Goal: Task Accomplishment & Management: Complete application form

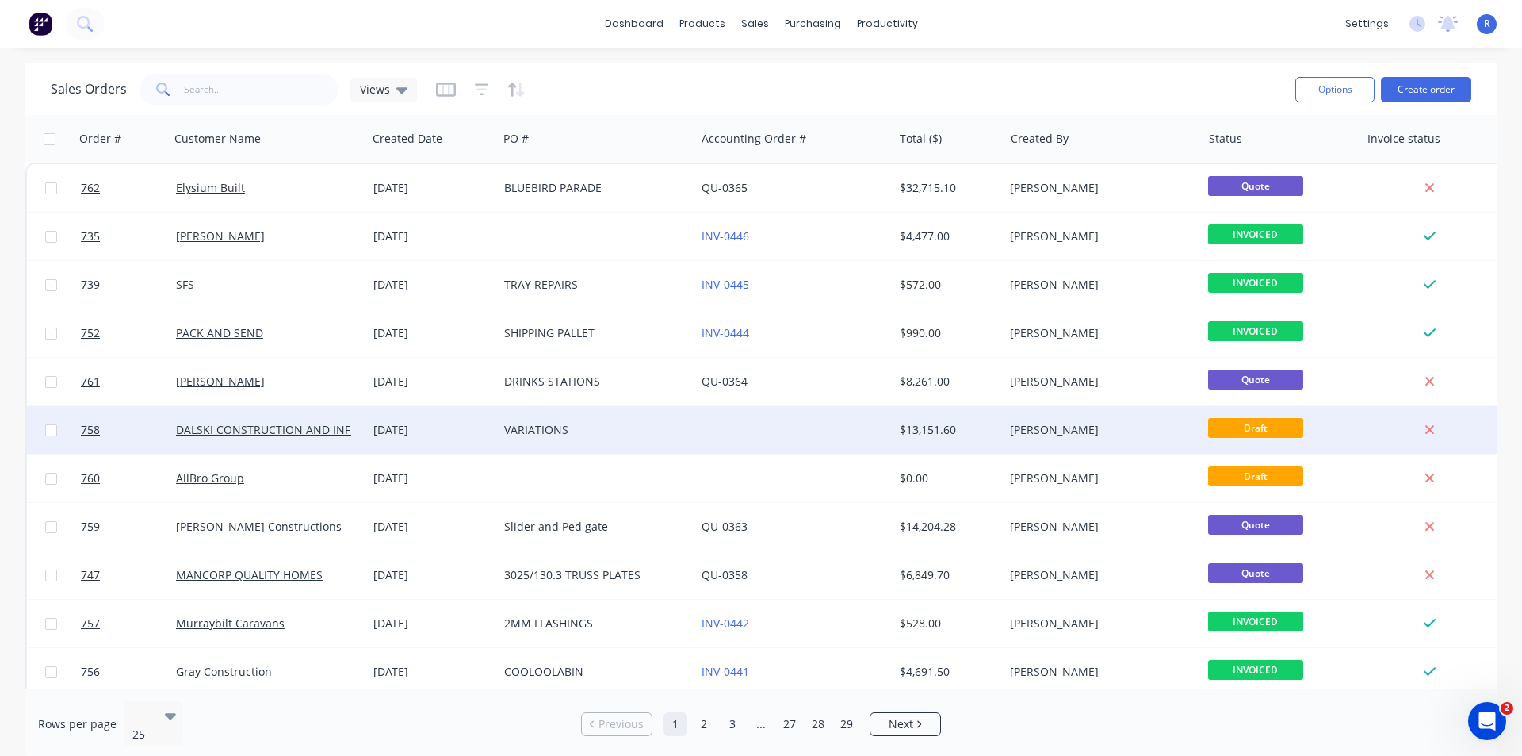
click at [391, 431] on div "[DATE]" at bounding box center [432, 430] width 118 height 16
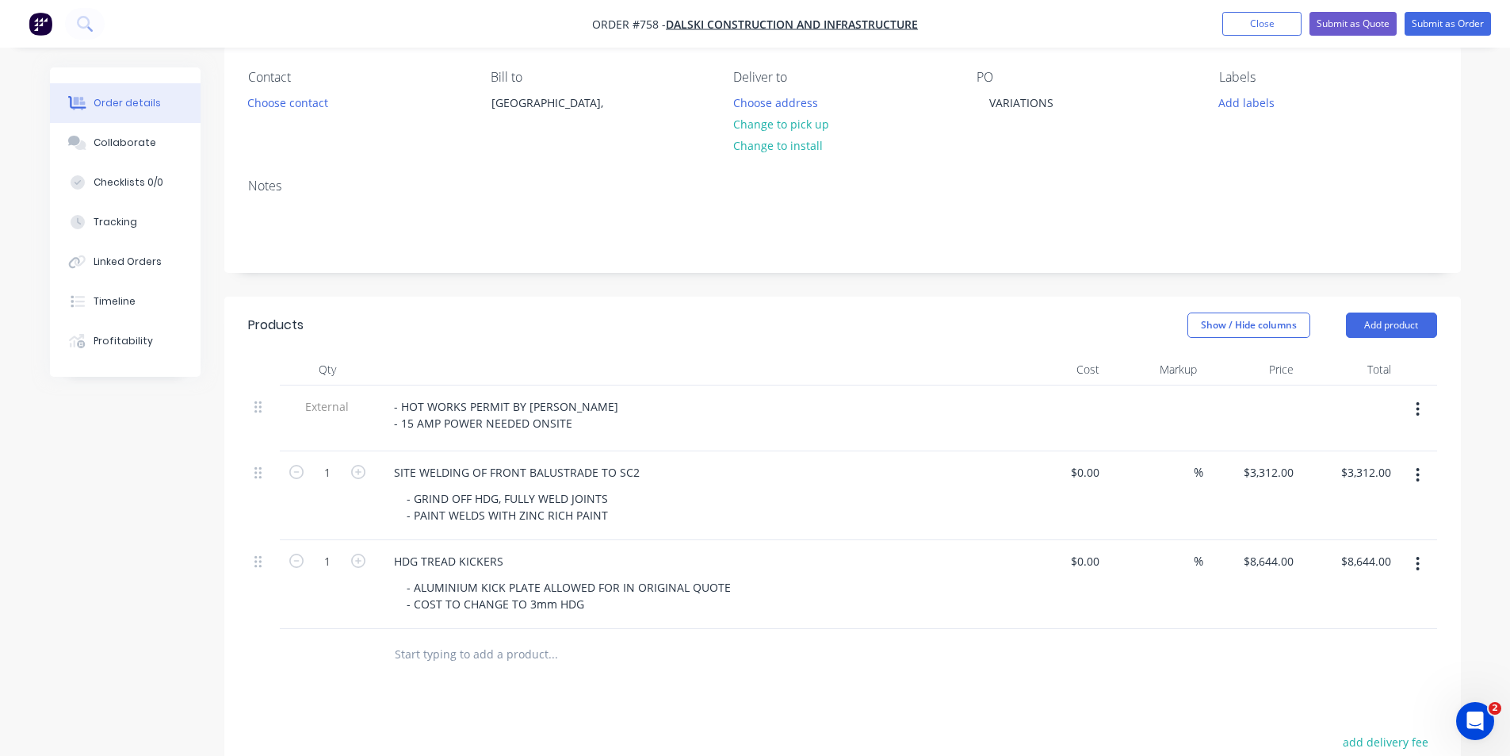
scroll to position [159, 0]
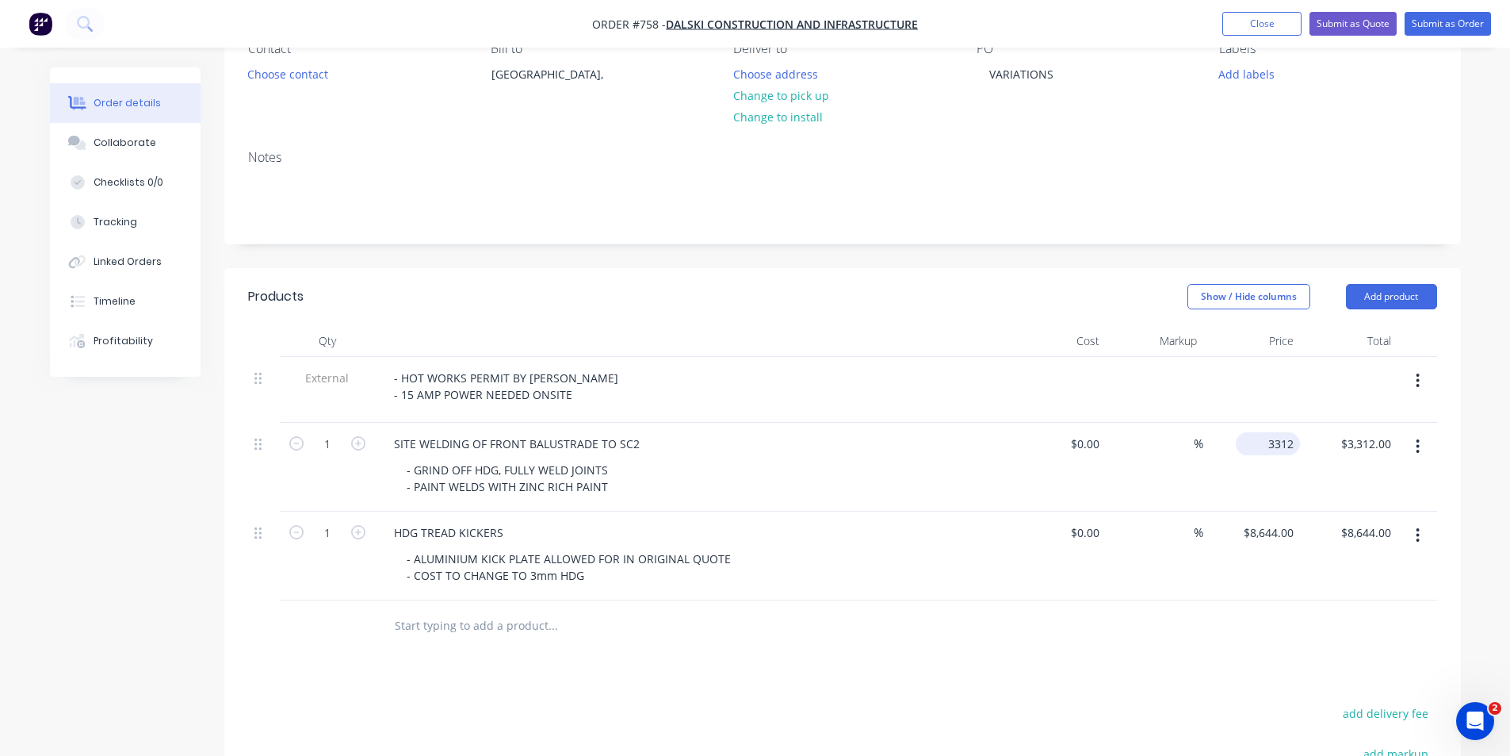
click at [1265, 445] on div "3312 $3,312.00" at bounding box center [1268, 443] width 64 height 23
click at [1280, 442] on input "3312" at bounding box center [1283, 443] width 33 height 23
type input "$3,812.00"
click at [1134, 657] on div "Products Show / Hide columns Add product Qty Cost Markup Price Total External -…" at bounding box center [842, 650] width 1237 height 764
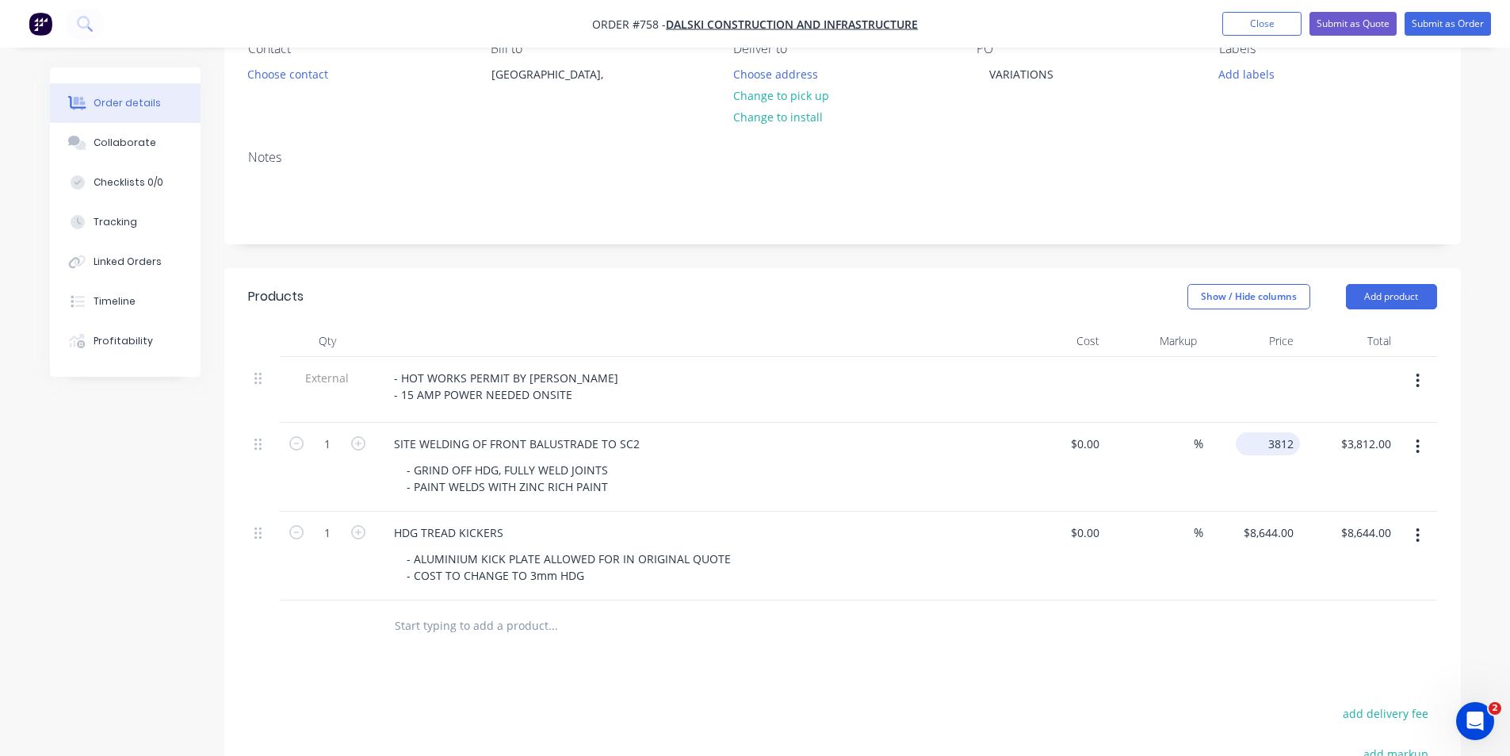
click at [1258, 447] on div "3812 $3,812.00" at bounding box center [1253, 467] width 98 height 89
click at [1273, 444] on input "3812" at bounding box center [1283, 443] width 33 height 23
type input "$4,212.00"
click at [1118, 650] on div at bounding box center [842, 626] width 1189 height 52
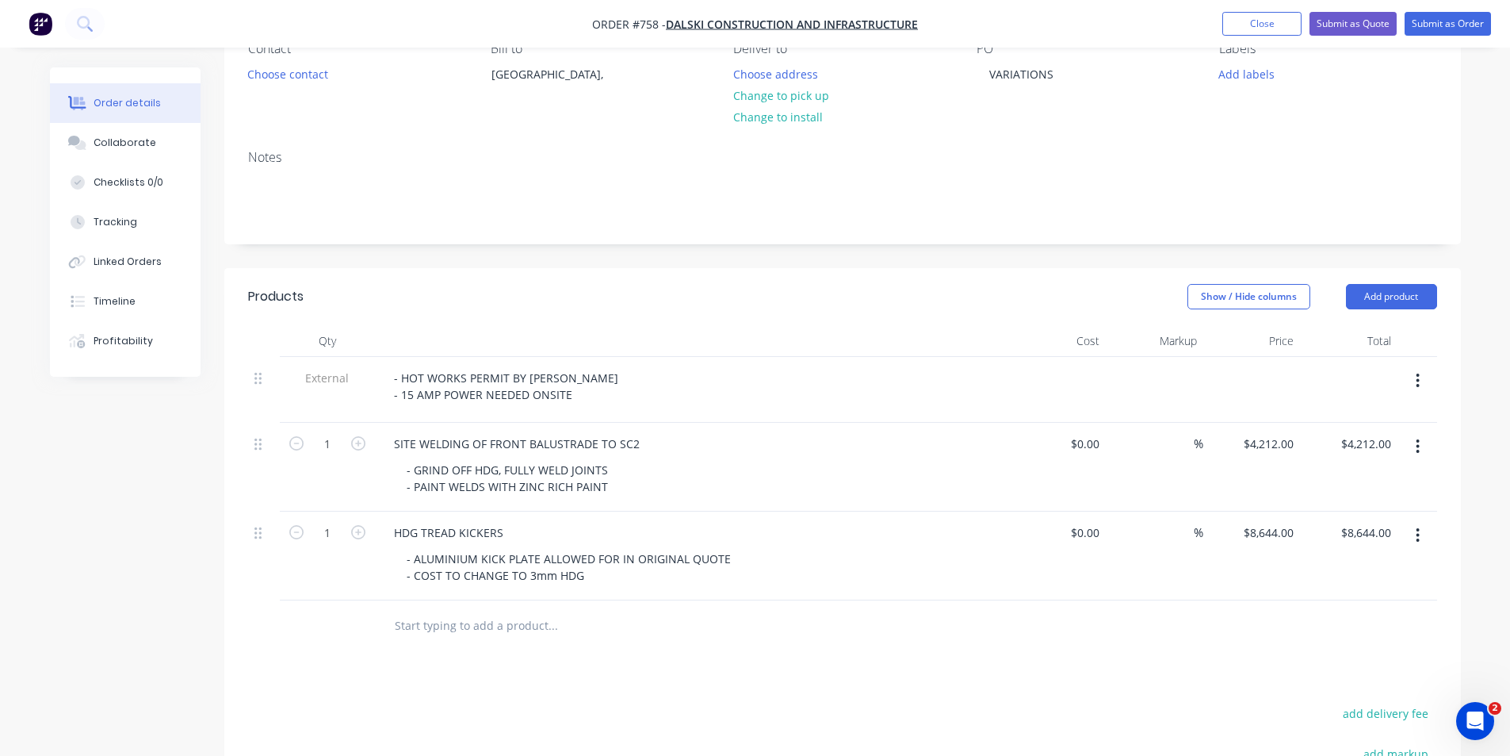
scroll to position [0, 0]
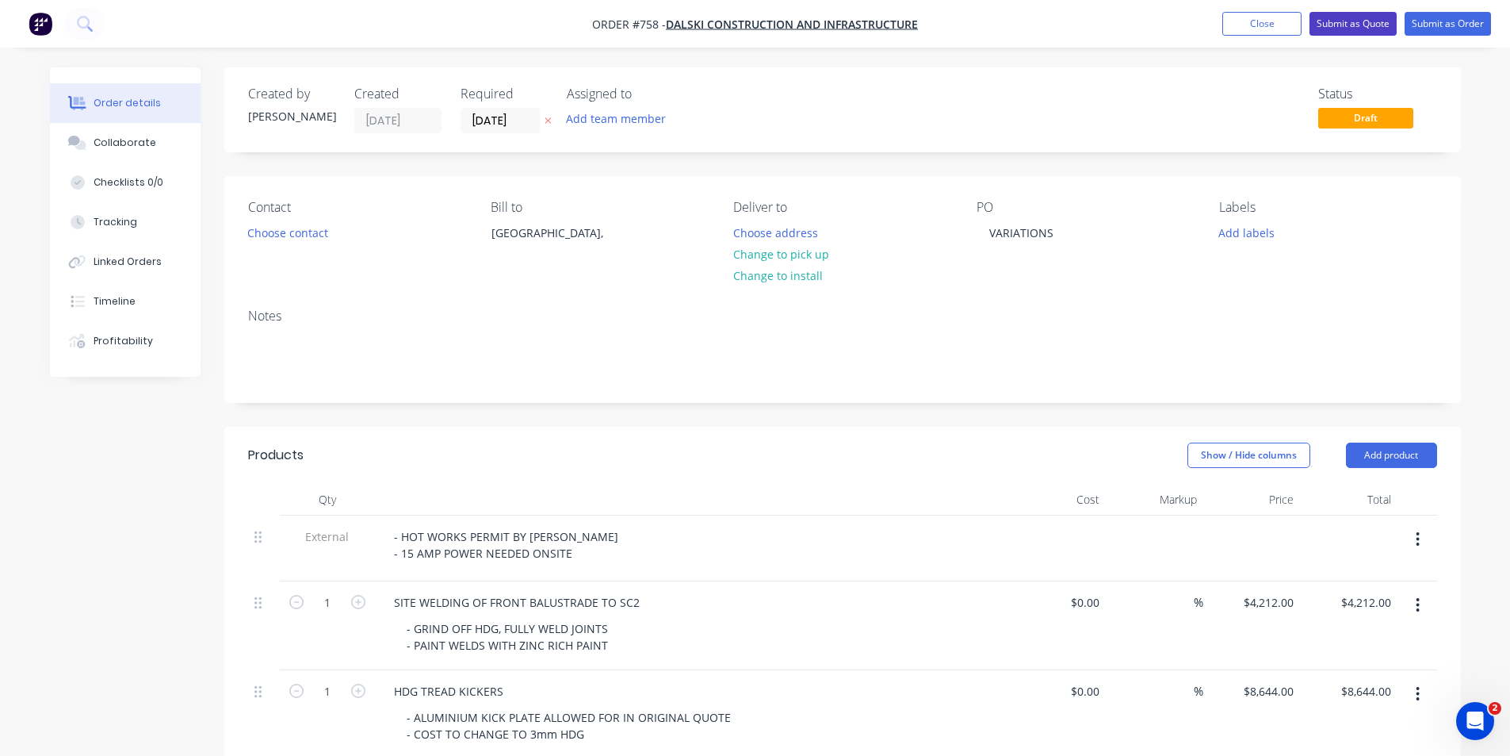
click at [1364, 22] on button "Submit as Quote" at bounding box center [1353, 24] width 87 height 24
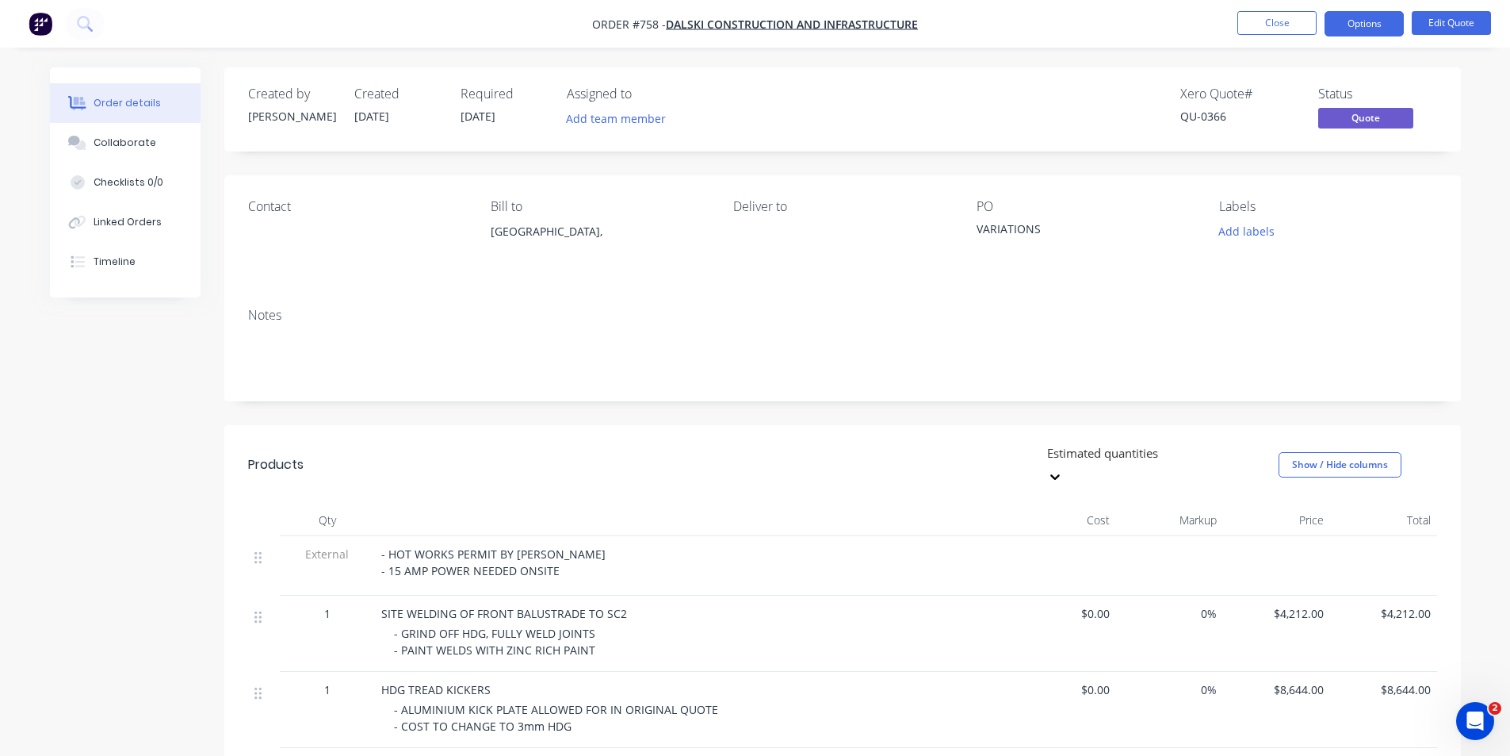
click at [1364, 22] on button "Options" at bounding box center [1364, 23] width 79 height 25
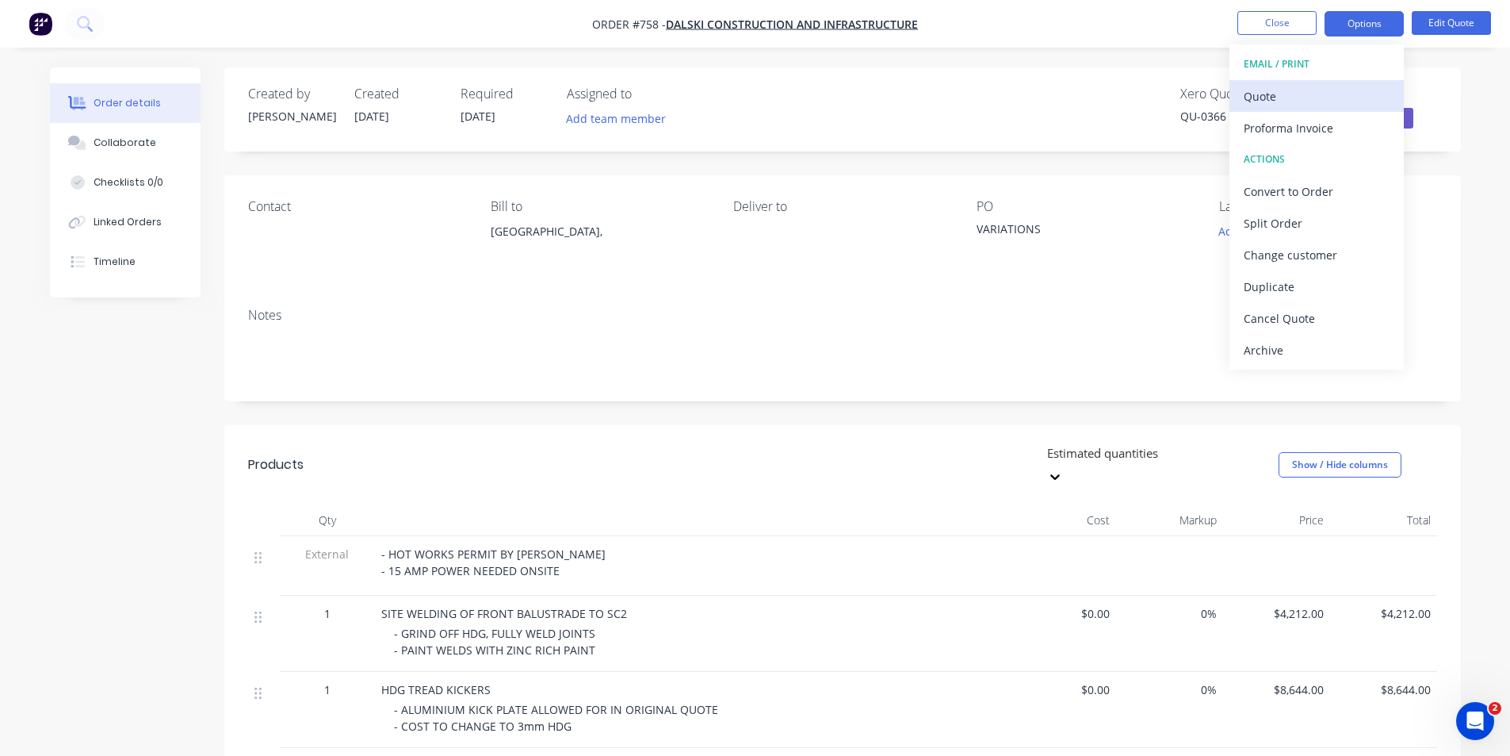
click at [1312, 89] on div "Quote" at bounding box center [1317, 96] width 146 height 23
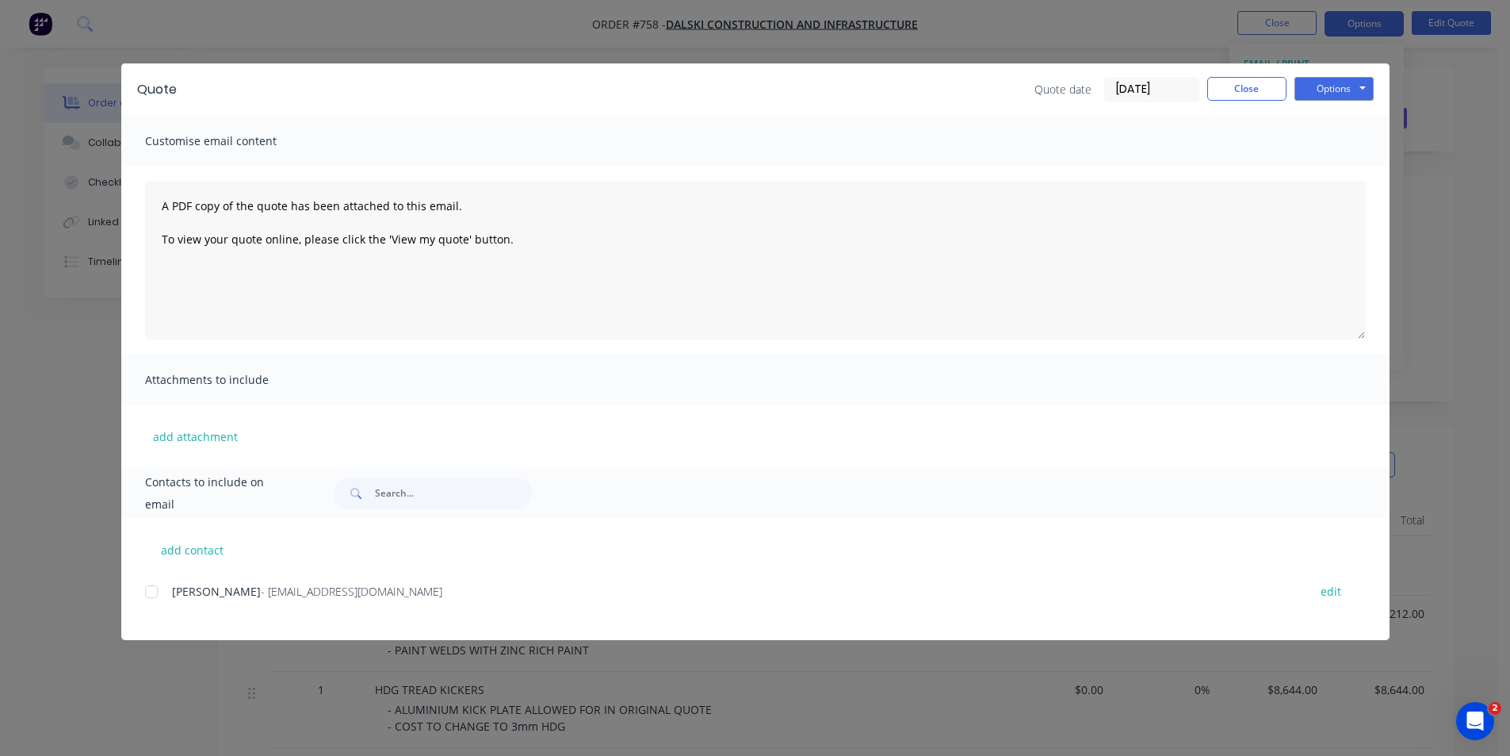
click at [147, 594] on div at bounding box center [152, 592] width 32 height 32
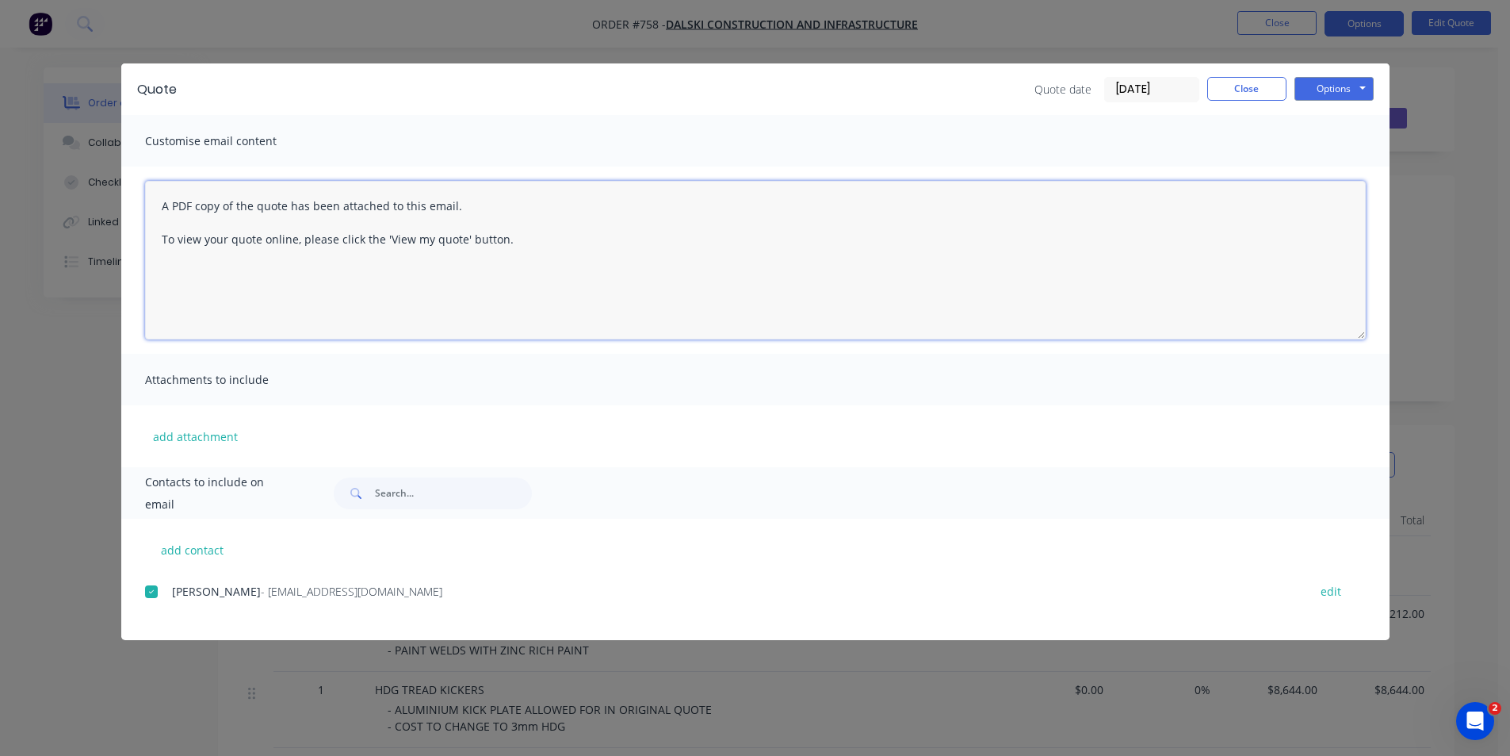
click at [159, 202] on textarea "A PDF copy of the quote has been attached to this email. To view your quote onl…" at bounding box center [755, 260] width 1221 height 159
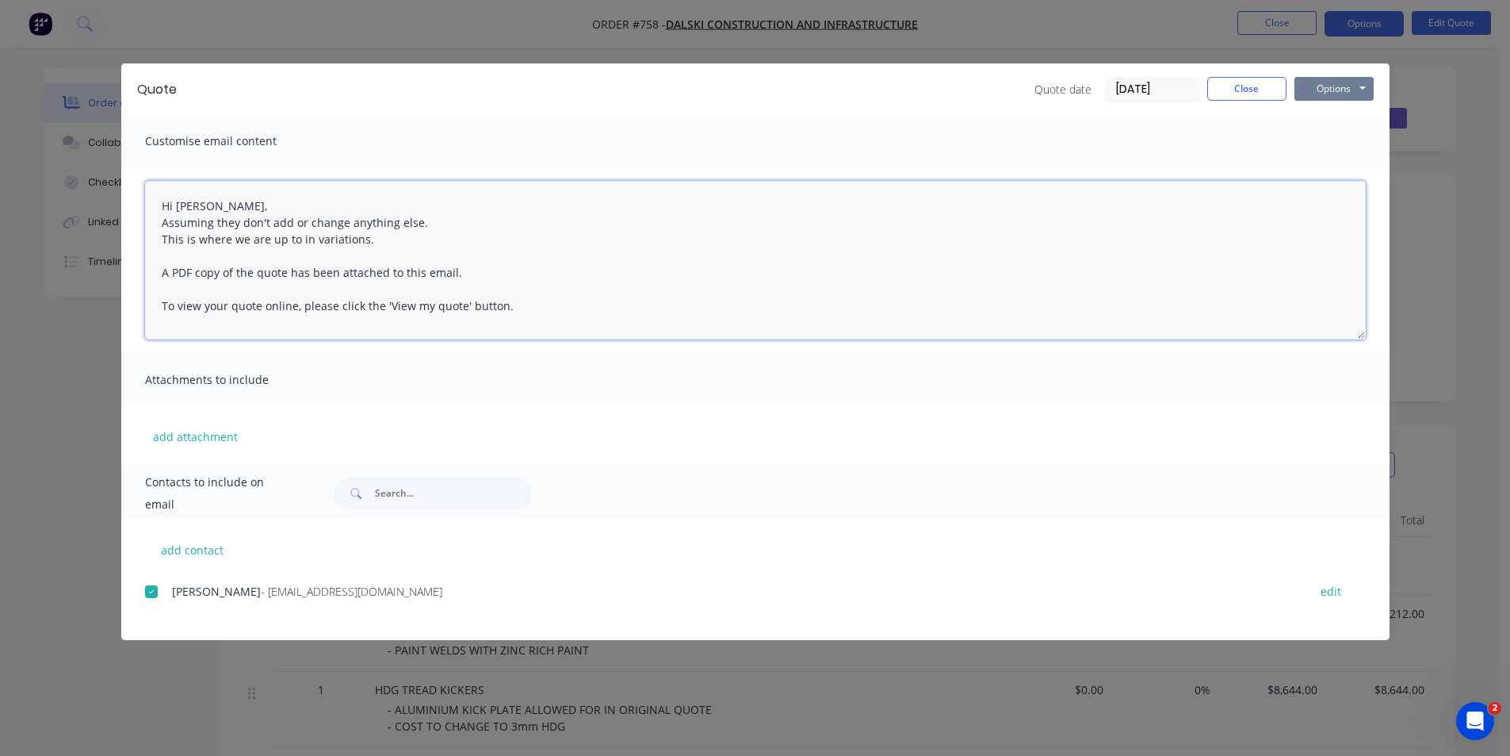
type textarea "Hi [PERSON_NAME], Assuming they don't add or change anything else. This is wher…"
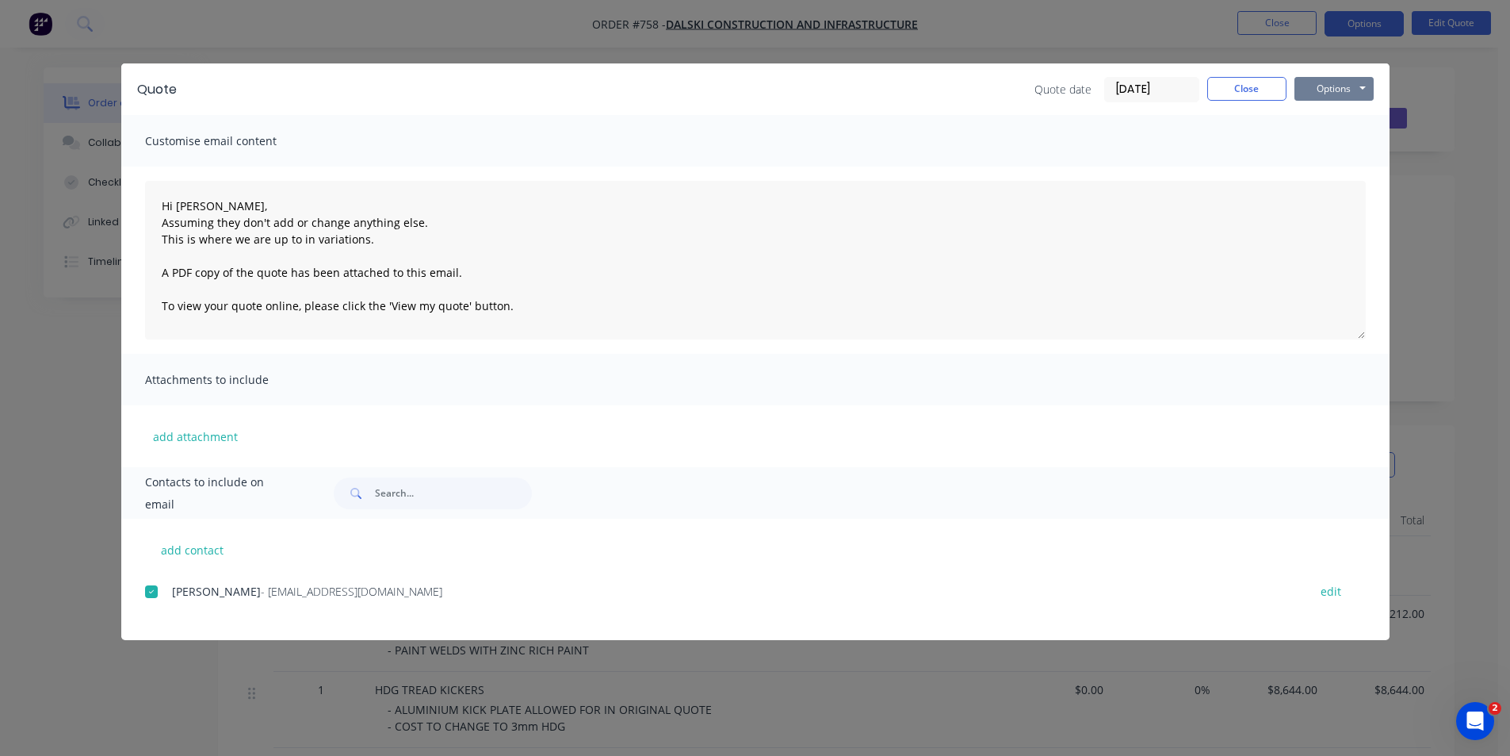
click at [1317, 88] on button "Options" at bounding box center [1334, 89] width 79 height 24
click at [1325, 170] on button "Email" at bounding box center [1345, 169] width 101 height 26
click at [1228, 85] on button "Close" at bounding box center [1246, 89] width 79 height 24
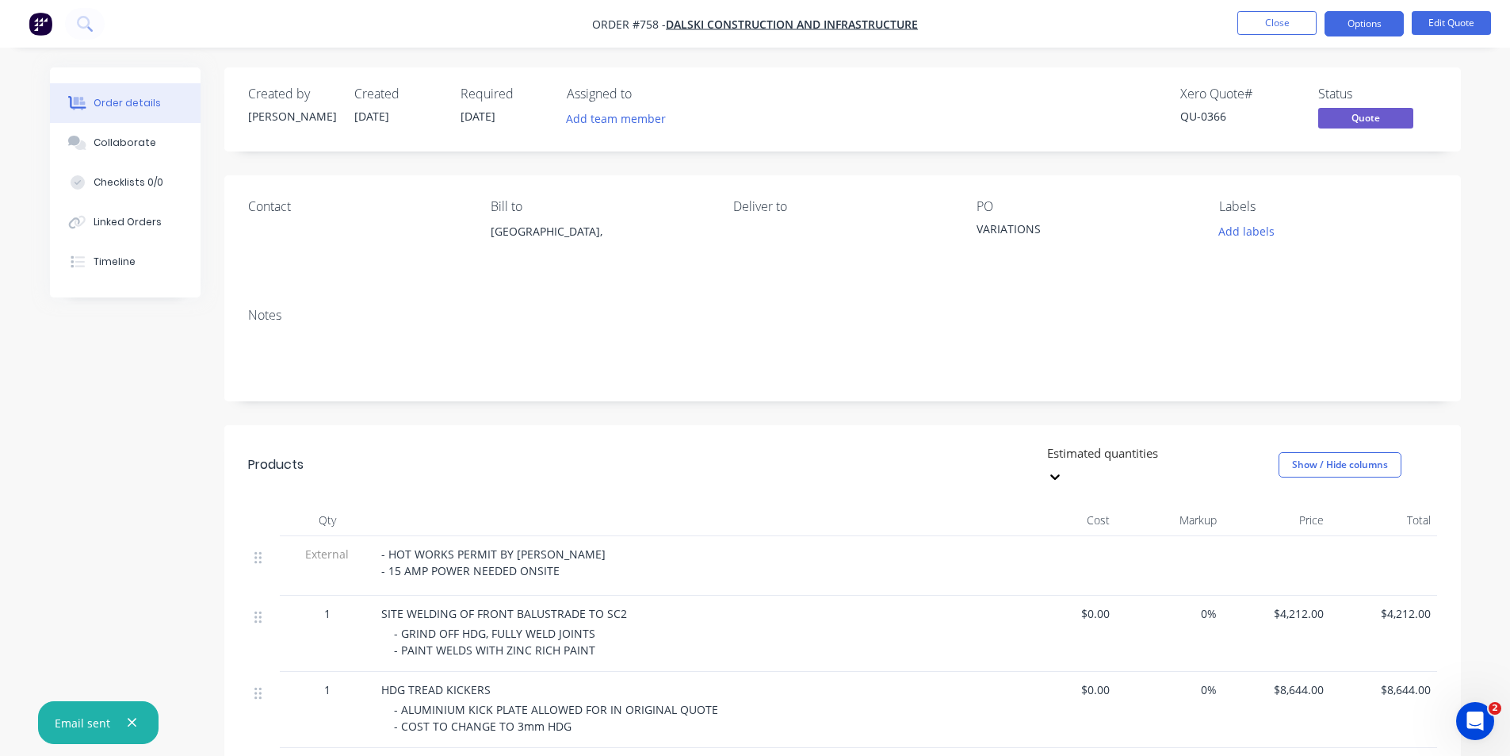
click at [518, 705] on span "- ALUMINIUM KICK PLATE ALLOWED FOR IN ORIGINAL QUOTE - COST TO CHANGE TO 3mm HDG" at bounding box center [556, 718] width 324 height 32
click at [127, 722] on icon "button" at bounding box center [132, 722] width 10 height 14
click at [1269, 20] on button "Close" at bounding box center [1277, 23] width 79 height 24
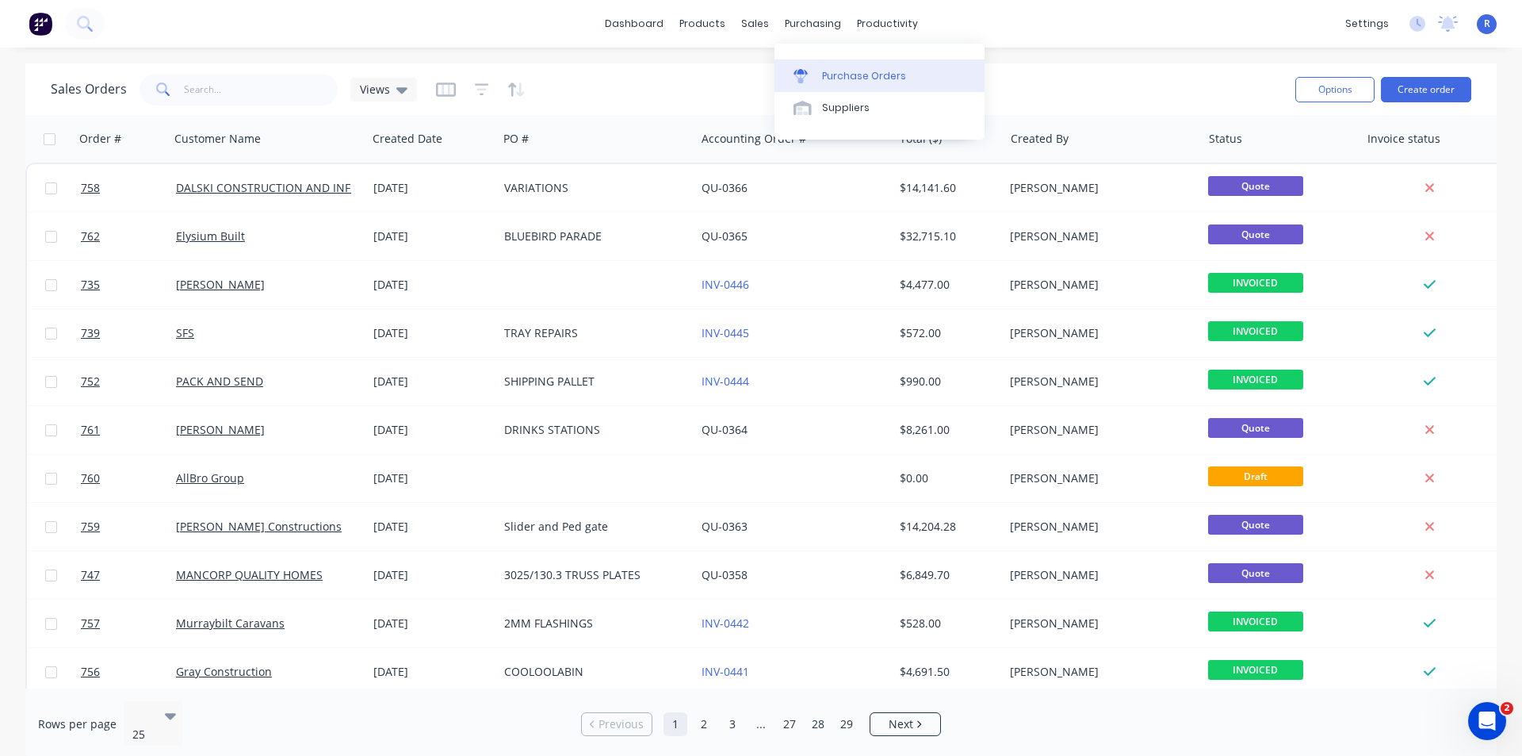
click at [840, 74] on div "Purchase Orders" at bounding box center [864, 76] width 84 height 14
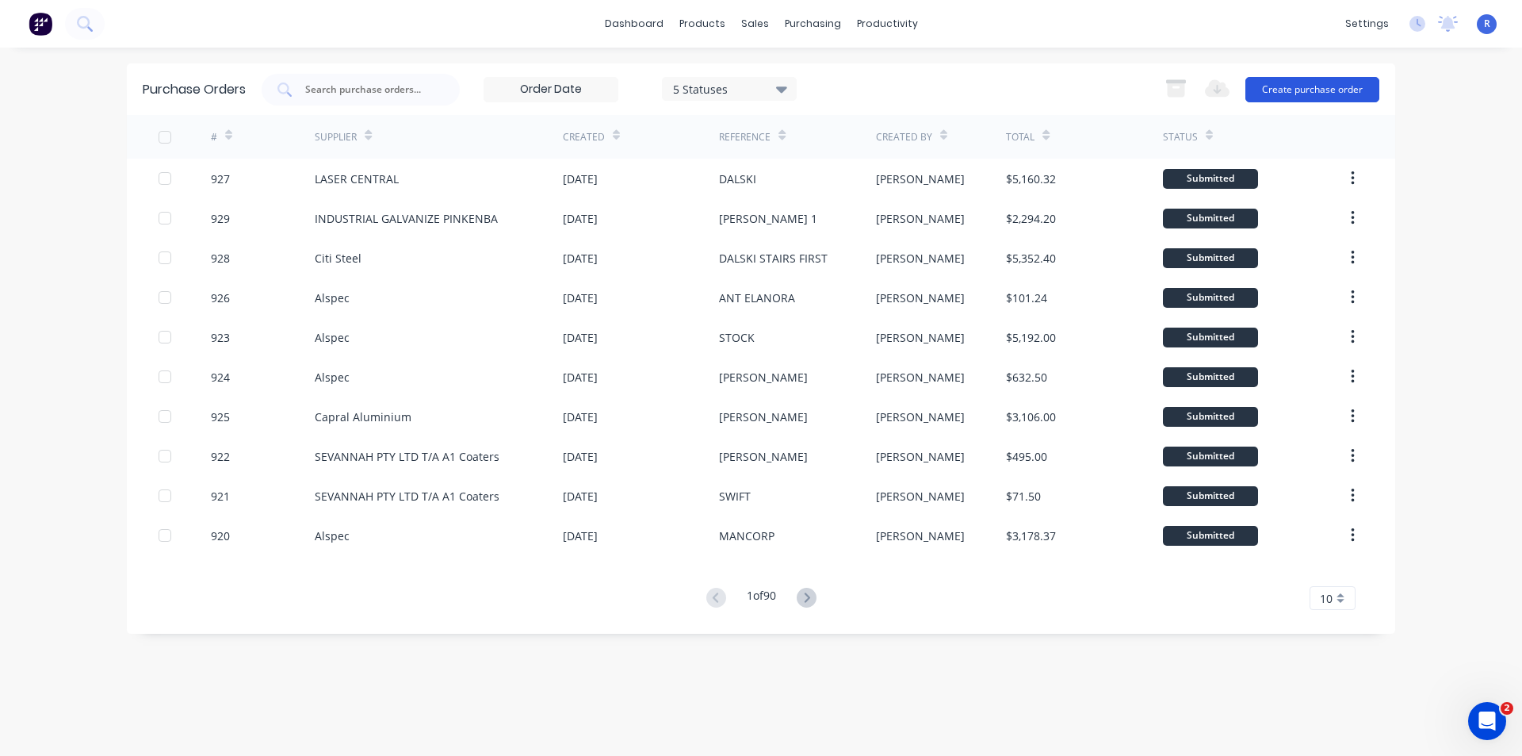
click at [1286, 89] on button "Create purchase order" at bounding box center [1313, 89] width 134 height 25
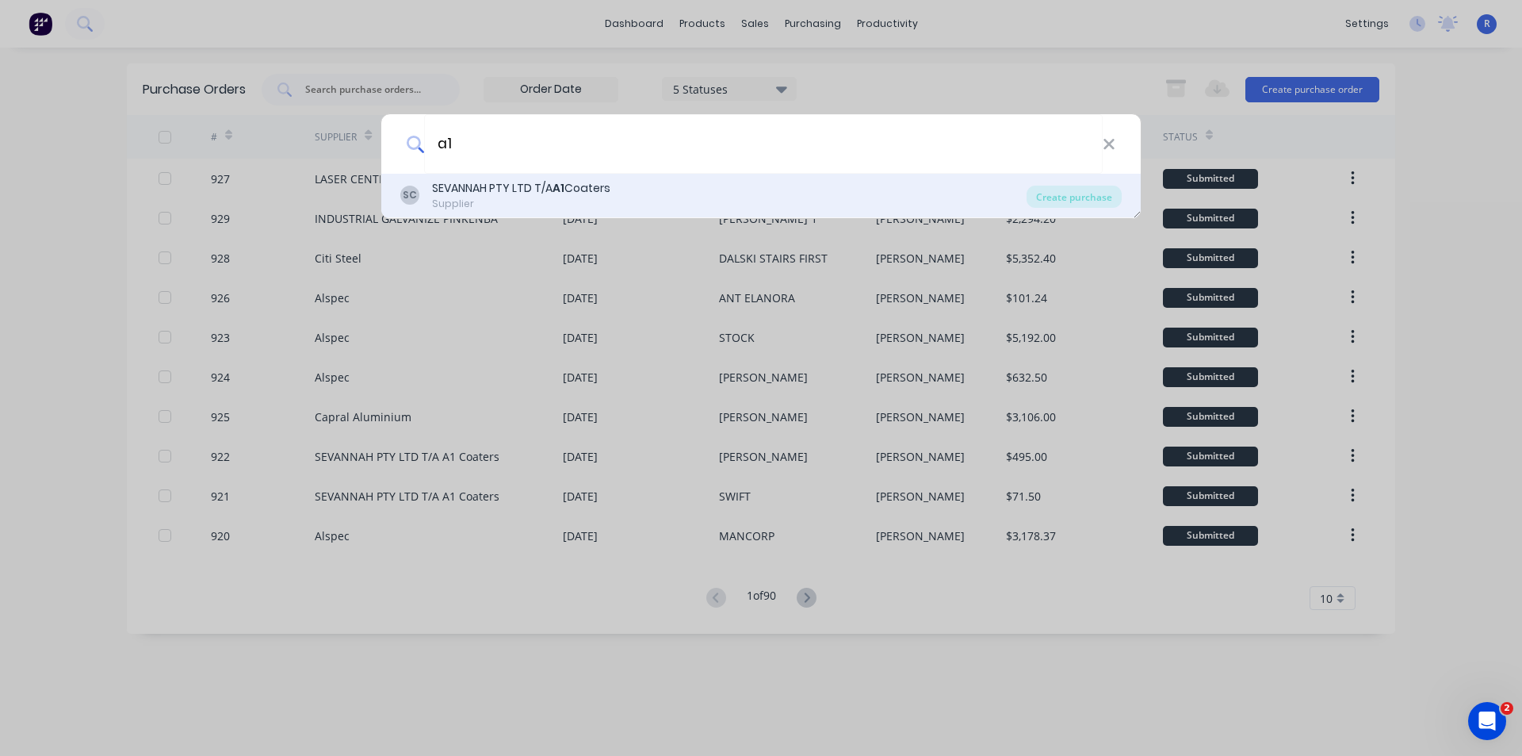
type input "a1"
click at [462, 204] on div "Supplier" at bounding box center [521, 204] width 178 height 14
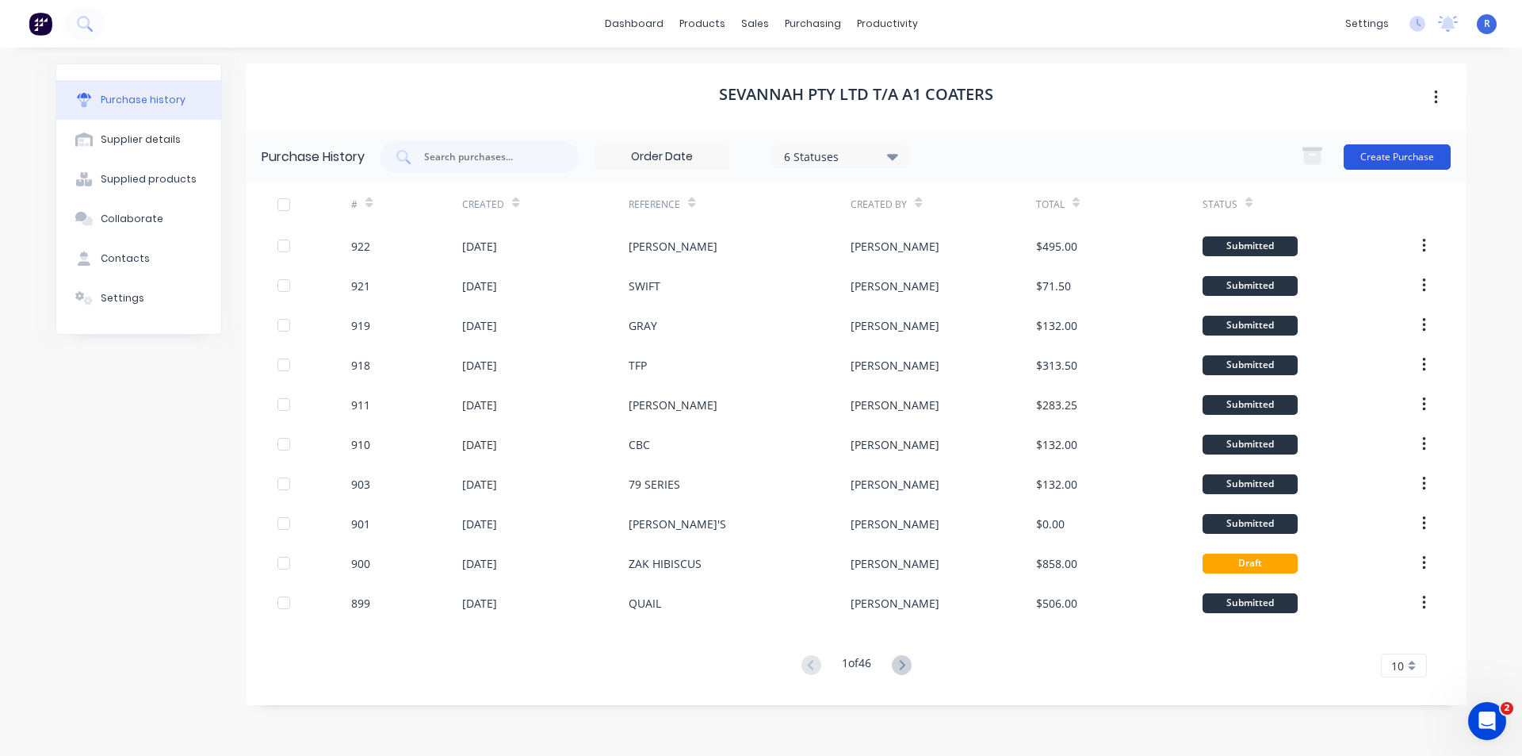
click at [1370, 155] on button "Create Purchase" at bounding box center [1397, 156] width 107 height 25
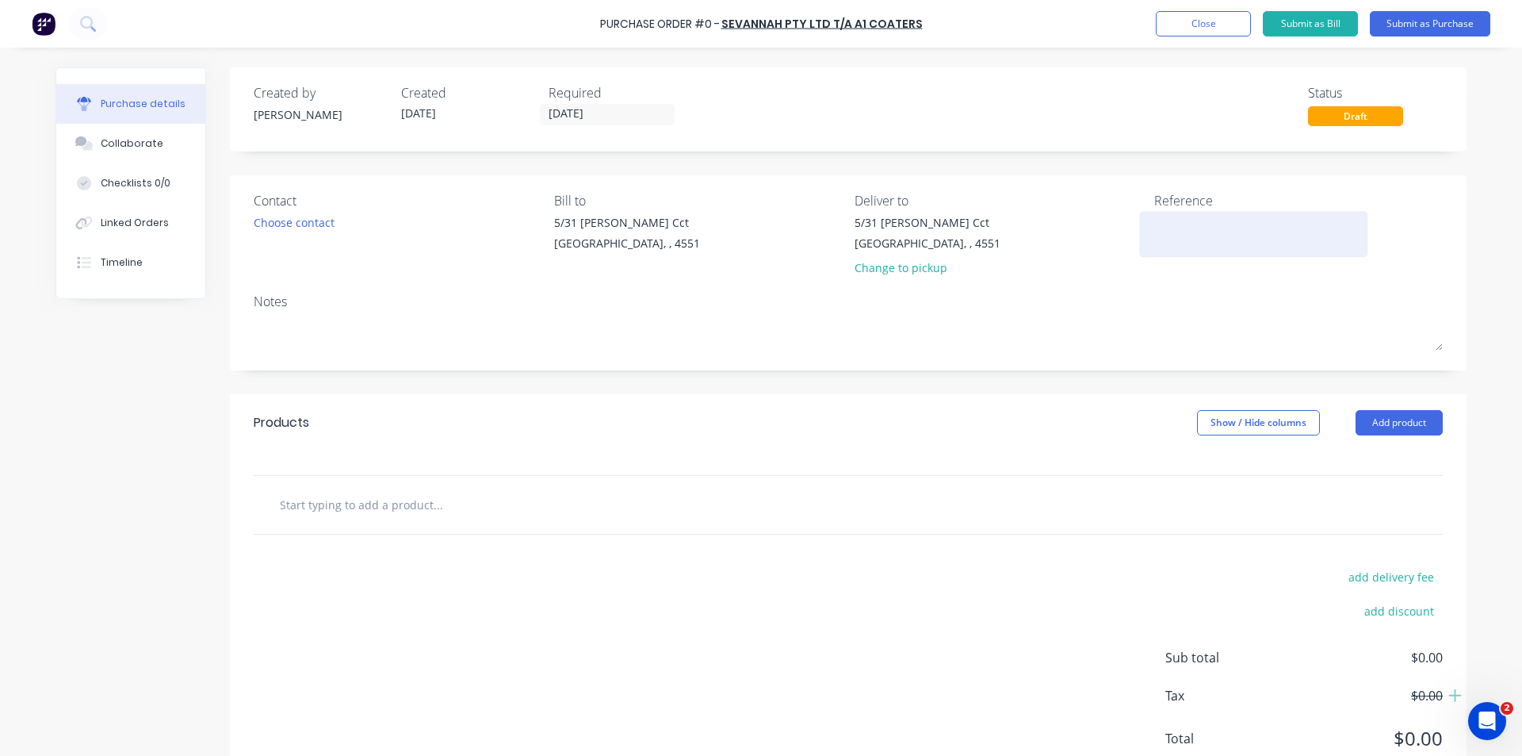
click at [1192, 228] on textarea at bounding box center [1253, 232] width 198 height 36
type textarea "[PERSON_NAME]"
type textarea "x"
type textarea "[PERSON_NAME]"
type textarea "x"
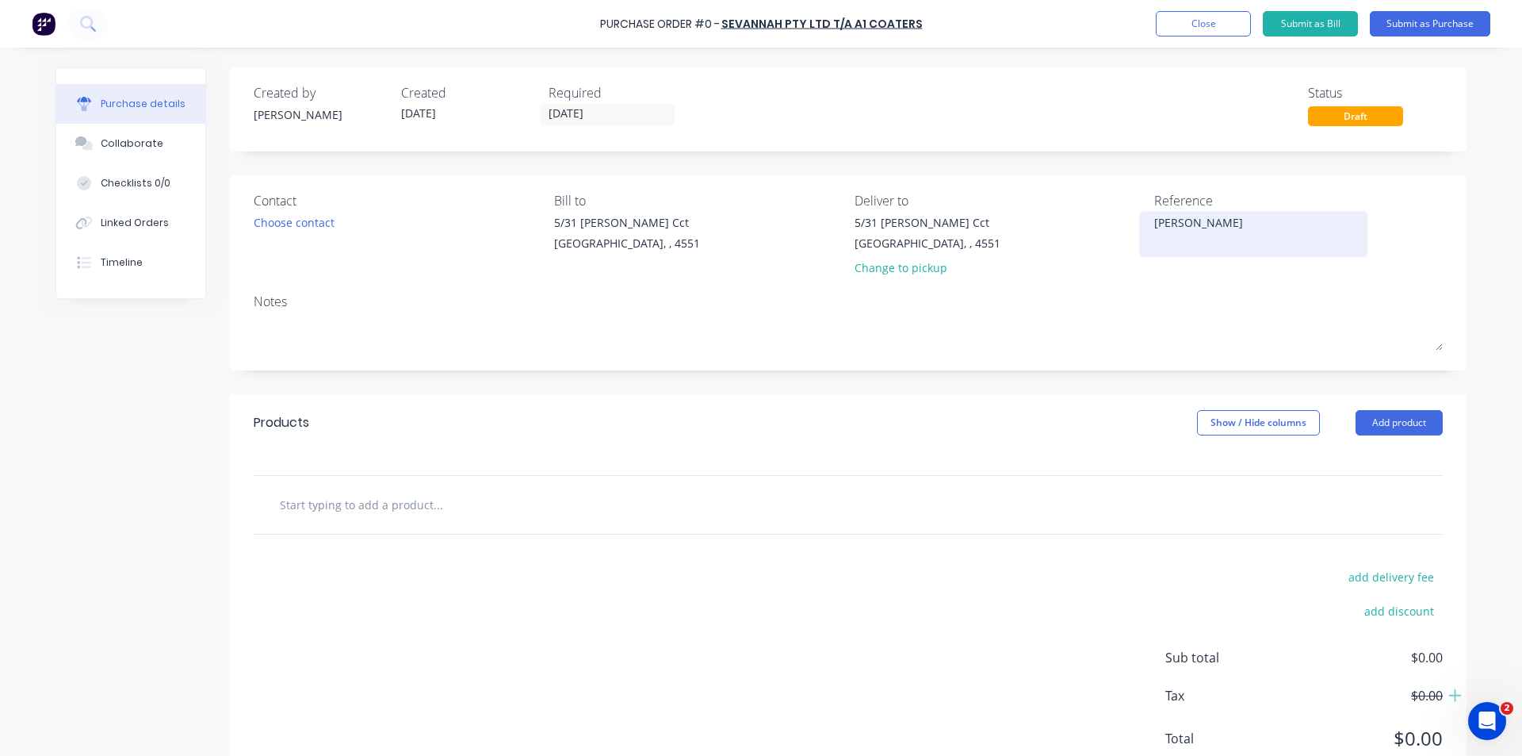
type textarea "[PERSON_NAME]"
type textarea "x"
type textarea "[PERSON_NAME]"
type textarea "x"
type textarea "[PERSON_NAME]"
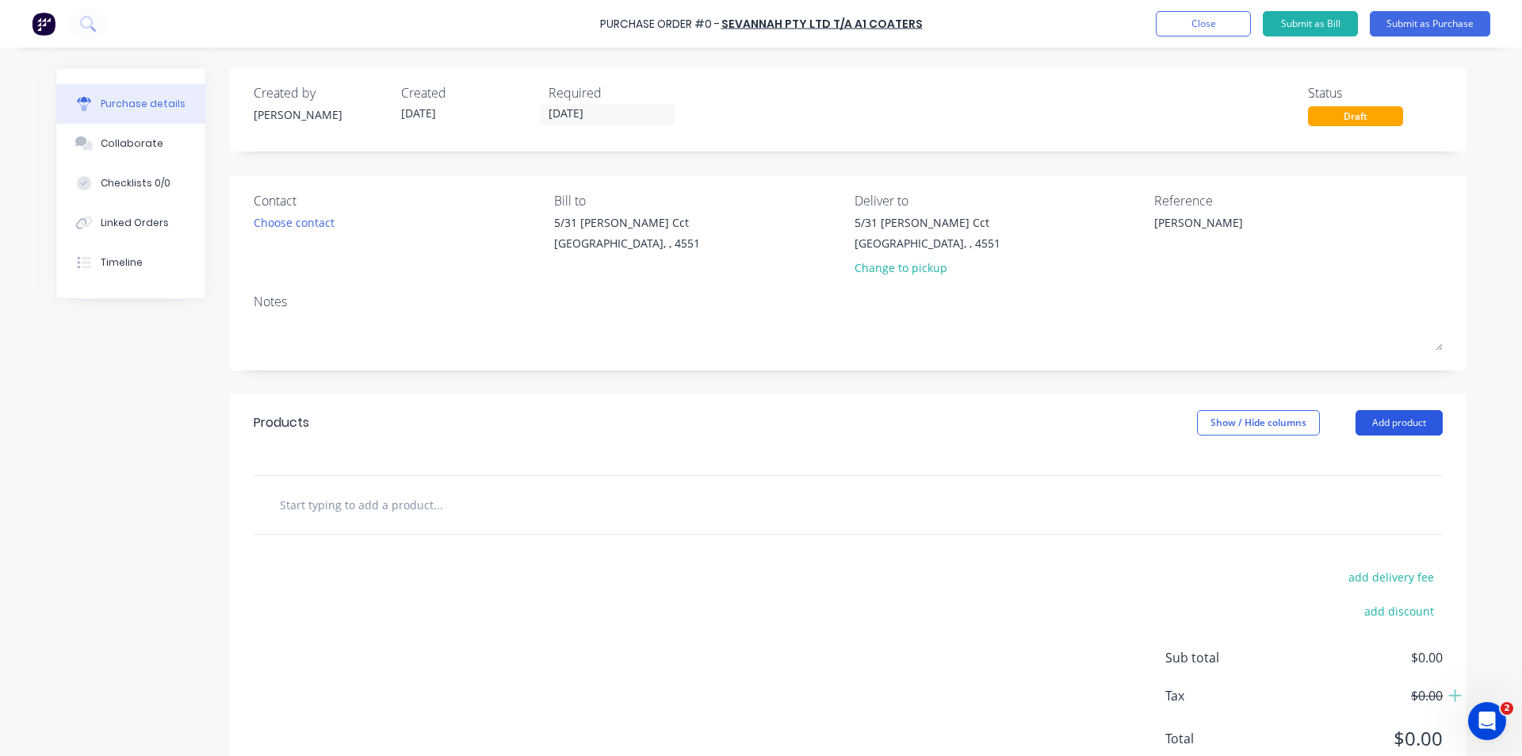
type textarea "x"
type textarea "[PERSON_NAME]"
click at [1393, 419] on button "Add product" at bounding box center [1399, 422] width 87 height 25
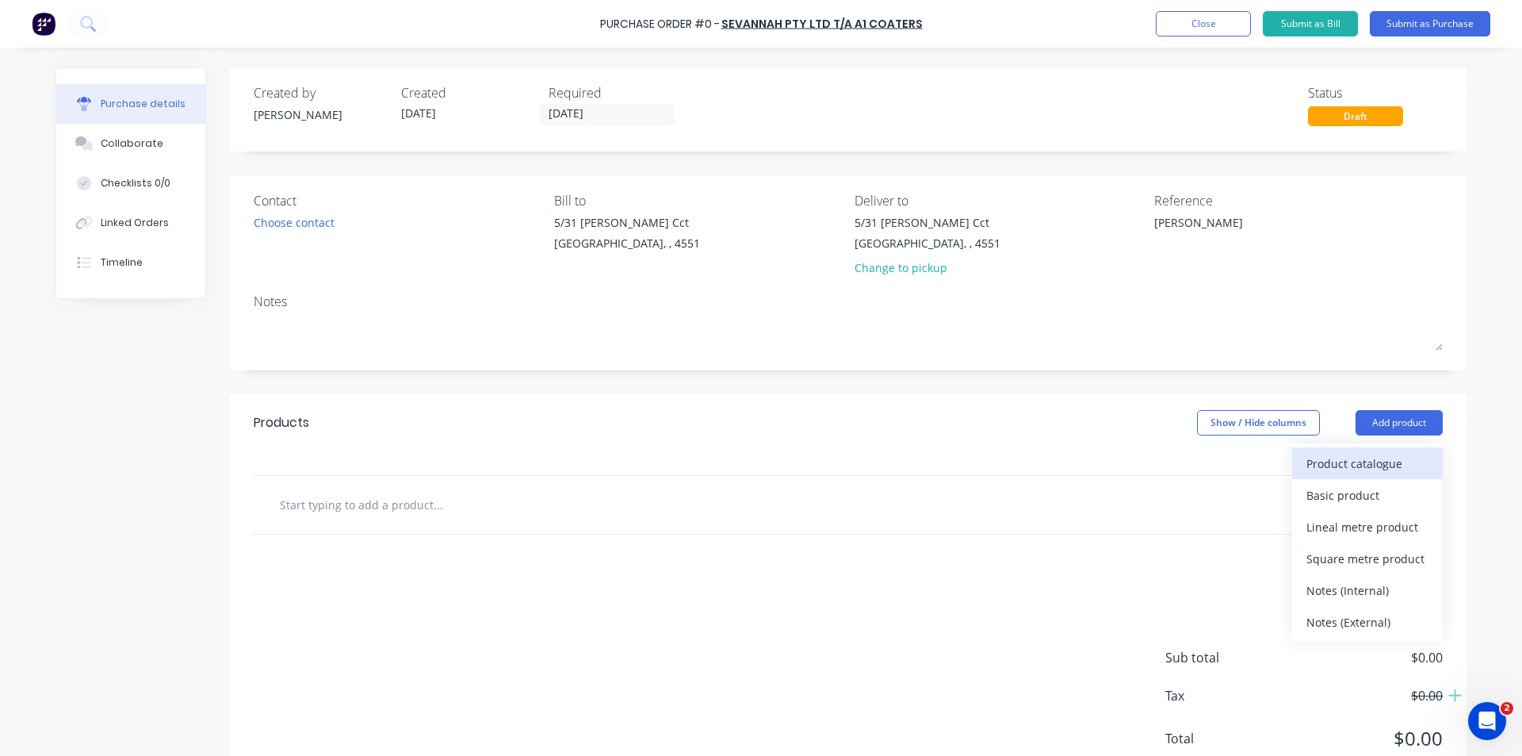
click at [1360, 453] on div "Product catalogue" at bounding box center [1368, 463] width 122 height 23
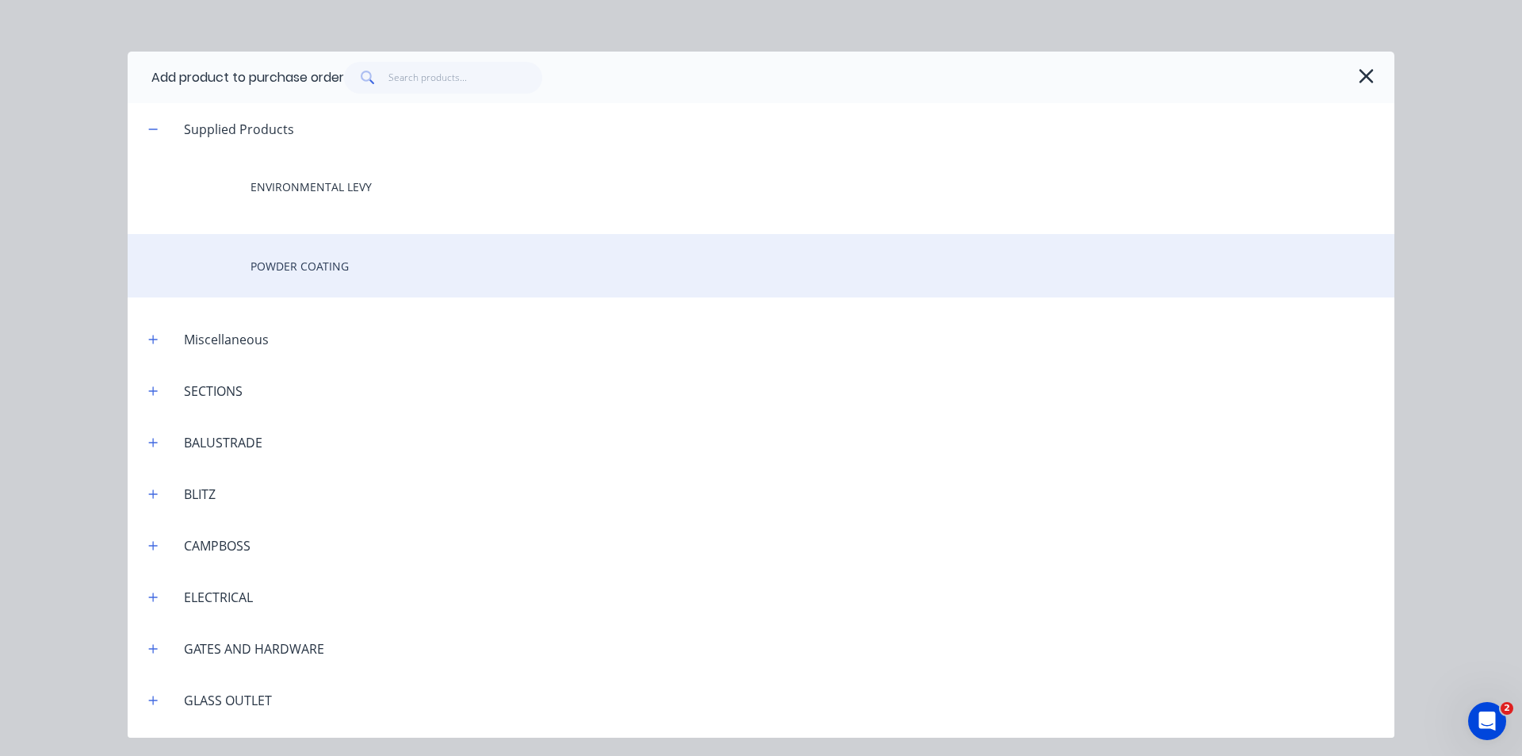
click at [329, 257] on div "POWDER COATING" at bounding box center [761, 265] width 1267 height 63
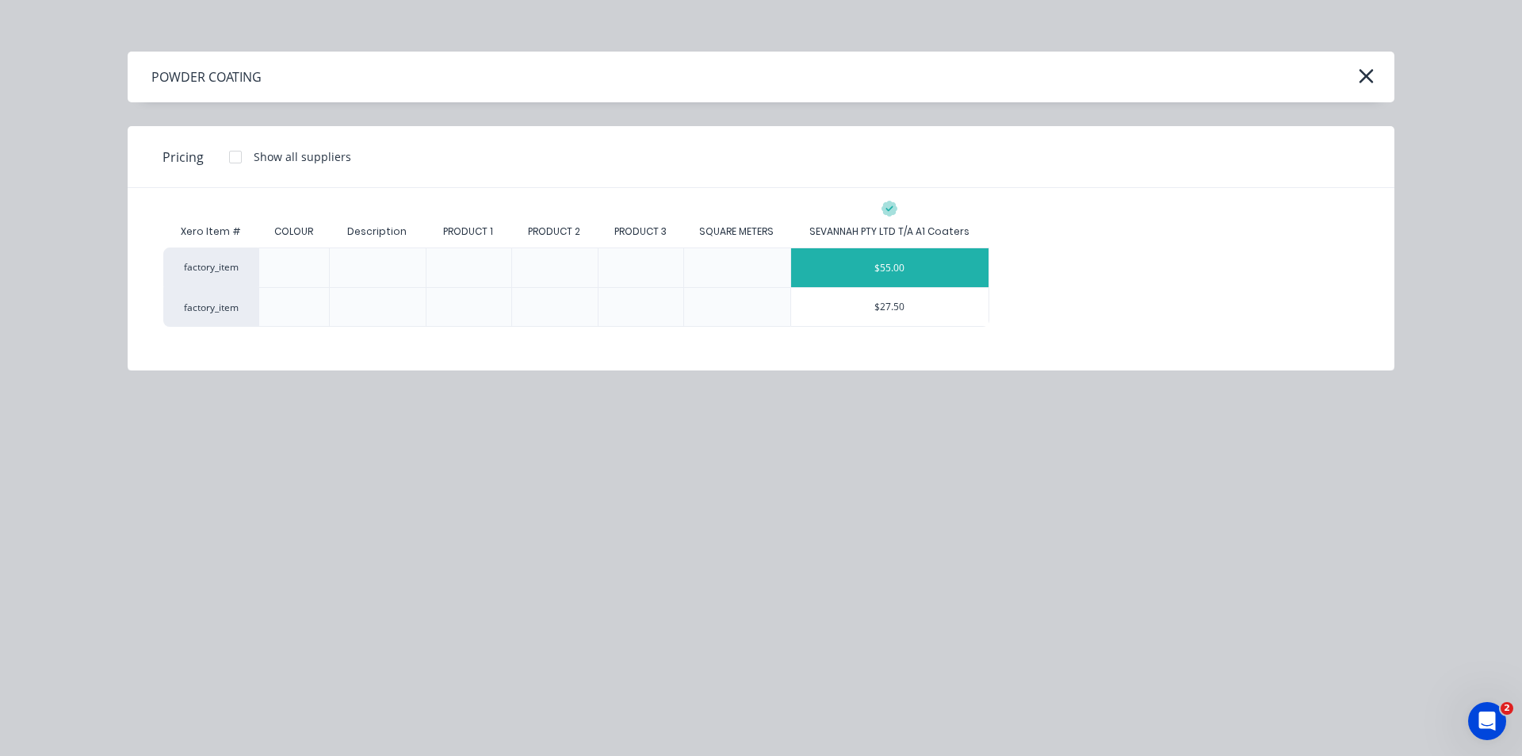
click at [898, 258] on div "$55.00" at bounding box center [890, 267] width 198 height 39
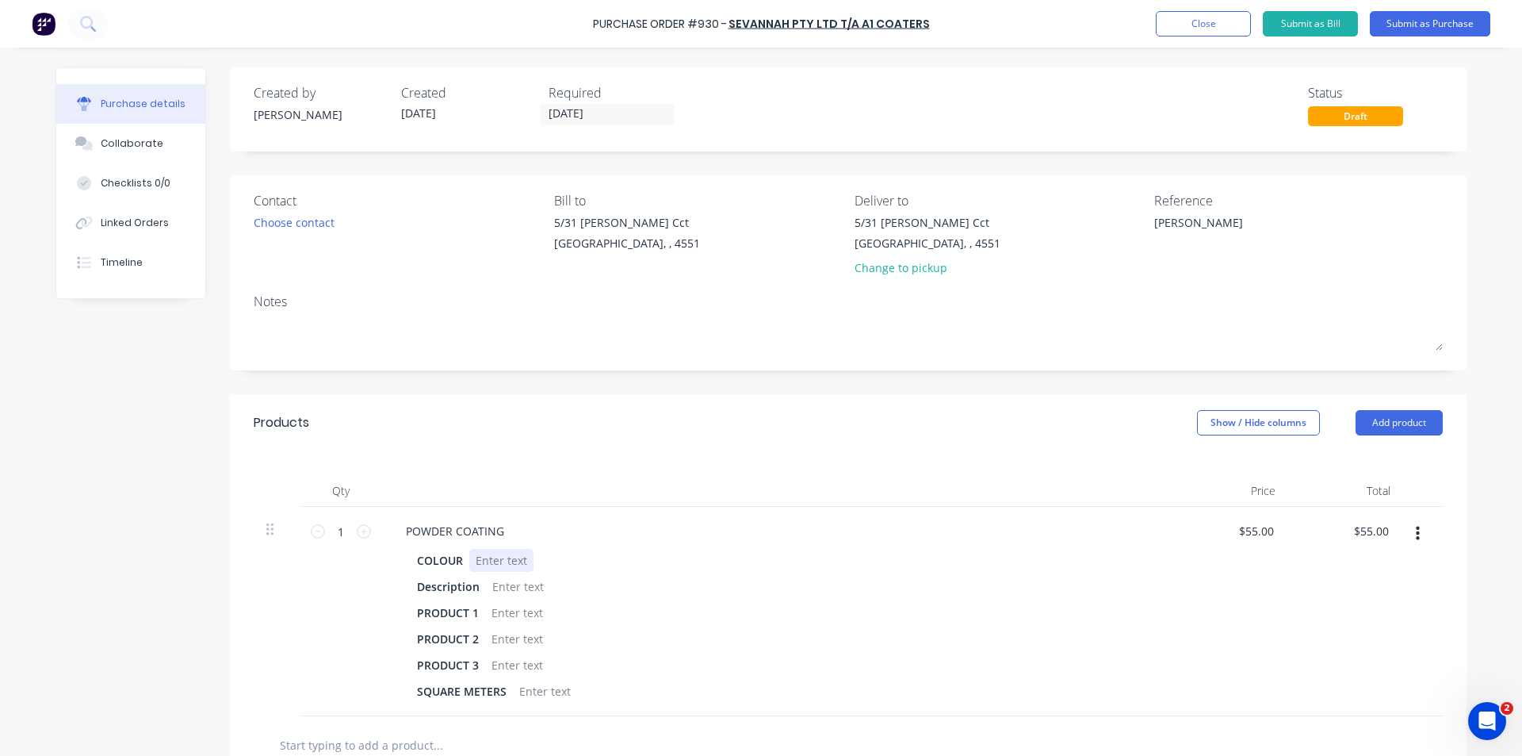
type textarea "x"
click at [480, 556] on div at bounding box center [501, 560] width 64 height 23
type textarea "x"
click at [511, 577] on div at bounding box center [518, 586] width 64 height 23
type textarea "x"
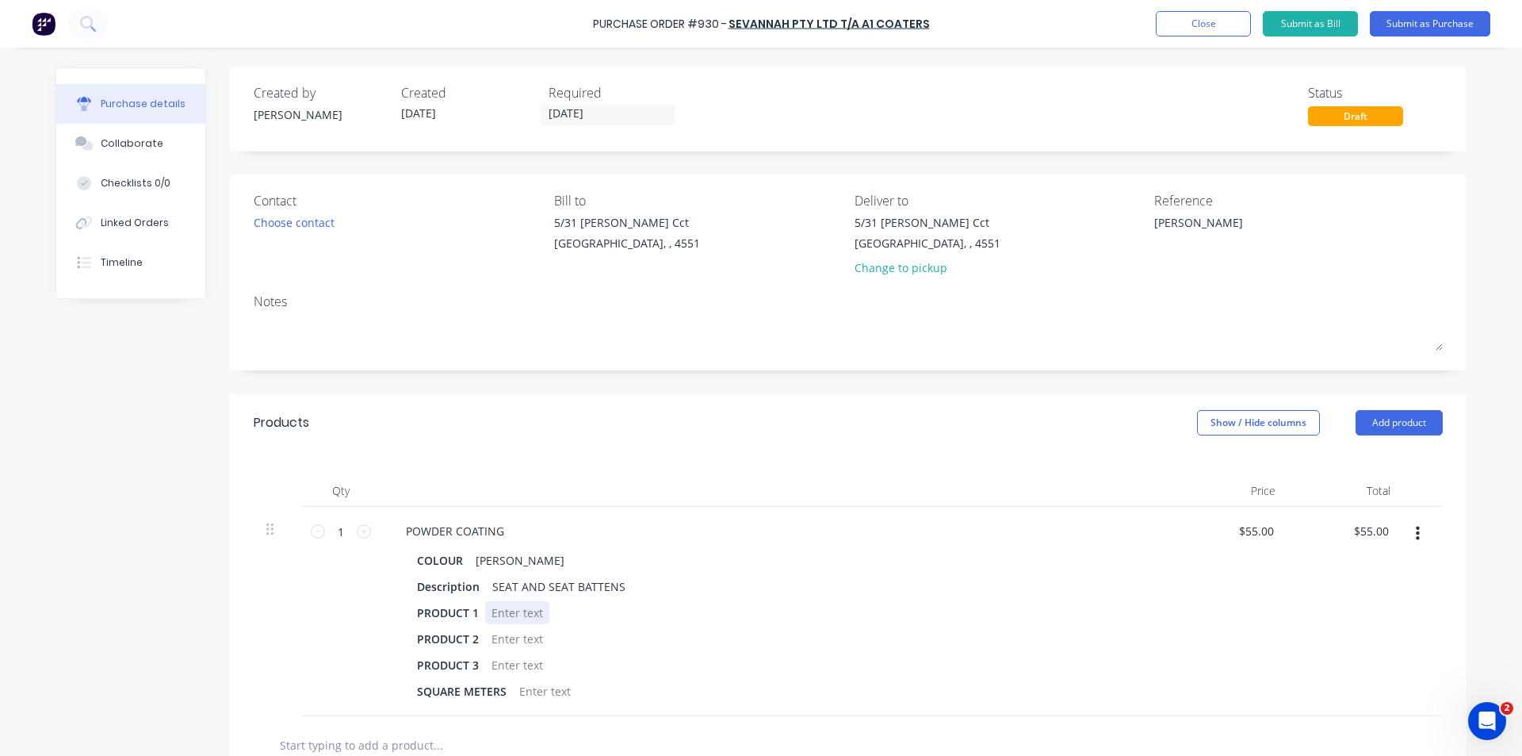
click at [507, 608] on div at bounding box center [517, 612] width 64 height 23
type textarea "x"
click at [511, 645] on div at bounding box center [517, 638] width 64 height 23
type textarea "x"
click at [516, 661] on div at bounding box center [517, 664] width 64 height 23
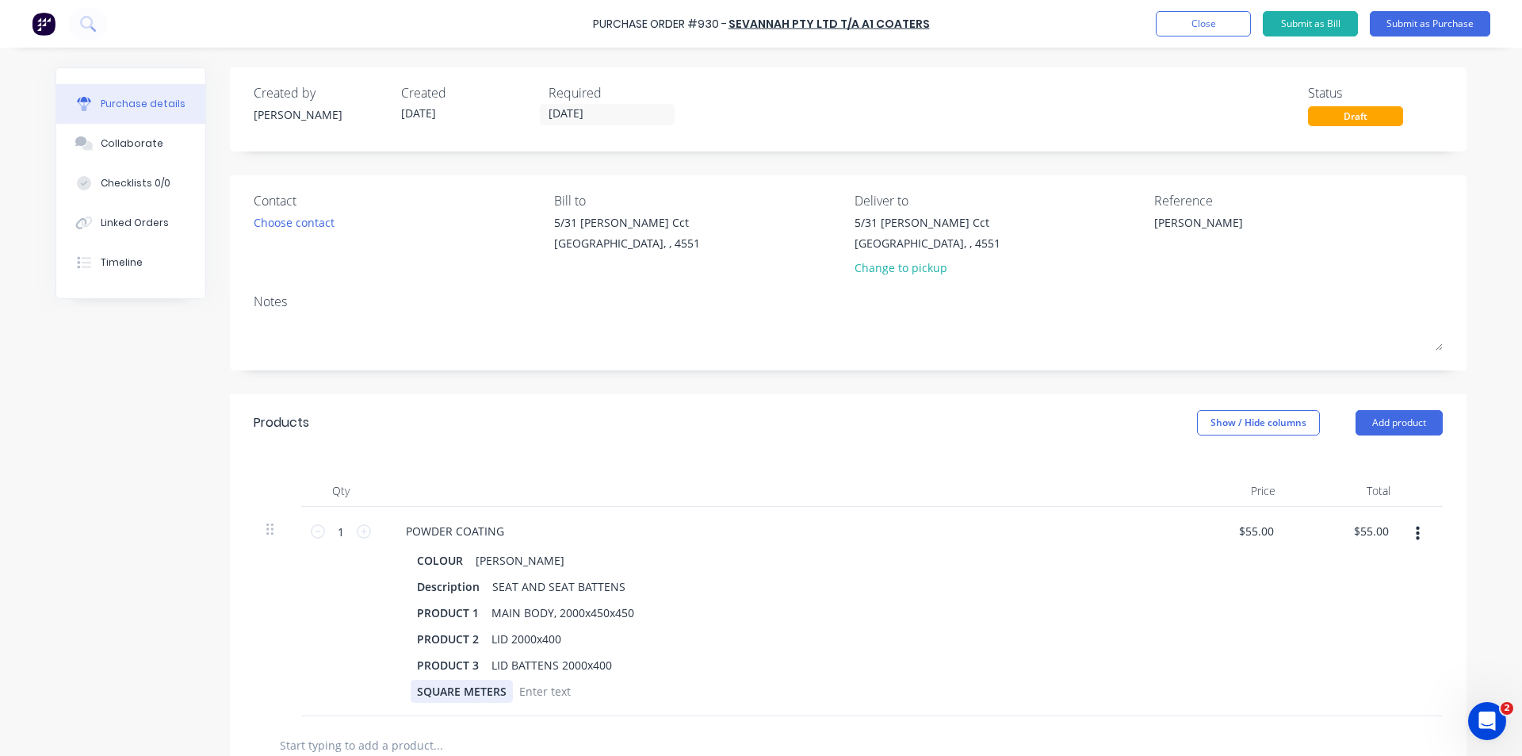
type textarea "x"
drag, startPoint x: 502, startPoint y: 685, endPoint x: 390, endPoint y: 698, distance: 112.6
click at [393, 698] on div "COLOUR [PERSON_NAME] Description SEAT AND SEAT BATTENS PRODUCT 1 MAIN BODY, 200…" at bounding box center [776, 626] width 767 height 154
type textarea "x"
click at [492, 691] on div at bounding box center [517, 690] width 64 height 23
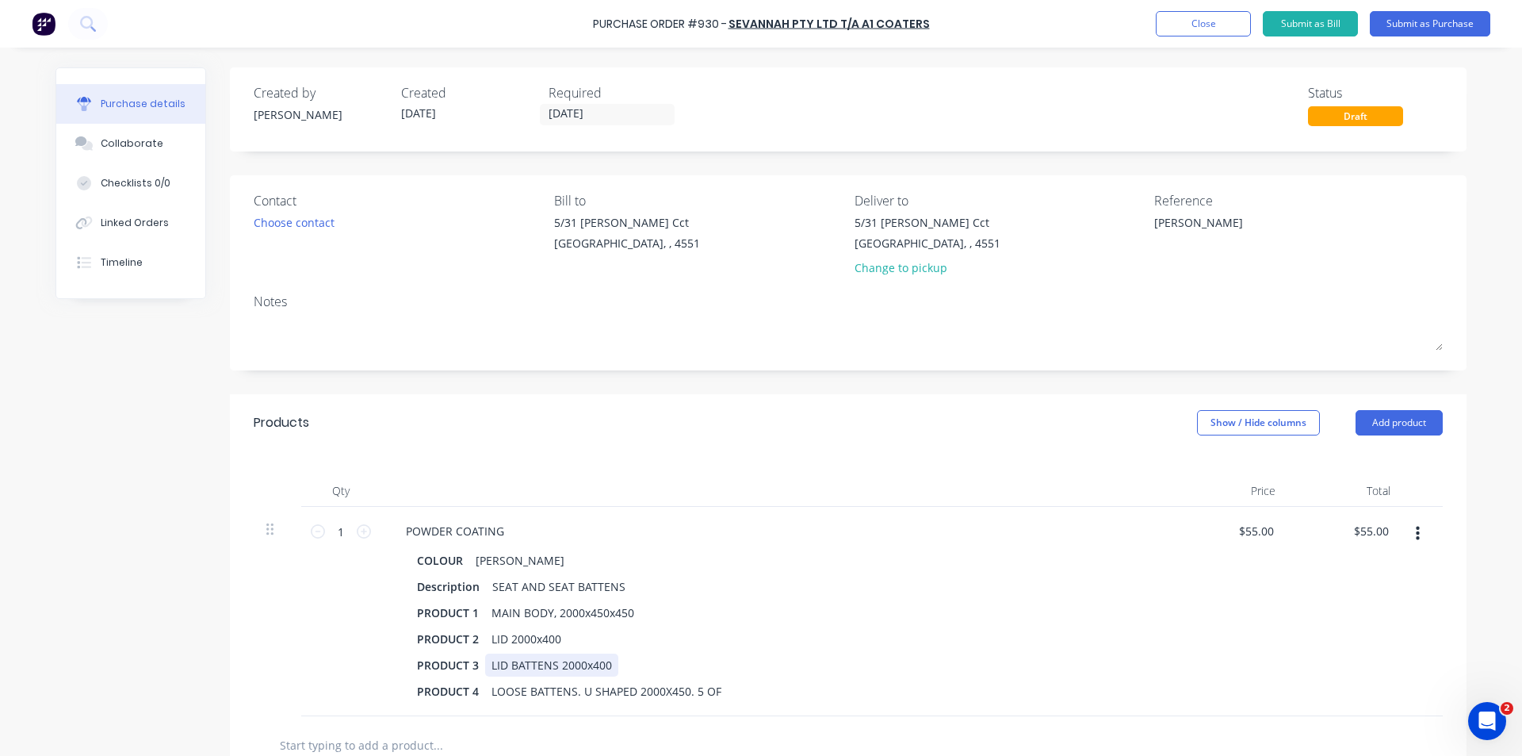
click at [760, 668] on div "PRODUCT 3 LID BATTENS 2000x400" at bounding box center [774, 664] width 726 height 23
type textarea "x"
click at [344, 534] on input "1" at bounding box center [341, 531] width 32 height 24
type input "2"
type textarea "x"
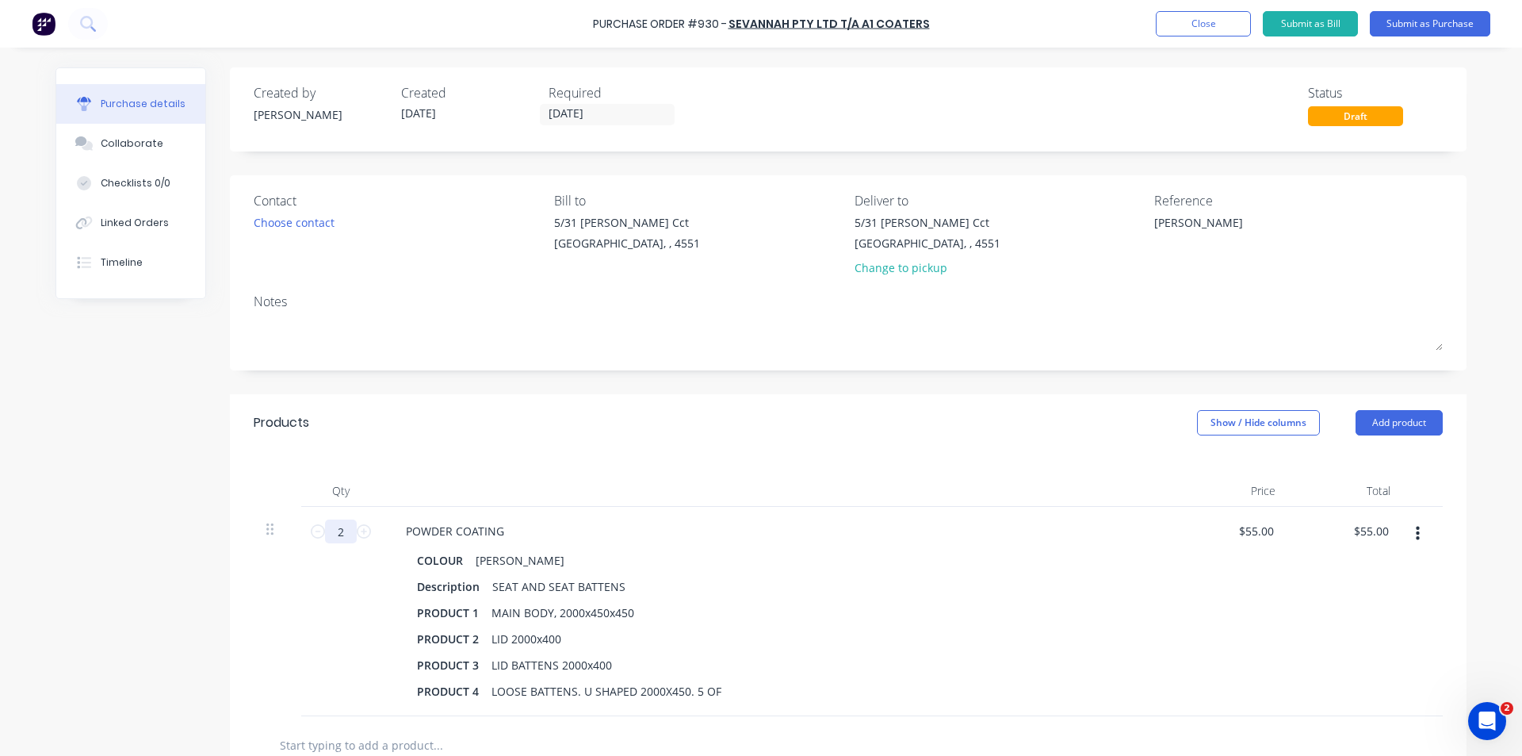
type input "$110.00"
type textarea "x"
type input "3"
type input "$165.00"
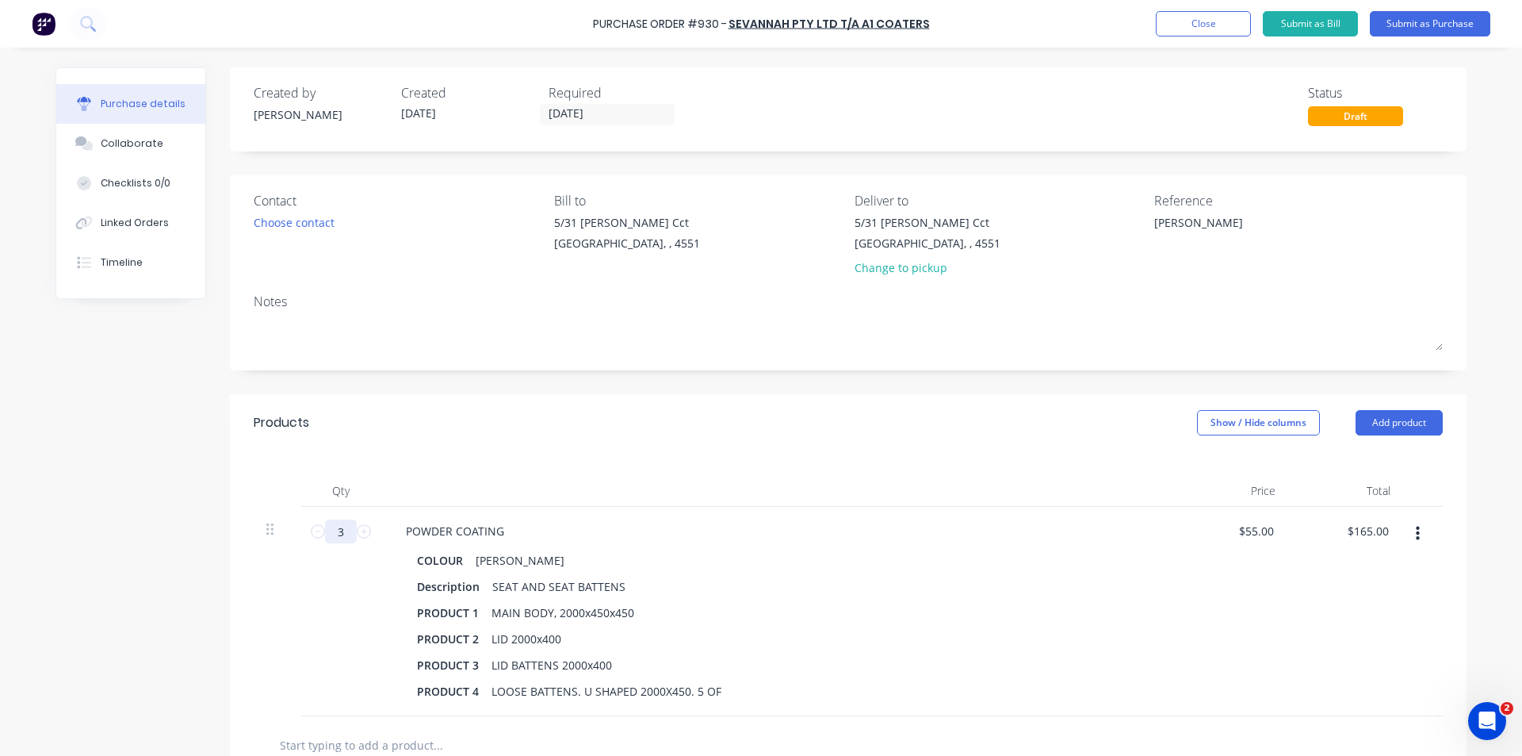
type textarea "x"
type input "4"
type input "$220.00"
type textarea "x"
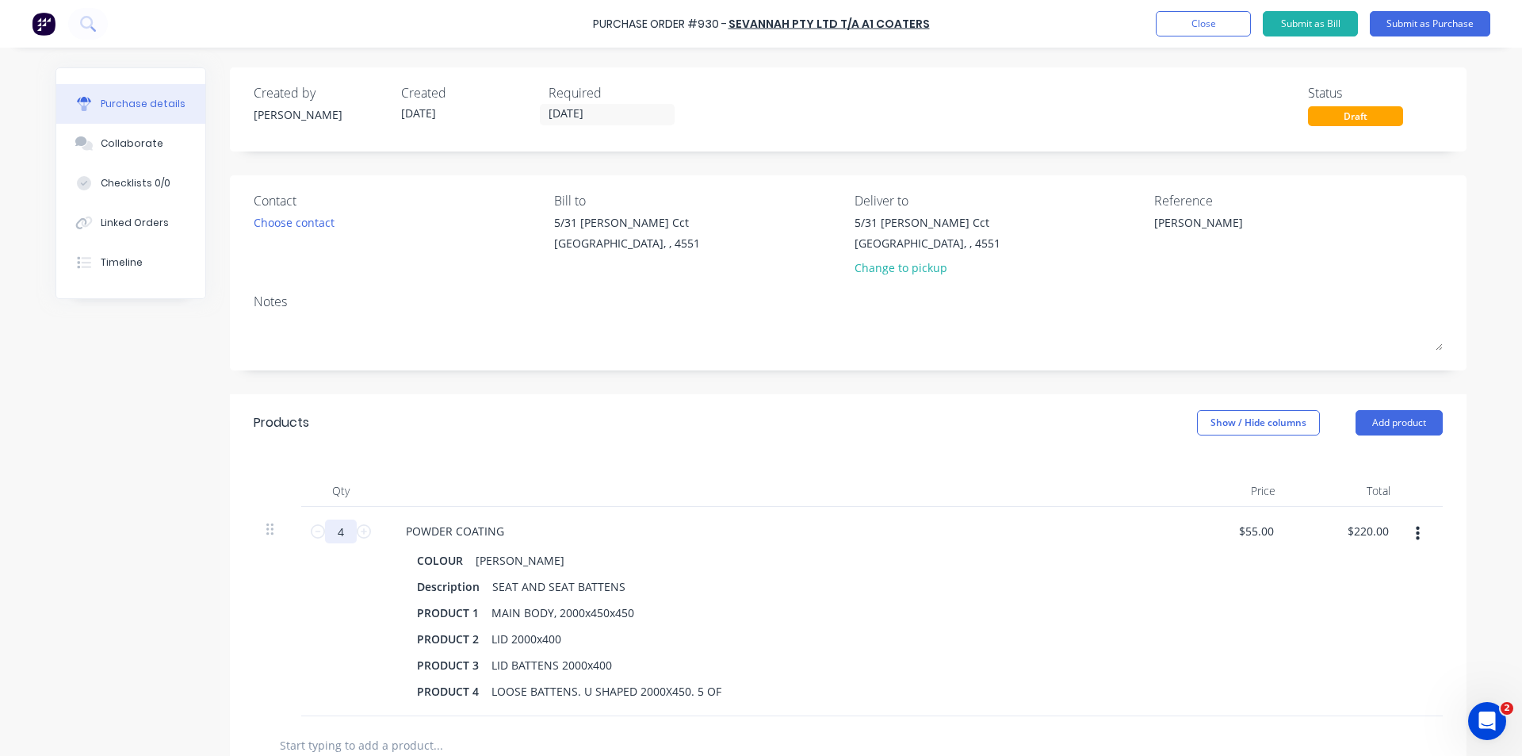
type input "4."
type textarea "x"
type input "4.5"
type input "$247.50"
type textarea "x"
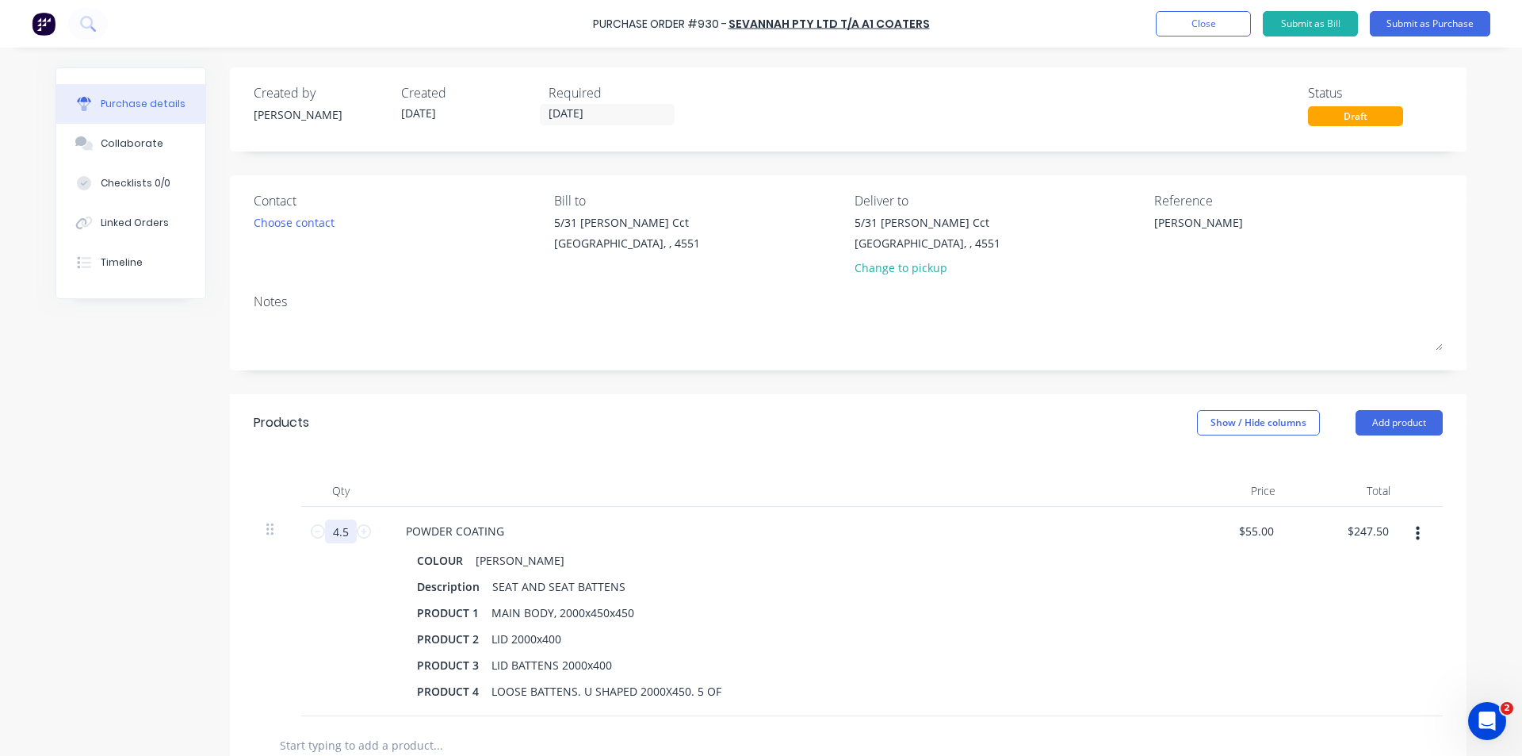
type input "4."
type input "$220.00"
type textarea "x"
type input "4"
type textarea "x"
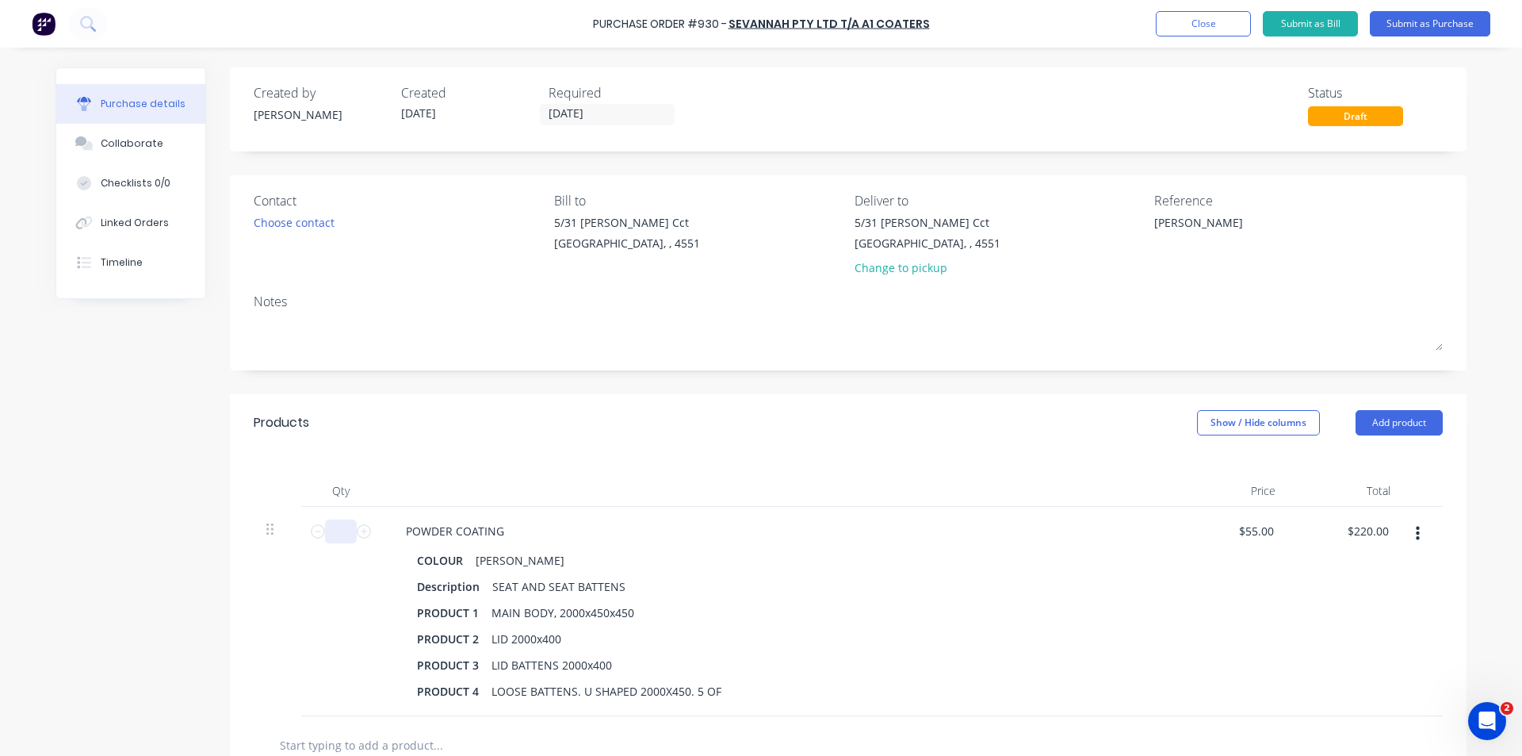
type input "6"
type input "$330.00"
type textarea "x"
type input "6"
click at [471, 460] on div "Qty Price Total 6 6 POWDER COATING COLOUR [PERSON_NAME] Description SEAT AND SE…" at bounding box center [848, 583] width 1237 height 265
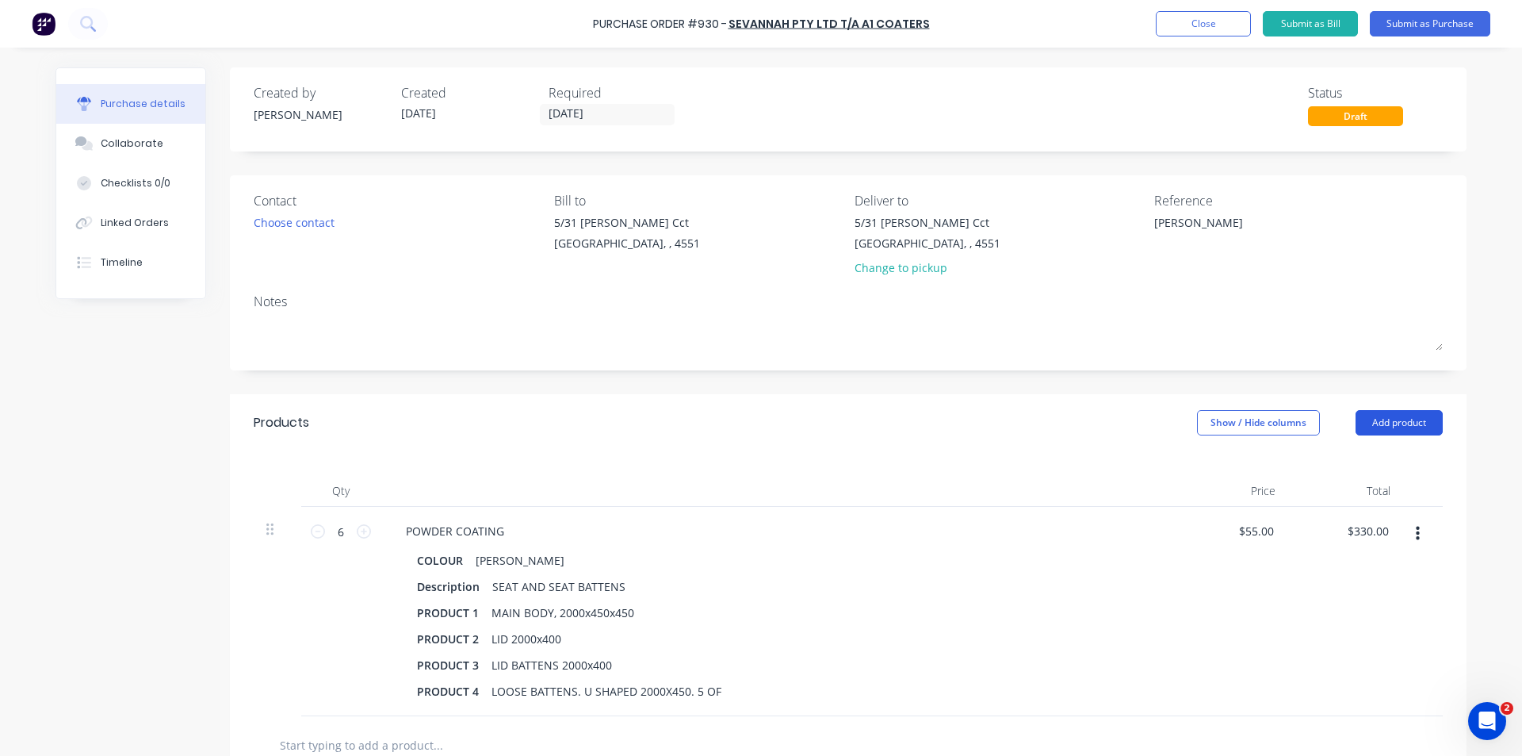
click at [1392, 419] on button "Add product" at bounding box center [1399, 422] width 87 height 25
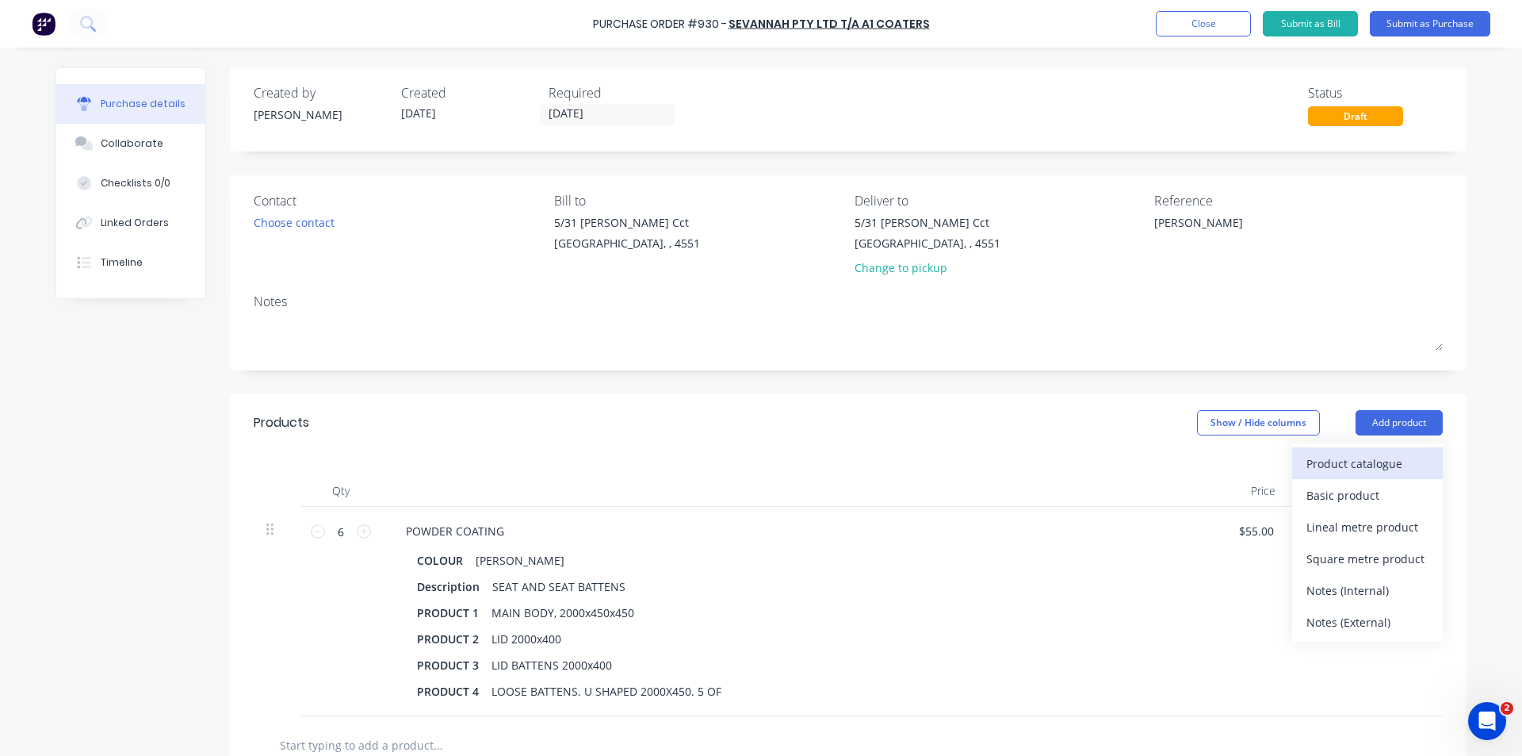
click at [1349, 456] on div "Product catalogue" at bounding box center [1368, 463] width 122 height 23
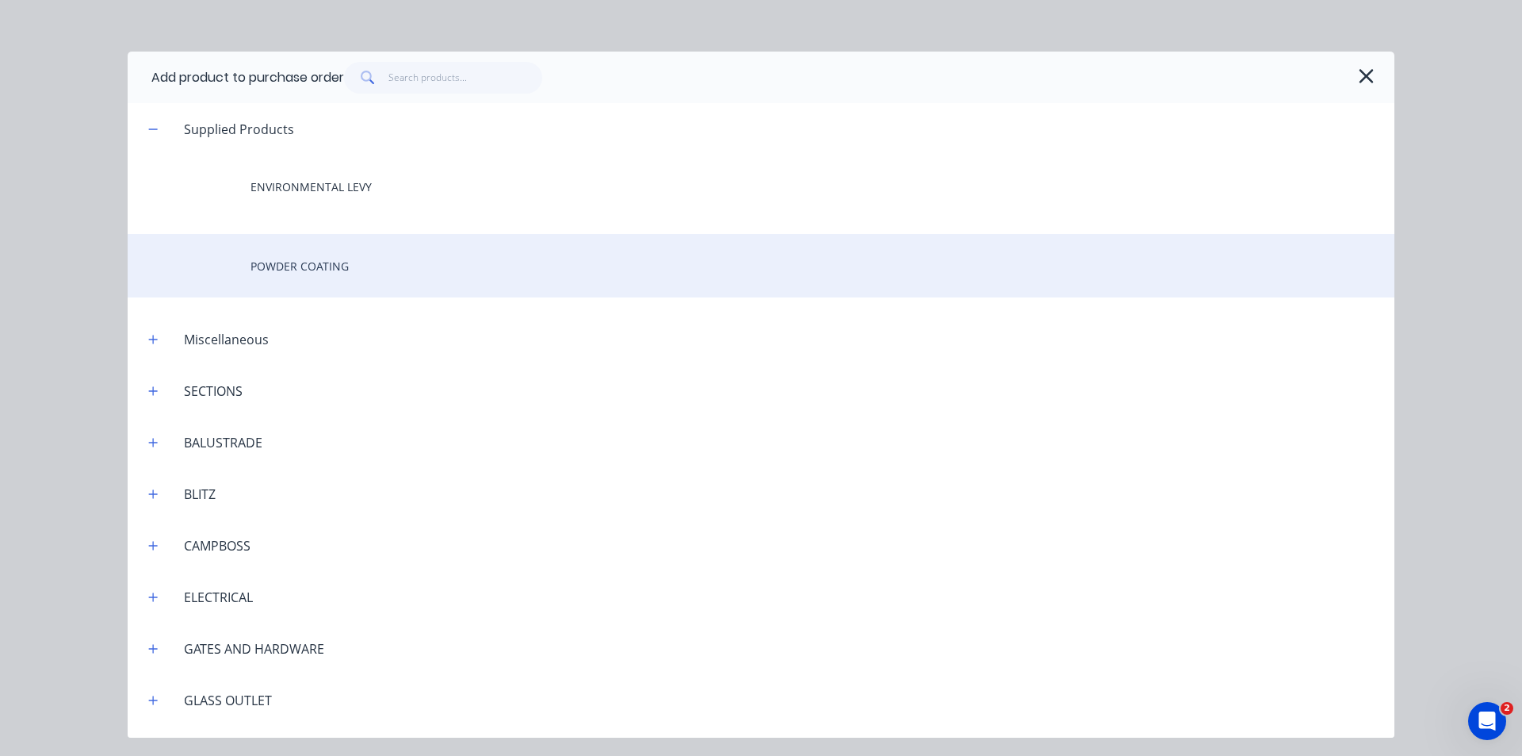
click at [312, 257] on div "POWDER COATING" at bounding box center [761, 265] width 1267 height 63
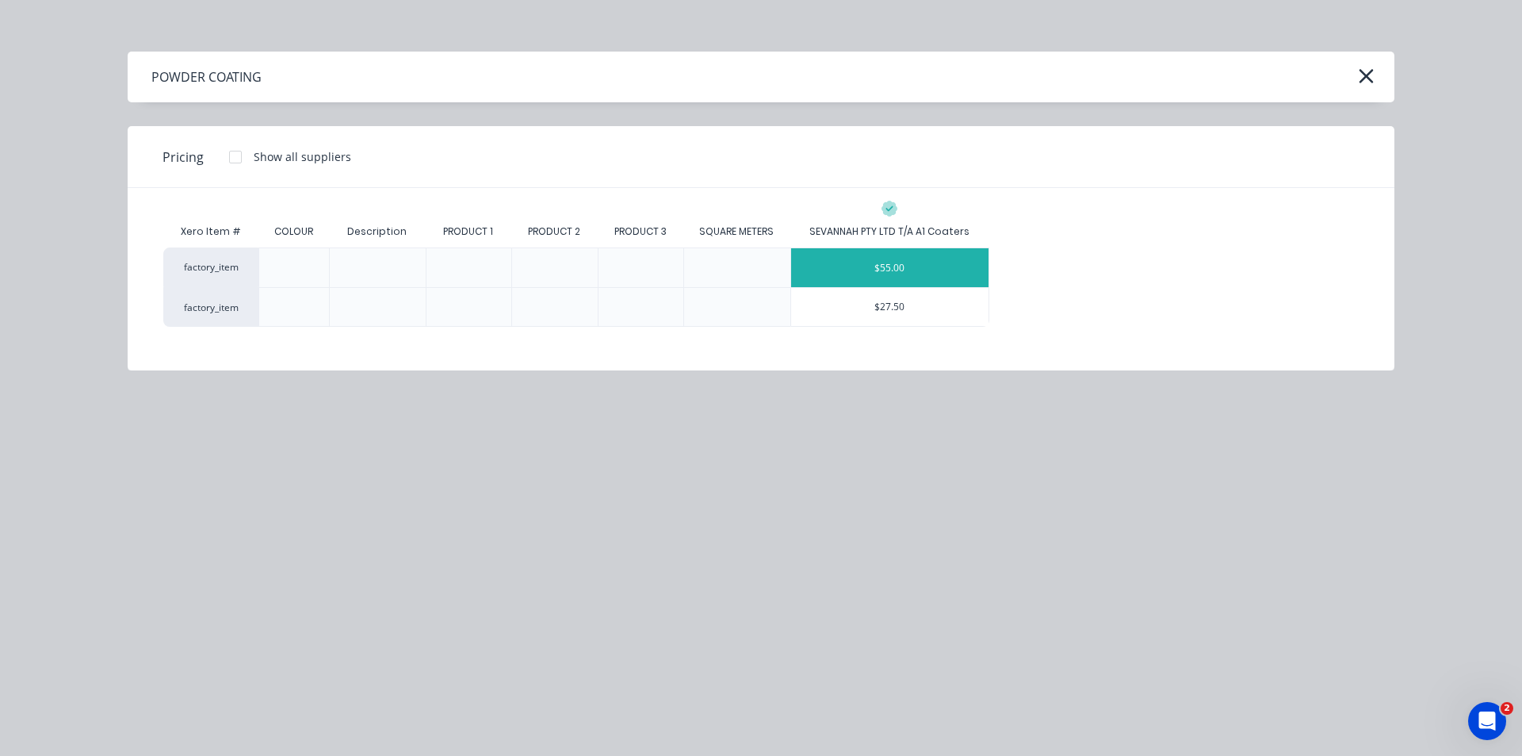
click at [856, 255] on div "$55.00" at bounding box center [890, 267] width 198 height 39
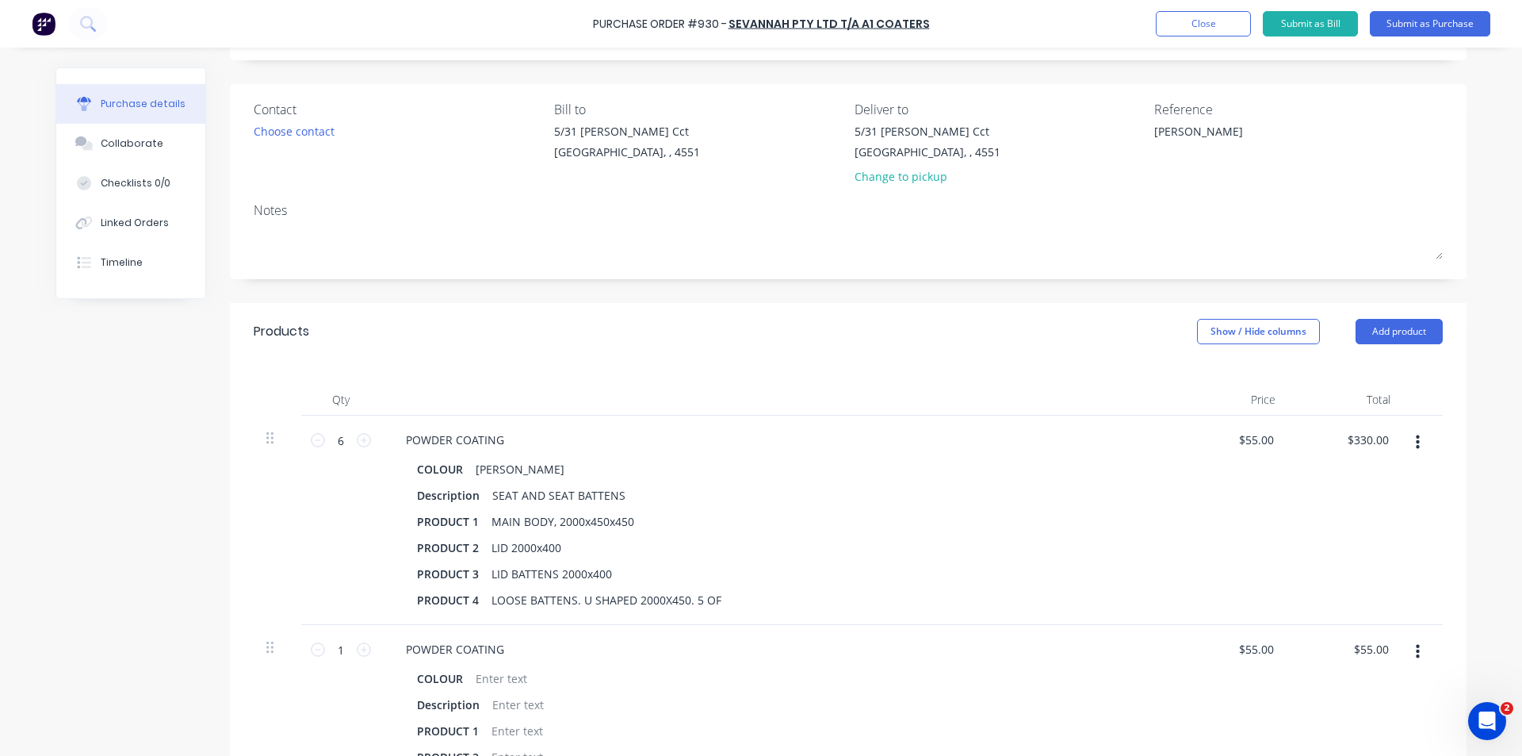
scroll to position [238, 0]
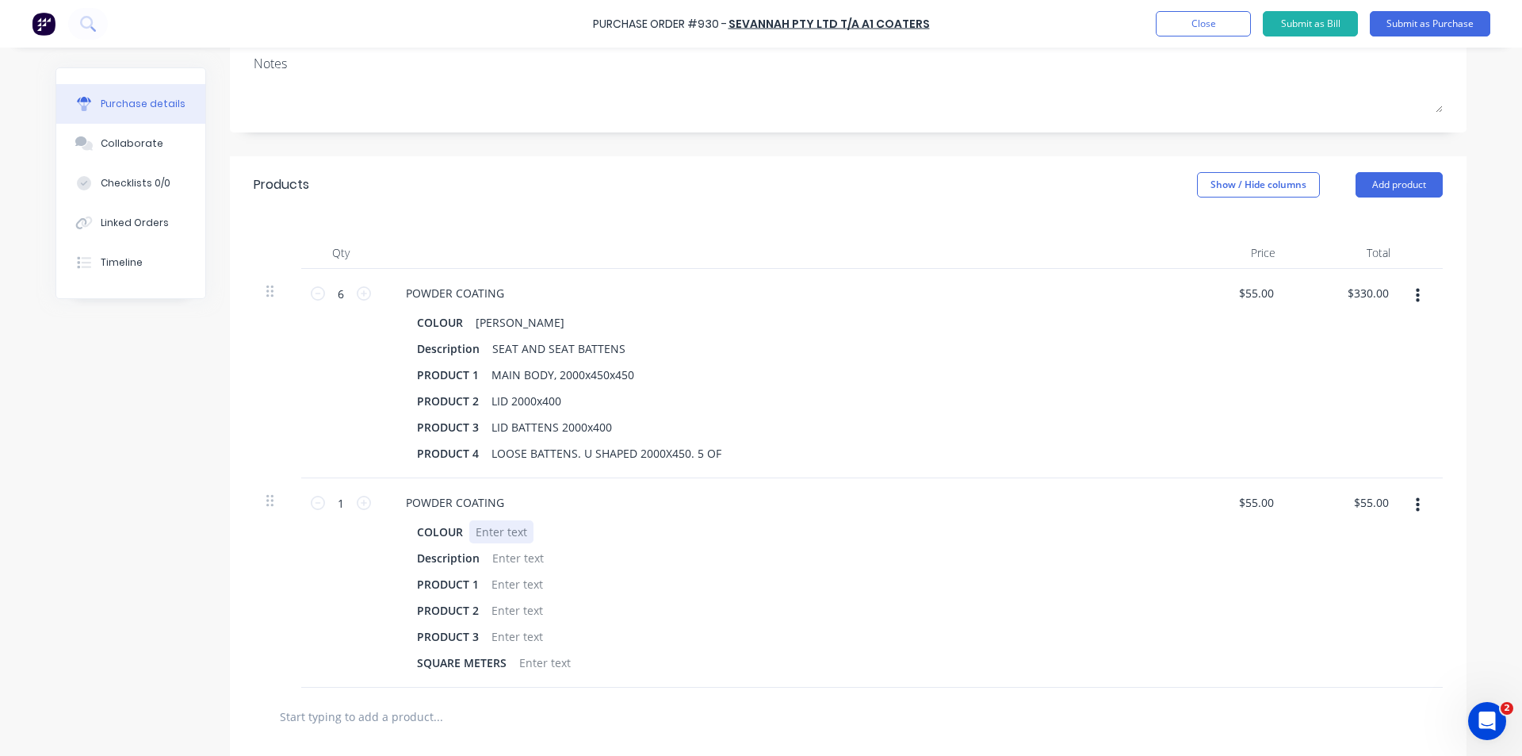
type textarea "x"
click at [510, 533] on div at bounding box center [501, 531] width 64 height 23
type textarea "x"
click at [510, 561] on div at bounding box center [518, 557] width 64 height 23
type textarea "x"
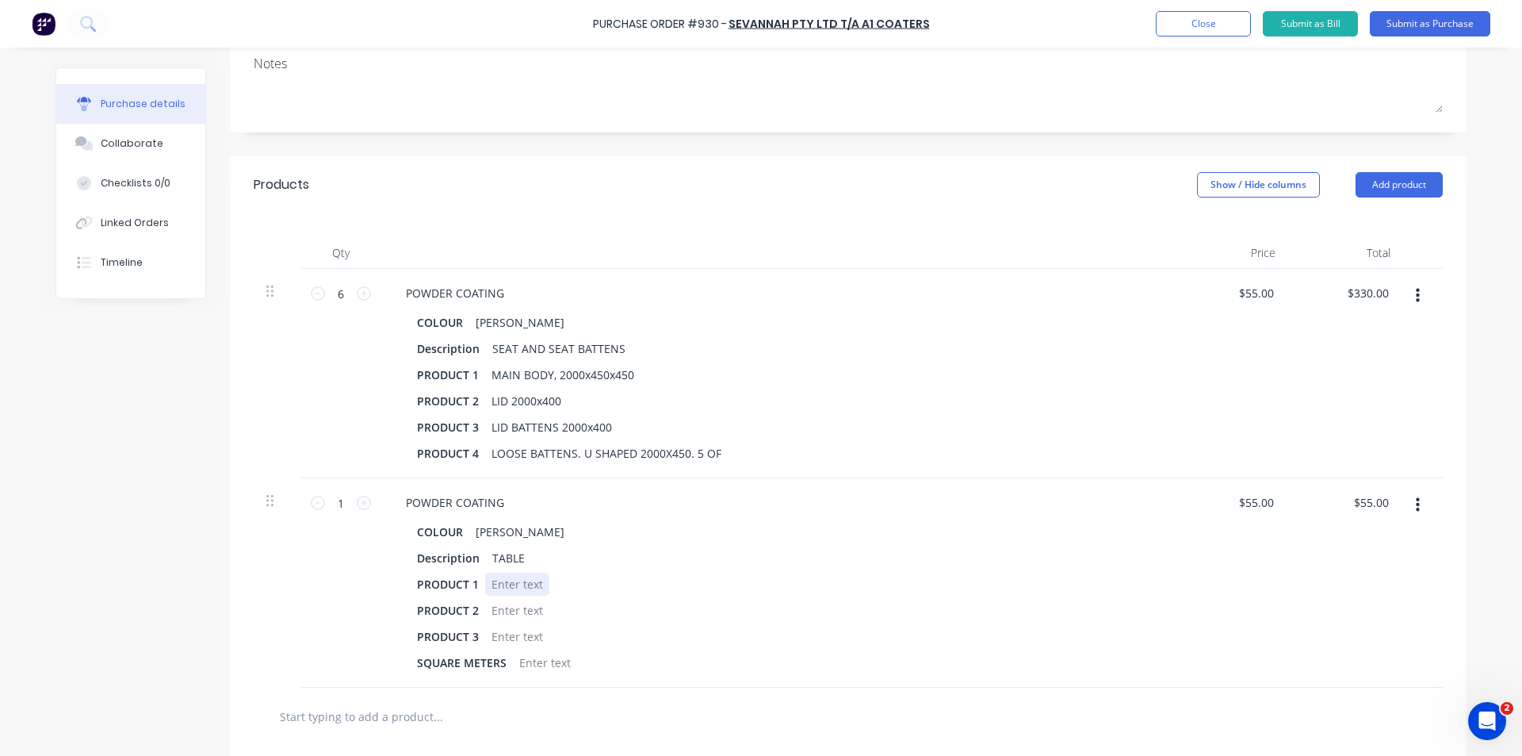
click at [507, 595] on div at bounding box center [517, 583] width 64 height 23
type textarea "x"
click at [509, 603] on div at bounding box center [517, 610] width 64 height 23
click at [320, 607] on div "1 1" at bounding box center [340, 582] width 79 height 209
click at [357, 504] on icon at bounding box center [364, 503] width 14 height 14
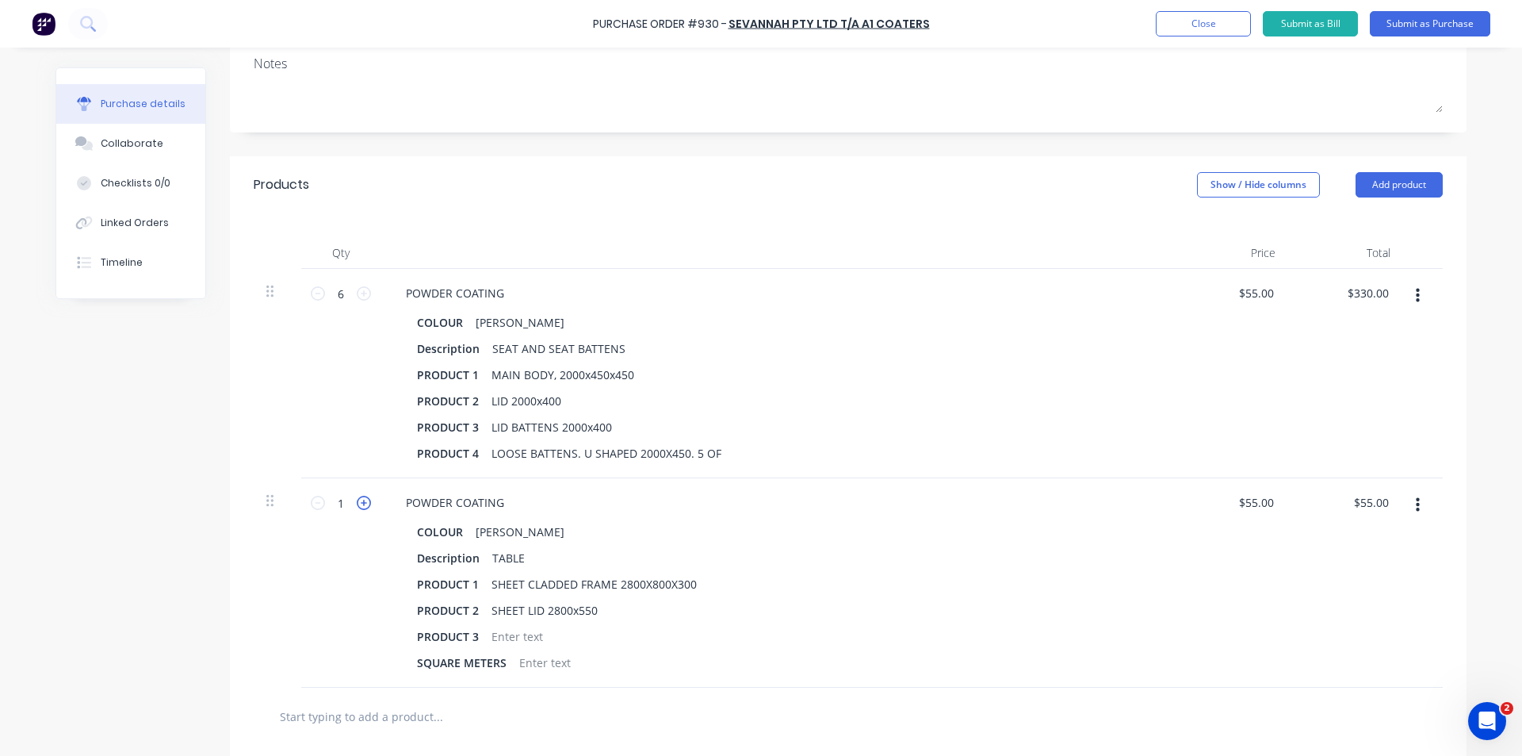
type textarea "x"
type input "2"
type input "$110.00"
click at [357, 504] on icon at bounding box center [364, 503] width 14 height 14
type textarea "x"
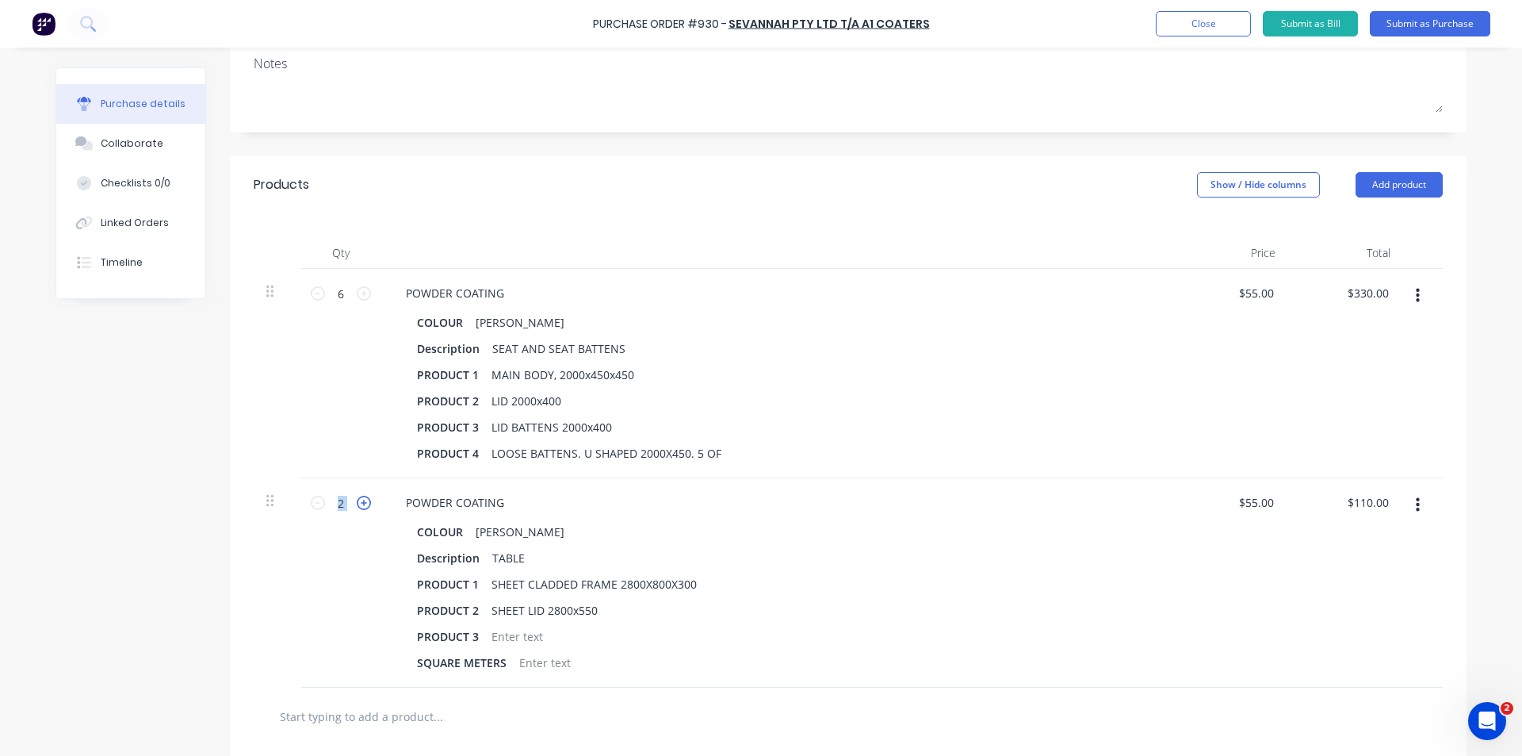
type input "3"
type input "$165.00"
click at [357, 504] on icon at bounding box center [364, 503] width 14 height 14
type textarea "x"
type input "4"
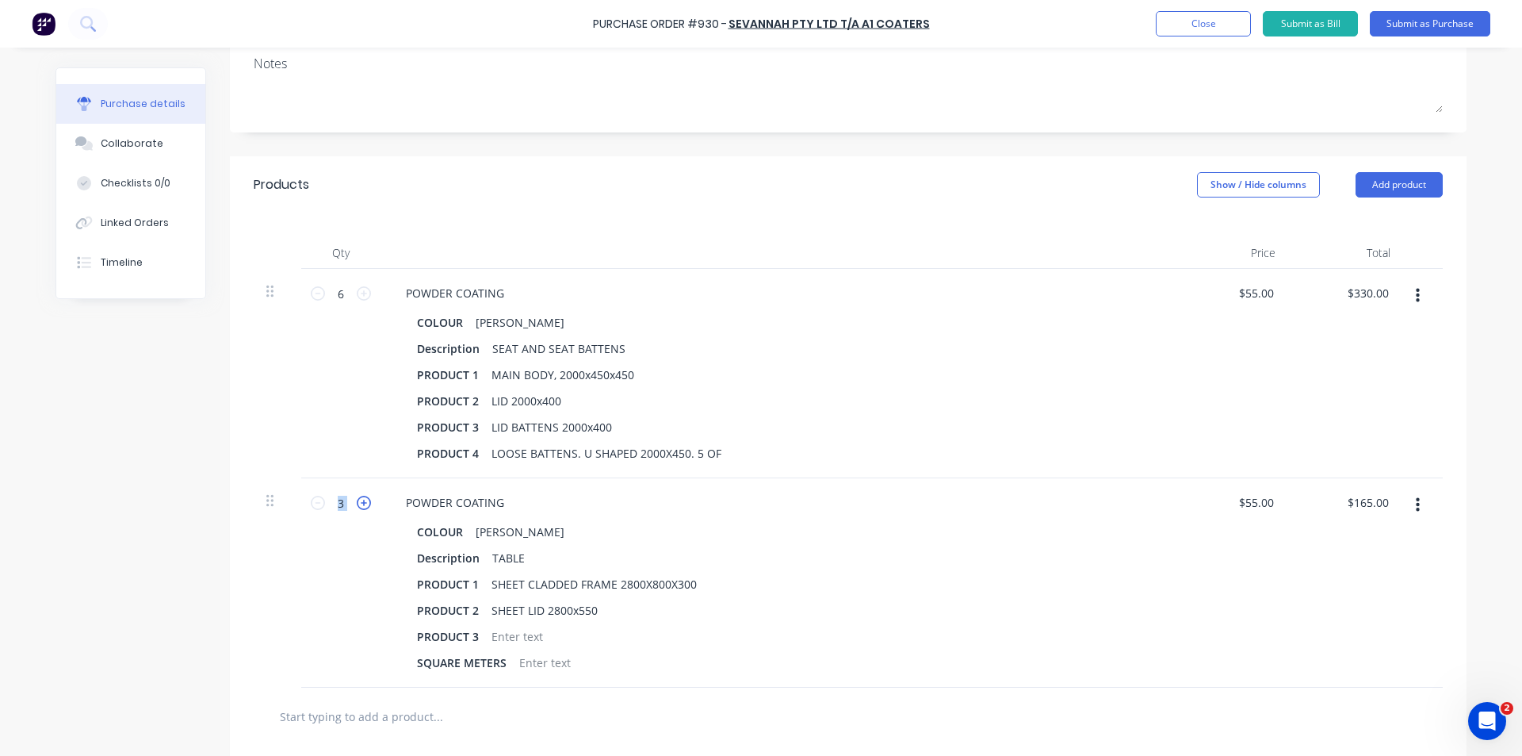
type input "$220.00"
click at [323, 553] on div "4 4" at bounding box center [340, 582] width 79 height 209
click at [524, 560] on div "Description TABLE" at bounding box center [774, 557] width 726 height 23
click at [522, 557] on div "TABLE. ONLY OUTSIDE IS SEEN" at bounding box center [573, 557] width 174 height 23
click at [652, 555] on div "TABLE. **ONLY OUTSIDE IS SEEN" at bounding box center [579, 557] width 187 height 23
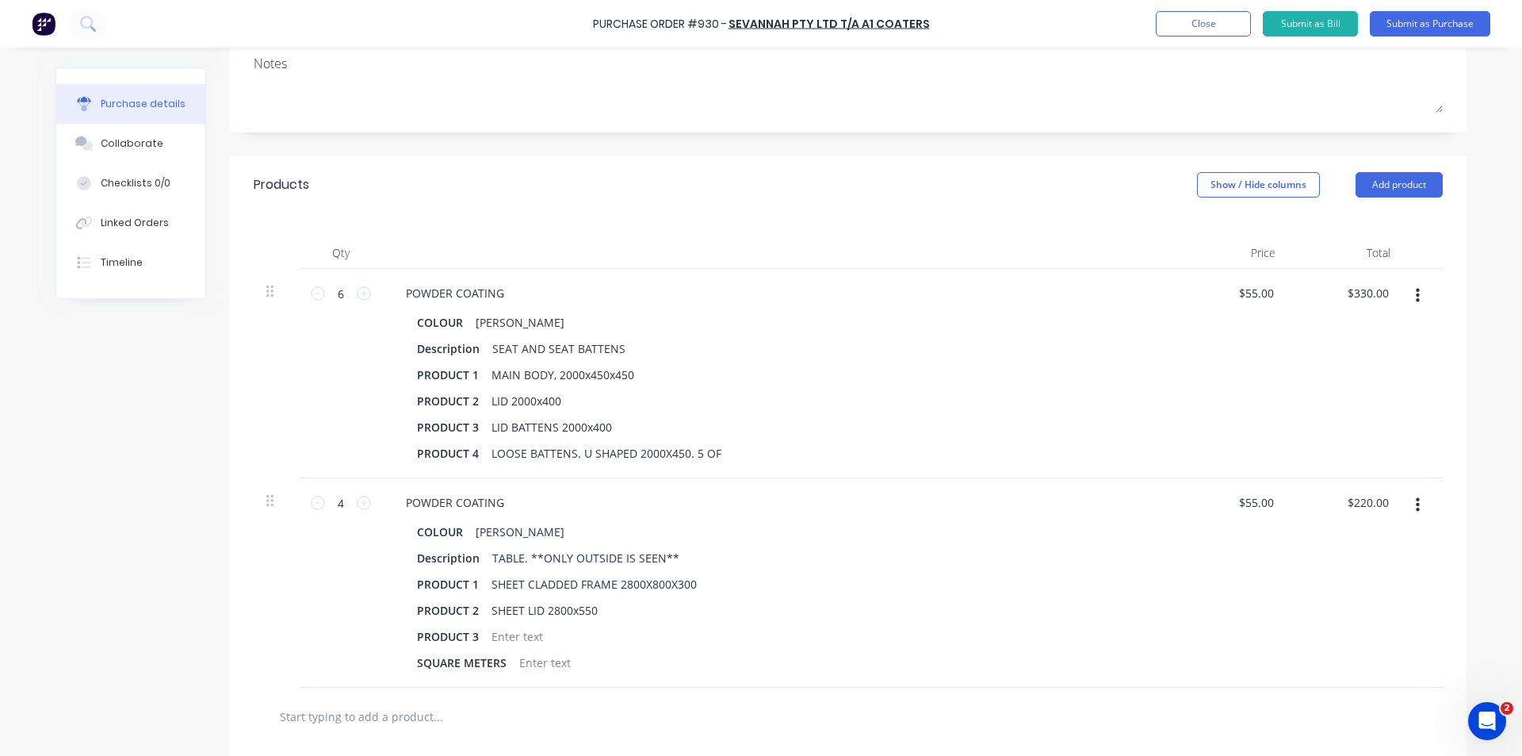
click at [714, 721] on div at bounding box center [504, 716] width 476 height 32
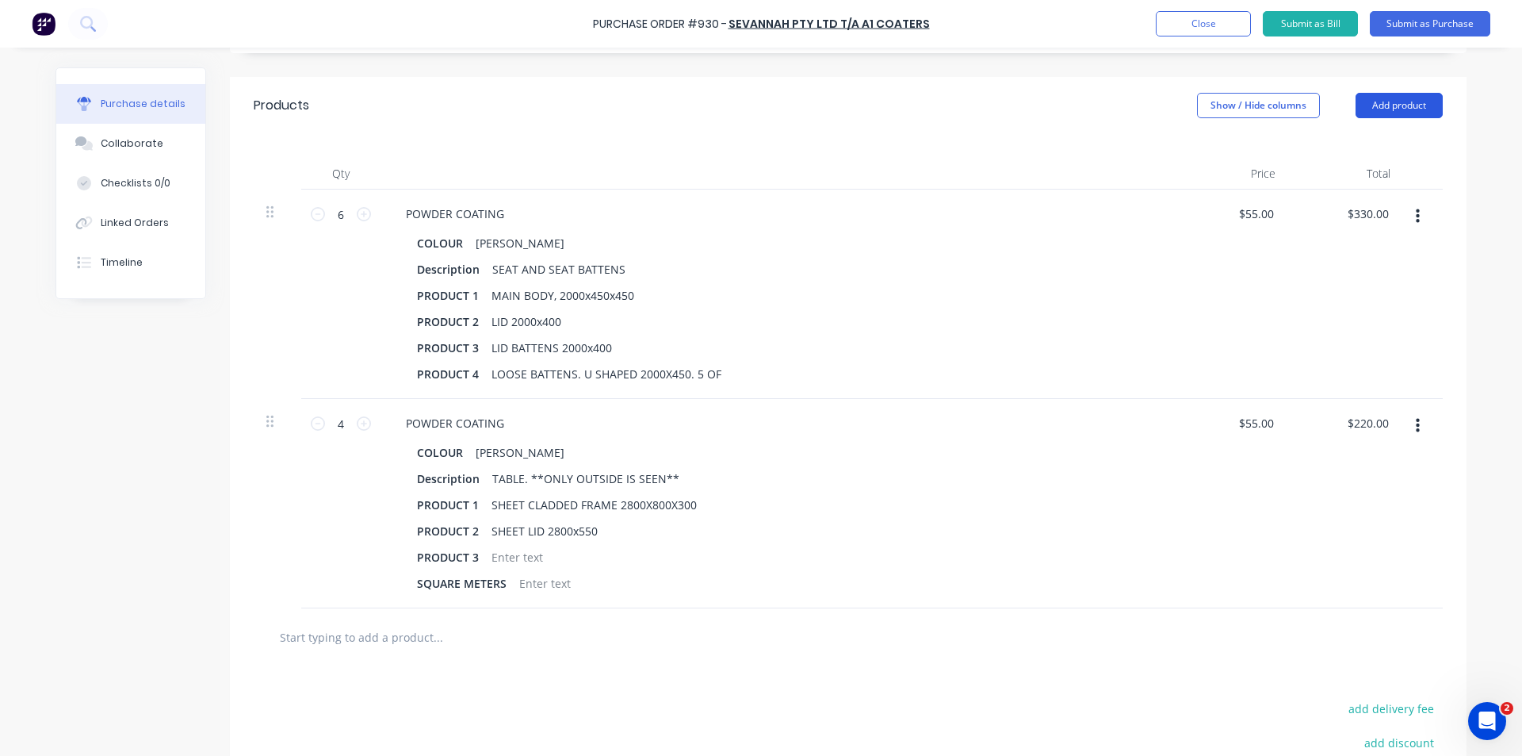
click at [1372, 101] on button "Add product" at bounding box center [1399, 105] width 87 height 25
click at [1357, 139] on div "Product catalogue" at bounding box center [1368, 146] width 122 height 23
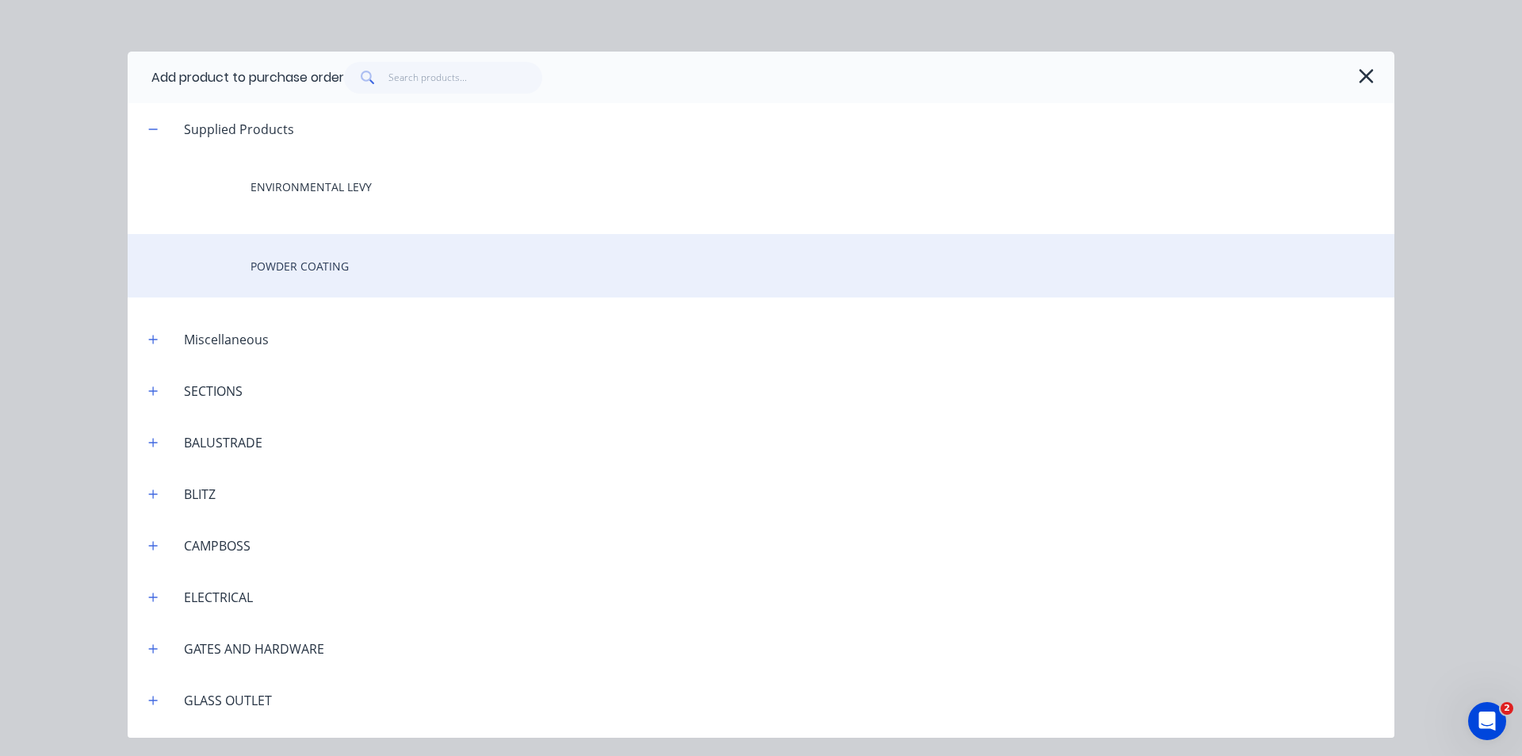
click at [304, 251] on div "POWDER COATING" at bounding box center [761, 265] width 1267 height 63
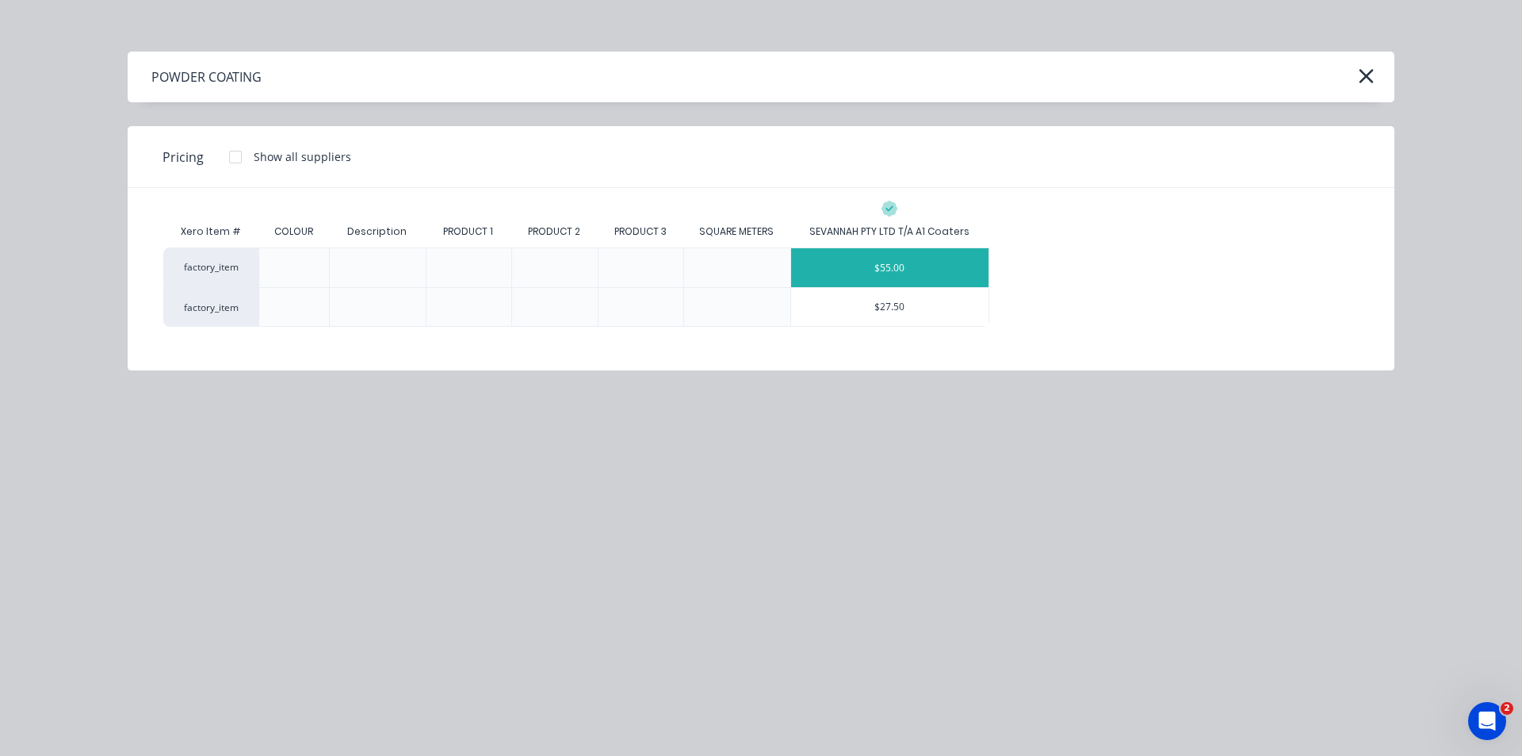
click at [896, 248] on div "$55.00" at bounding box center [890, 267] width 198 height 39
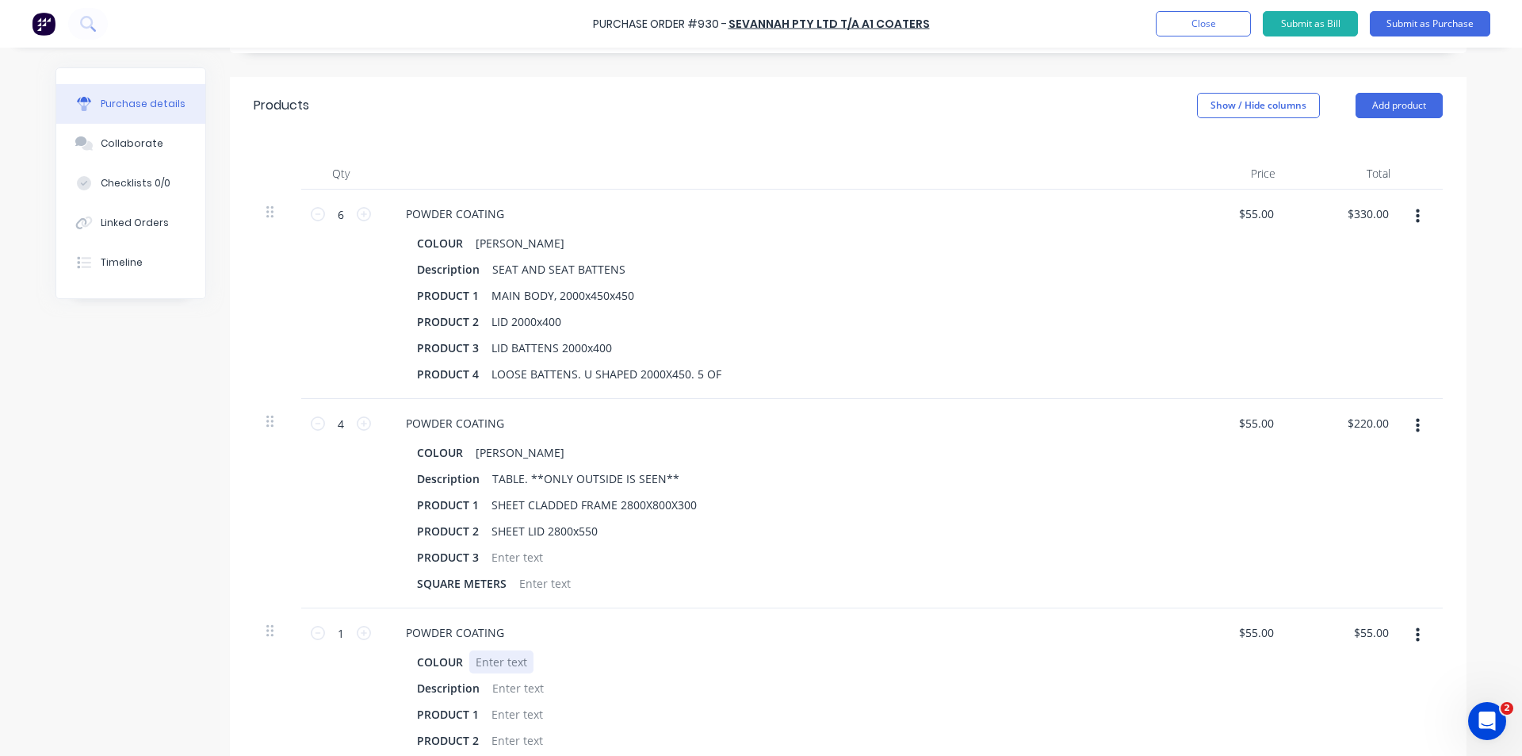
type textarea "x"
click at [483, 668] on div at bounding box center [501, 661] width 64 height 23
type textarea "x"
click at [507, 698] on div at bounding box center [518, 687] width 64 height 23
type textarea "x"
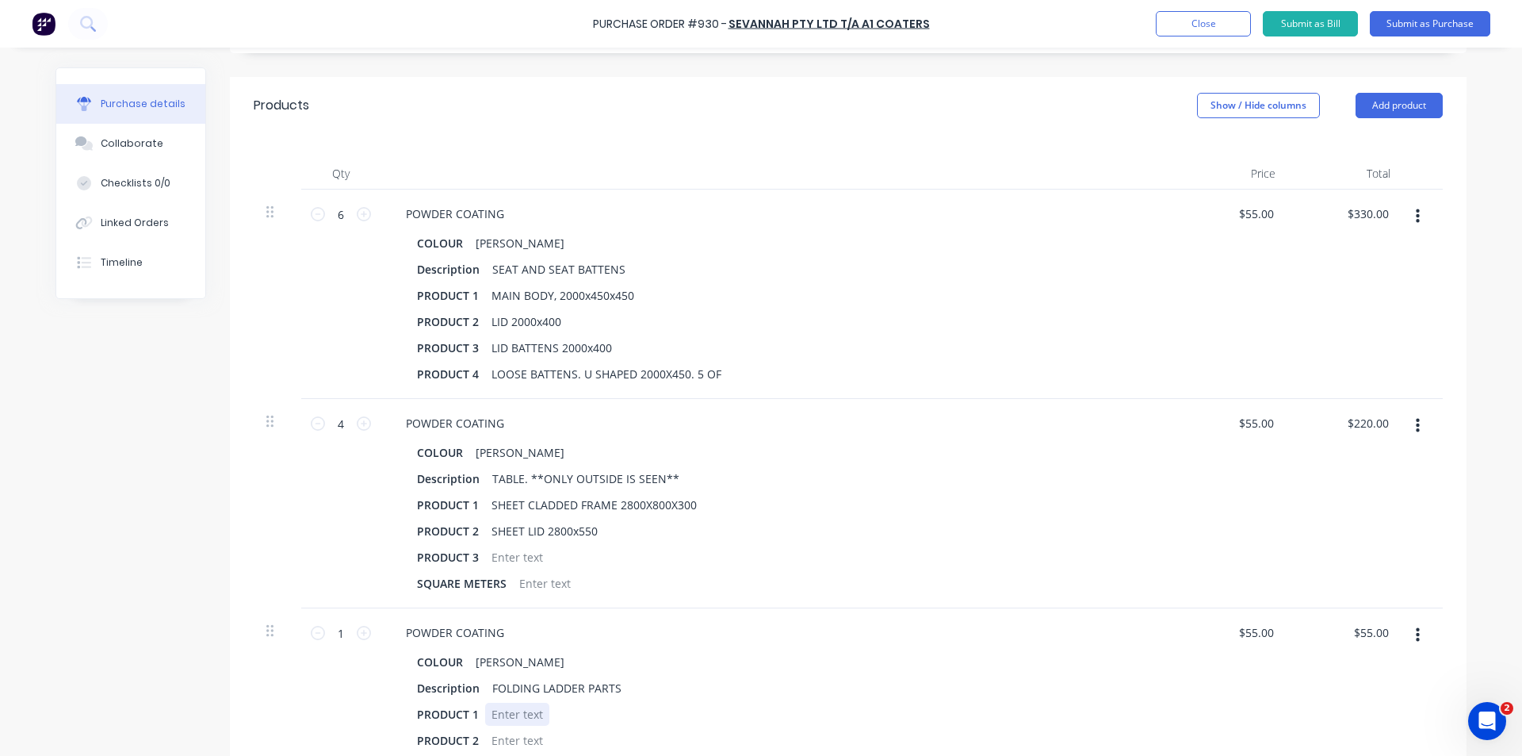
click at [509, 717] on div at bounding box center [517, 713] width 64 height 23
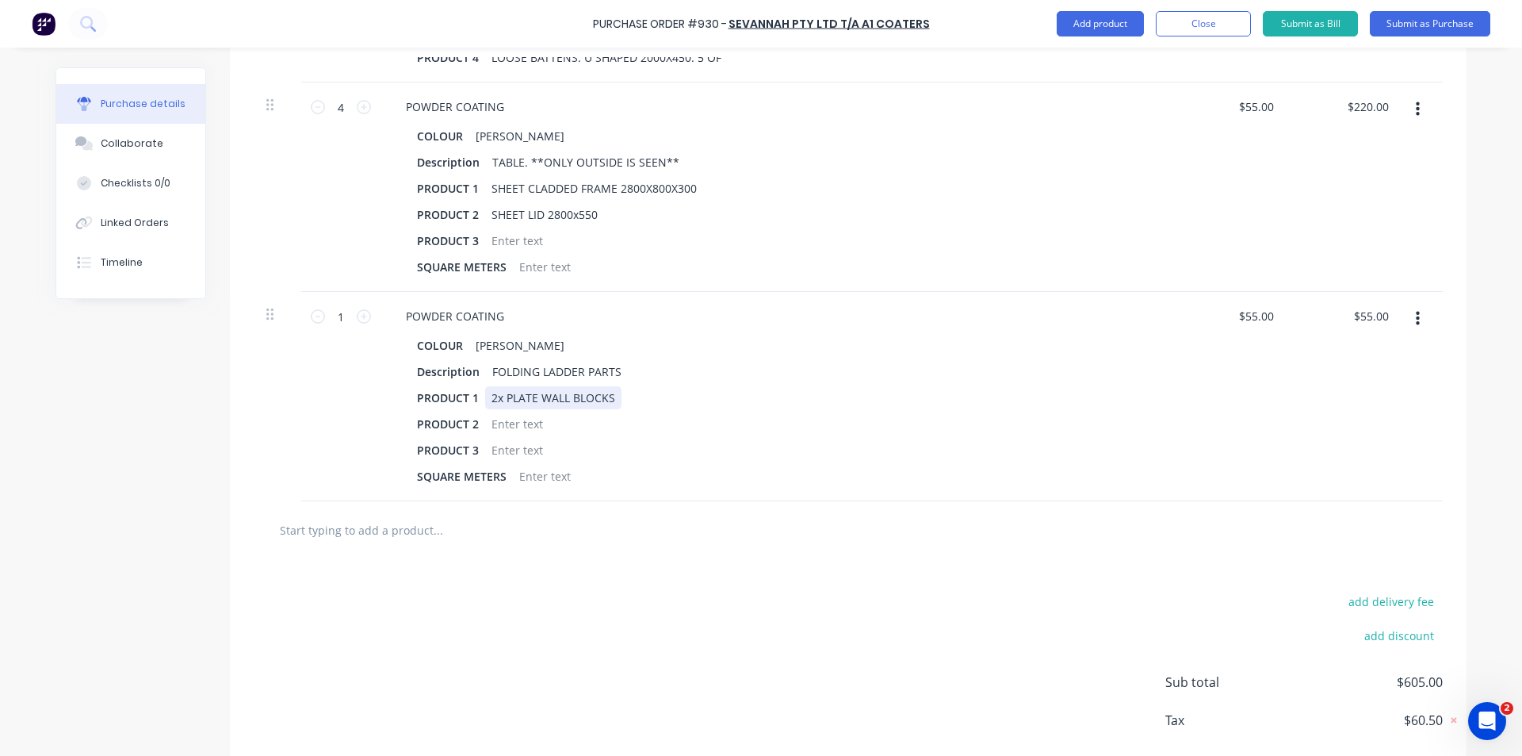
scroll to position [634, 0]
type textarea "x"
click at [511, 428] on div at bounding box center [517, 422] width 64 height 23
click at [780, 454] on div "PRODUCT 3" at bounding box center [774, 449] width 726 height 23
click at [769, 565] on div "add delivery fee add discount Sub total $605.00 Tax $60.50 Total $665.50" at bounding box center [848, 688] width 1237 height 261
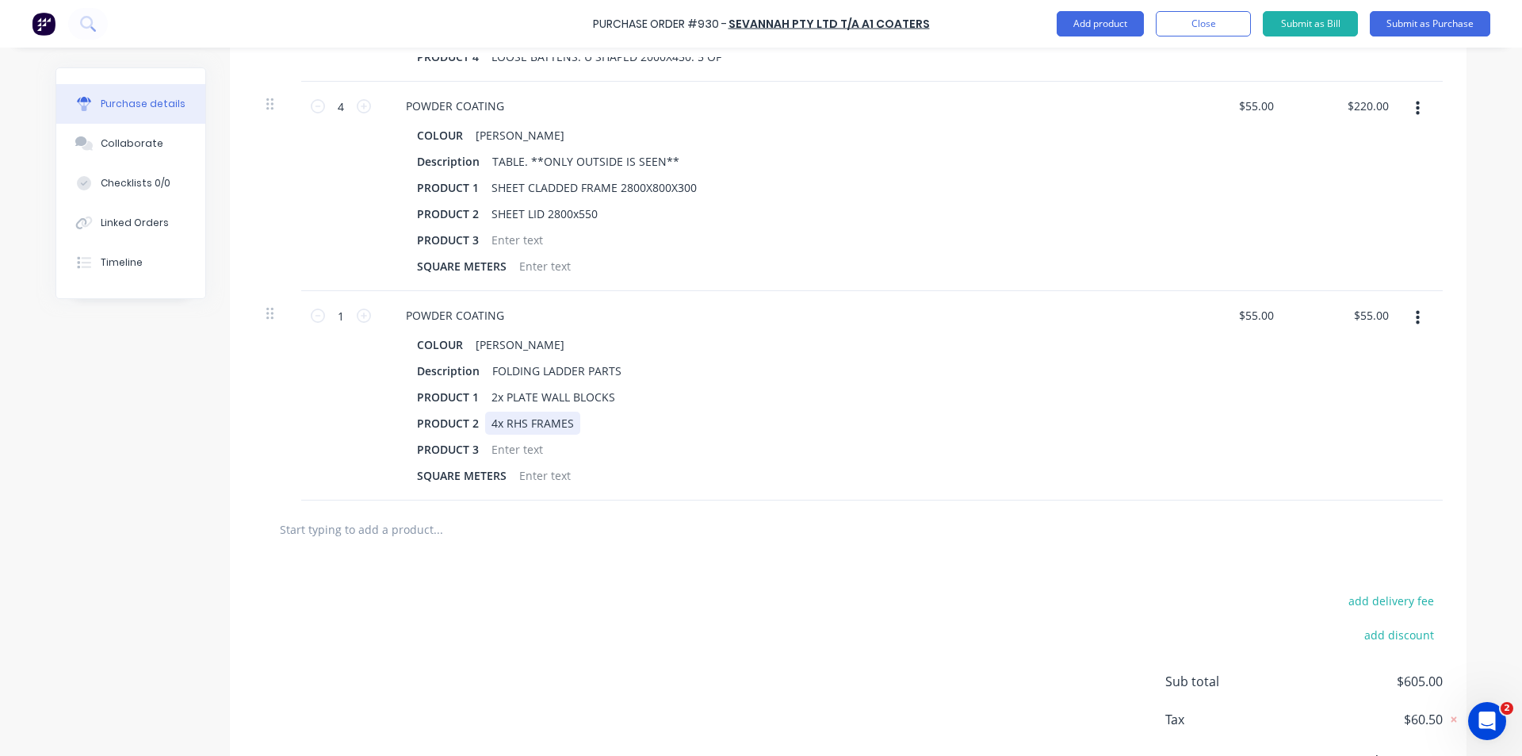
click at [577, 423] on div "PRODUCT 2 4x RHS FRAMES" at bounding box center [774, 422] width 726 height 23
click at [607, 403] on div "2x PLATE WALL BLOCKS" at bounding box center [553, 396] width 136 height 23
click at [678, 531] on div at bounding box center [504, 529] width 476 height 32
click at [357, 320] on icon at bounding box center [364, 315] width 14 height 14
type textarea "x"
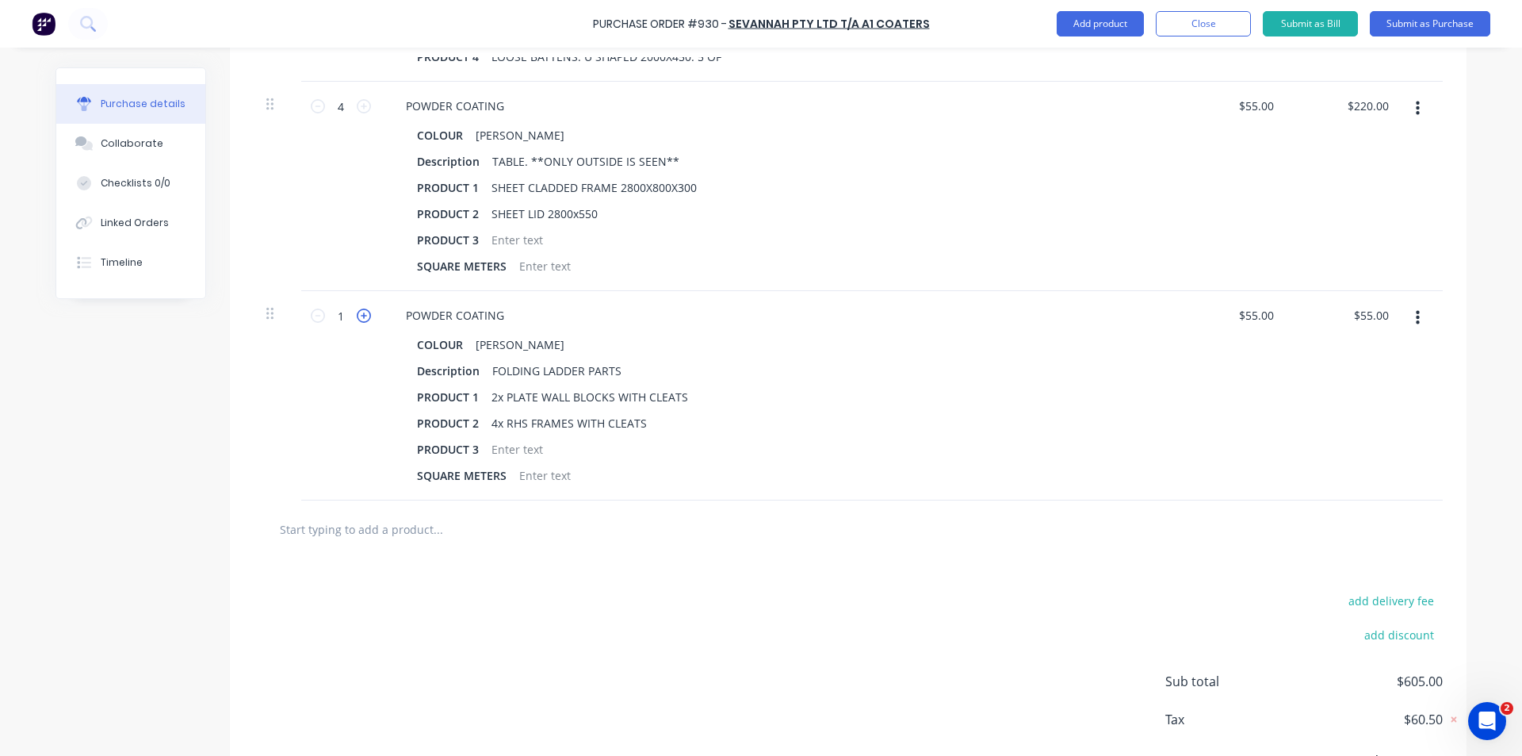
type input "2"
type input "$110.00"
click at [347, 365] on div "2 2" at bounding box center [340, 395] width 79 height 209
click at [357, 316] on icon at bounding box center [364, 315] width 14 height 14
type textarea "x"
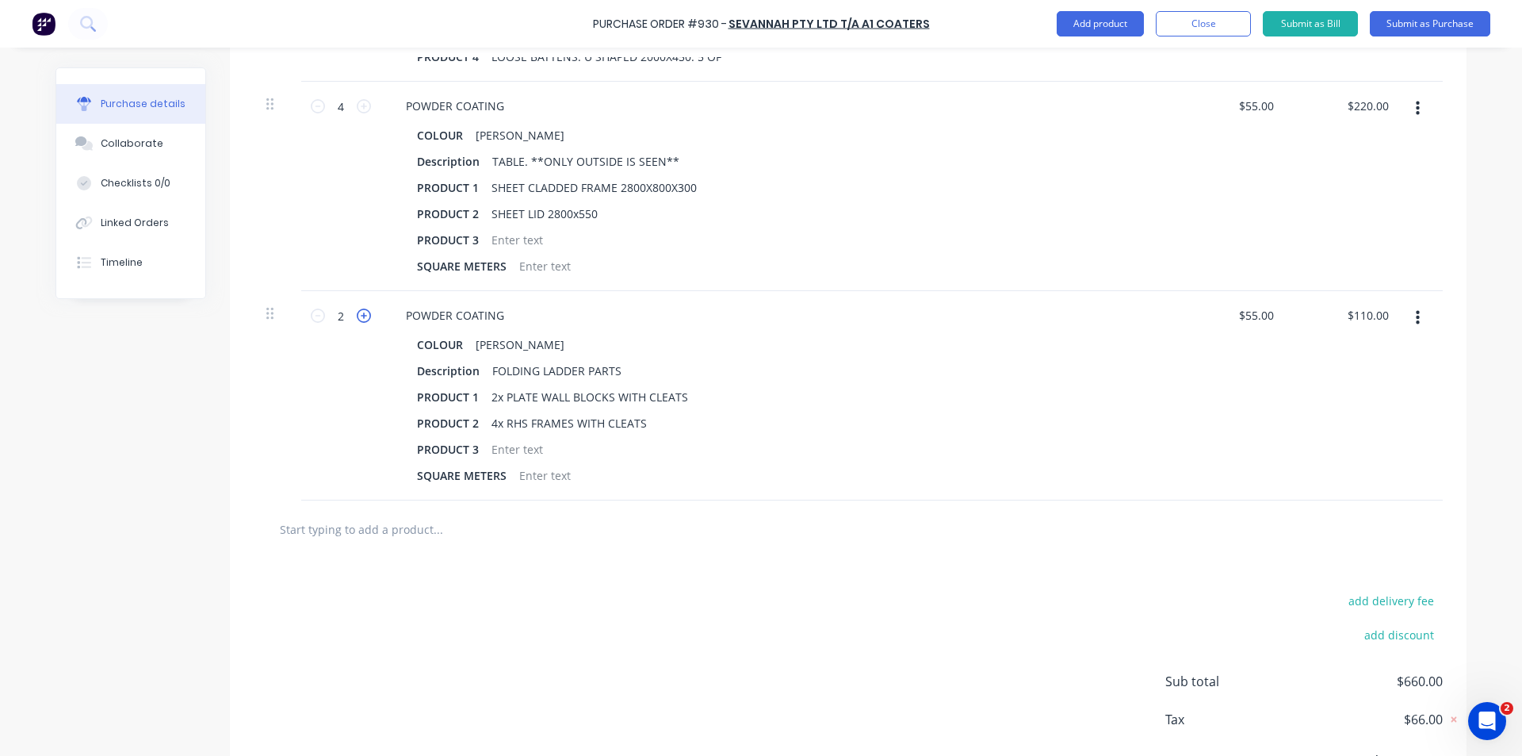
type input "3"
type input "$165.00"
click at [595, 553] on div at bounding box center [848, 529] width 1189 height 58
click at [1097, 17] on button "Add product" at bounding box center [1100, 23] width 87 height 25
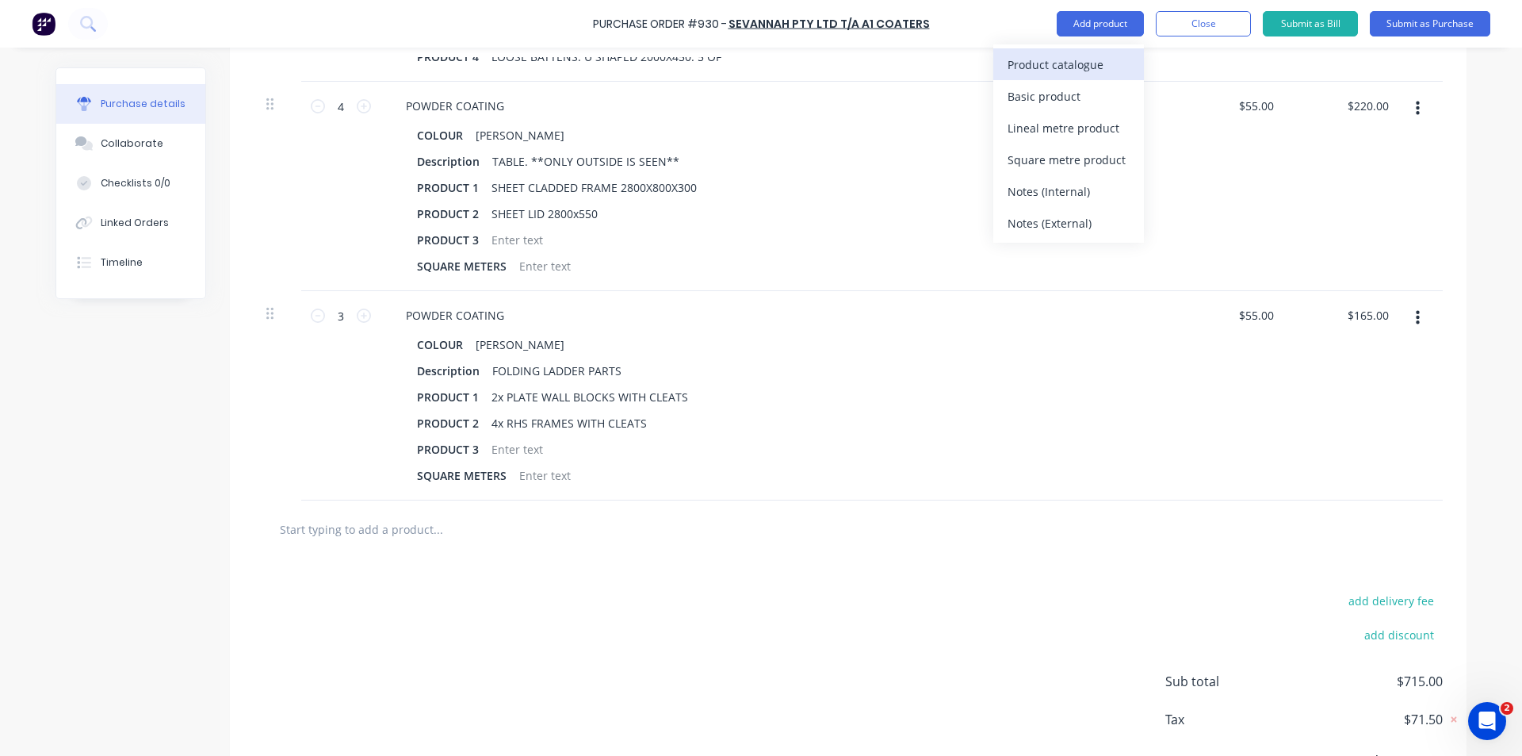
click at [1099, 51] on button "Product catalogue" at bounding box center [1068, 64] width 151 height 32
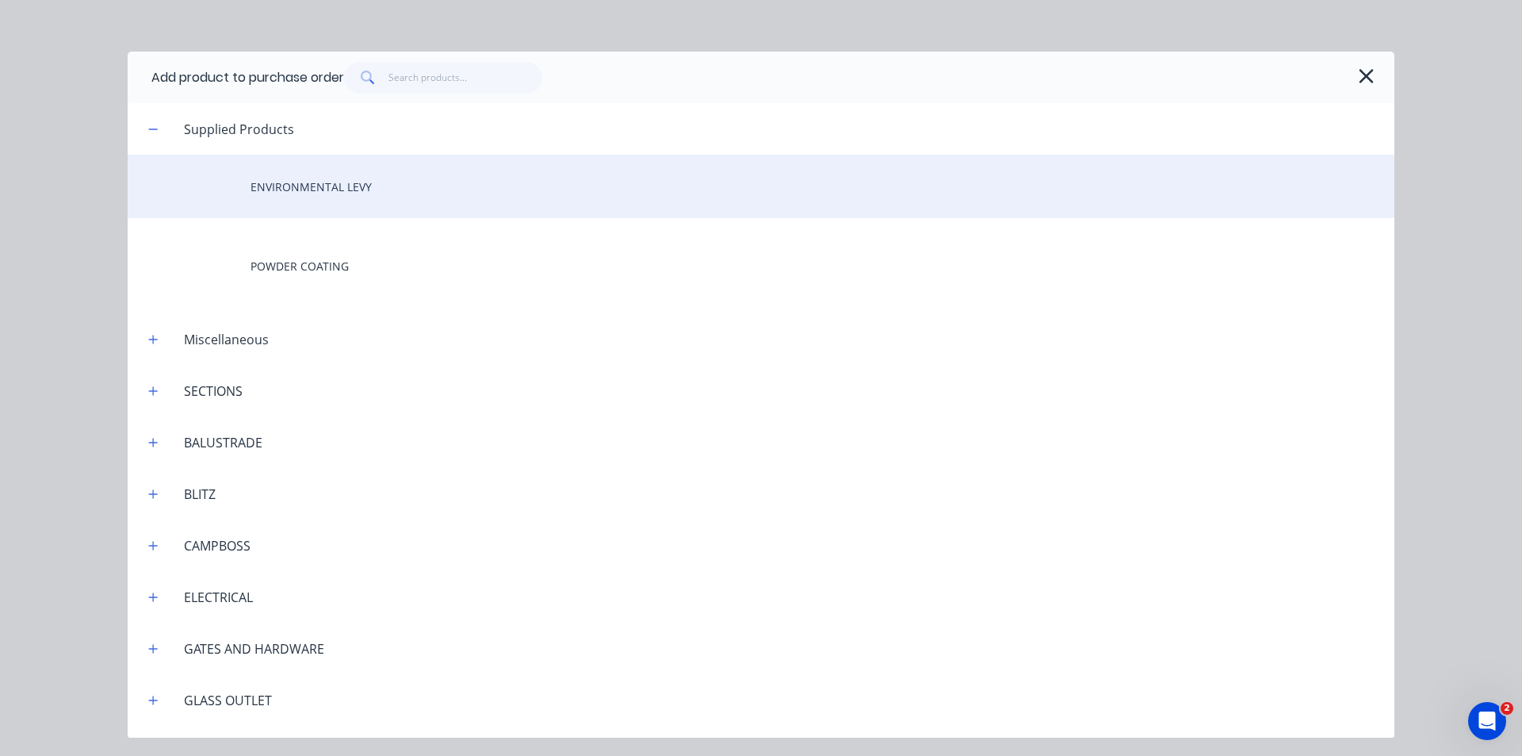
click at [372, 184] on div "ENVIRONMENTAL LEVY" at bounding box center [761, 186] width 1267 height 63
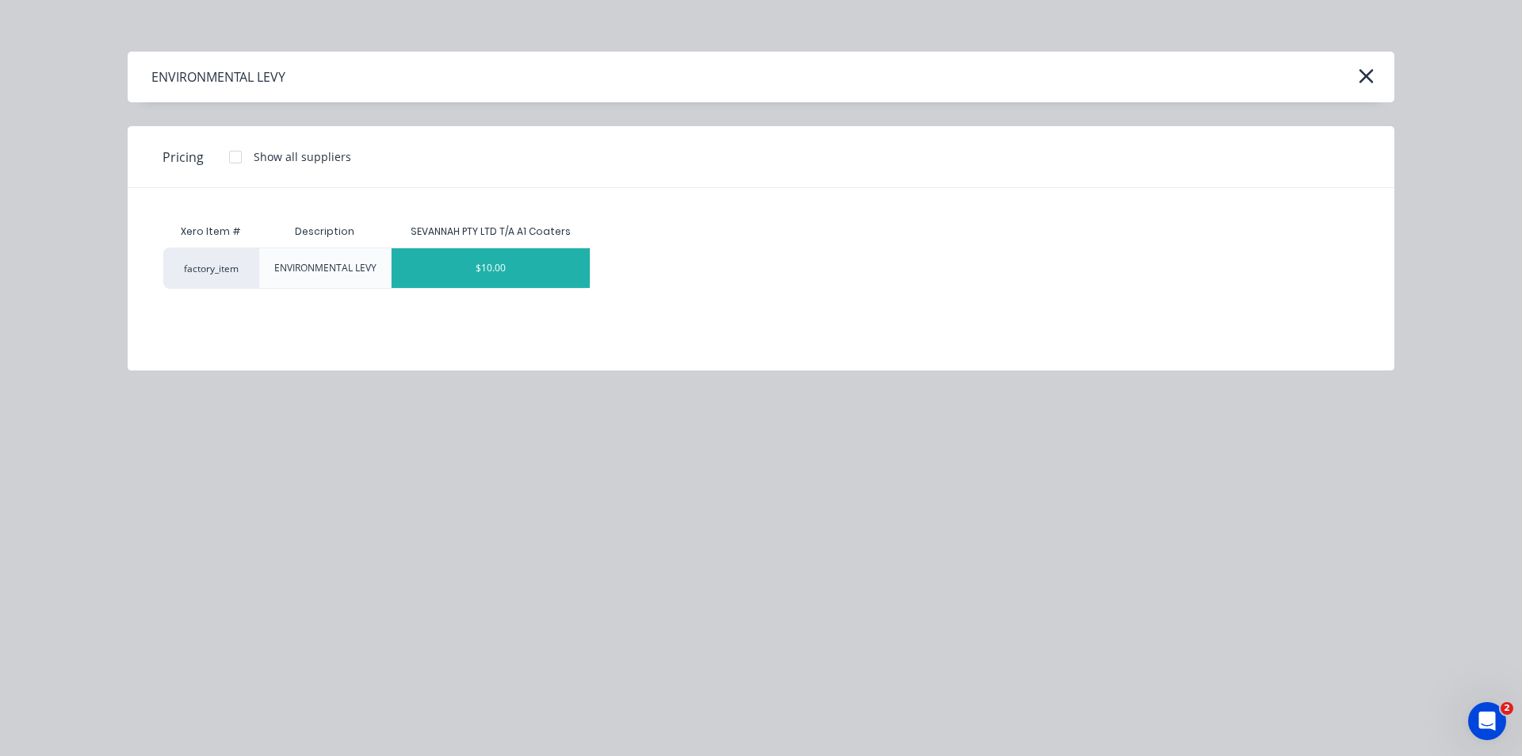
click at [569, 276] on div "$10.00" at bounding box center [491, 268] width 198 height 40
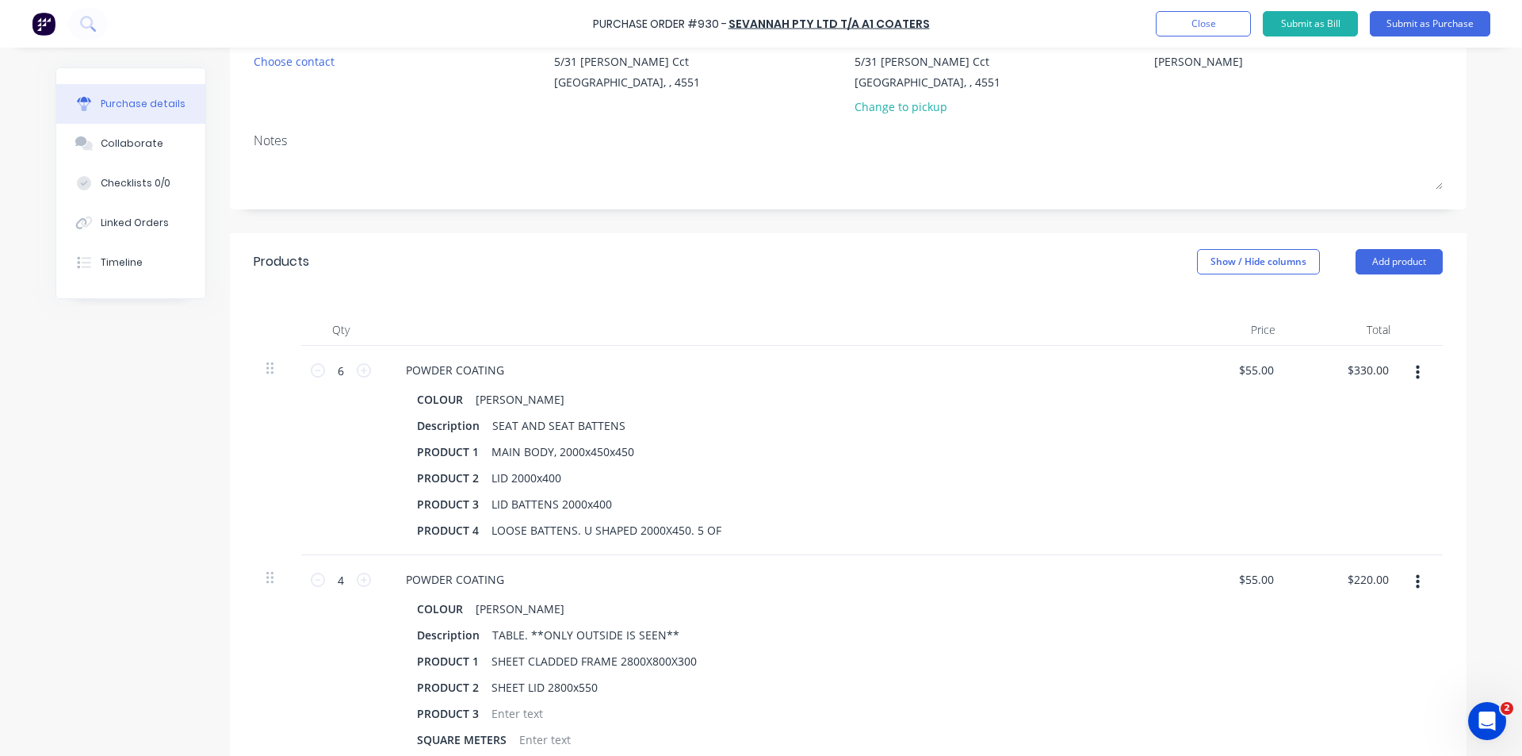
scroll to position [159, 0]
click at [1409, 25] on button "Submit as Purchase" at bounding box center [1430, 23] width 121 height 25
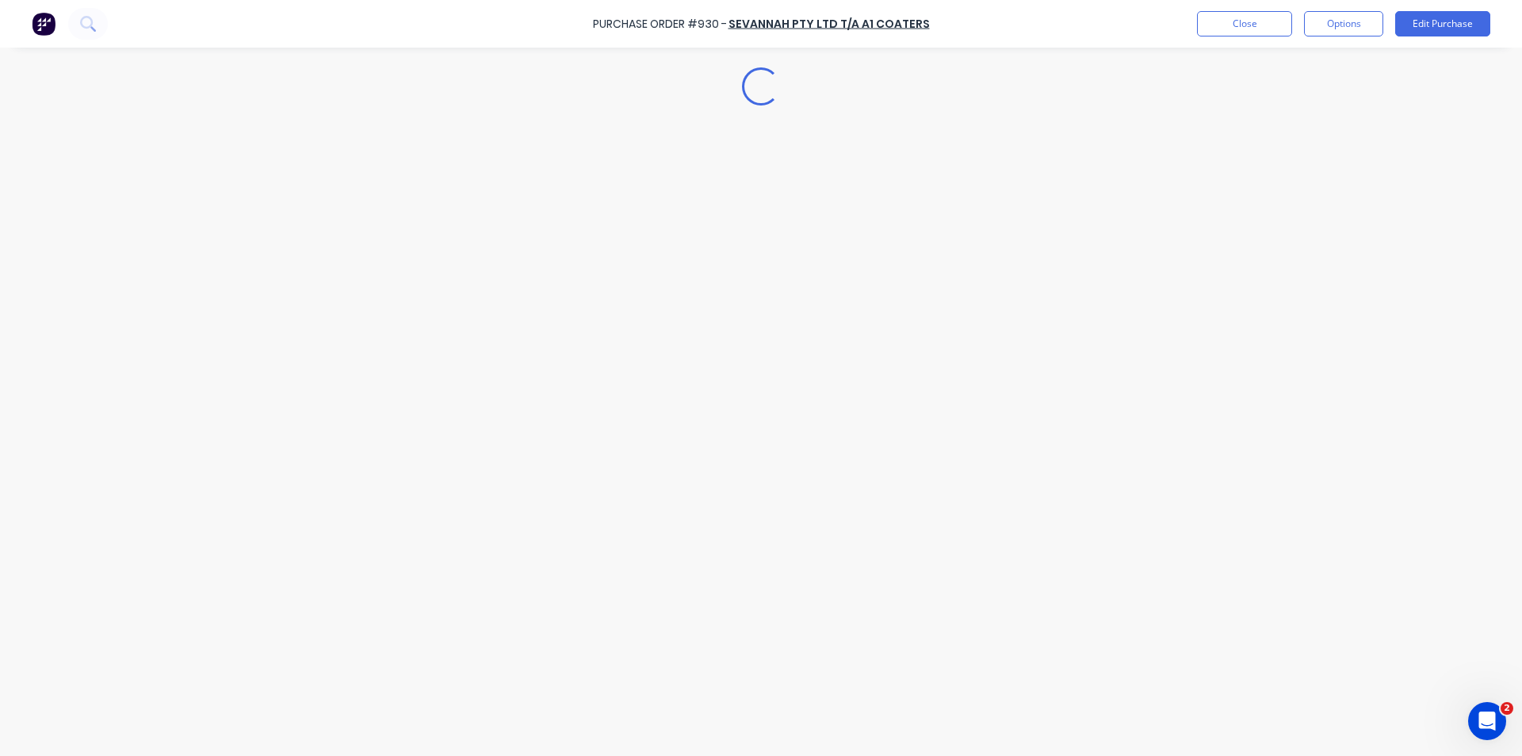
scroll to position [0, 0]
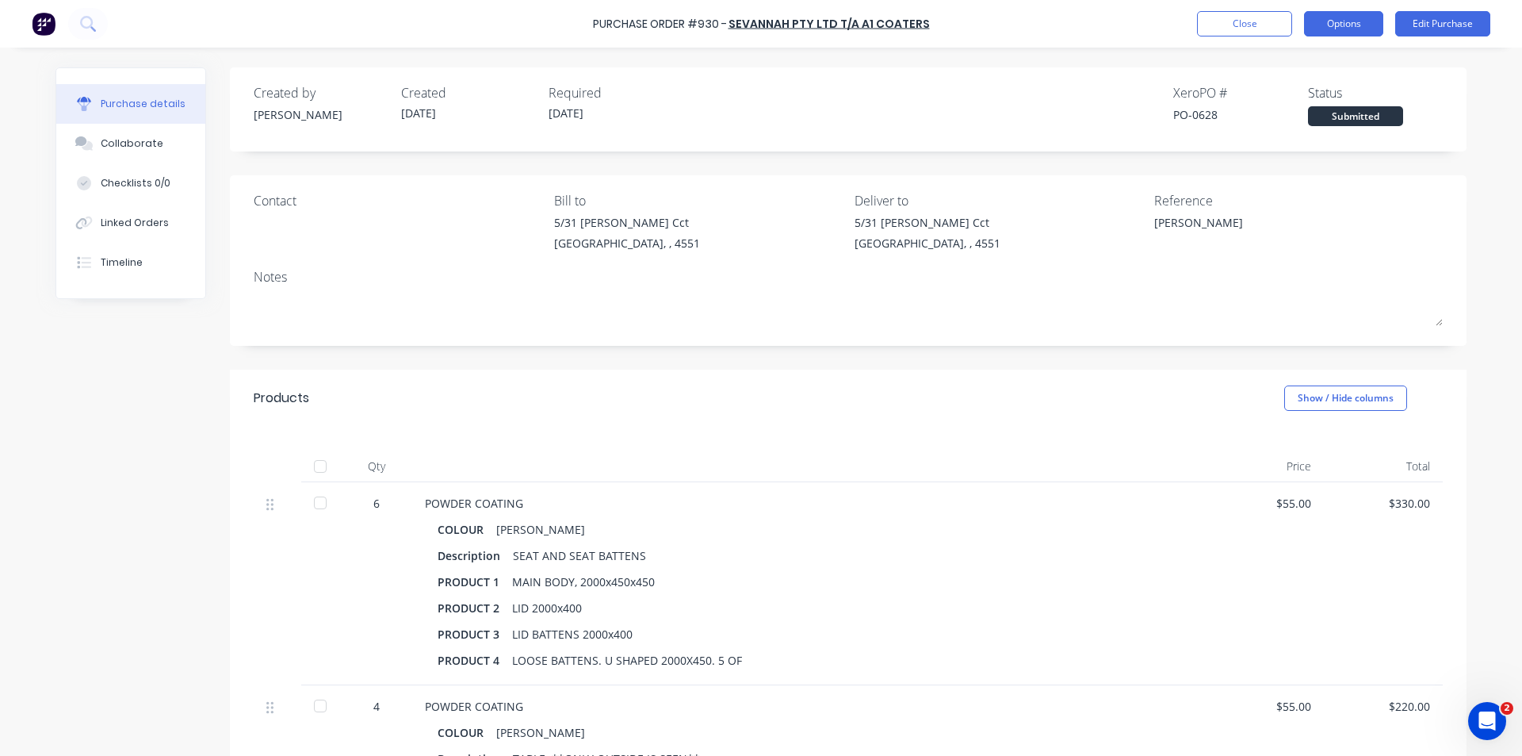
click at [1318, 13] on button "Options" at bounding box center [1343, 23] width 79 height 25
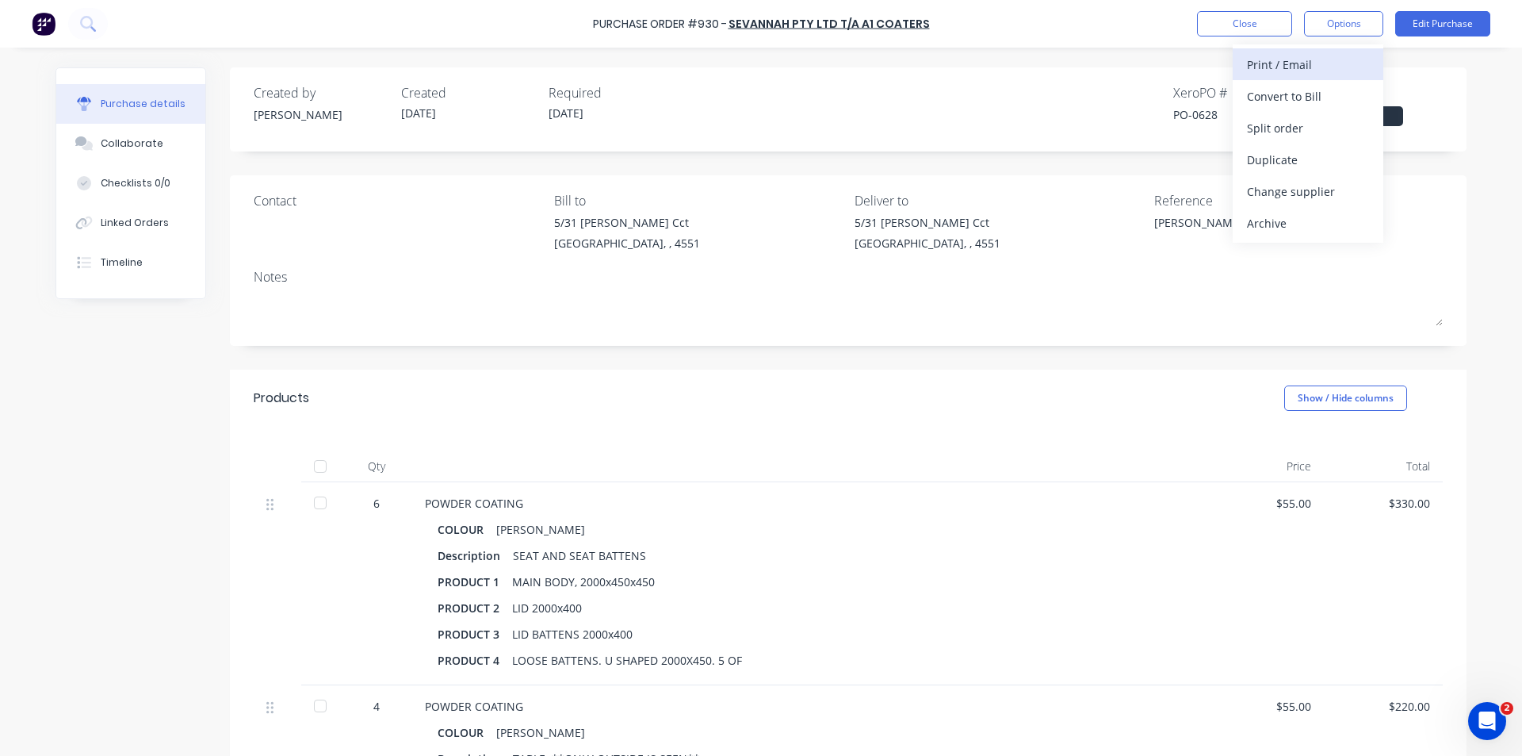
click at [1318, 60] on div "Print / Email" at bounding box center [1308, 64] width 122 height 23
click at [1306, 86] on div "With pricing" at bounding box center [1308, 96] width 122 height 23
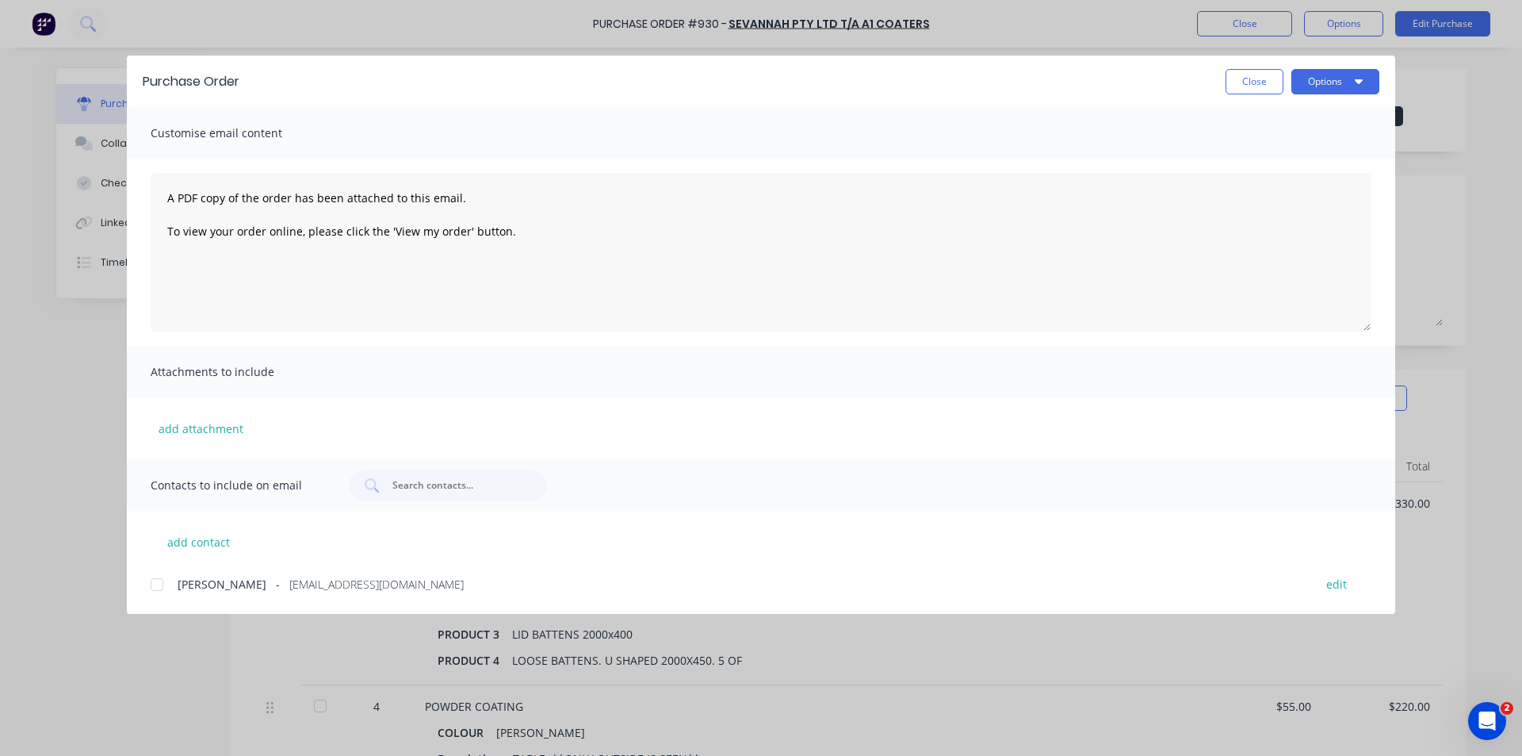
click at [155, 589] on div at bounding box center [157, 584] width 32 height 32
click at [1341, 81] on button "Options" at bounding box center [1336, 81] width 88 height 25
click at [1280, 184] on div "Email" at bounding box center [1304, 185] width 122 height 23
click at [1314, 75] on button "Options" at bounding box center [1336, 81] width 88 height 25
click at [1306, 145] on div "Print" at bounding box center [1304, 153] width 122 height 23
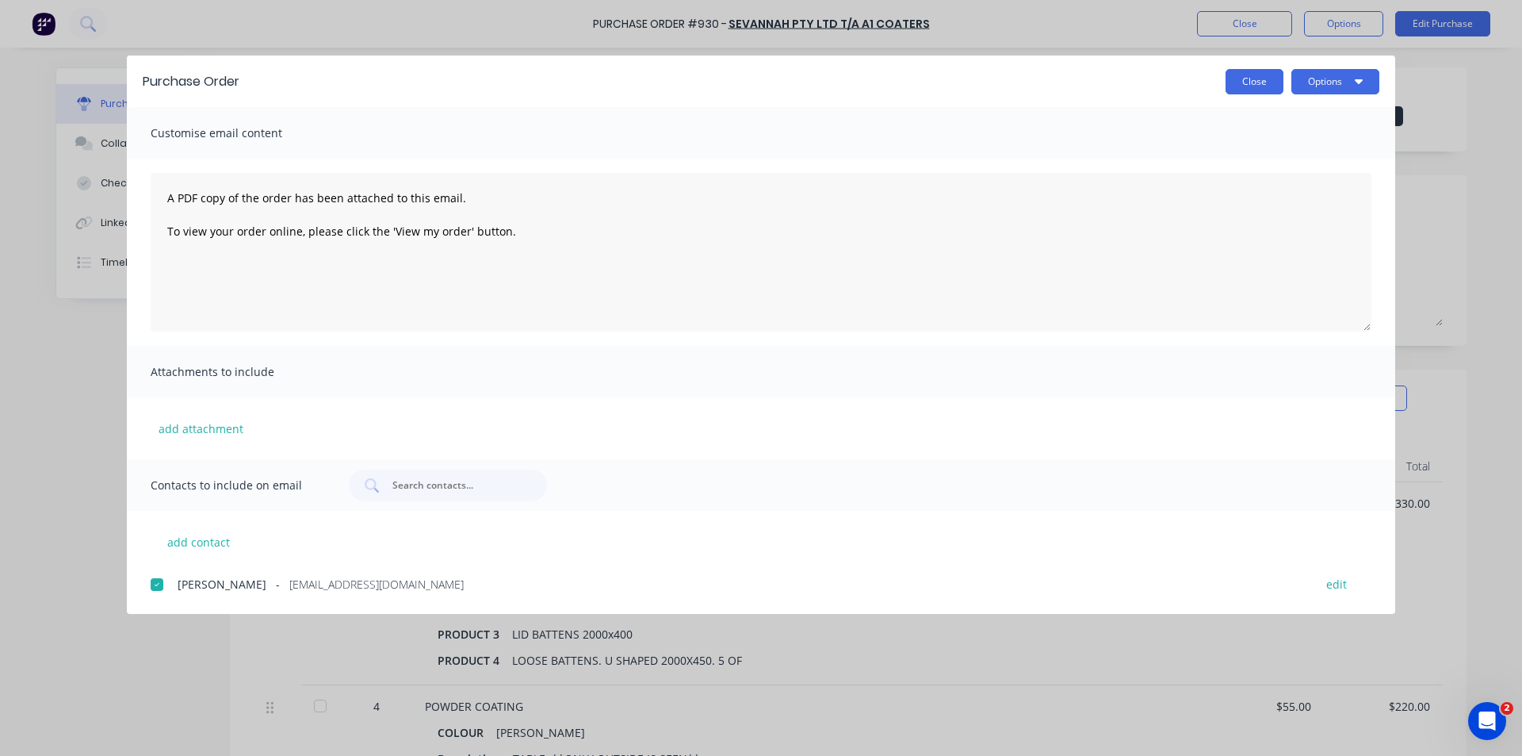
click at [1258, 85] on button "Close" at bounding box center [1255, 81] width 58 height 25
type textarea "x"
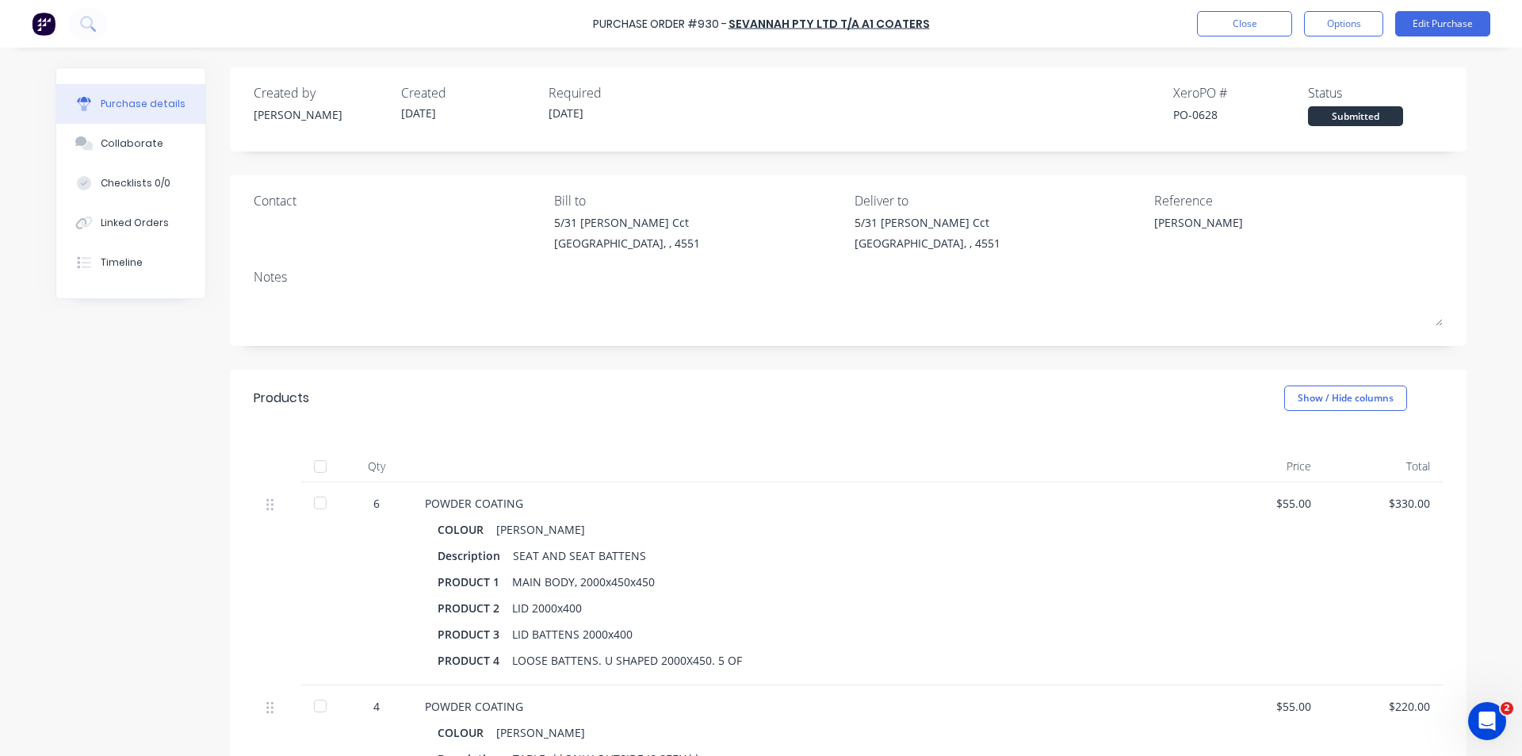
click at [1258, 10] on div "Purchase Order #930 - SEVANNAH PTY LTD T/A A1 Coaters Close Options Edit Purcha…" at bounding box center [761, 24] width 1522 height 48
click at [1256, 17] on button "Close" at bounding box center [1244, 23] width 95 height 25
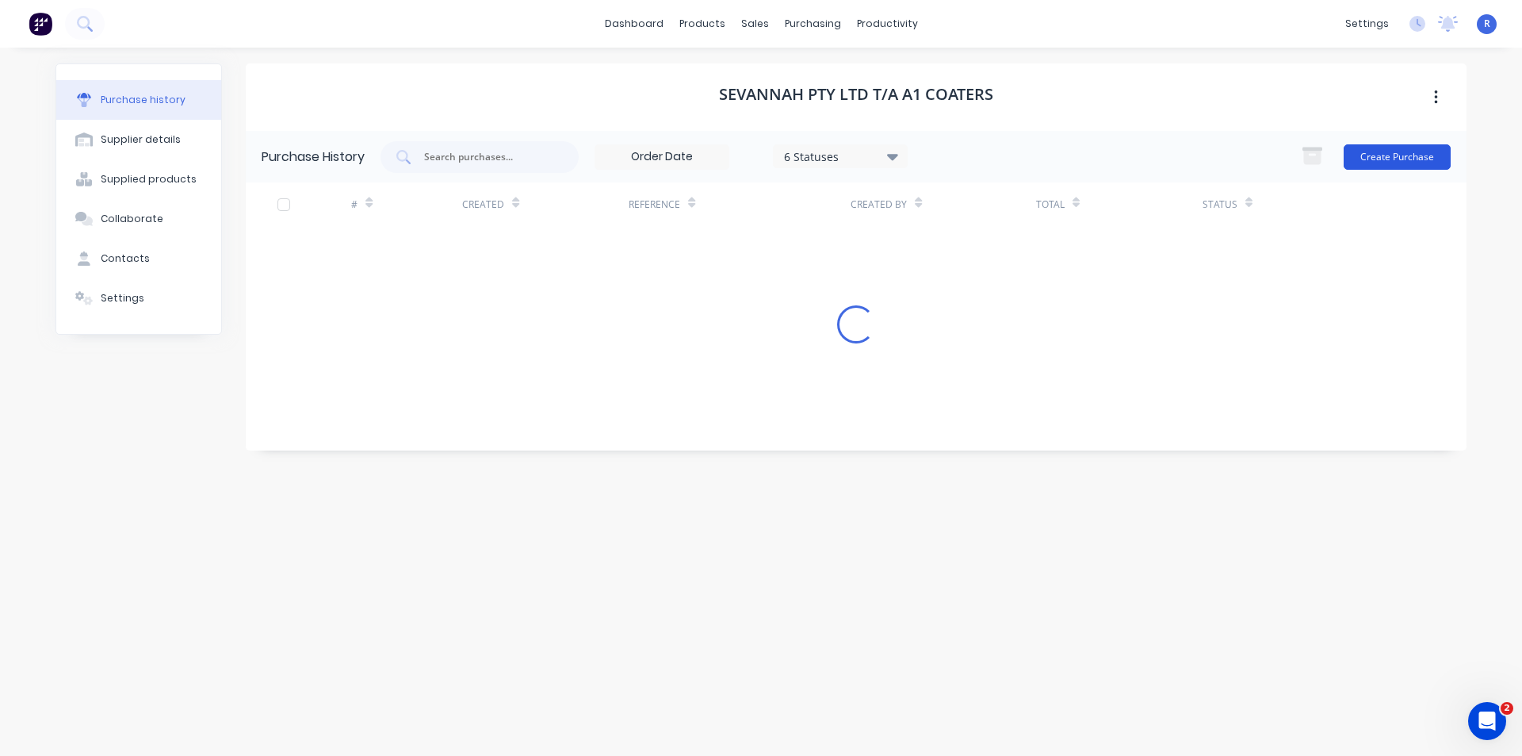
click at [1376, 153] on button "Create Purchase" at bounding box center [1397, 156] width 107 height 25
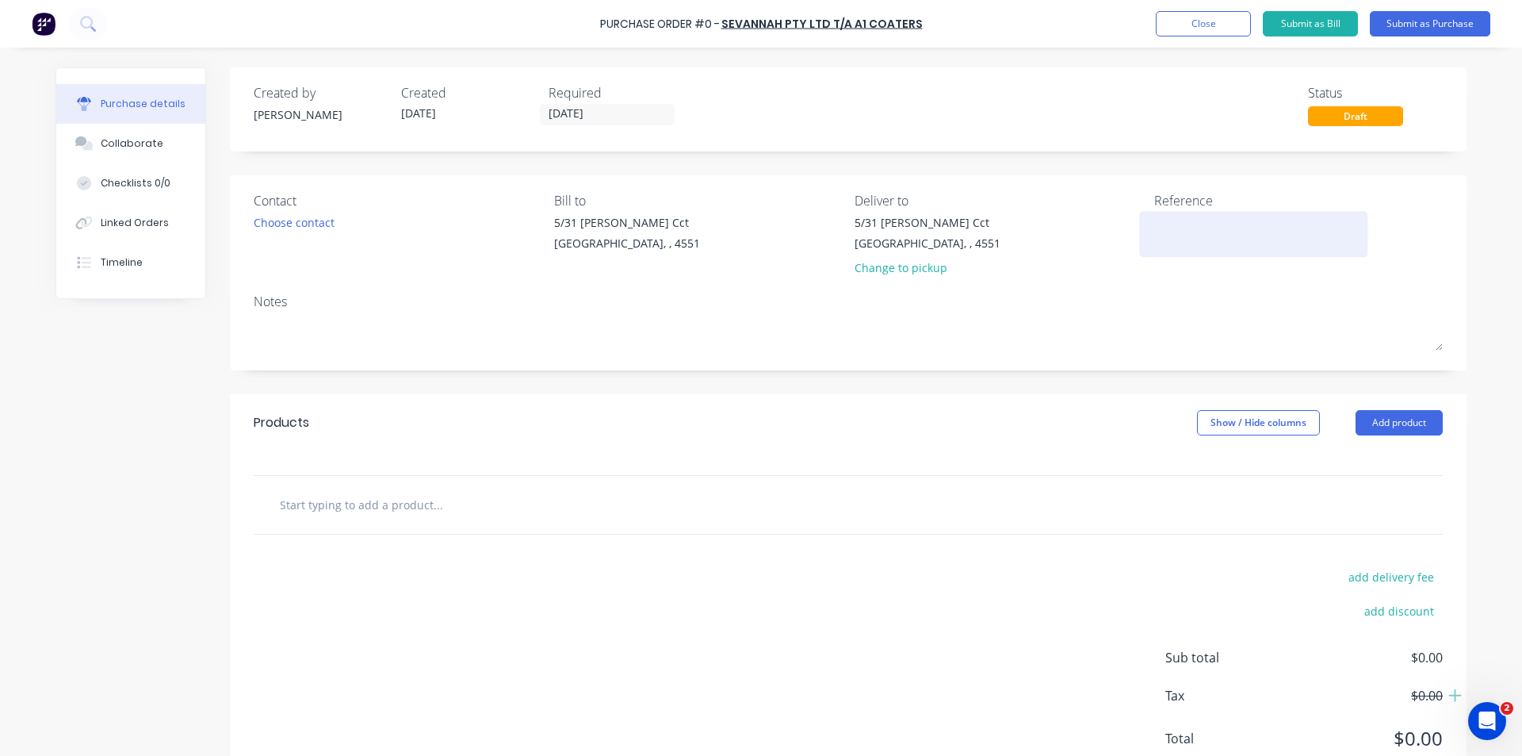
click at [1161, 228] on textarea at bounding box center [1253, 232] width 198 height 36
type textarea "L"
type textarea "K"
type textarea "x"
type textarea "KI"
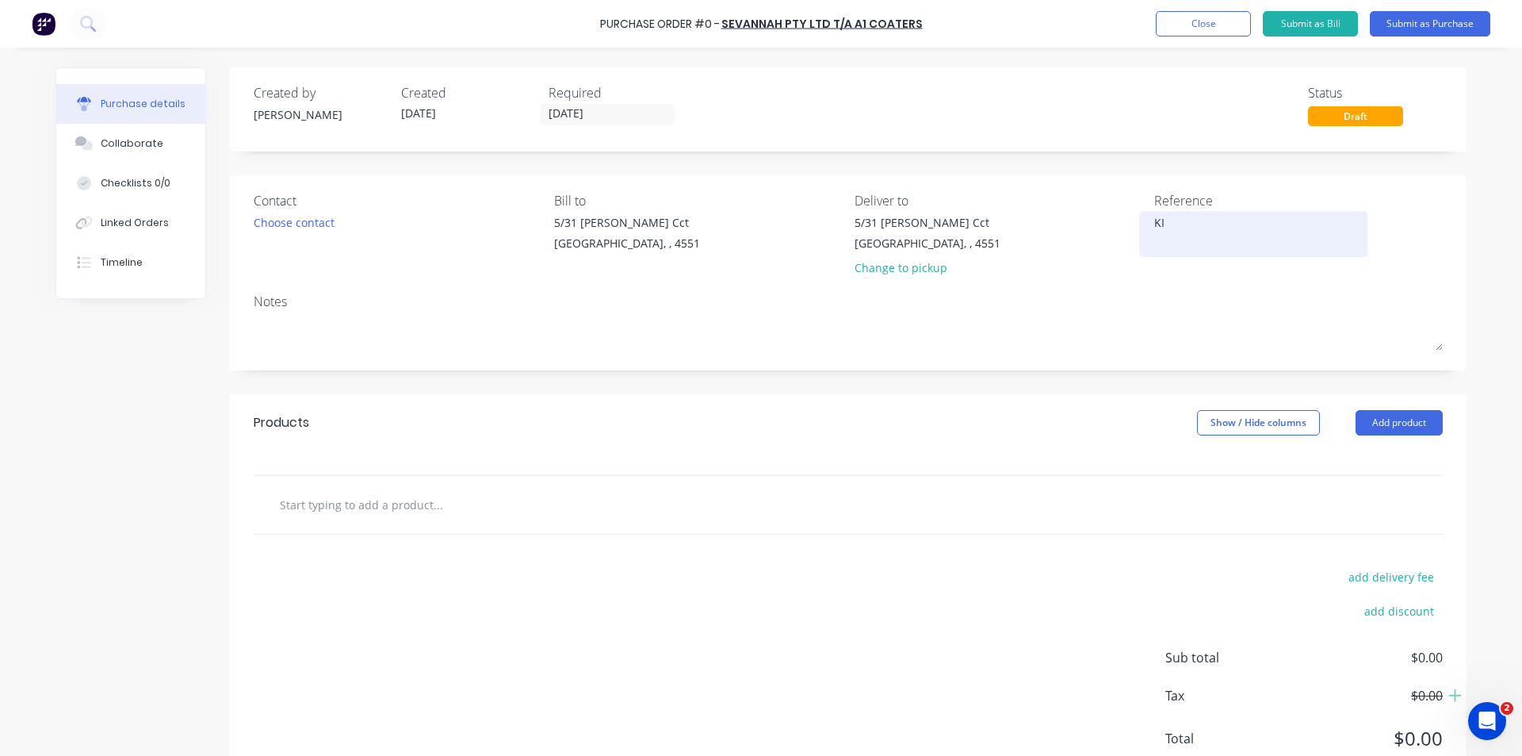
type textarea "x"
type textarea "[PERSON_NAME]"
type textarea "x"
type textarea "[PERSON_NAME]"
type textarea "x"
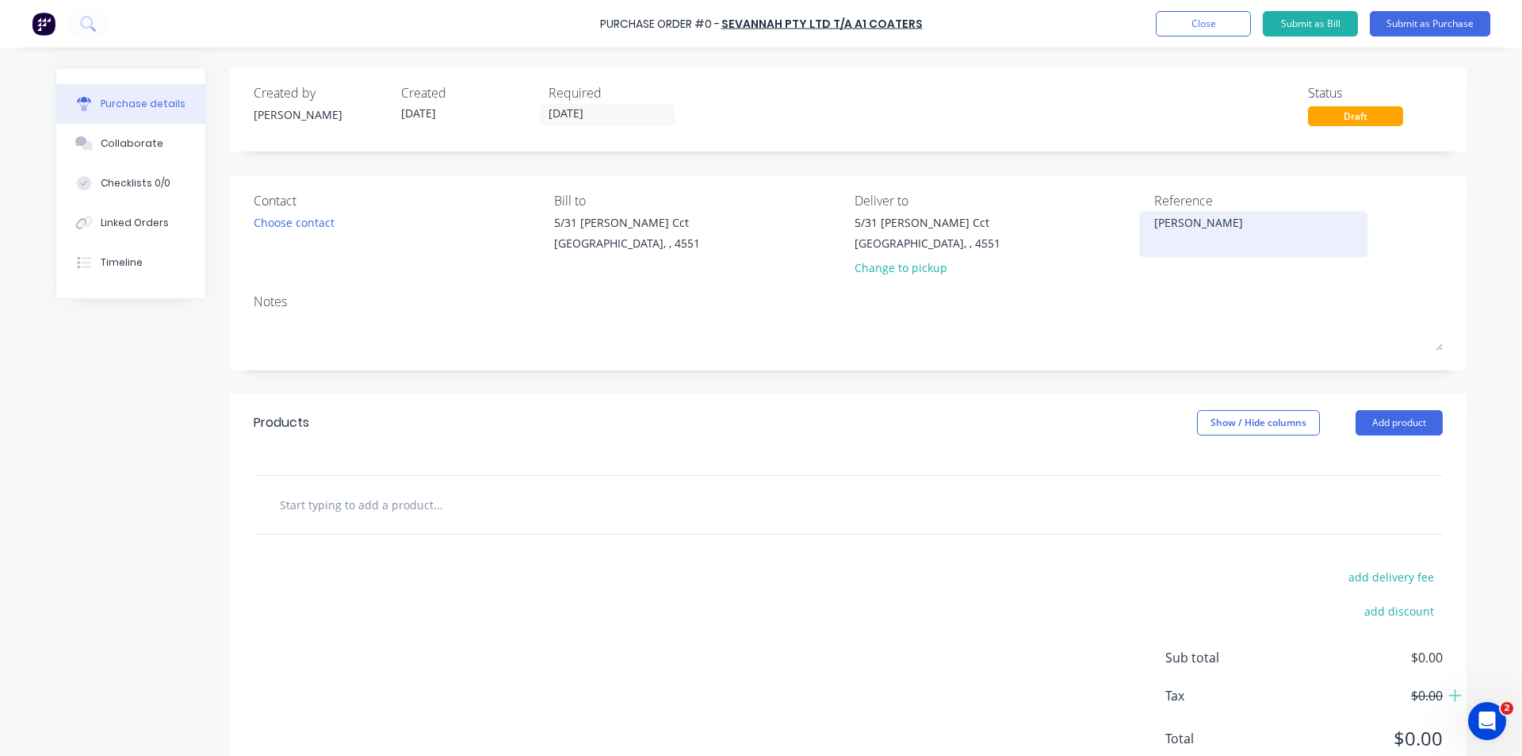
type textarea "[PERSON_NAME]"
type textarea "x"
type textarea "[PERSON_NAME]"
type textarea "x"
type textarea "[PERSON_NAME]"
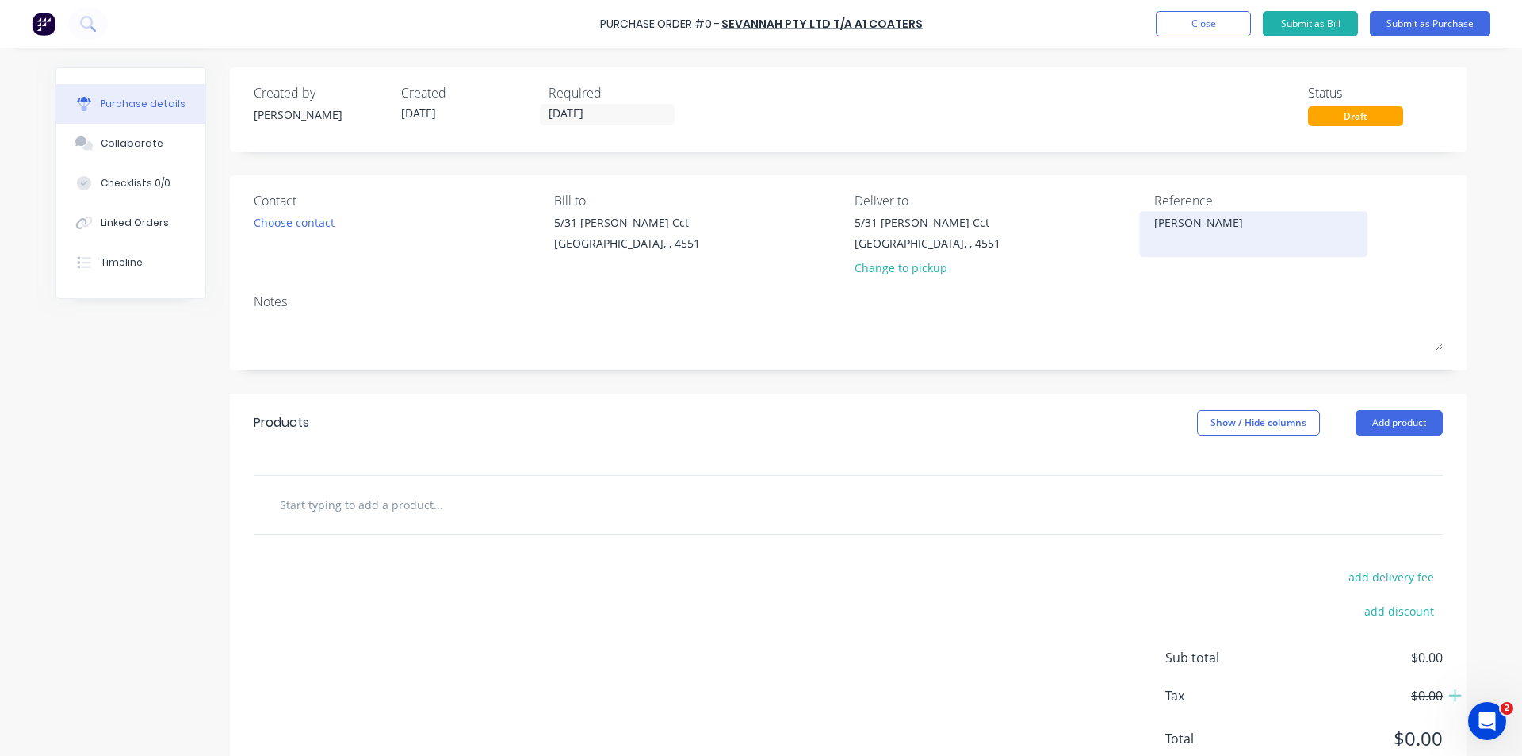
type textarea "x"
type textarea "[PERSON_NAME]"
type textarea "x"
type textarea "[PERSON_NAME]"
type textarea "x"
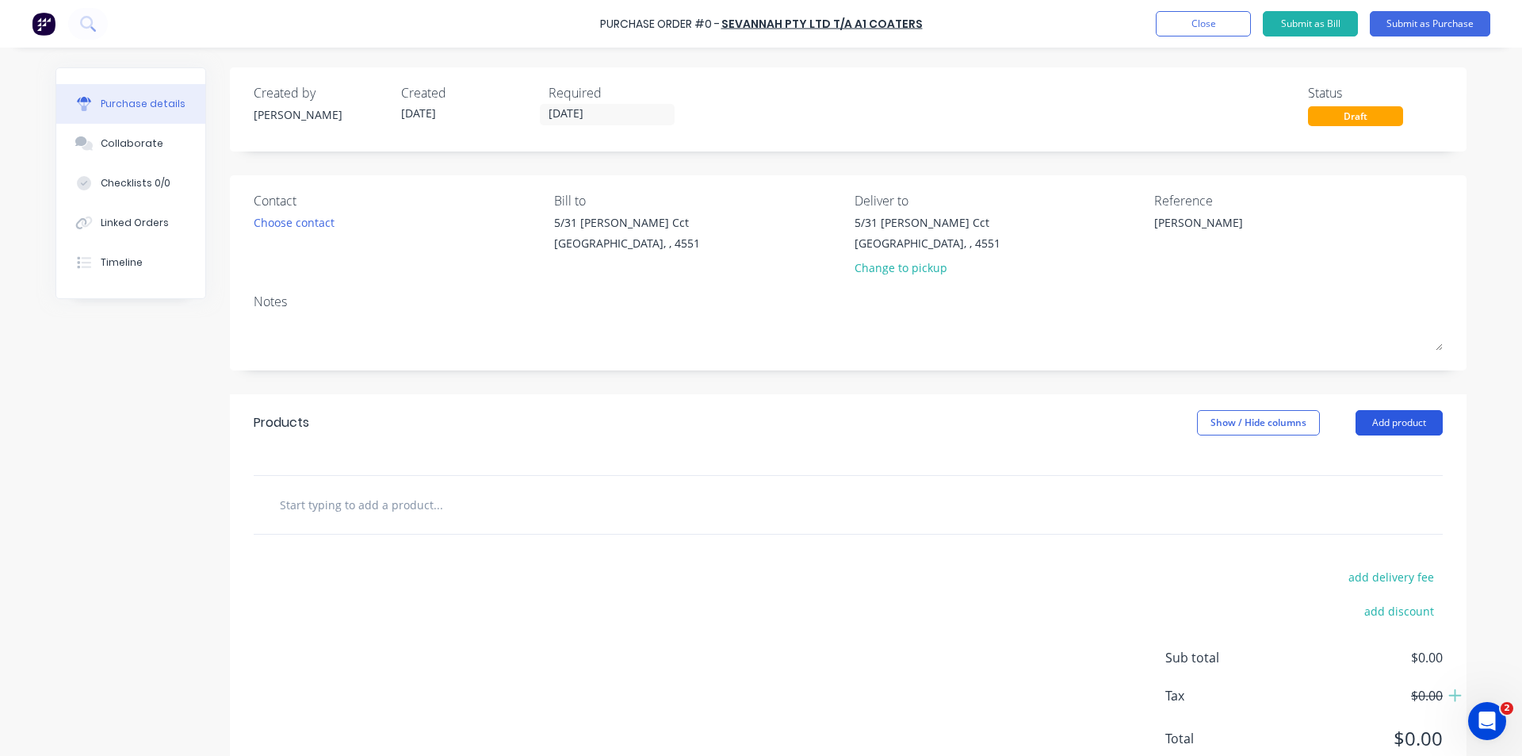
type textarea "[PERSON_NAME]"
type textarea "x"
type textarea "[PERSON_NAME]"
click at [1368, 428] on button "Add product" at bounding box center [1399, 422] width 87 height 25
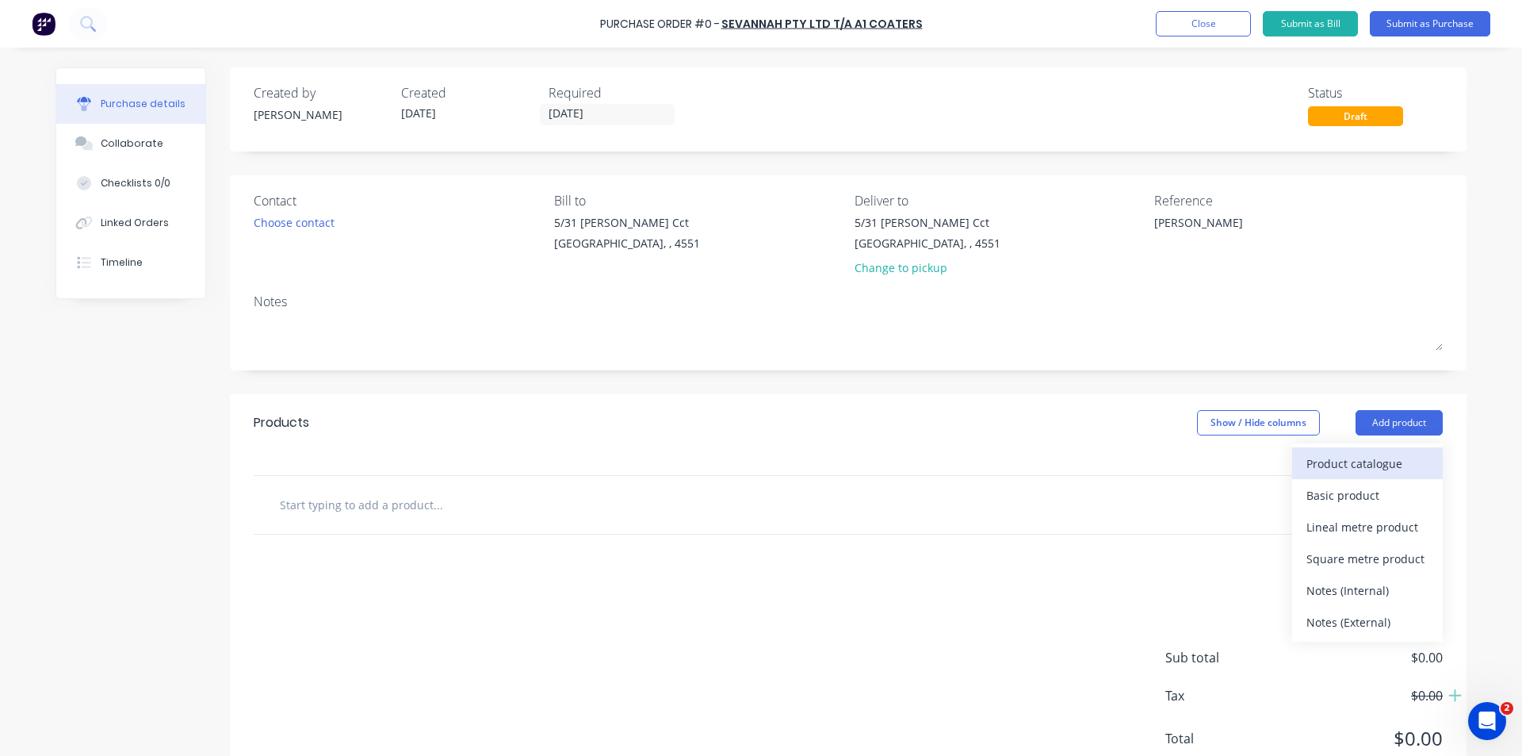
click at [1356, 469] on div "Product catalogue" at bounding box center [1368, 463] width 122 height 23
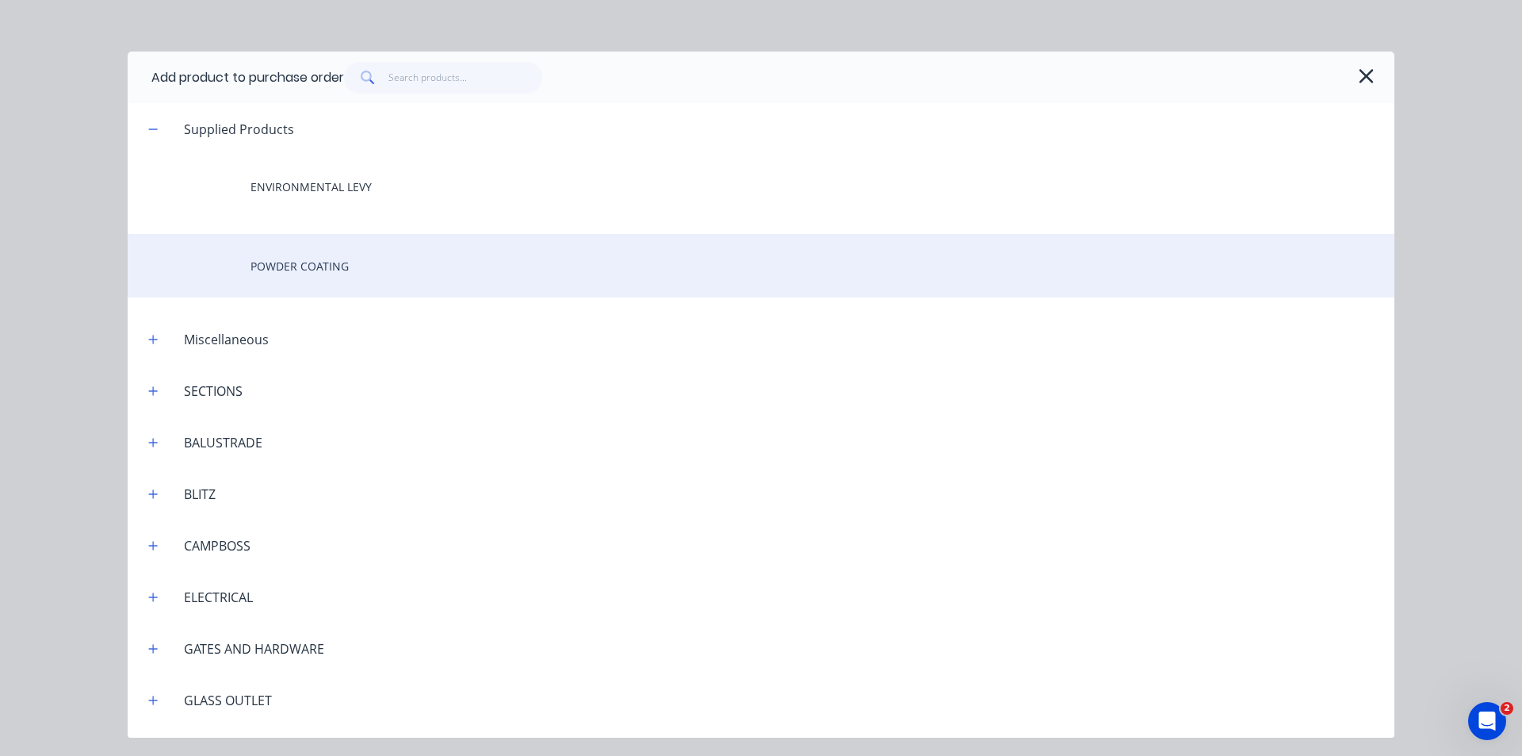
click at [383, 251] on div "POWDER COATING" at bounding box center [761, 265] width 1267 height 63
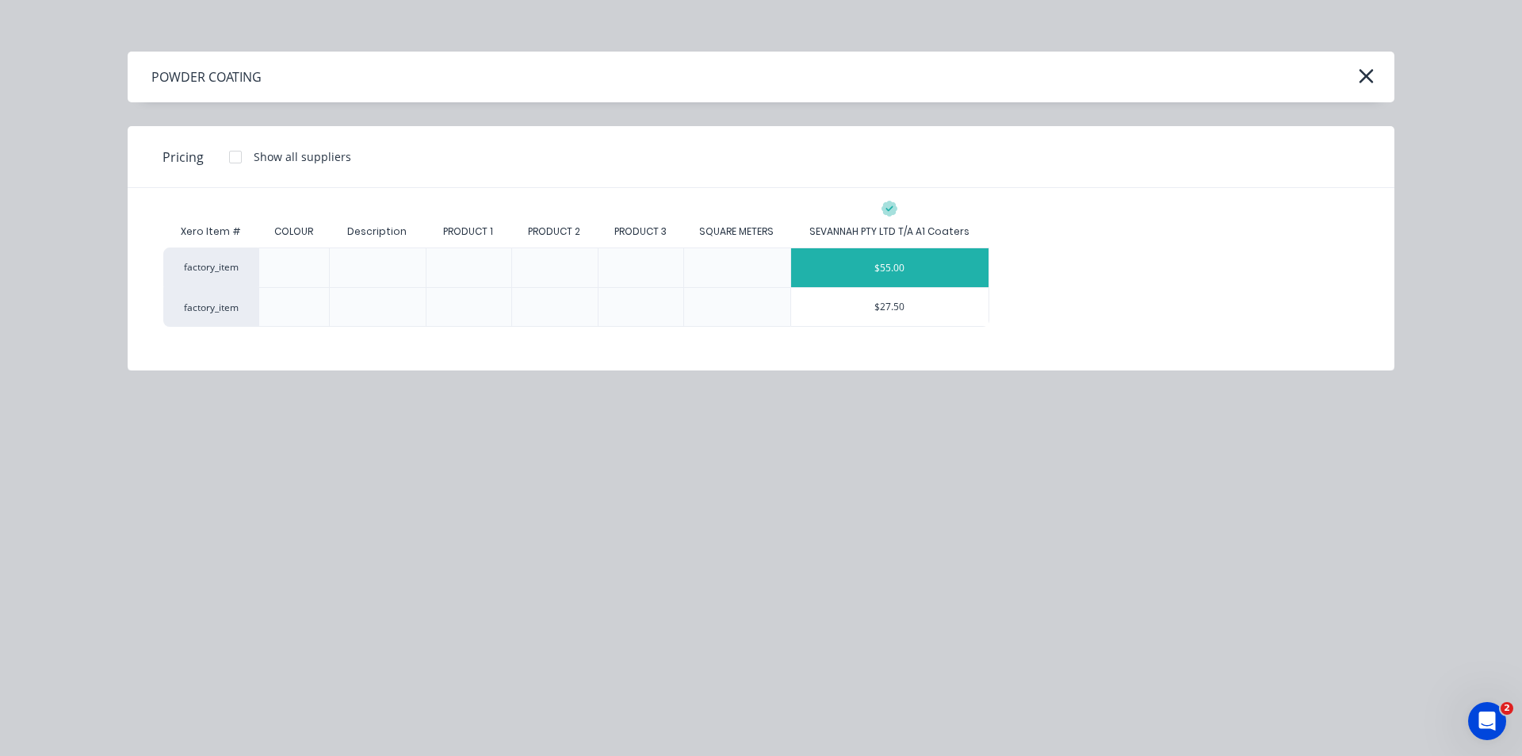
click at [871, 266] on div "$55.00" at bounding box center [890, 267] width 198 height 39
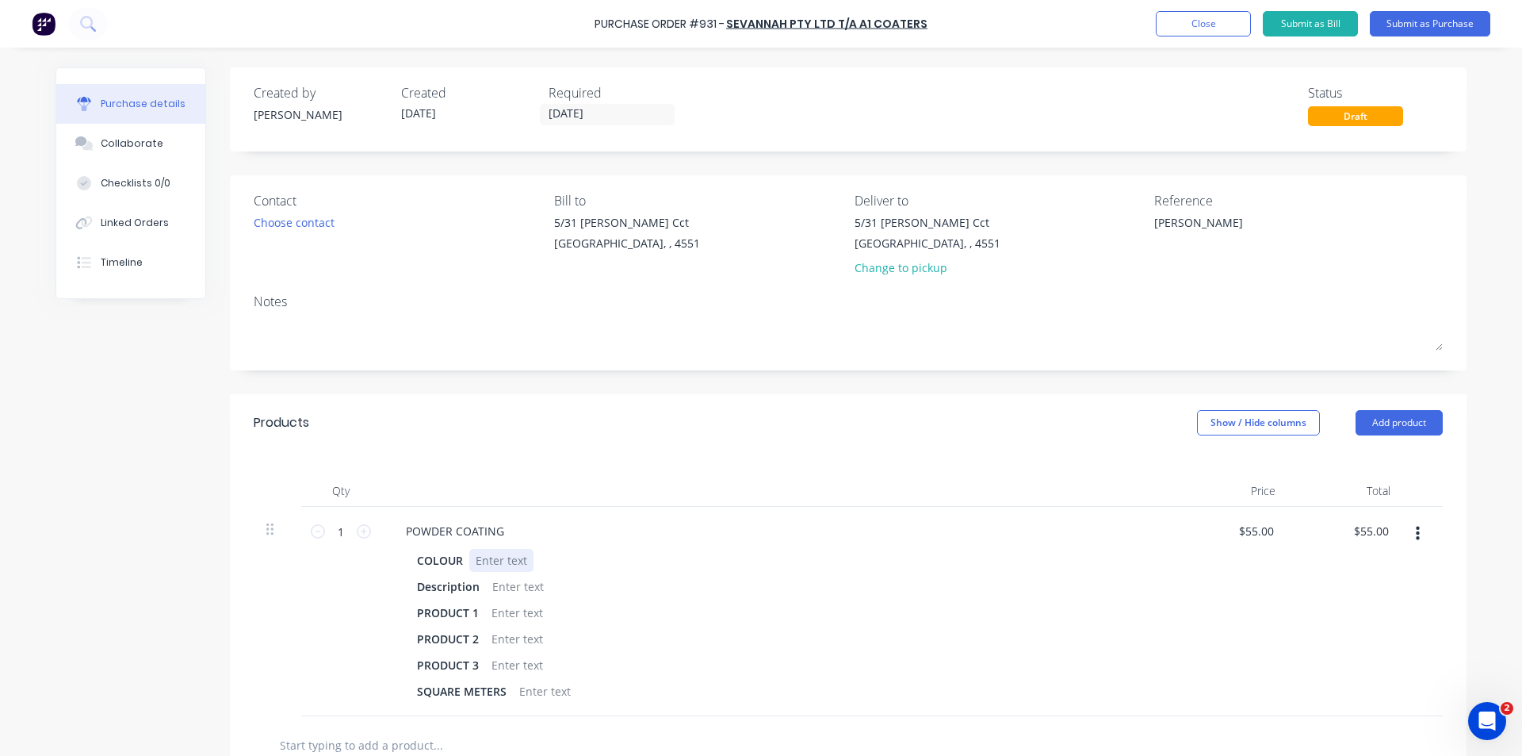
type textarea "x"
click at [507, 567] on div at bounding box center [501, 560] width 64 height 23
type textarea "x"
click at [540, 608] on div "600 WIDE," at bounding box center [517, 612] width 65 height 23
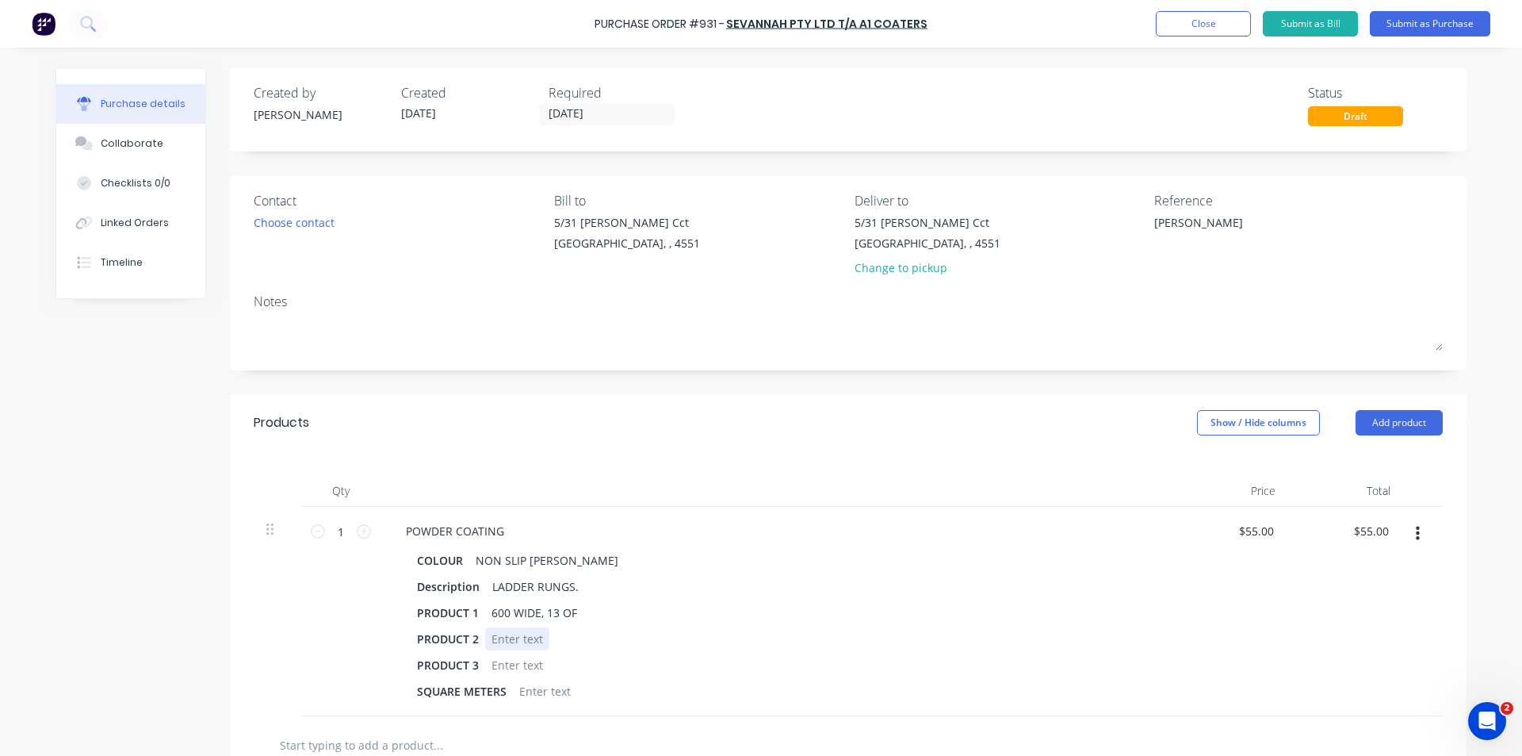
click at [735, 628] on div "PRODUCT 2" at bounding box center [774, 638] width 726 height 23
click at [362, 534] on icon at bounding box center [364, 531] width 14 height 14
type textarea "x"
type input "2"
type input "$110.00"
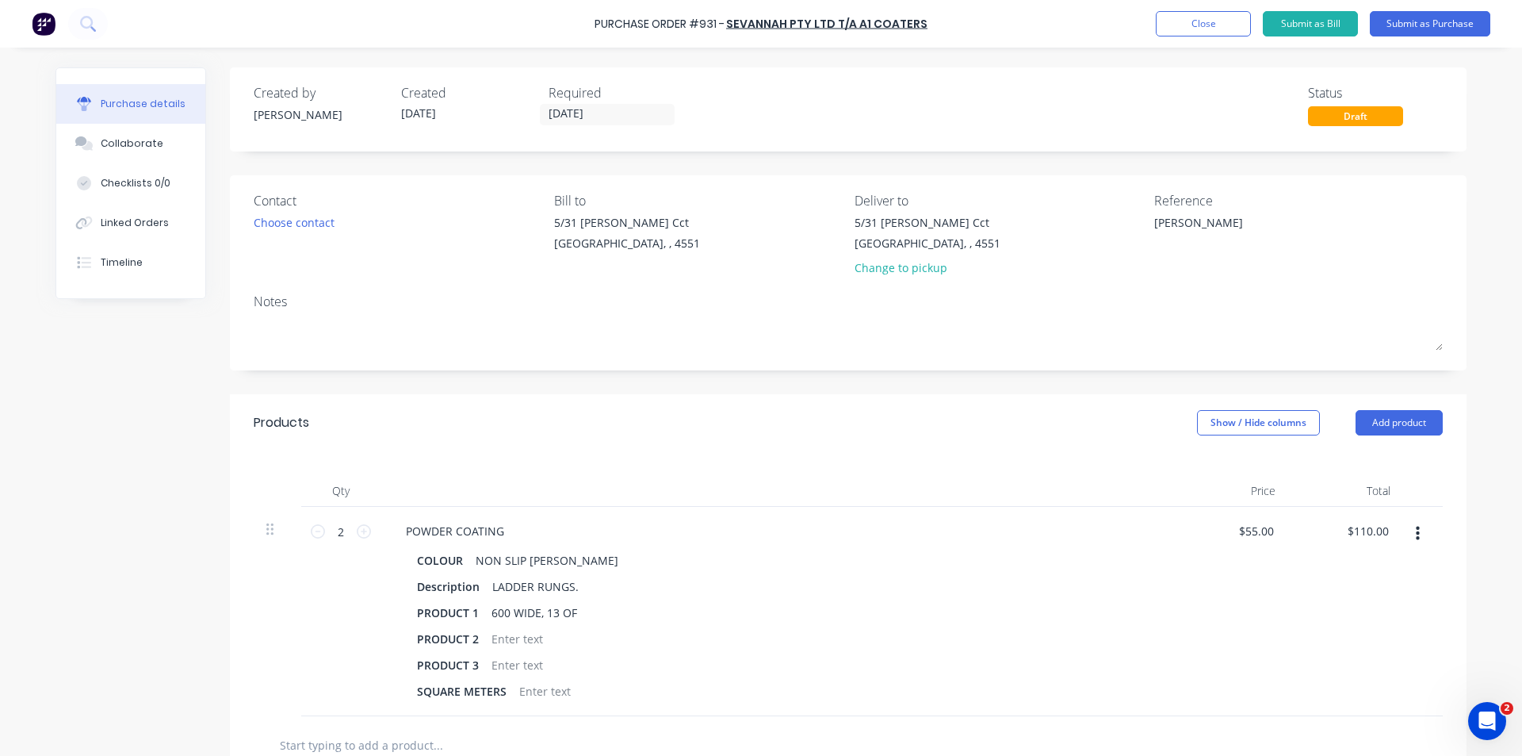
click at [596, 444] on div "Products Show / Hide columns Add product" at bounding box center [848, 422] width 1237 height 57
click at [1397, 412] on button "Add product" at bounding box center [1399, 422] width 87 height 25
click at [1384, 449] on button "Product catalogue" at bounding box center [1367, 463] width 151 height 32
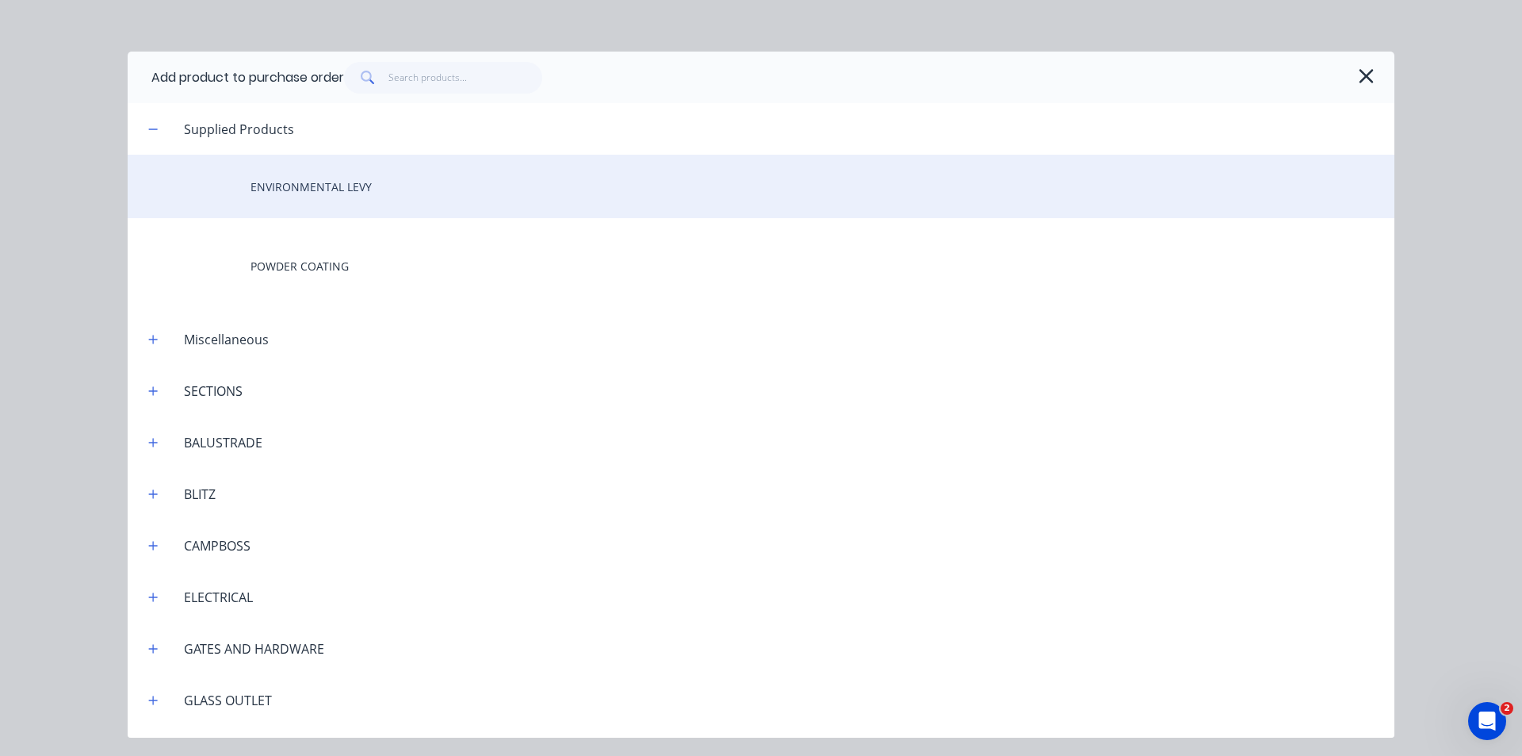
click at [362, 173] on div "ENVIRONMENTAL LEVY" at bounding box center [761, 186] width 1267 height 63
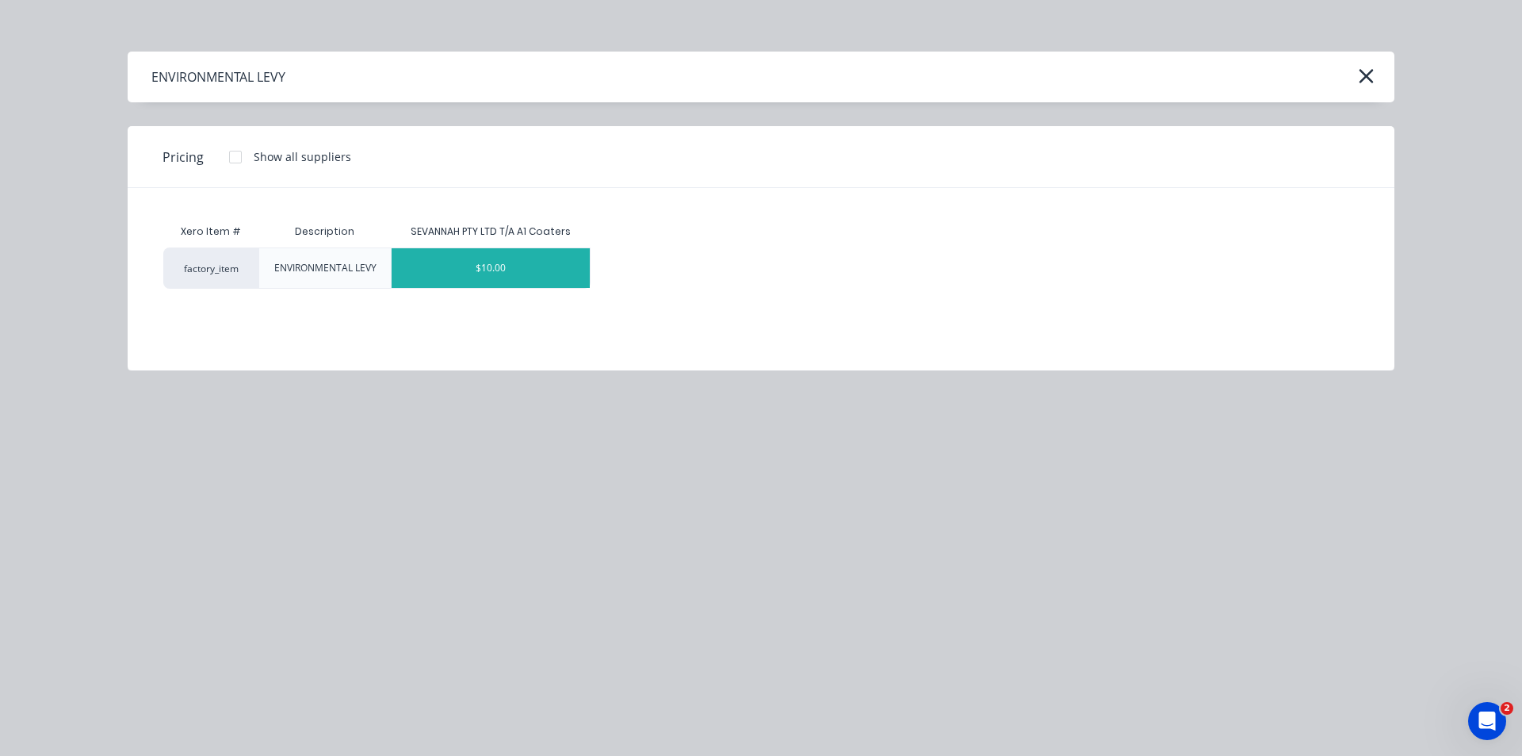
click at [522, 261] on div "$10.00" at bounding box center [491, 268] width 198 height 40
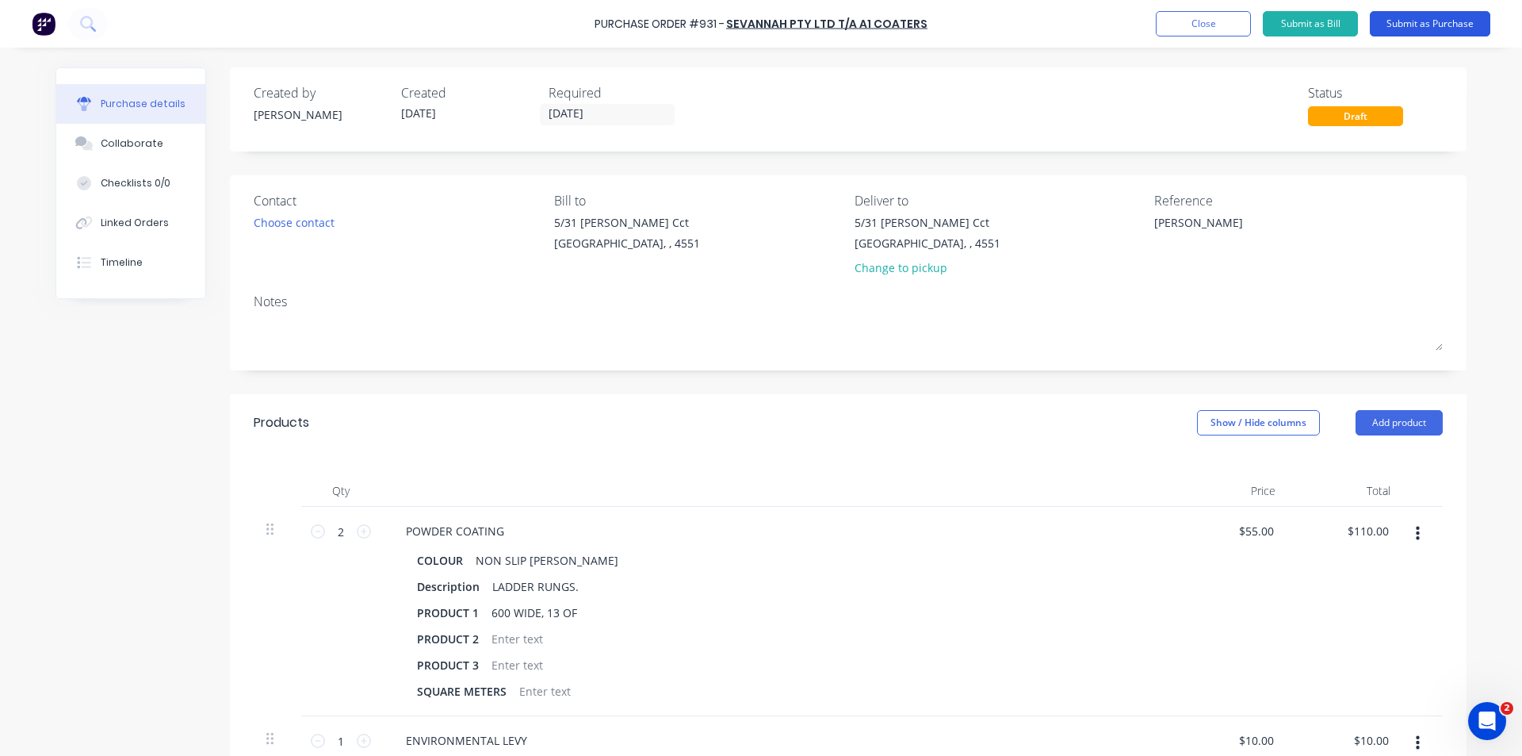
click at [1411, 21] on button "Submit as Purchase" at bounding box center [1430, 23] width 121 height 25
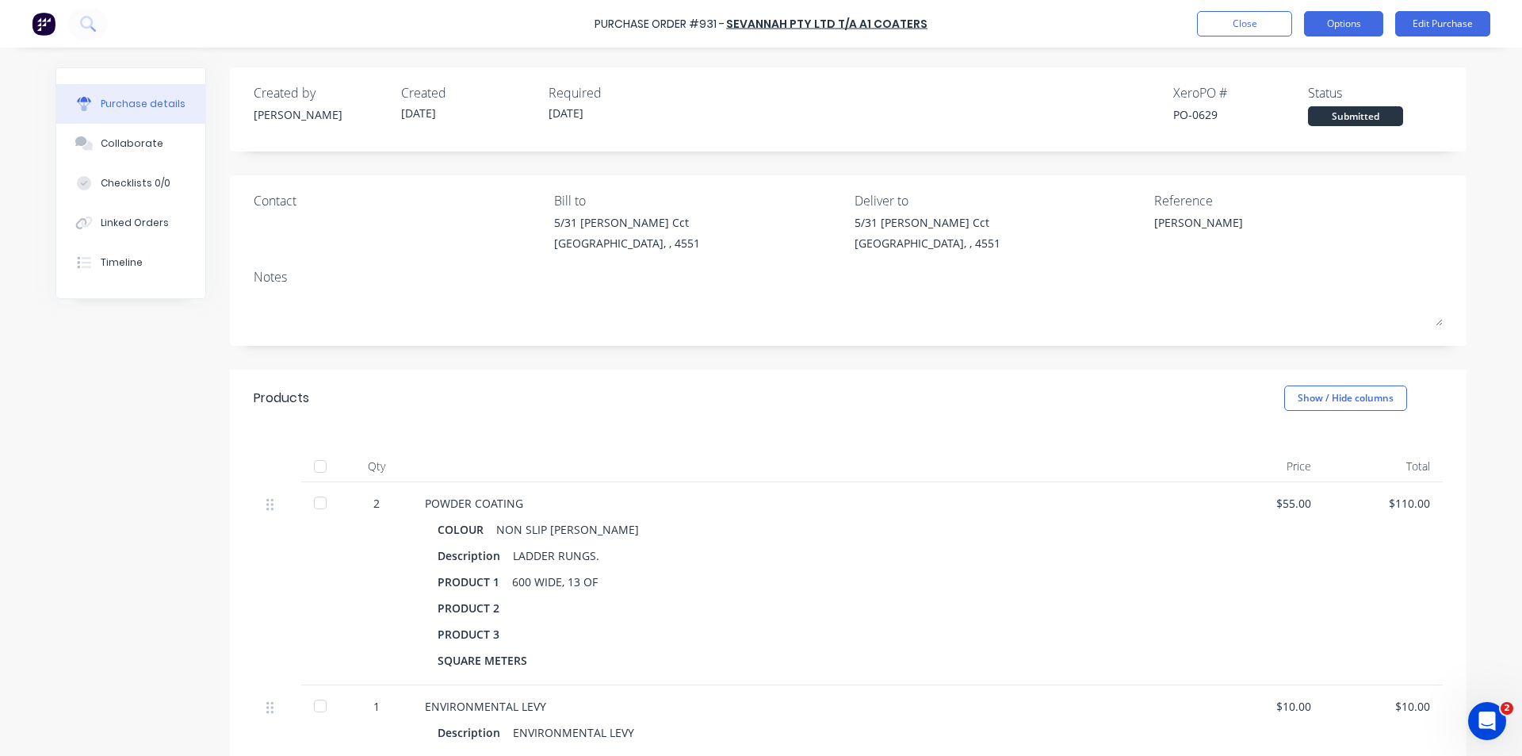
click at [1305, 26] on button "Options" at bounding box center [1343, 23] width 79 height 25
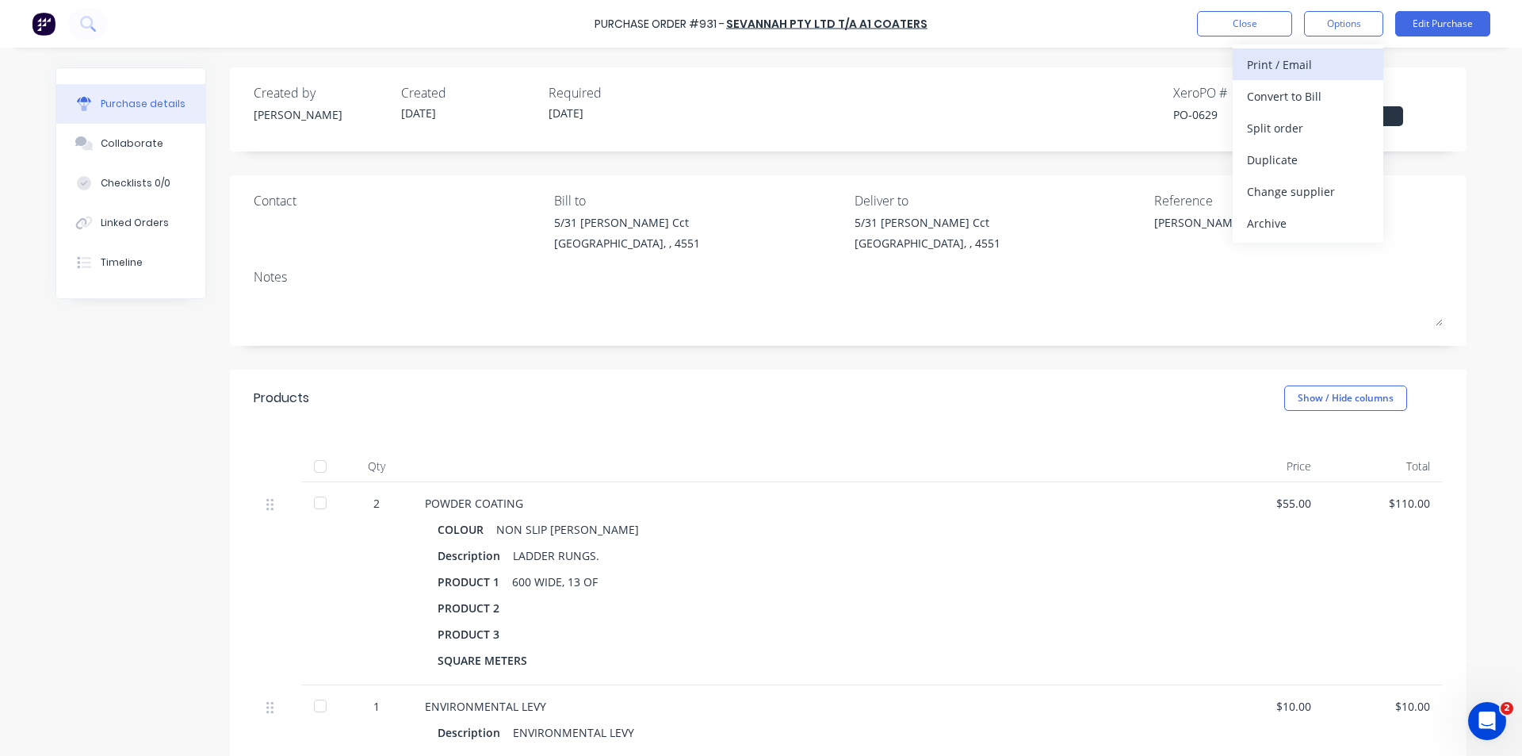
click at [1307, 55] on div "Print / Email" at bounding box center [1308, 64] width 122 height 23
click at [1326, 93] on div "With pricing" at bounding box center [1308, 96] width 122 height 23
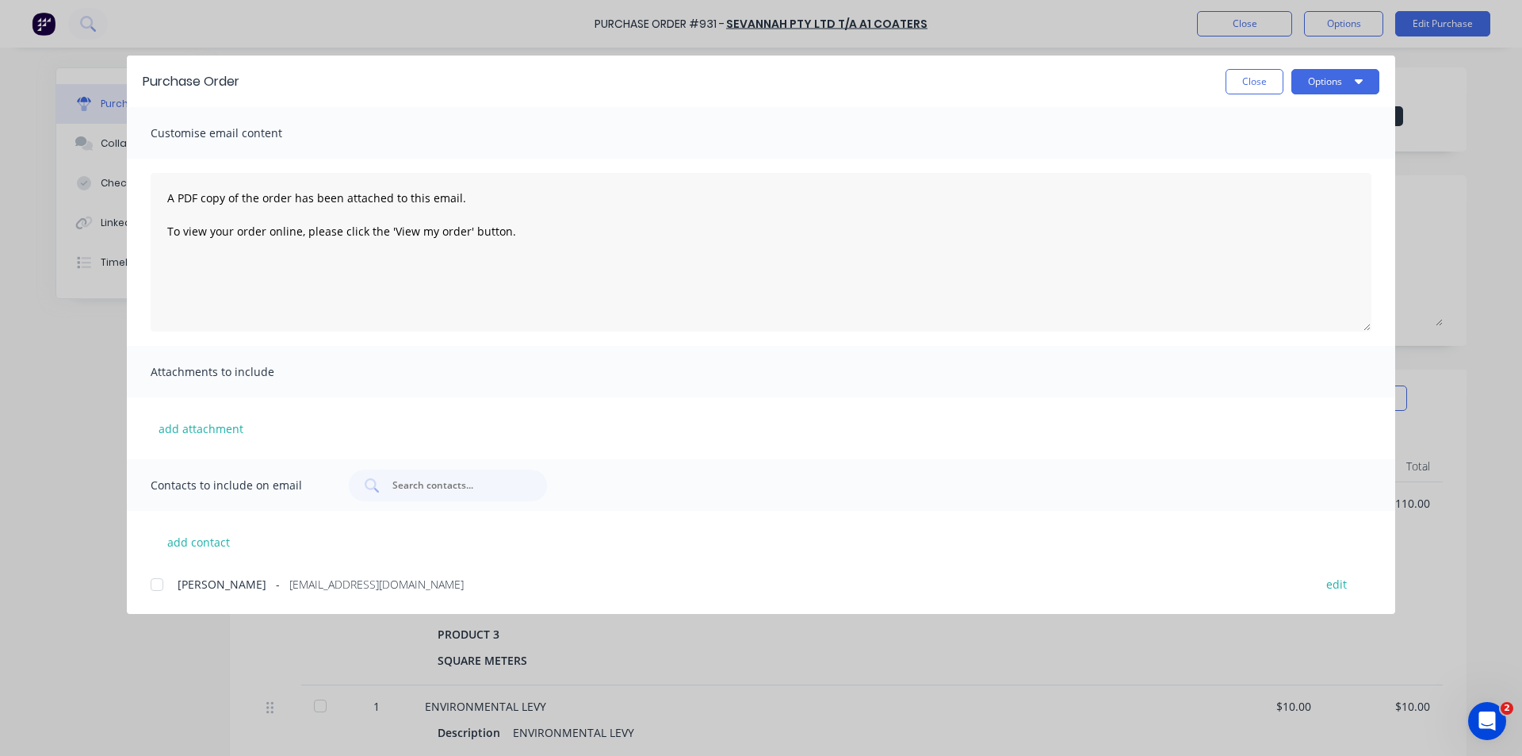
click at [157, 577] on div at bounding box center [157, 584] width 32 height 32
click at [1334, 86] on button "Options" at bounding box center [1336, 81] width 88 height 25
click at [1296, 182] on div "Email" at bounding box center [1304, 185] width 122 height 23
click at [1242, 86] on button "Close" at bounding box center [1255, 81] width 58 height 25
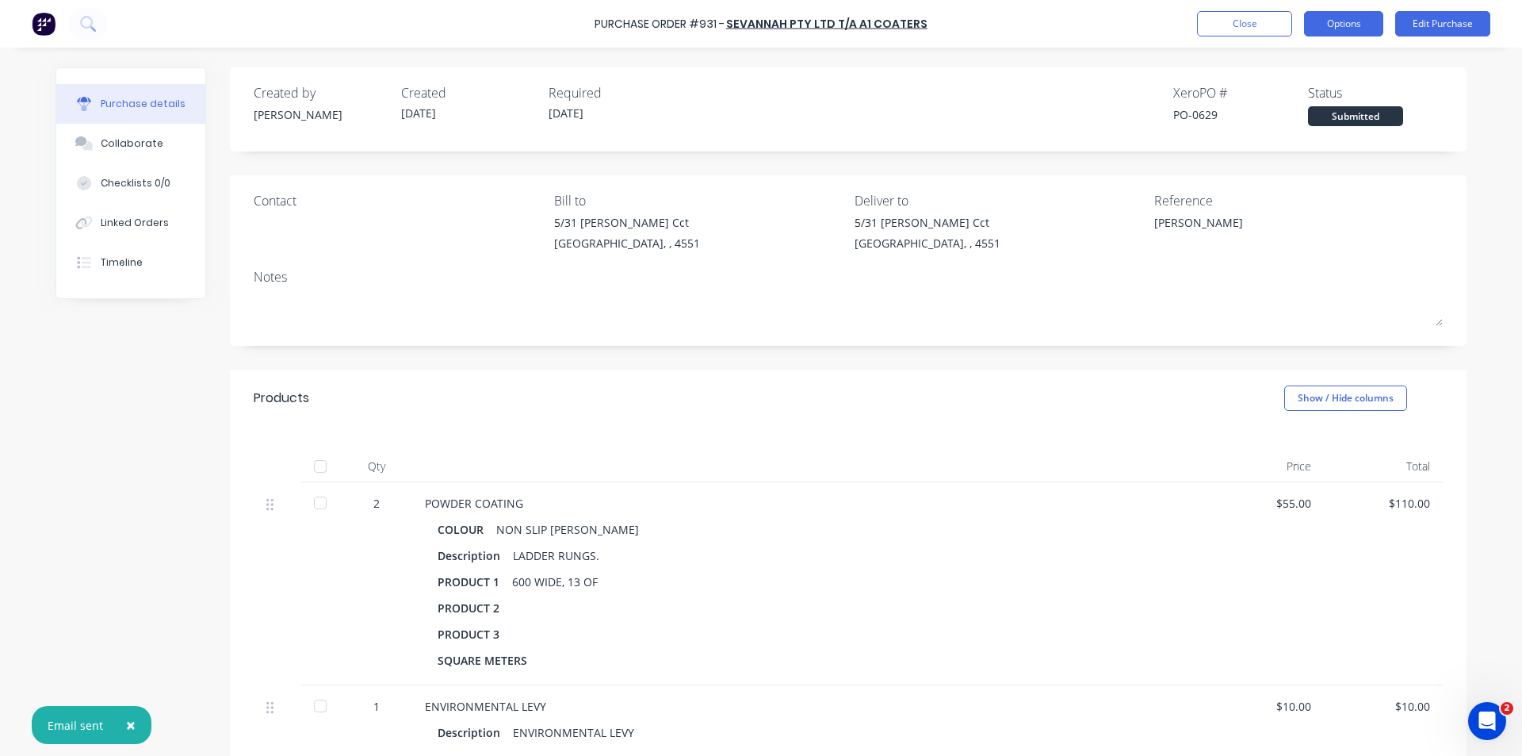
click at [1337, 27] on button "Options" at bounding box center [1343, 23] width 79 height 25
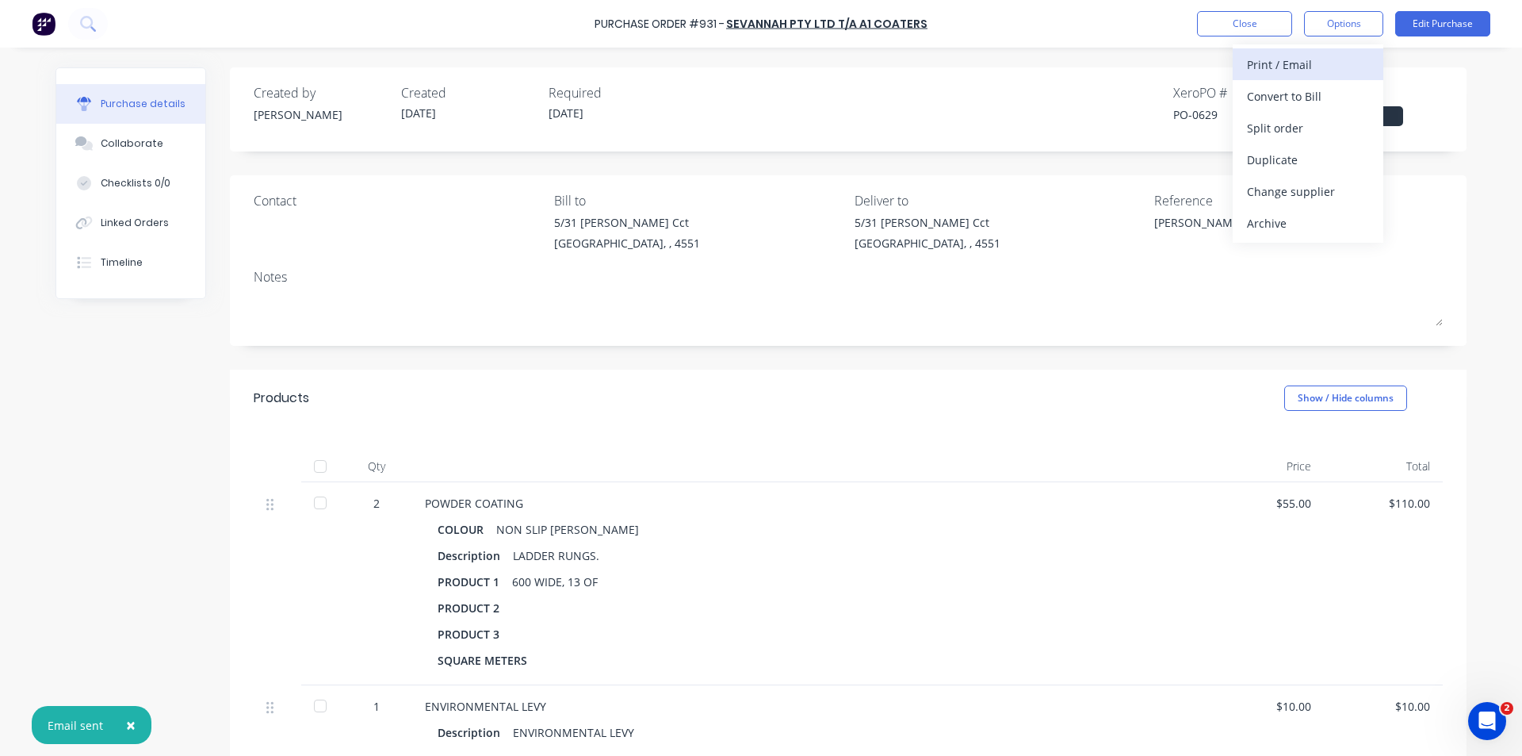
click at [1307, 65] on div "Print / Email" at bounding box center [1308, 64] width 122 height 23
click at [1297, 90] on div "With pricing" at bounding box center [1308, 96] width 122 height 23
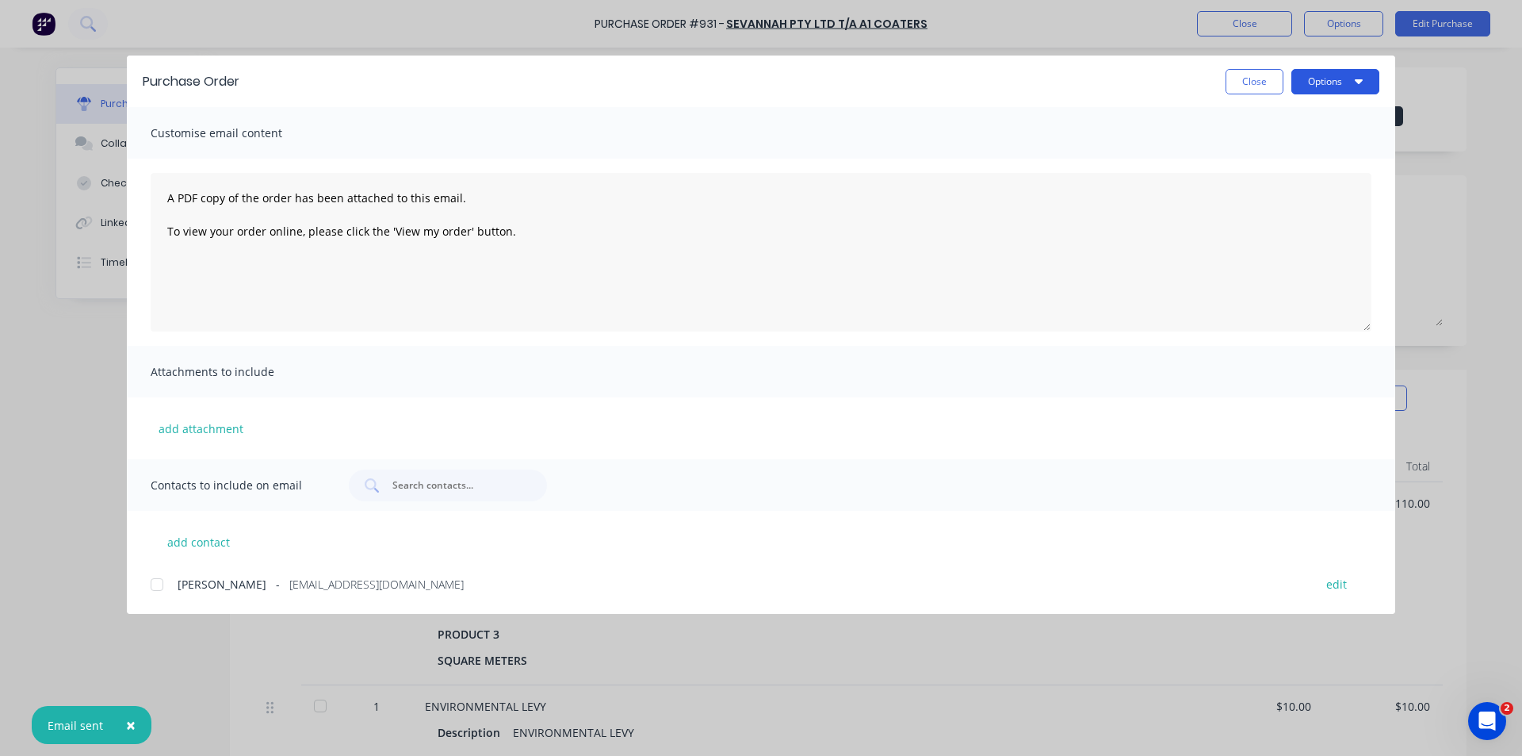
click at [1309, 78] on button "Options" at bounding box center [1336, 81] width 88 height 25
click at [1276, 146] on div "Print" at bounding box center [1304, 153] width 122 height 23
click at [1242, 80] on button "Close" at bounding box center [1255, 81] width 58 height 25
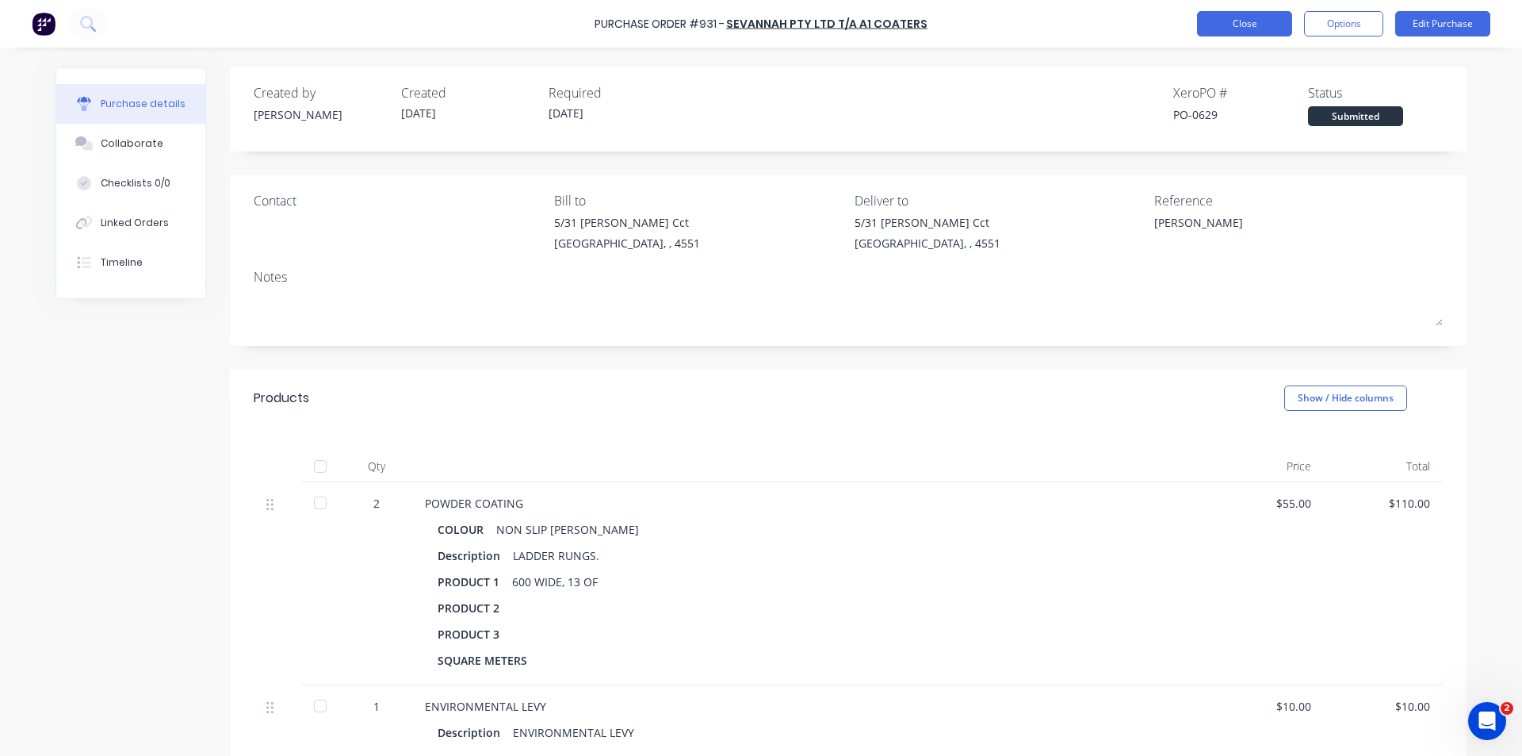
type textarea "x"
click at [1222, 22] on button "Close" at bounding box center [1244, 23] width 95 height 25
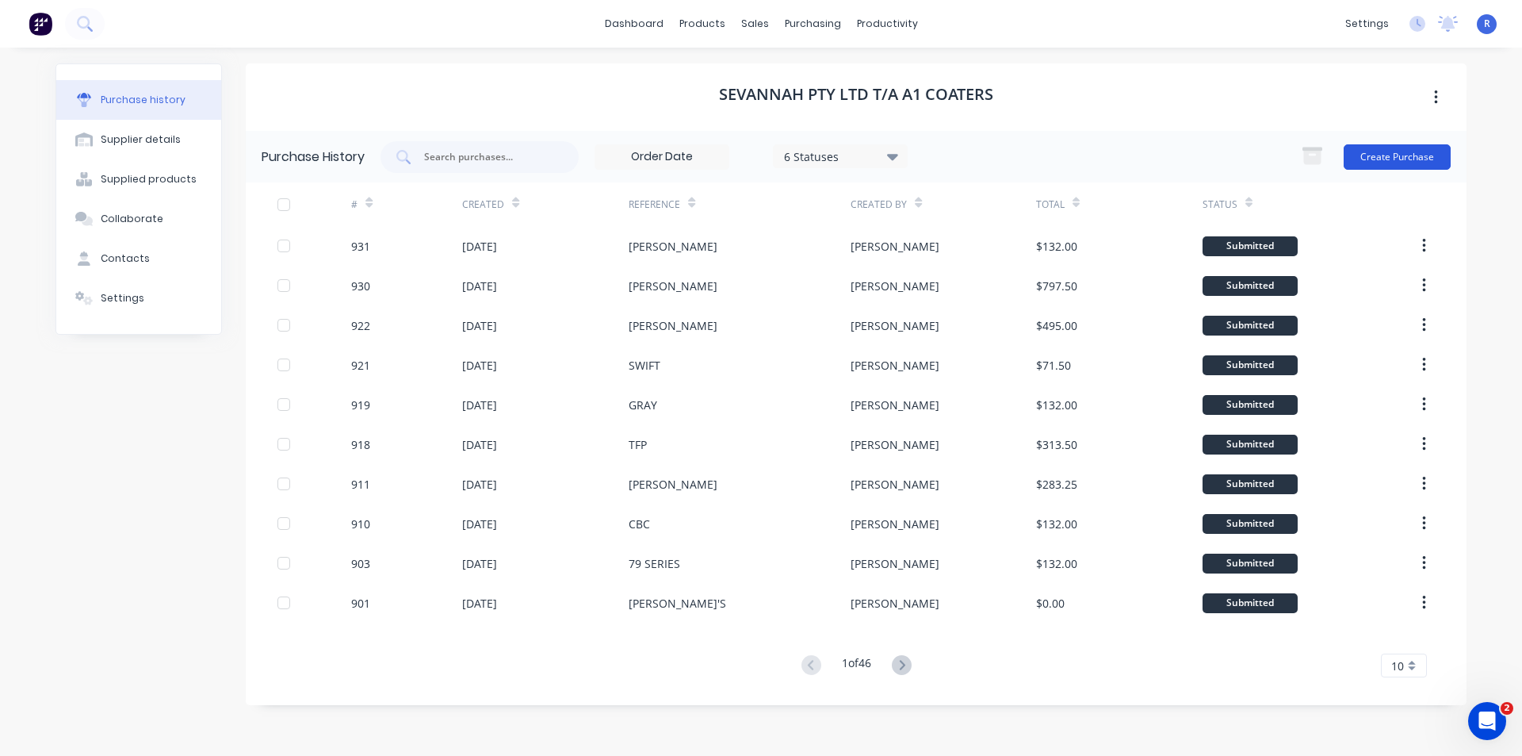
click at [1386, 151] on button "Create Purchase" at bounding box center [1397, 156] width 107 height 25
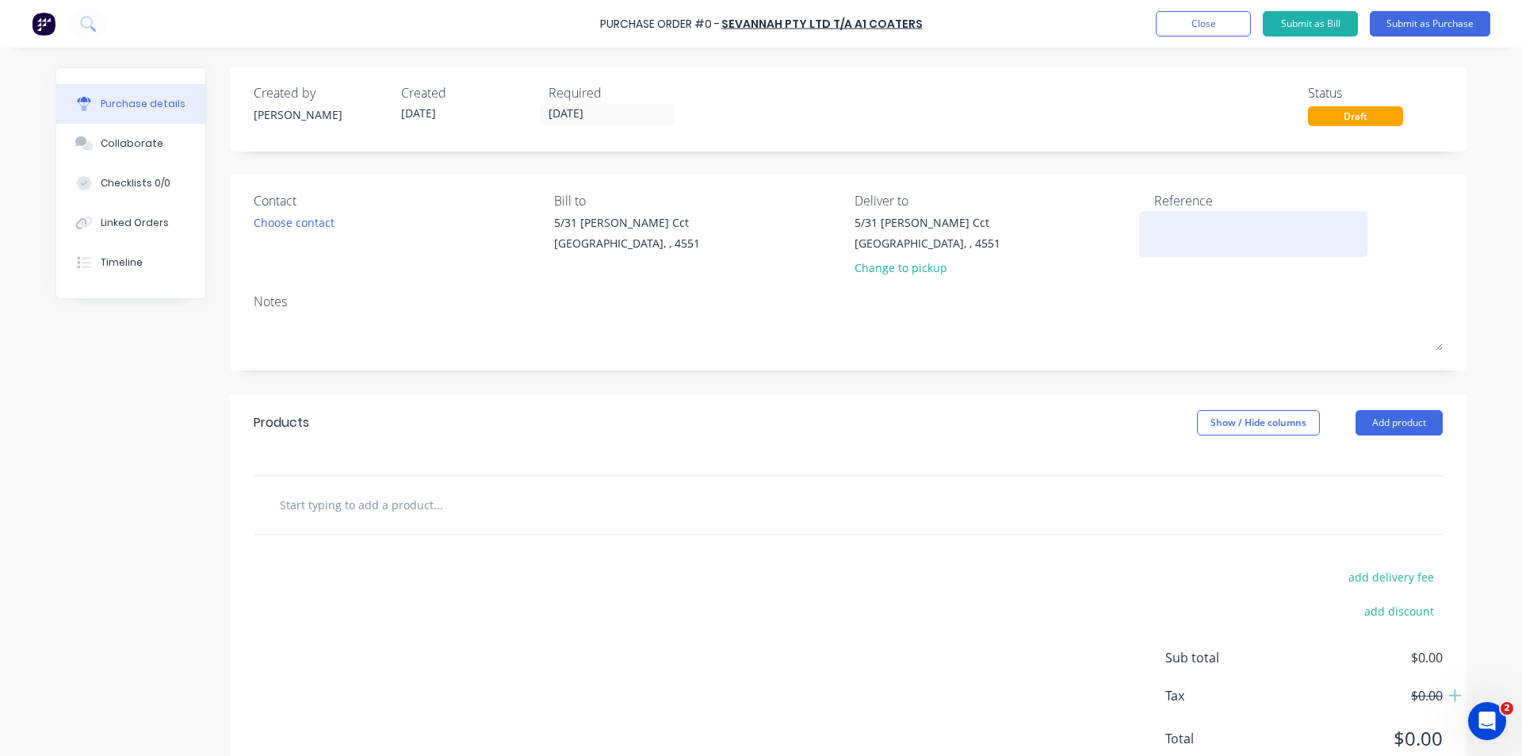
click at [1179, 228] on textarea at bounding box center [1253, 232] width 198 height 36
type textarea "A [PERSON_NAME]"
type textarea "x"
type textarea "A [PERSON_NAME]"
click at [1363, 419] on button "Add product" at bounding box center [1399, 422] width 87 height 25
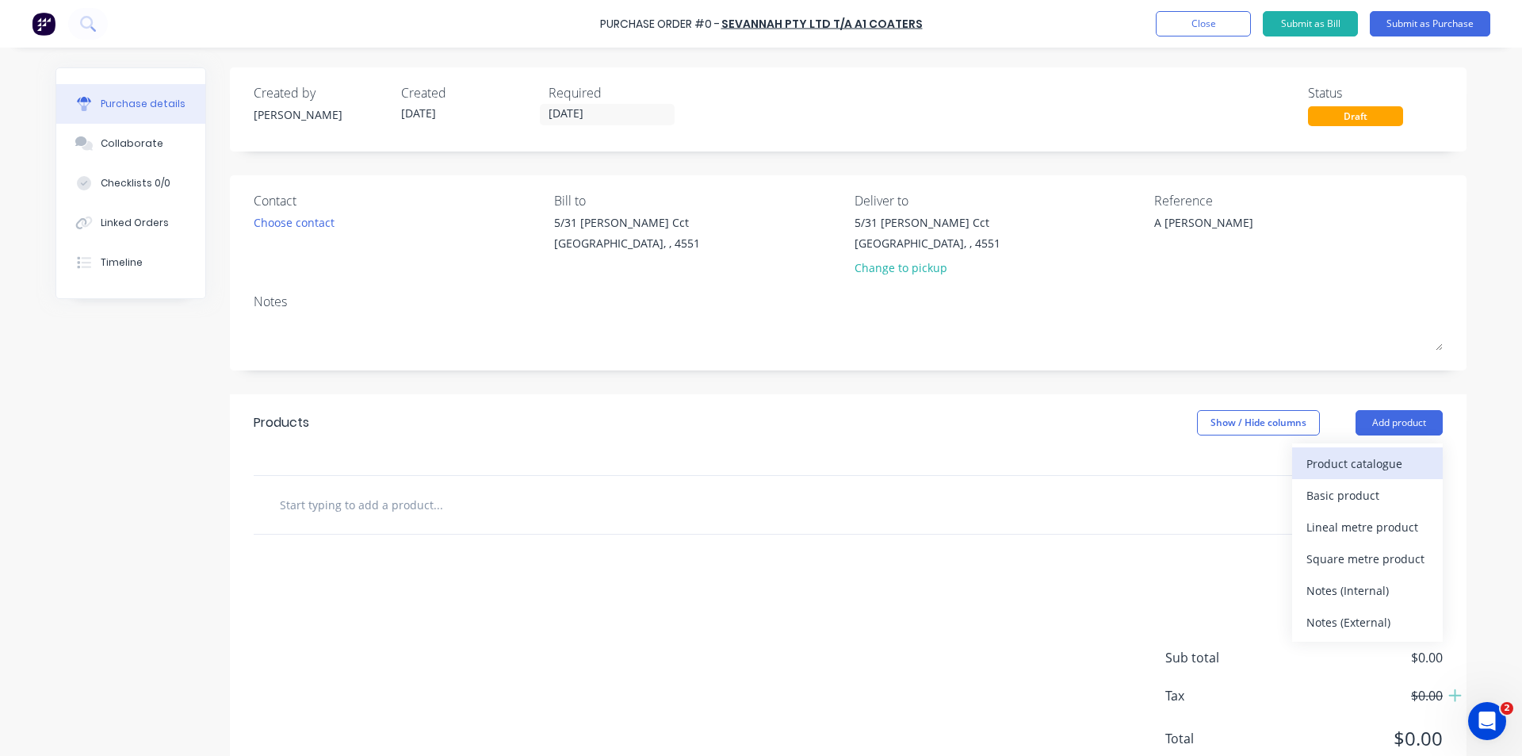
click at [1367, 463] on div "Product catalogue" at bounding box center [1368, 463] width 122 height 23
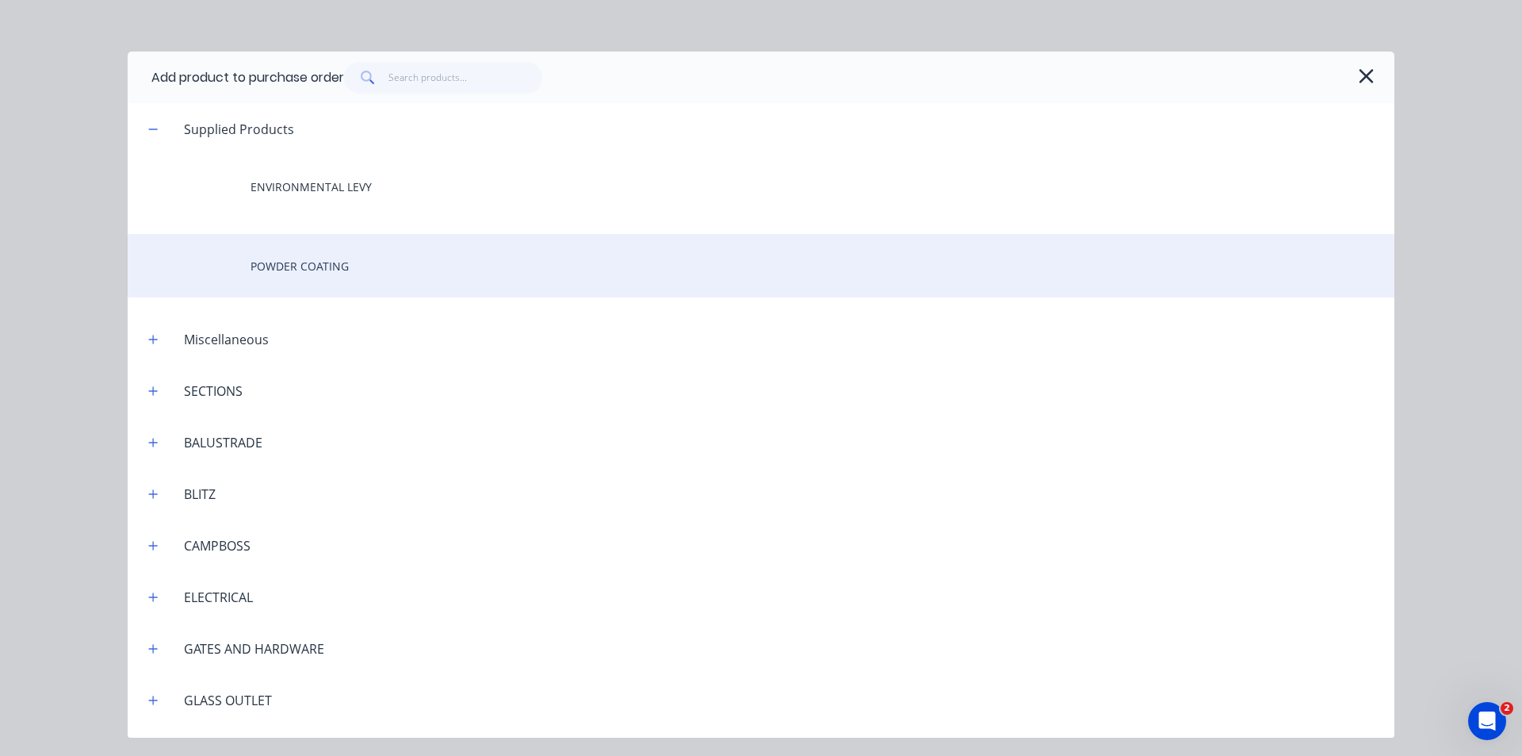
click at [369, 269] on div "POWDER COATING" at bounding box center [761, 265] width 1267 height 63
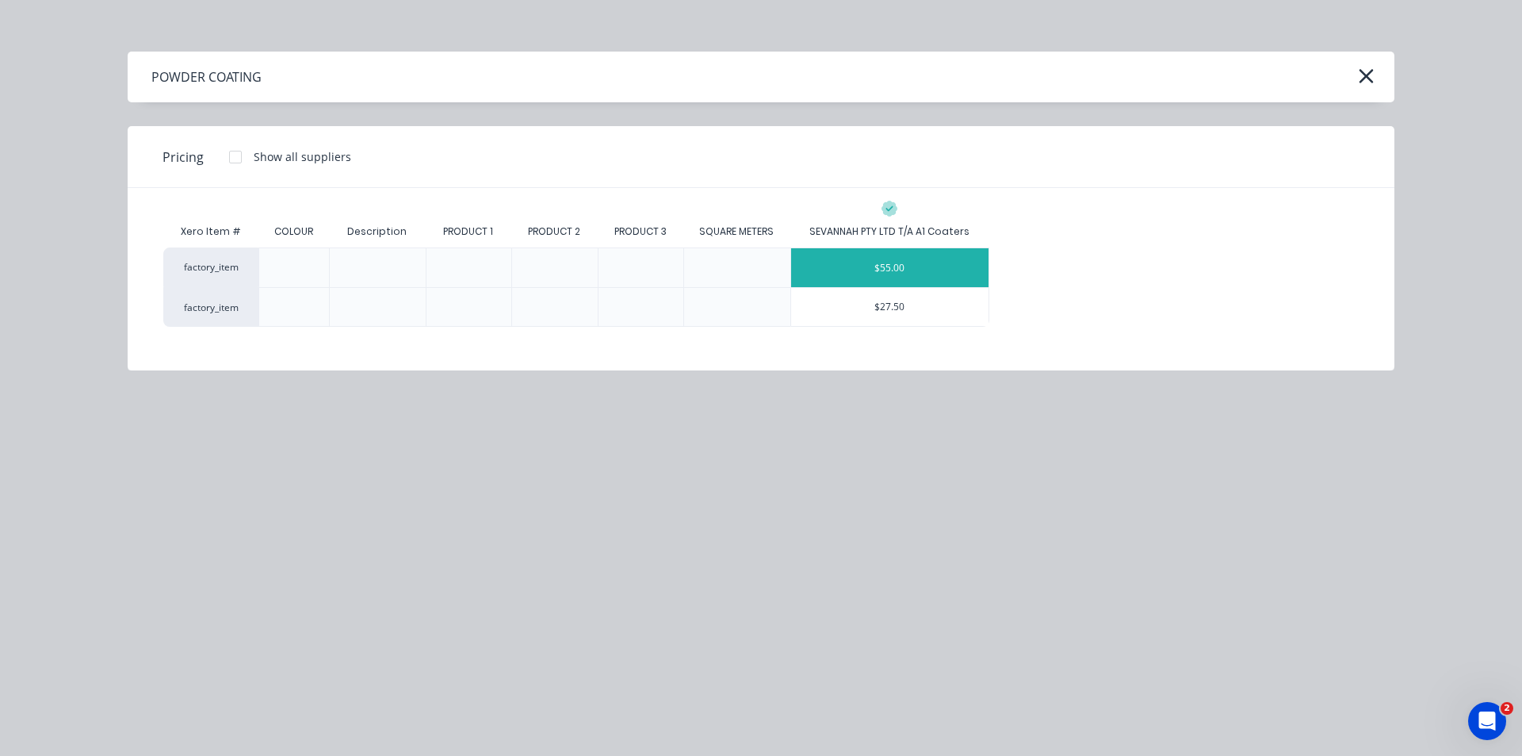
click at [848, 259] on div "$55.00" at bounding box center [890, 267] width 198 height 39
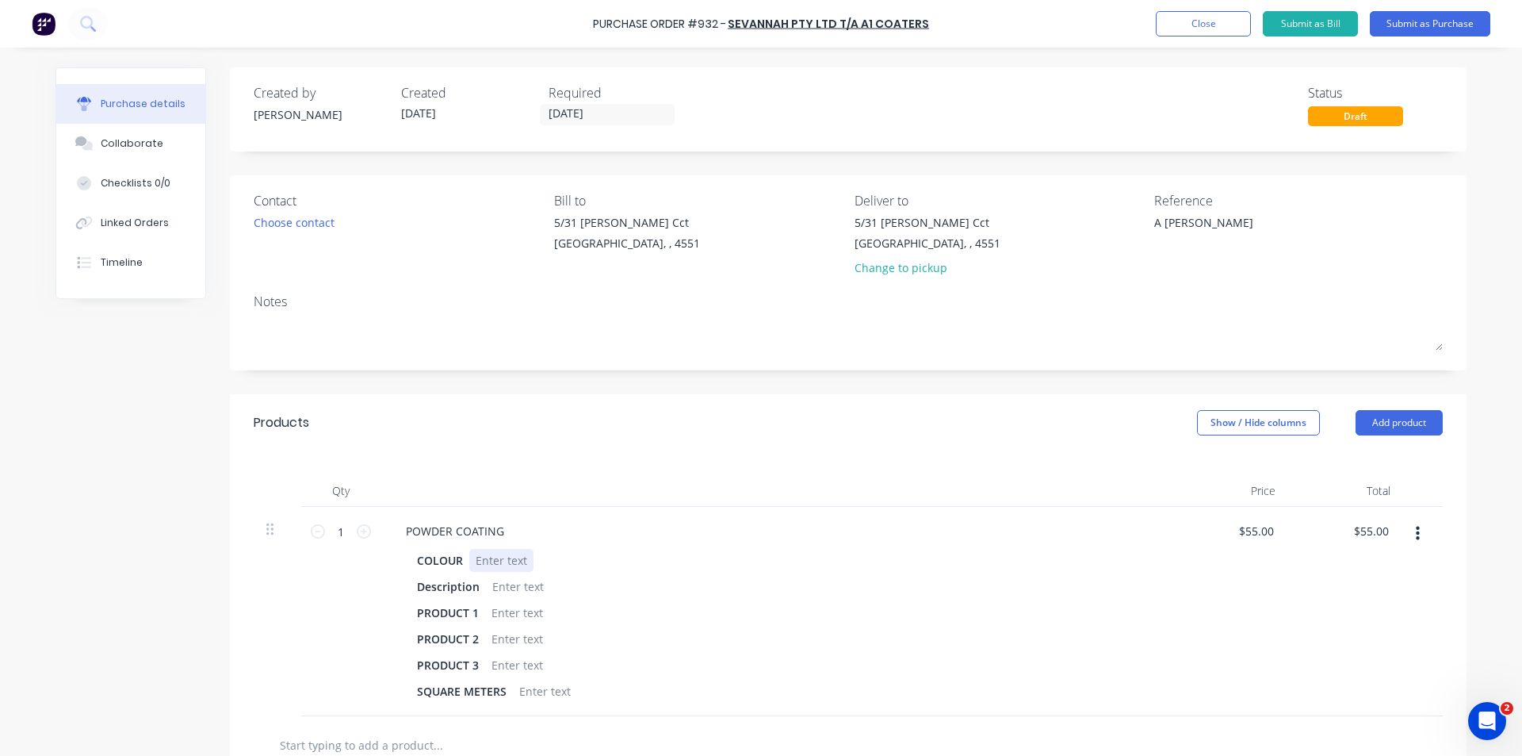
type textarea "x"
click at [491, 560] on div at bounding box center [501, 560] width 64 height 23
type textarea "x"
click at [510, 585] on div at bounding box center [518, 586] width 64 height 23
type textarea "x"
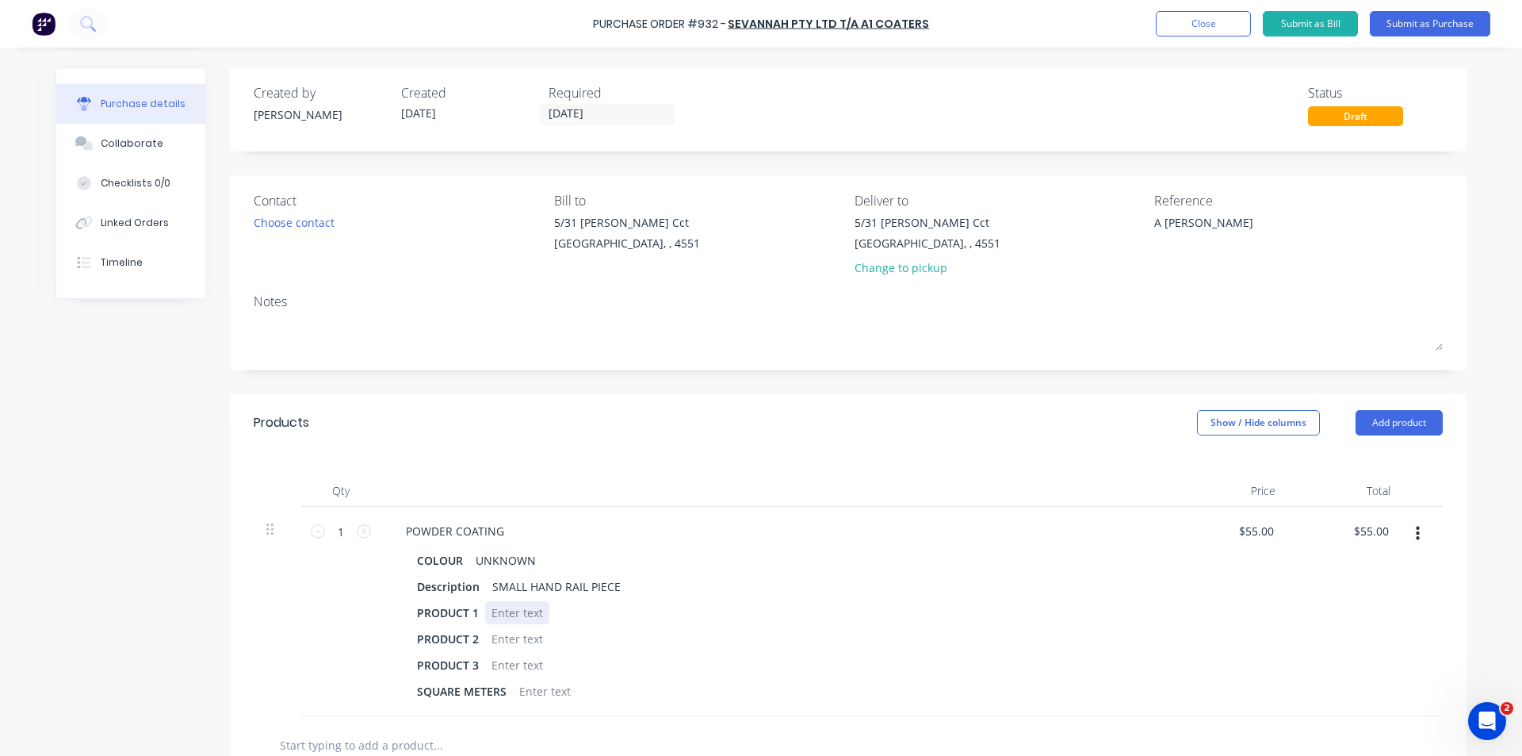
click at [511, 606] on div at bounding box center [517, 612] width 64 height 23
click at [606, 463] on div "Qty Price Total 1 1 POWDER COATING COLOUR UNKNOWN Description SMALL HAND RAIL P…" at bounding box center [848, 583] width 1237 height 265
click at [1368, 423] on button "Add product" at bounding box center [1399, 422] width 87 height 25
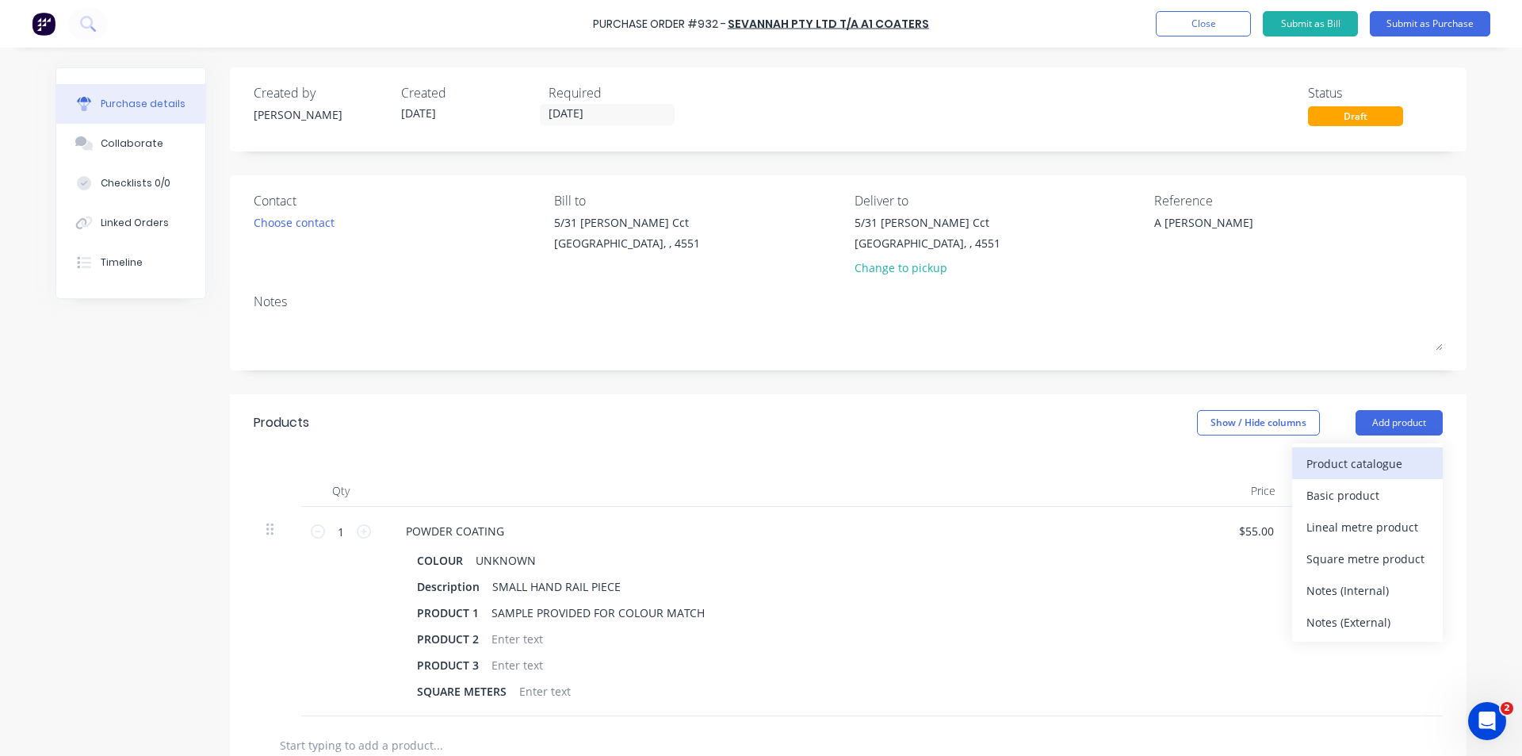
click at [1362, 466] on div "Product catalogue" at bounding box center [1368, 463] width 122 height 23
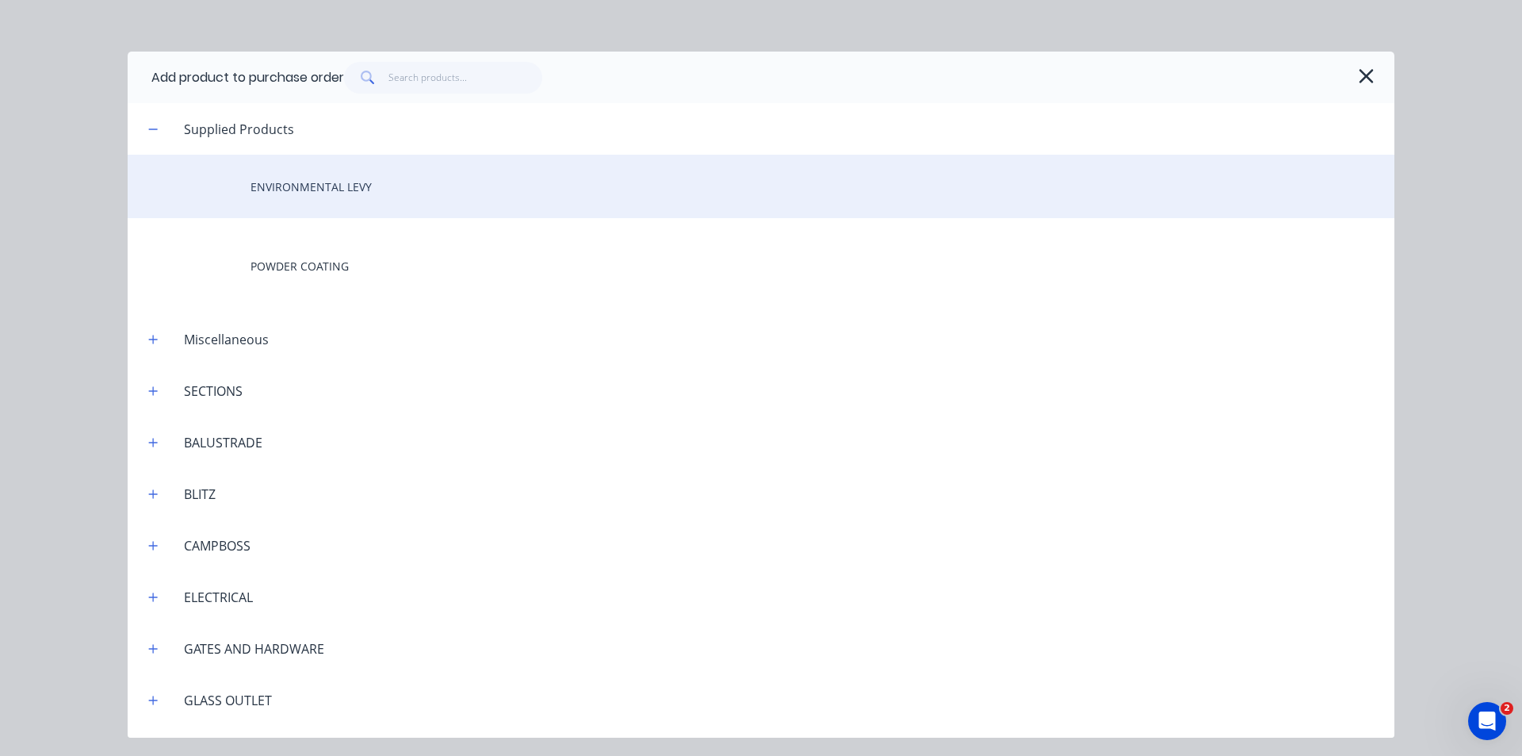
click at [308, 182] on div "ENVIRONMENTAL LEVY" at bounding box center [761, 186] width 1267 height 63
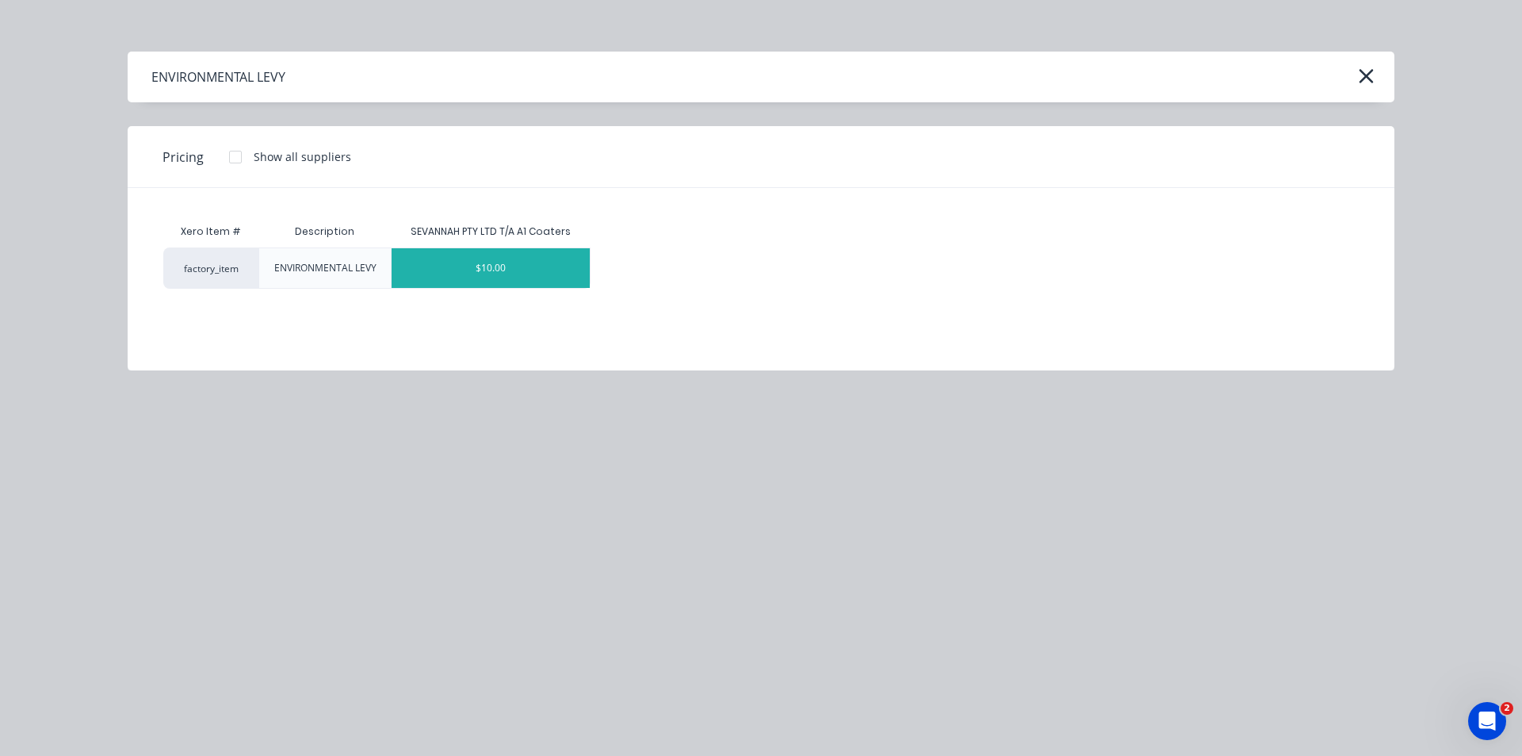
click at [498, 252] on div "$10.00" at bounding box center [491, 268] width 198 height 40
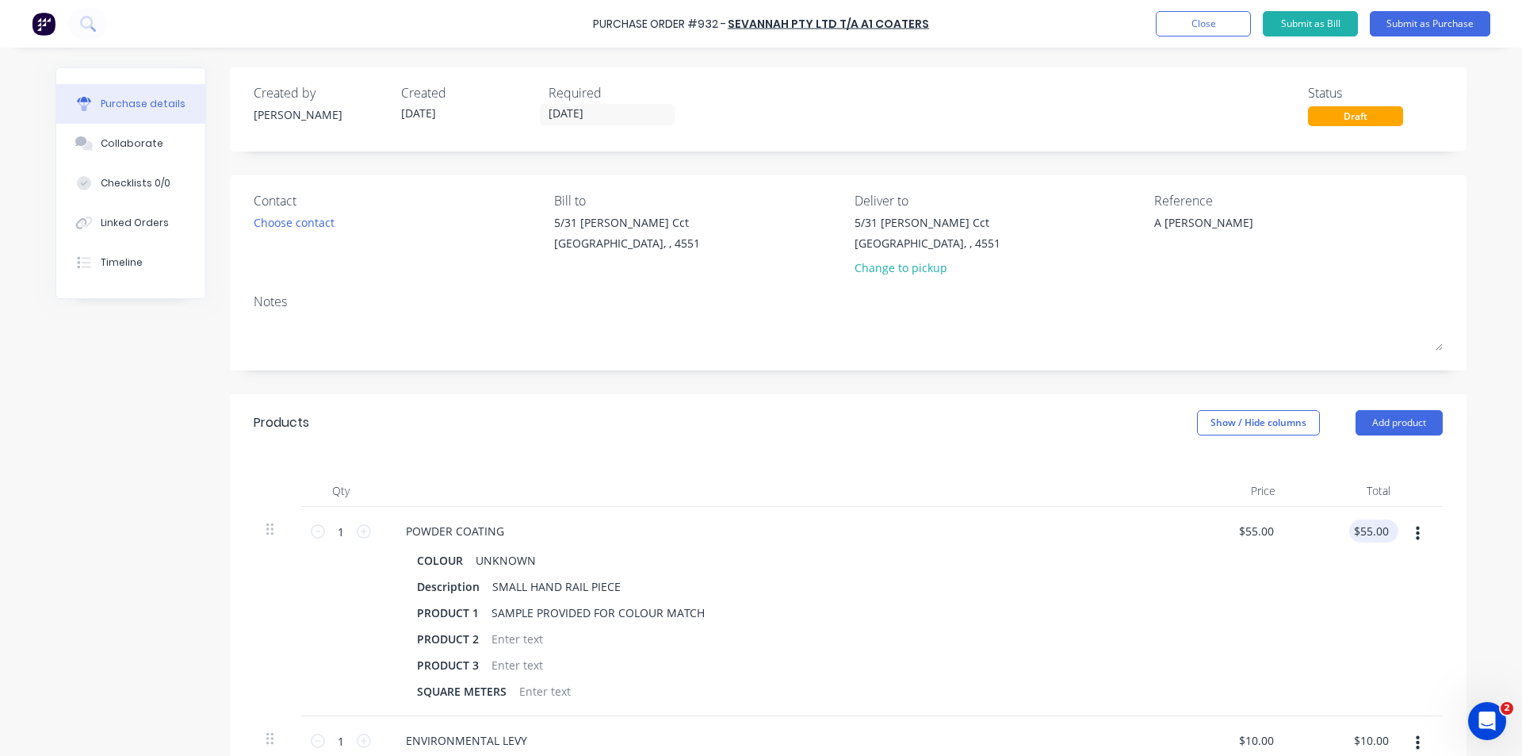
type textarea "x"
type input "55.00"
click at [1377, 536] on input "55.00" at bounding box center [1370, 530] width 43 height 23
type textarea "x"
drag, startPoint x: 1384, startPoint y: 530, endPoint x: 1347, endPoint y: 539, distance: 37.7
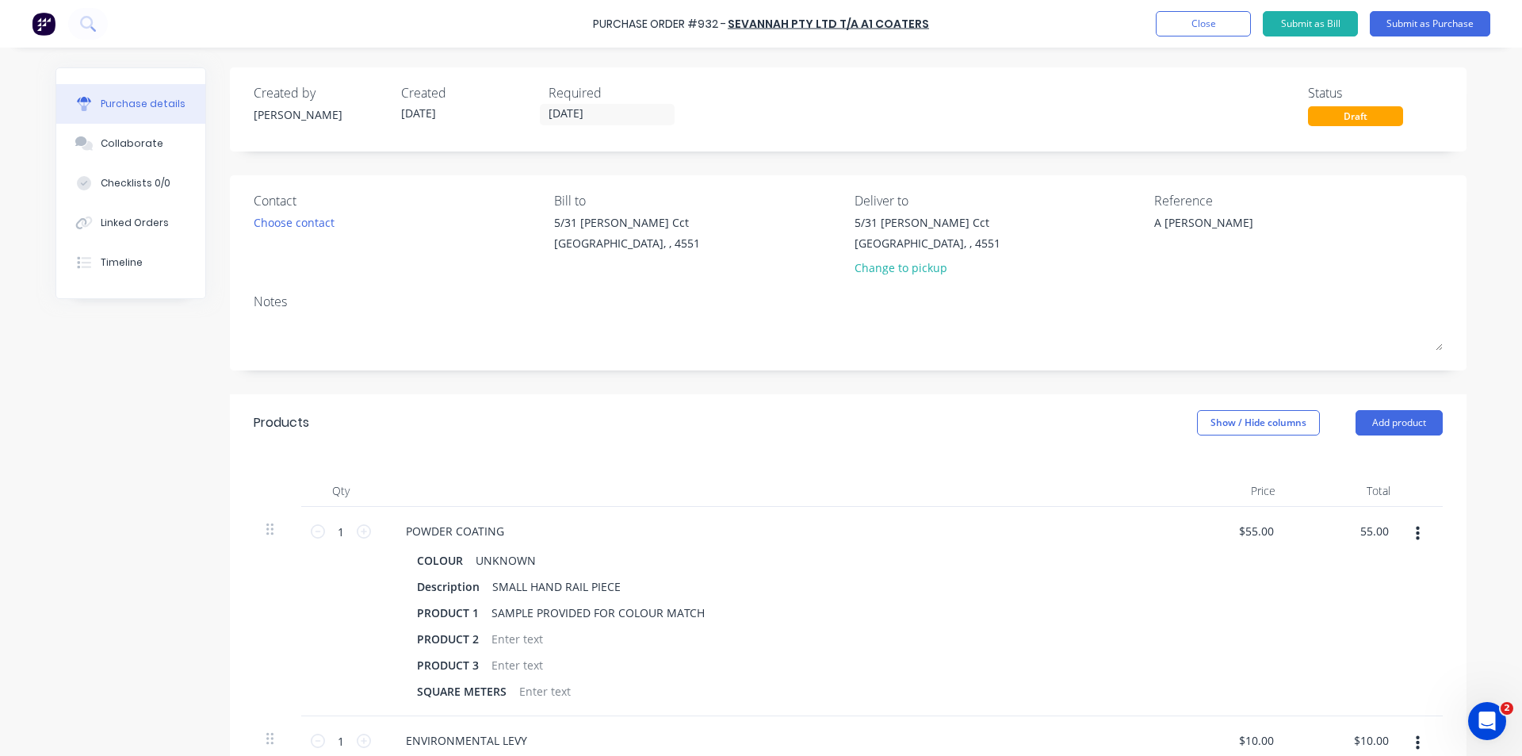
click at [1347, 539] on div "55.00 55.00" at bounding box center [1345, 611] width 115 height 209
type input "30"
type textarea "x"
type input "$30.00"
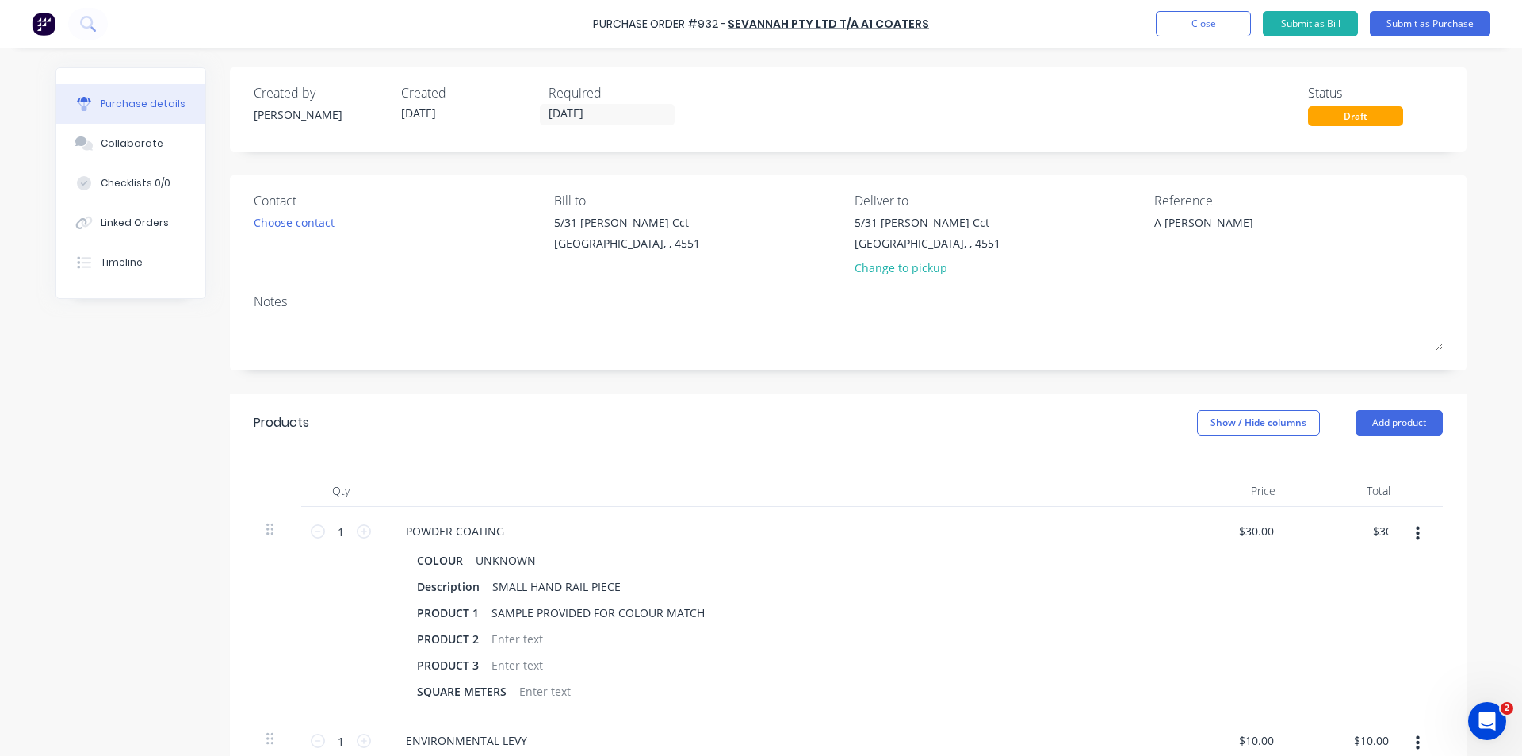
click at [1042, 437] on div "Products Show / Hide columns Add product" at bounding box center [848, 422] width 1237 height 57
click at [1404, 21] on button "Submit as Purchase" at bounding box center [1430, 23] width 121 height 25
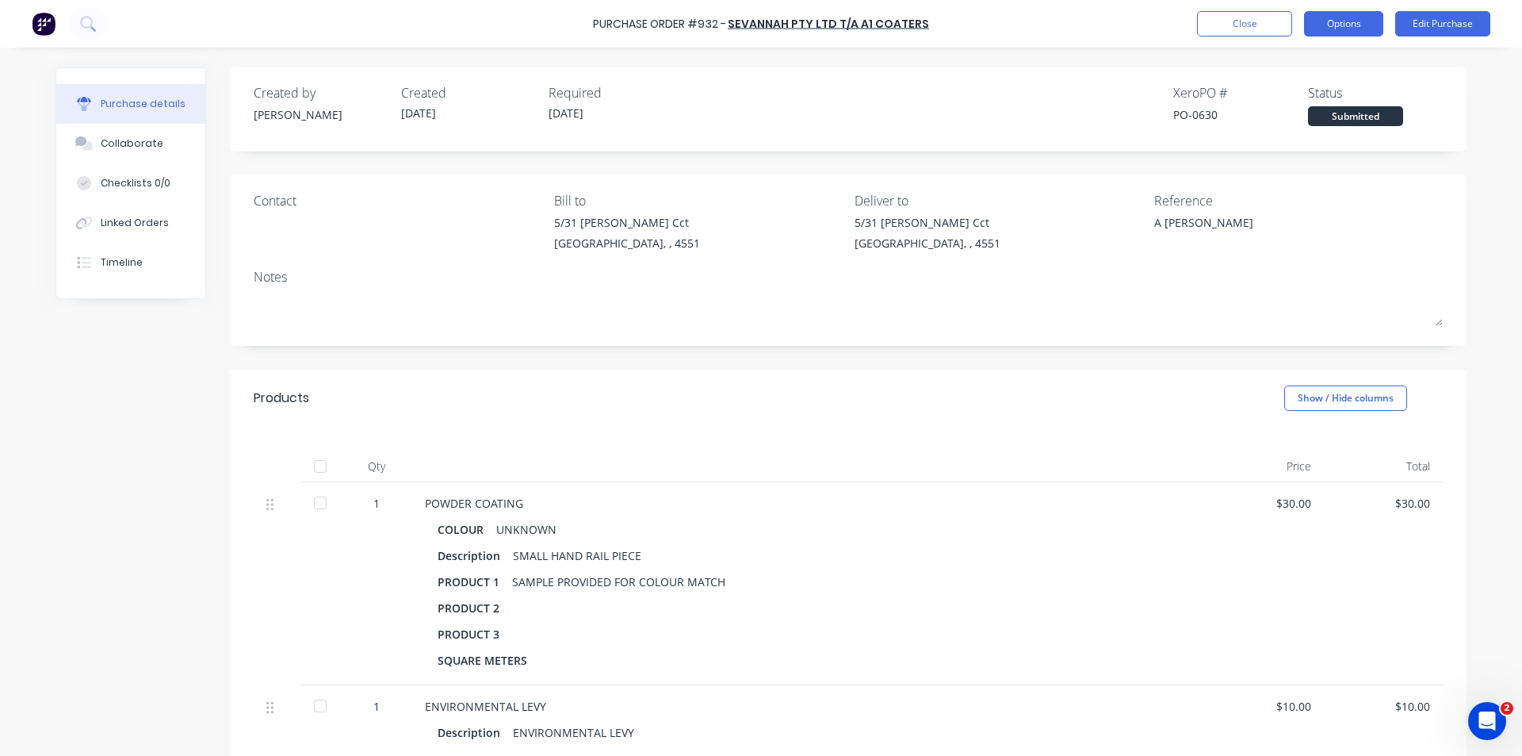
click at [1339, 21] on button "Options" at bounding box center [1343, 23] width 79 height 25
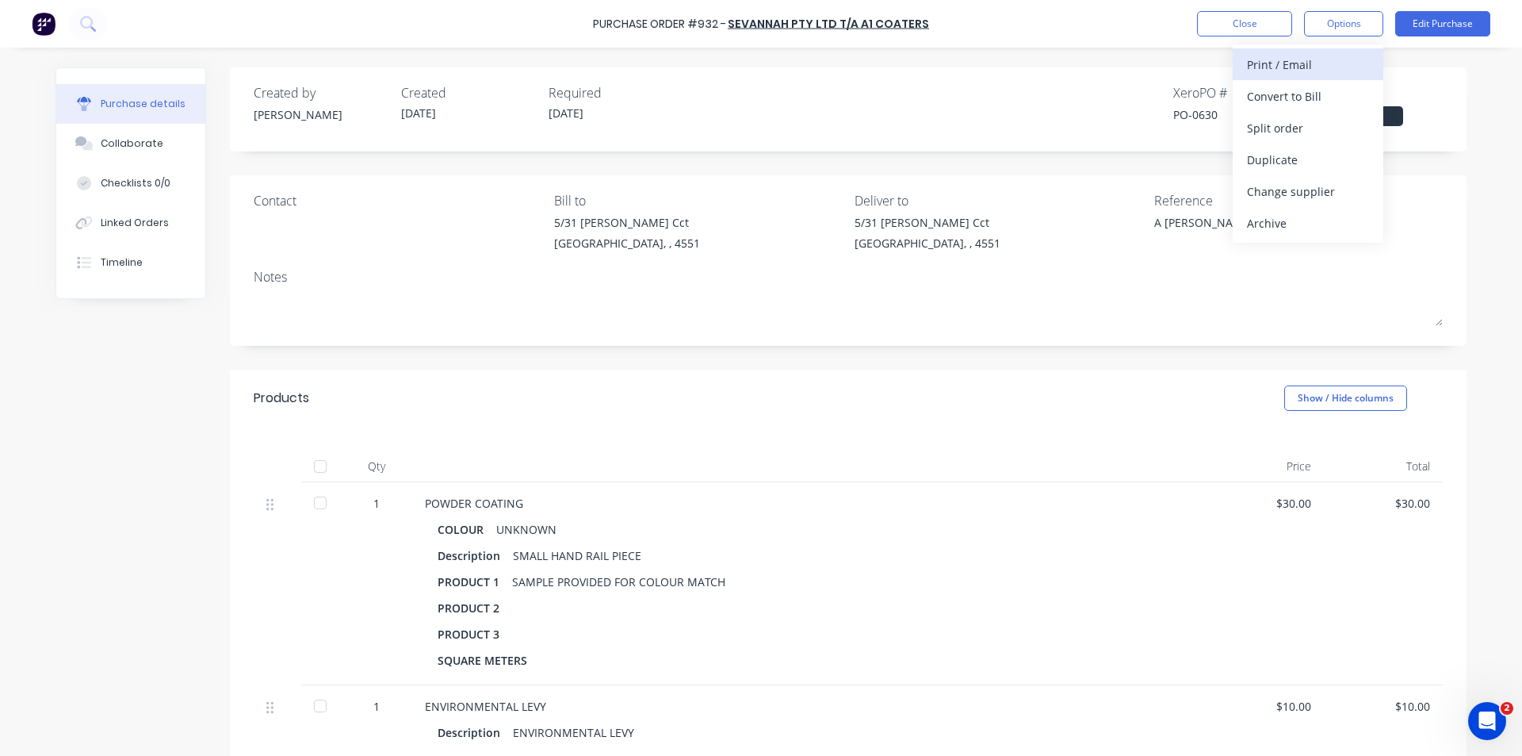
click at [1321, 63] on div "Print / Email" at bounding box center [1308, 64] width 122 height 23
click at [1307, 88] on div "With pricing" at bounding box center [1308, 96] width 122 height 23
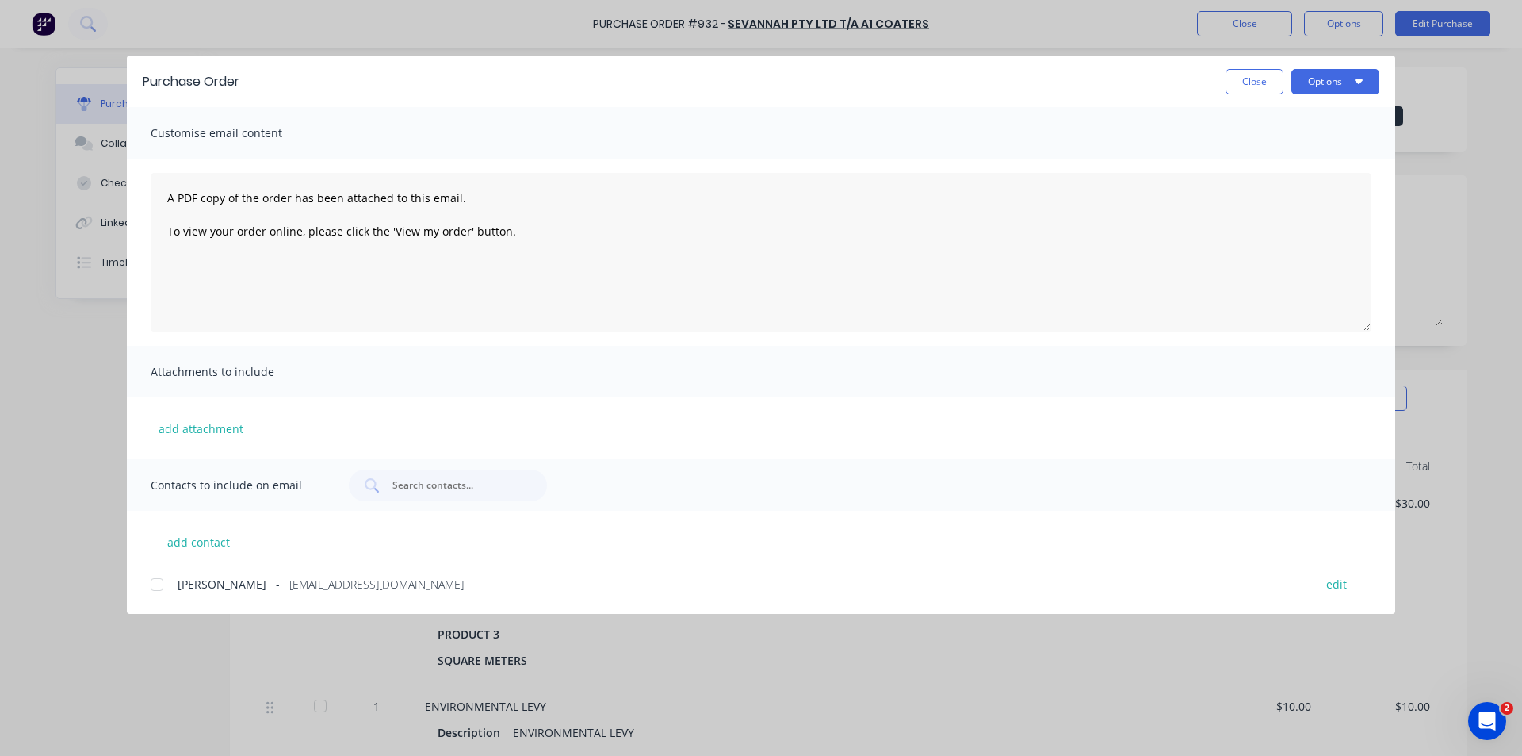
click at [152, 580] on div at bounding box center [157, 584] width 32 height 32
click at [1318, 84] on button "Options" at bounding box center [1336, 81] width 88 height 25
click at [1298, 177] on div "Email" at bounding box center [1304, 185] width 122 height 23
click at [1334, 77] on button "Options" at bounding box center [1336, 81] width 88 height 25
click at [1292, 148] on div "Print" at bounding box center [1304, 153] width 122 height 23
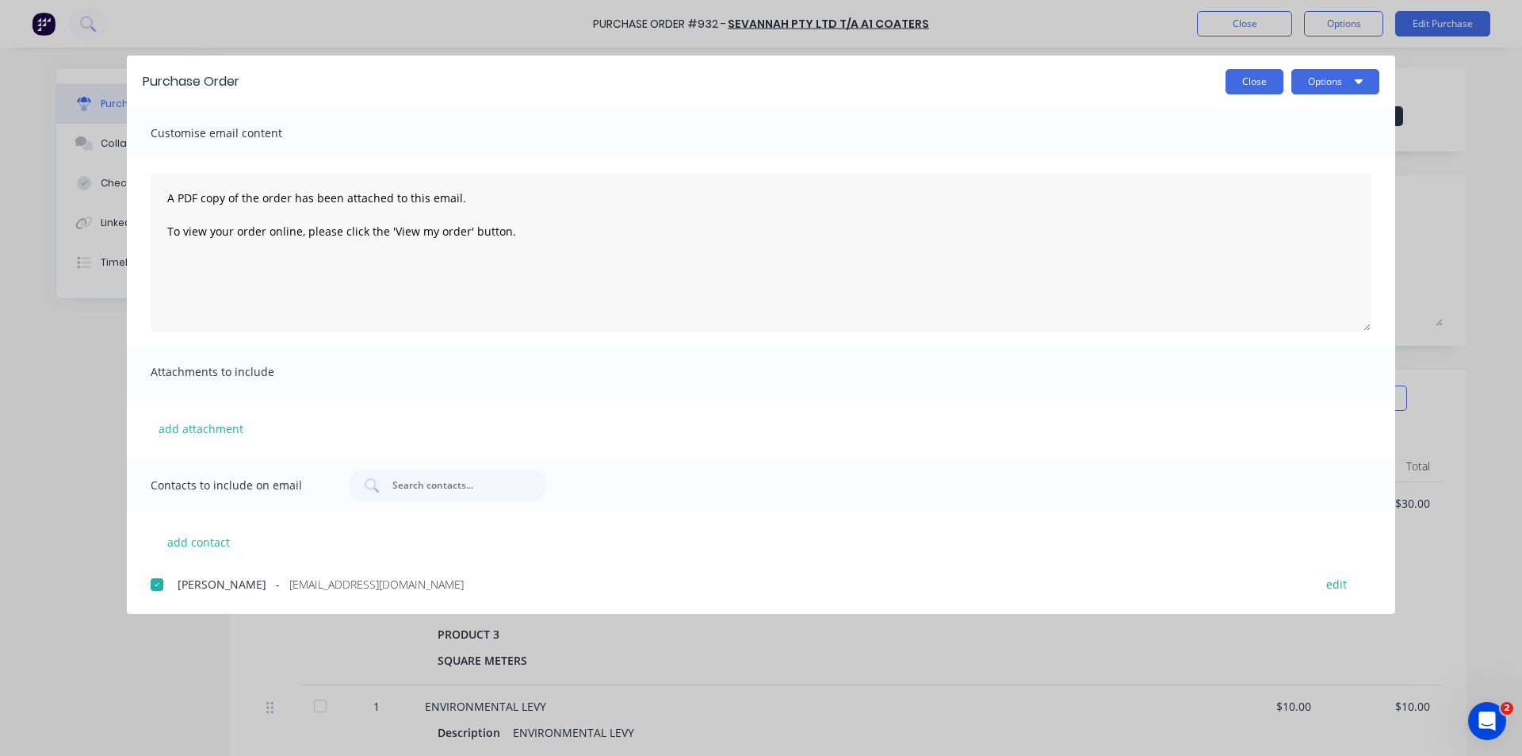
click at [1250, 86] on button "Close" at bounding box center [1255, 81] width 58 height 25
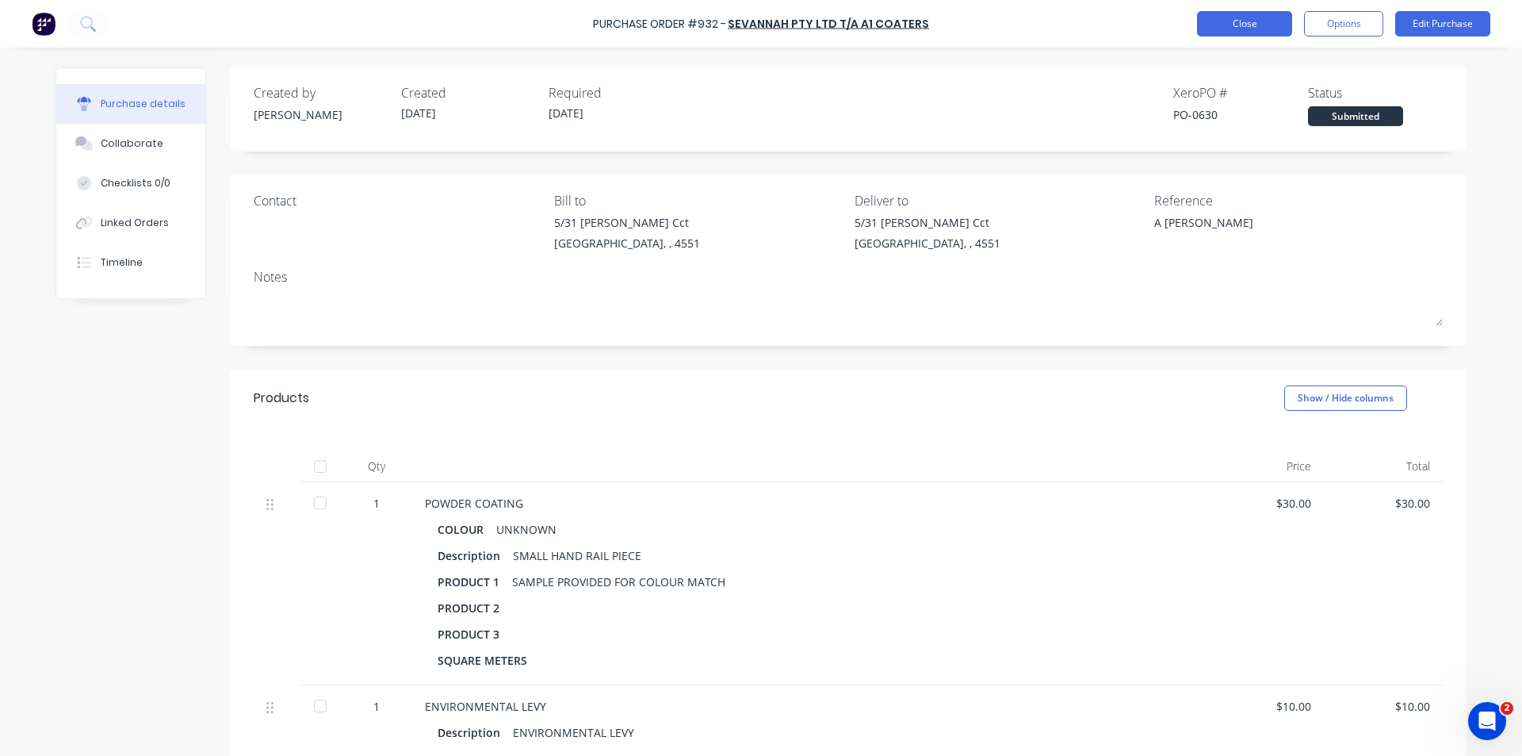
type textarea "x"
click at [1237, 25] on button "Close" at bounding box center [1244, 23] width 95 height 25
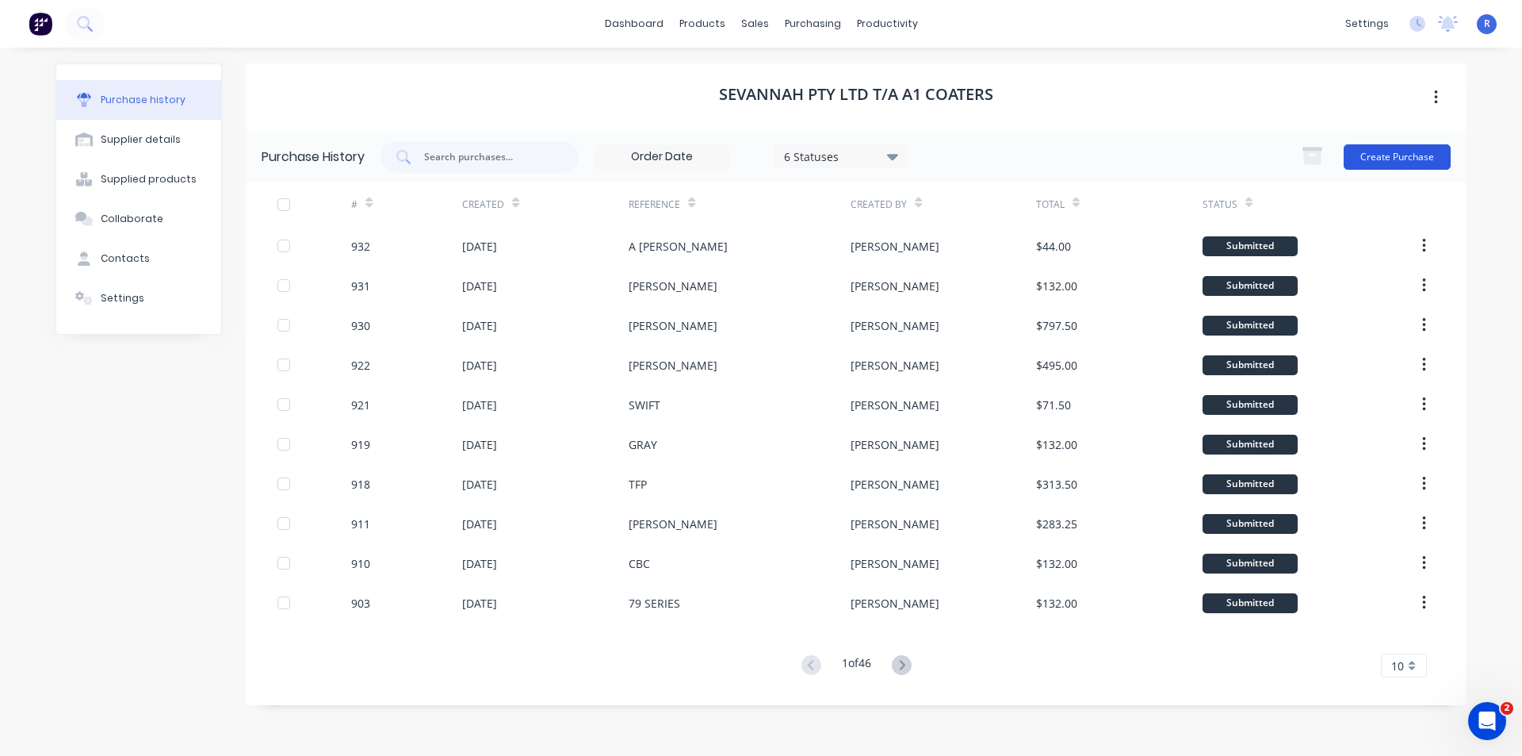
click at [1402, 154] on button "Create Purchase" at bounding box center [1397, 156] width 107 height 25
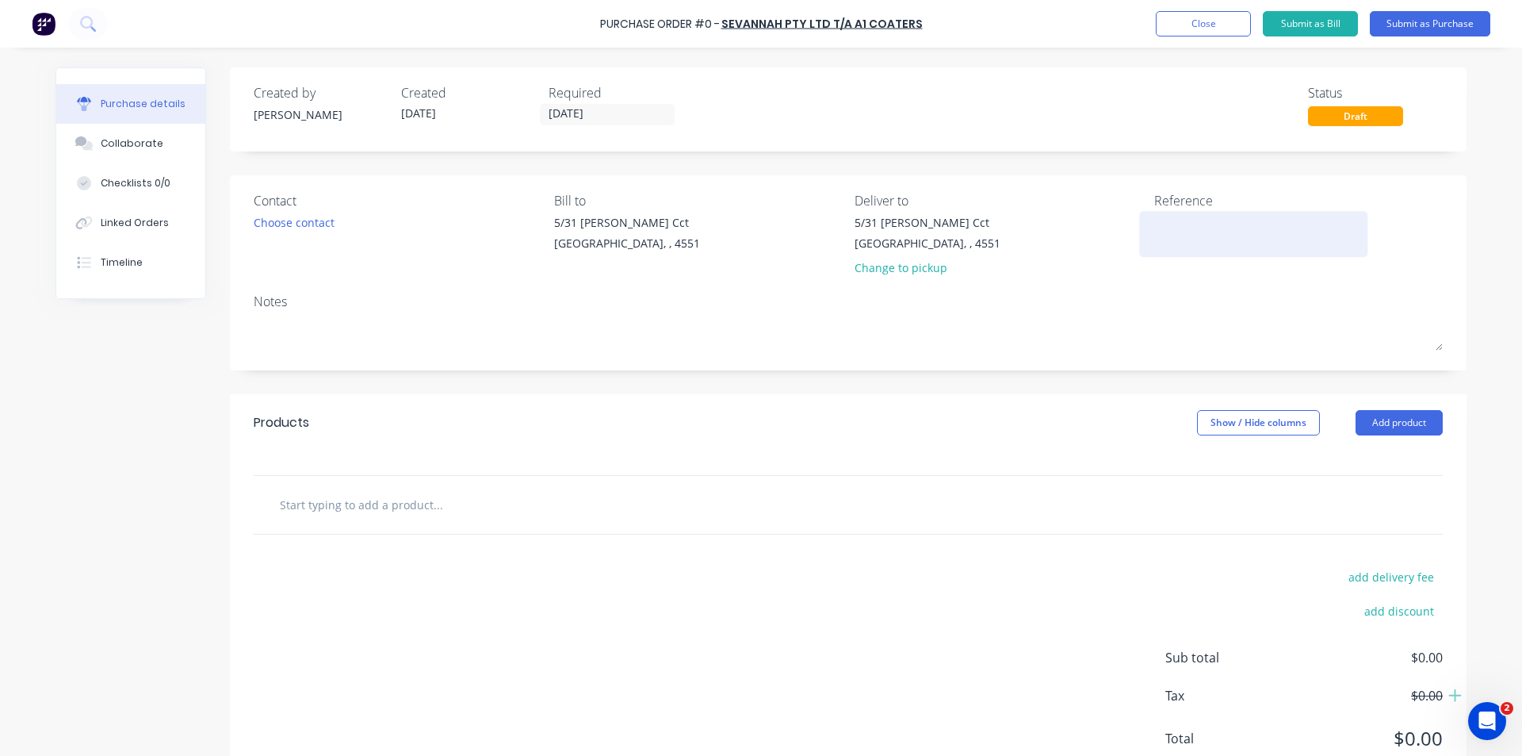
click at [1177, 216] on textarea at bounding box center [1253, 232] width 198 height 36
type textarea "MANCOR"
type textarea "x"
type textarea "MANCORP"
type textarea "x"
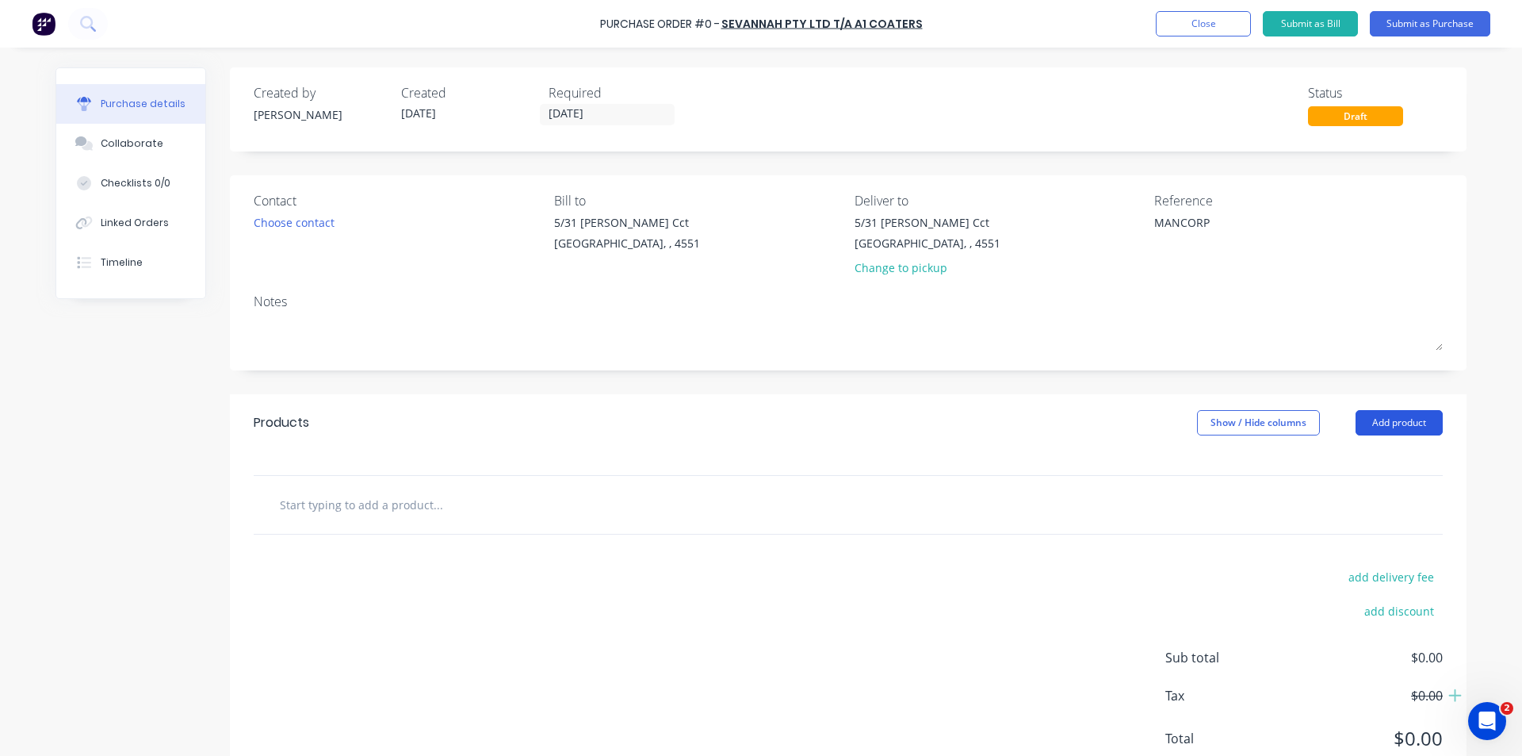
type textarea "MANCORP"
click at [1364, 417] on button "Add product" at bounding box center [1399, 422] width 87 height 25
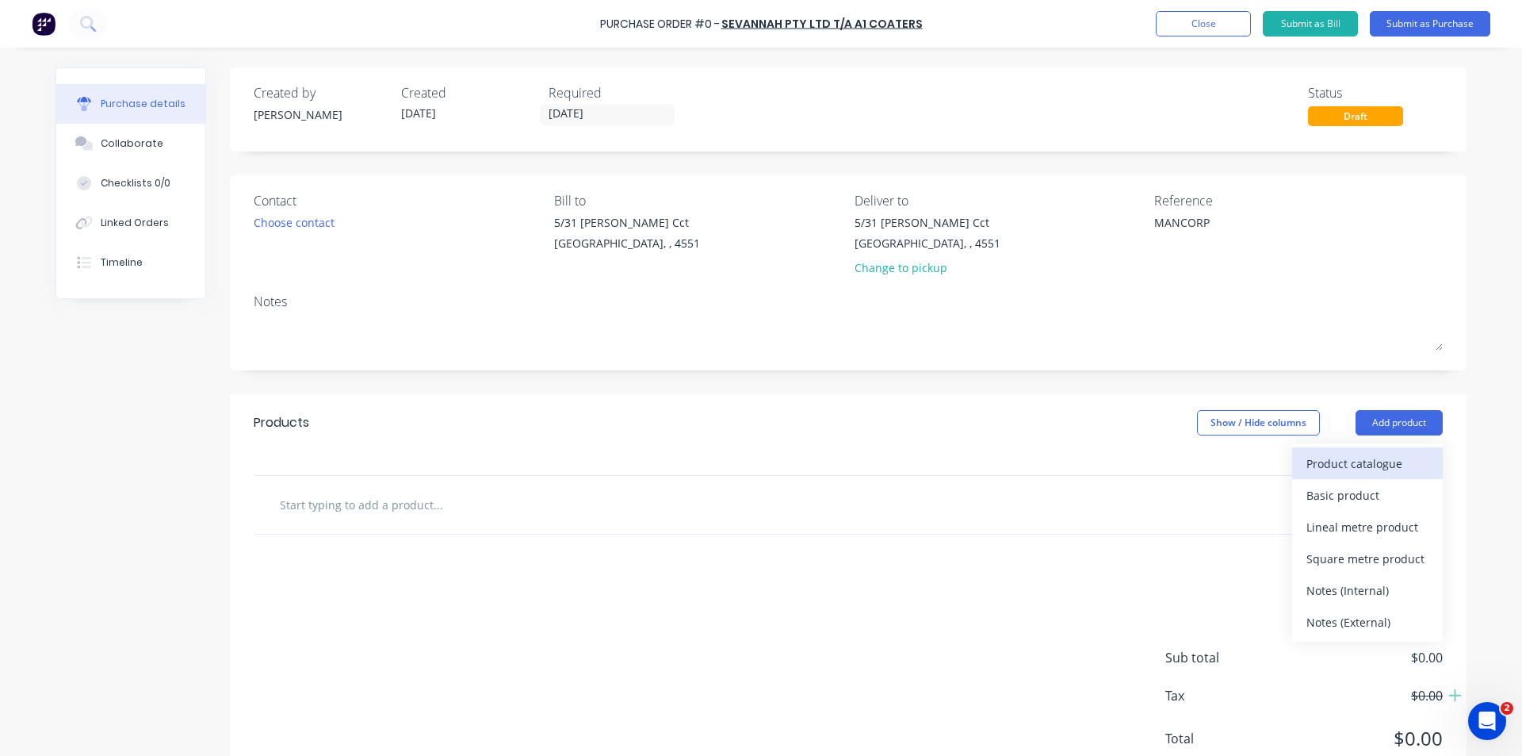
click at [1343, 463] on div "Product catalogue" at bounding box center [1368, 463] width 122 height 23
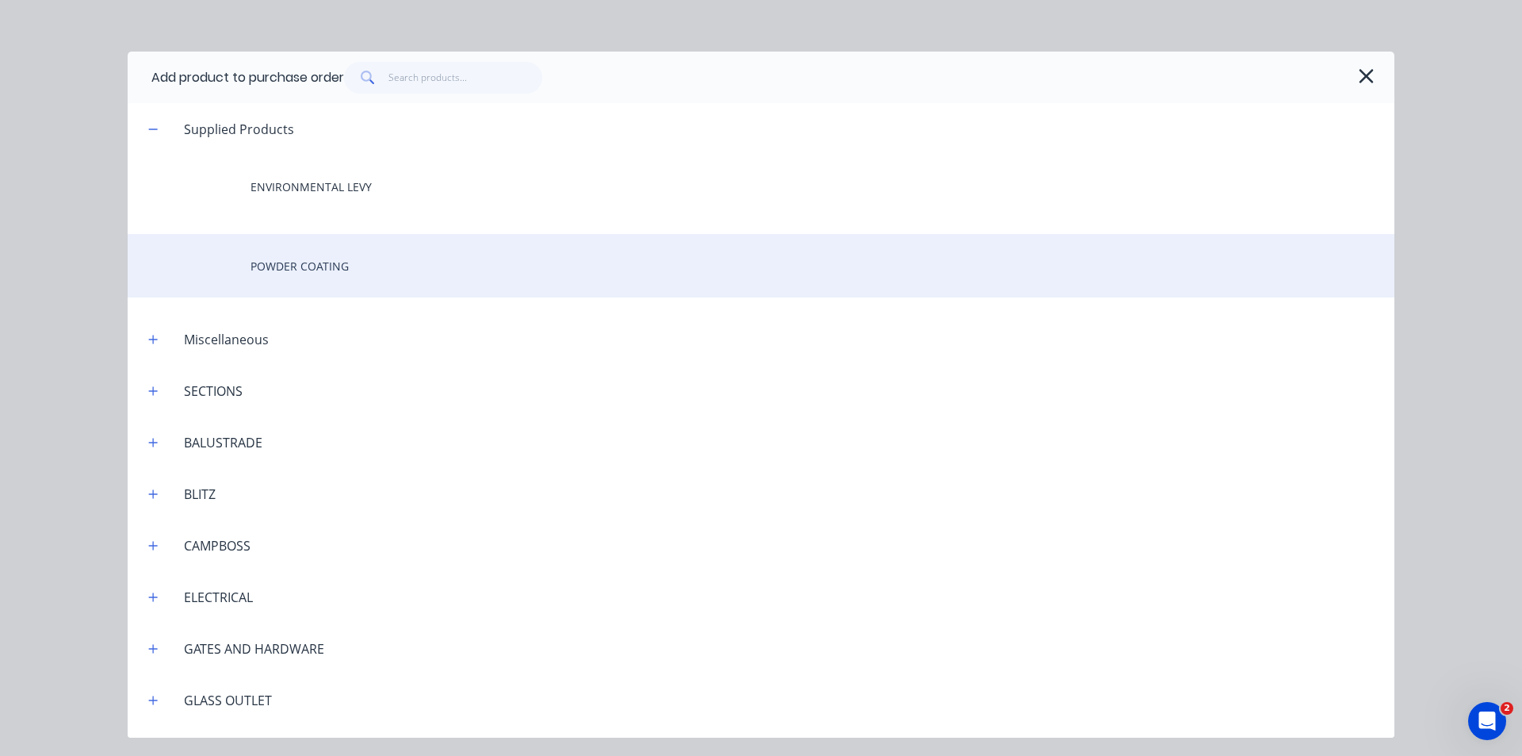
click at [331, 269] on div "POWDER COATING" at bounding box center [761, 265] width 1267 height 63
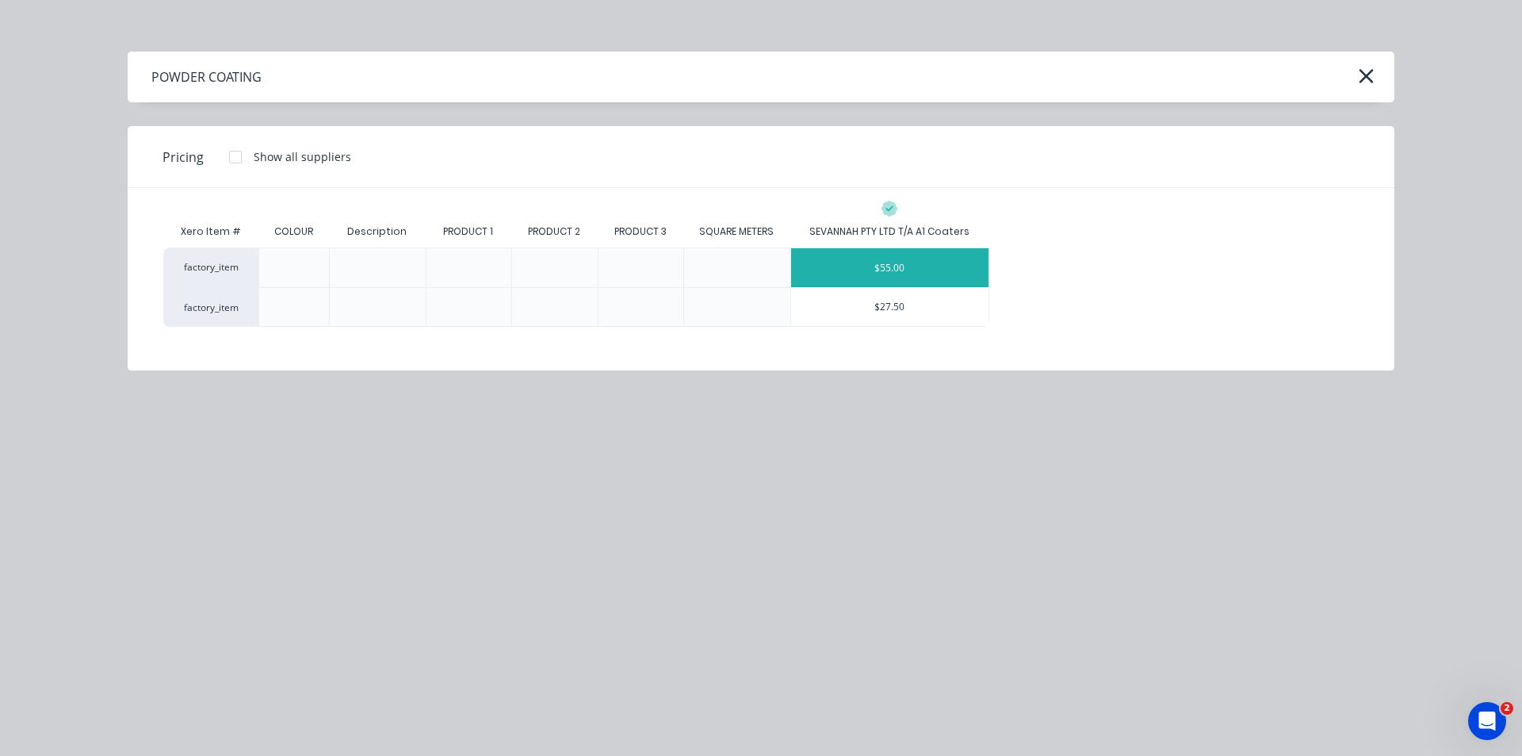
click at [914, 275] on div "$55.00" at bounding box center [890, 267] width 198 height 39
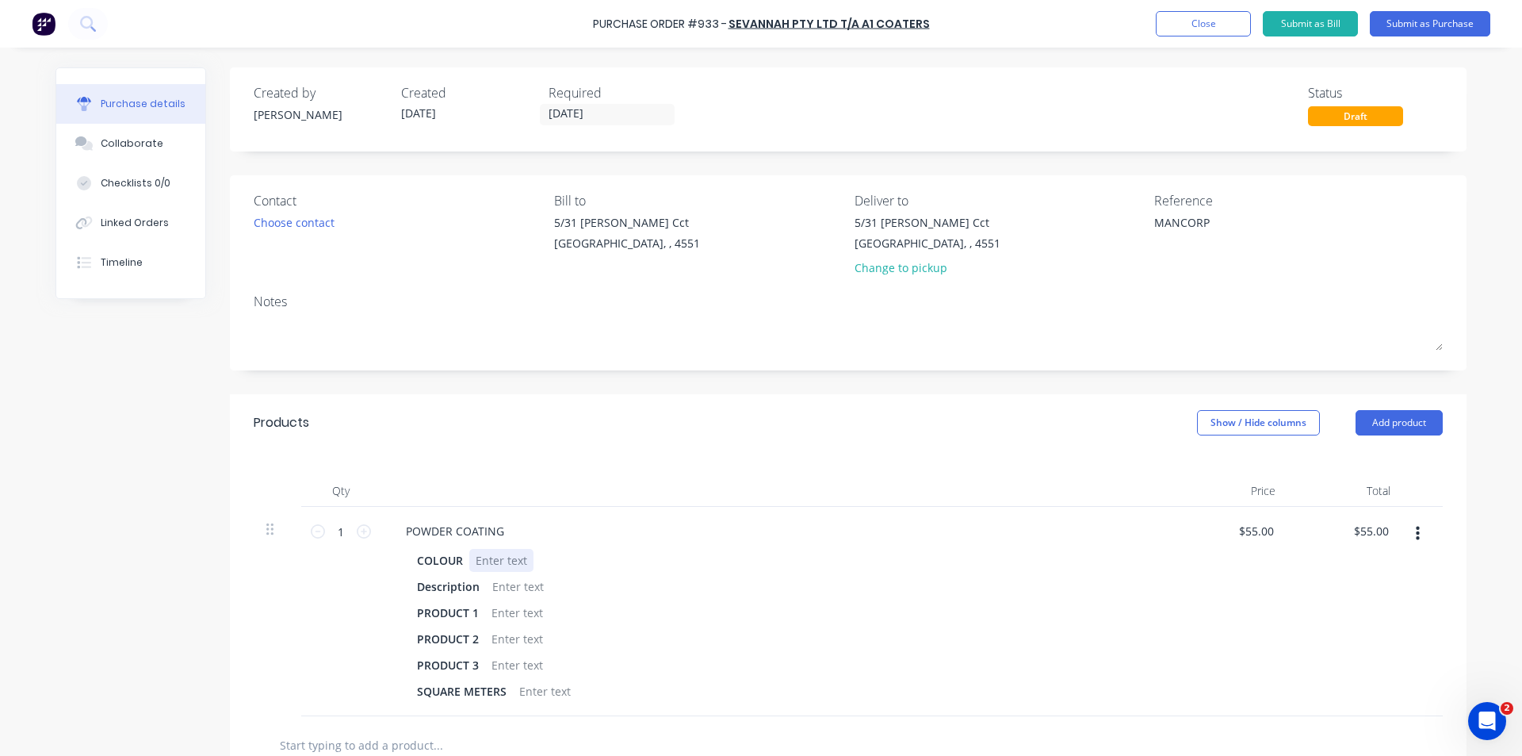
click at [499, 554] on div at bounding box center [501, 560] width 64 height 23
type textarea "x"
click at [511, 590] on div at bounding box center [518, 586] width 64 height 23
click at [757, 663] on div "PRODUCT 3" at bounding box center [774, 664] width 726 height 23
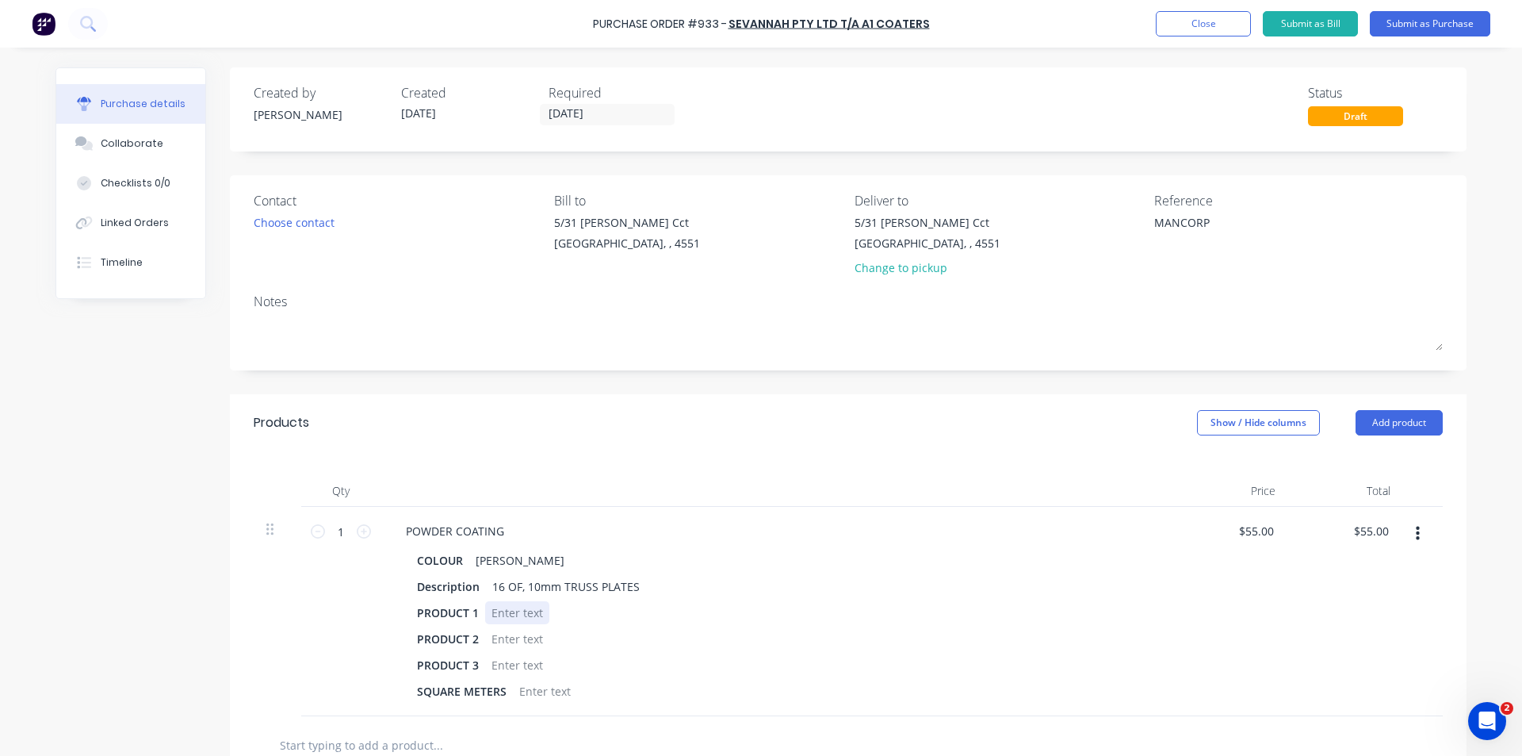
type textarea "x"
click at [493, 613] on div at bounding box center [517, 612] width 64 height 23
click at [489, 614] on div "800x600" at bounding box center [513, 612] width 56 height 23
click at [672, 473] on div "Qty Price Total 1 1 POWDER COATING COLOUR [PERSON_NAME] Description 16 OF, 10mm…" at bounding box center [848, 583] width 1237 height 265
click at [336, 534] on input "1" at bounding box center [341, 531] width 32 height 24
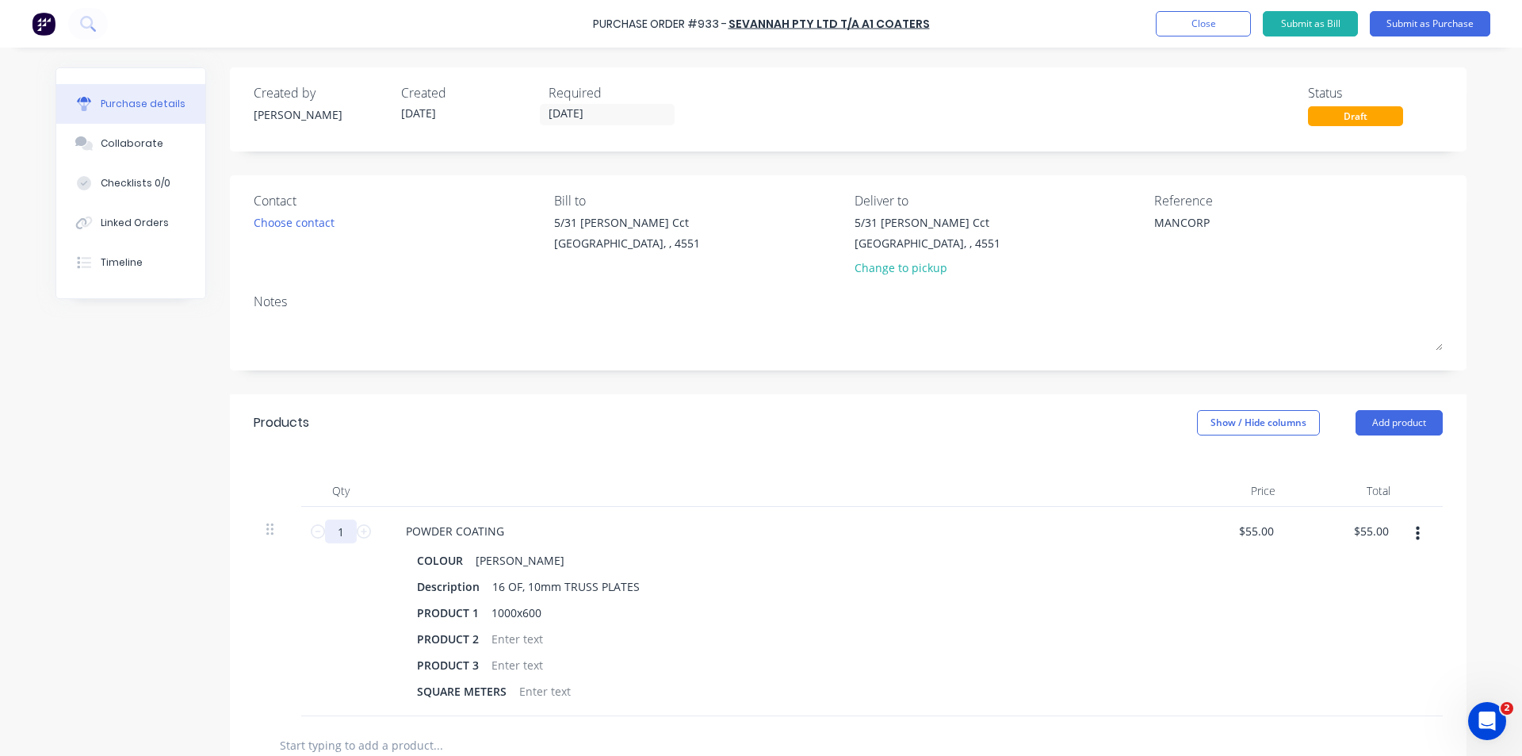
type textarea "x"
type input "10"
type input "$550.00"
type textarea "x"
type input "10"
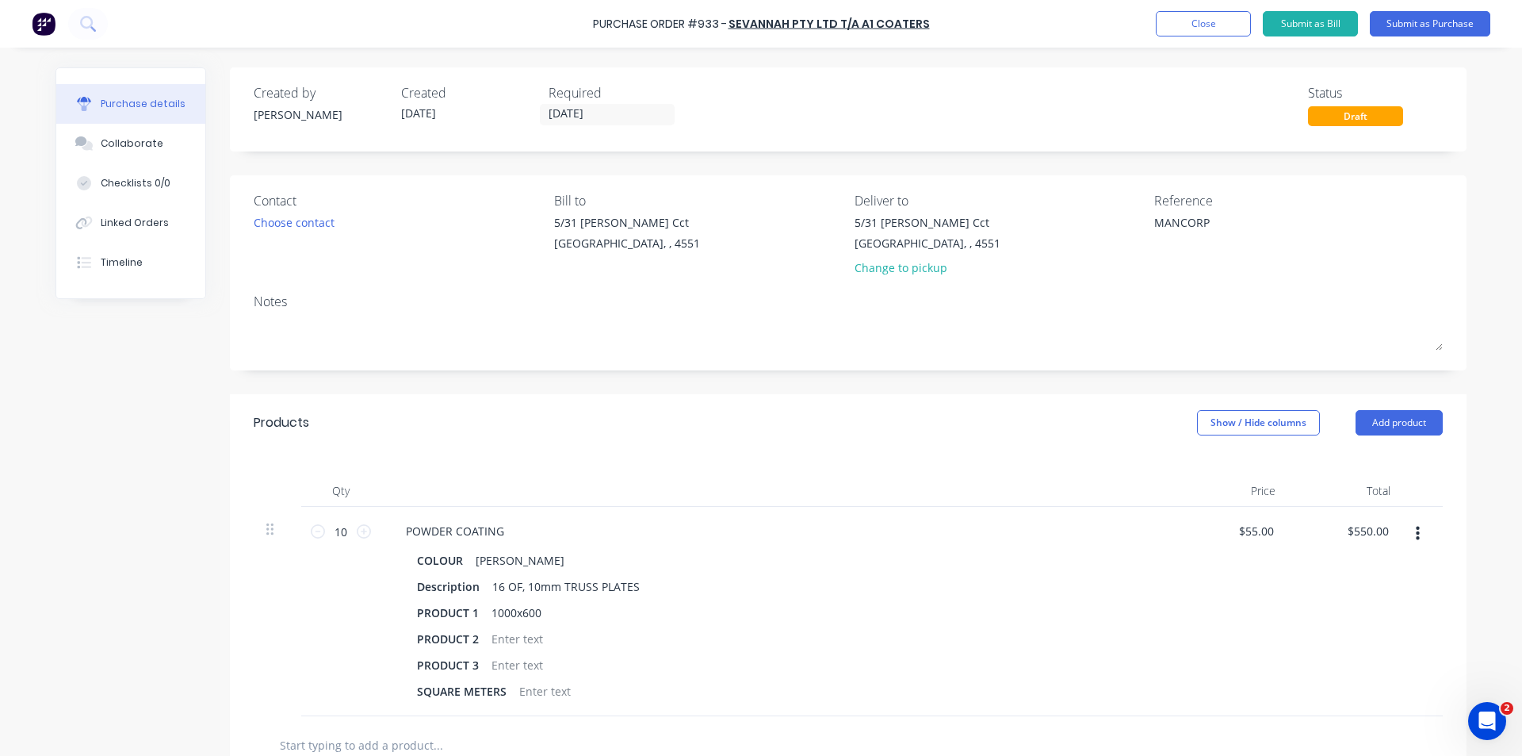
click at [427, 418] on div "Products Show / Hide columns Add product" at bounding box center [848, 422] width 1237 height 57
click at [1403, 420] on button "Add product" at bounding box center [1399, 422] width 87 height 25
click at [1394, 476] on button "Product catalogue" at bounding box center [1367, 463] width 151 height 32
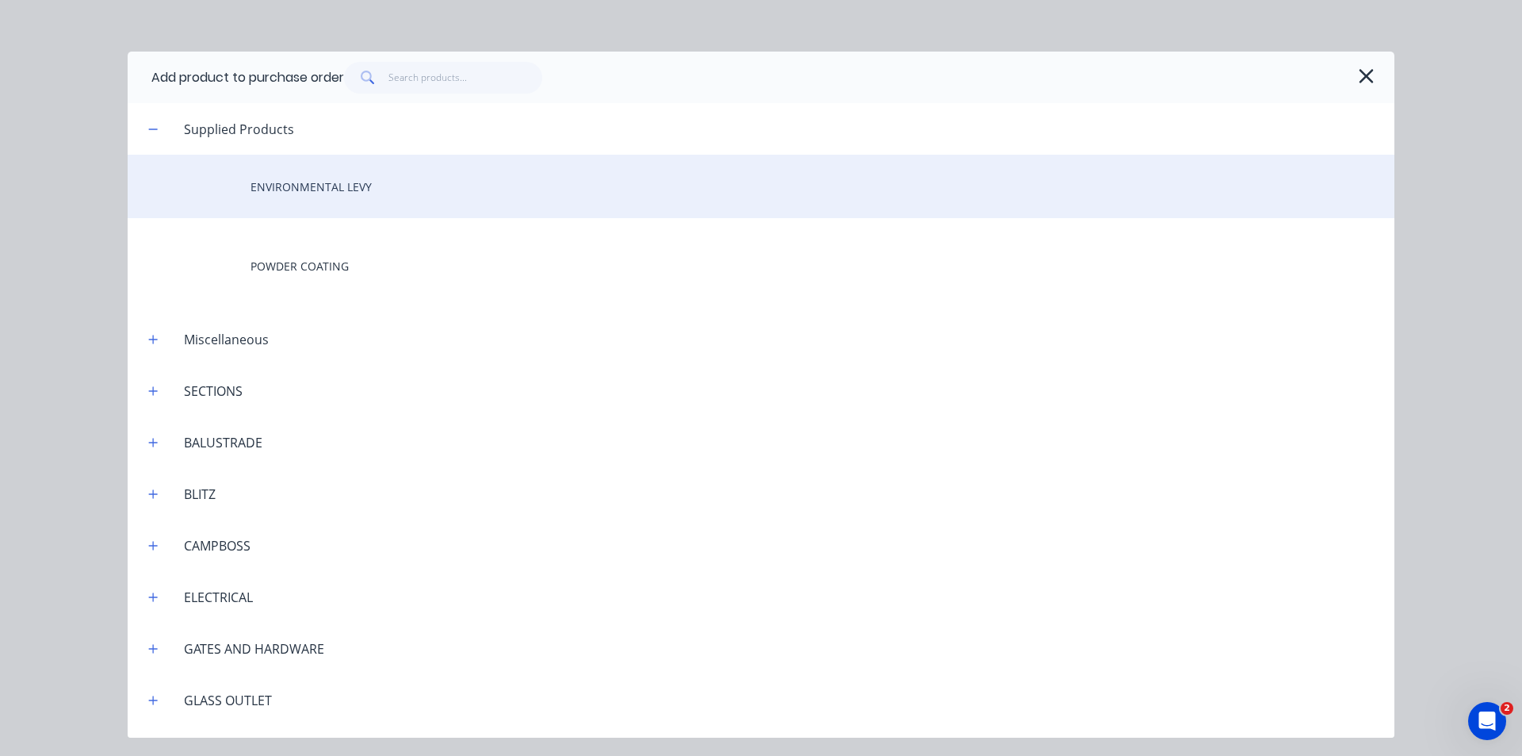
click at [312, 178] on div "ENVIRONMENTAL LEVY" at bounding box center [761, 186] width 1267 height 63
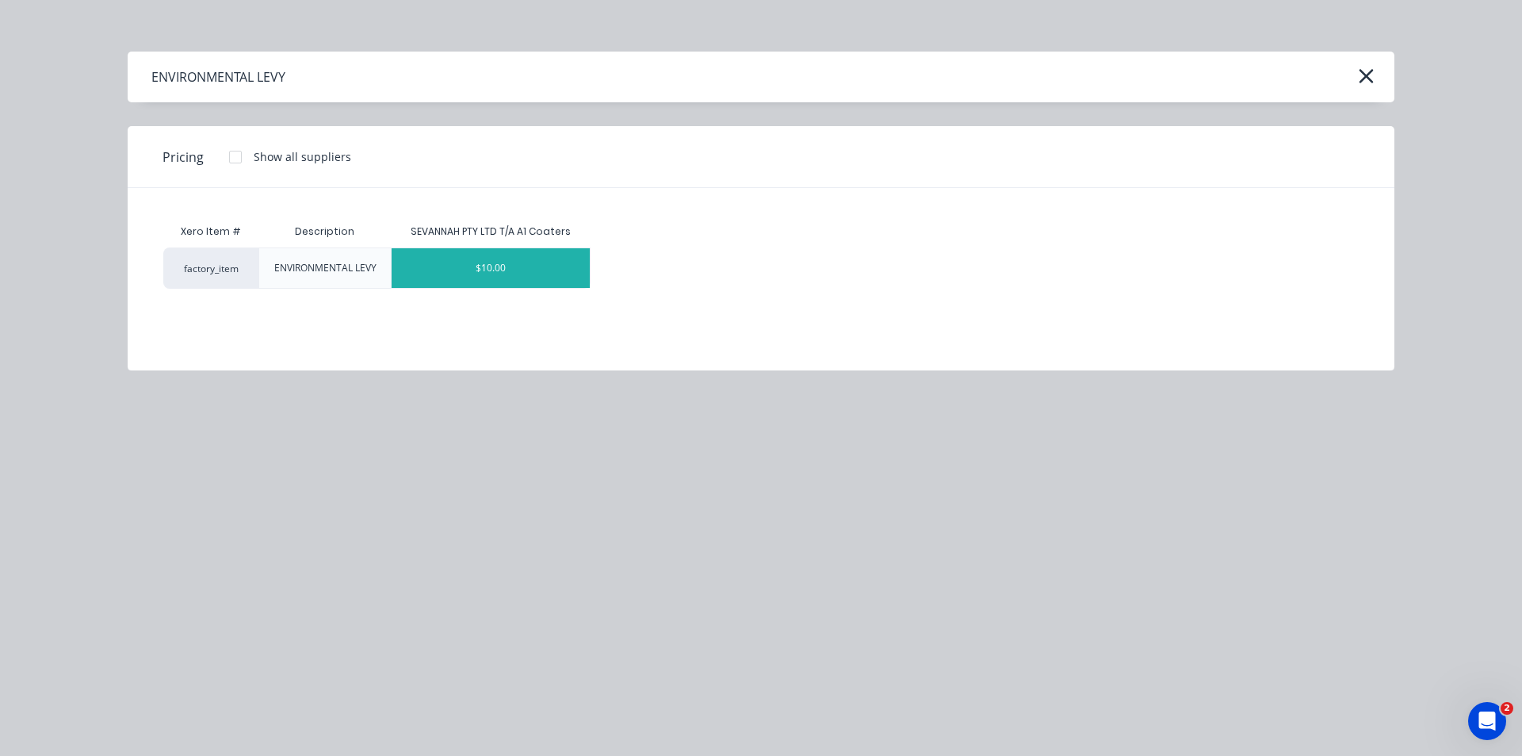
click at [544, 259] on div "$10.00" at bounding box center [491, 268] width 198 height 40
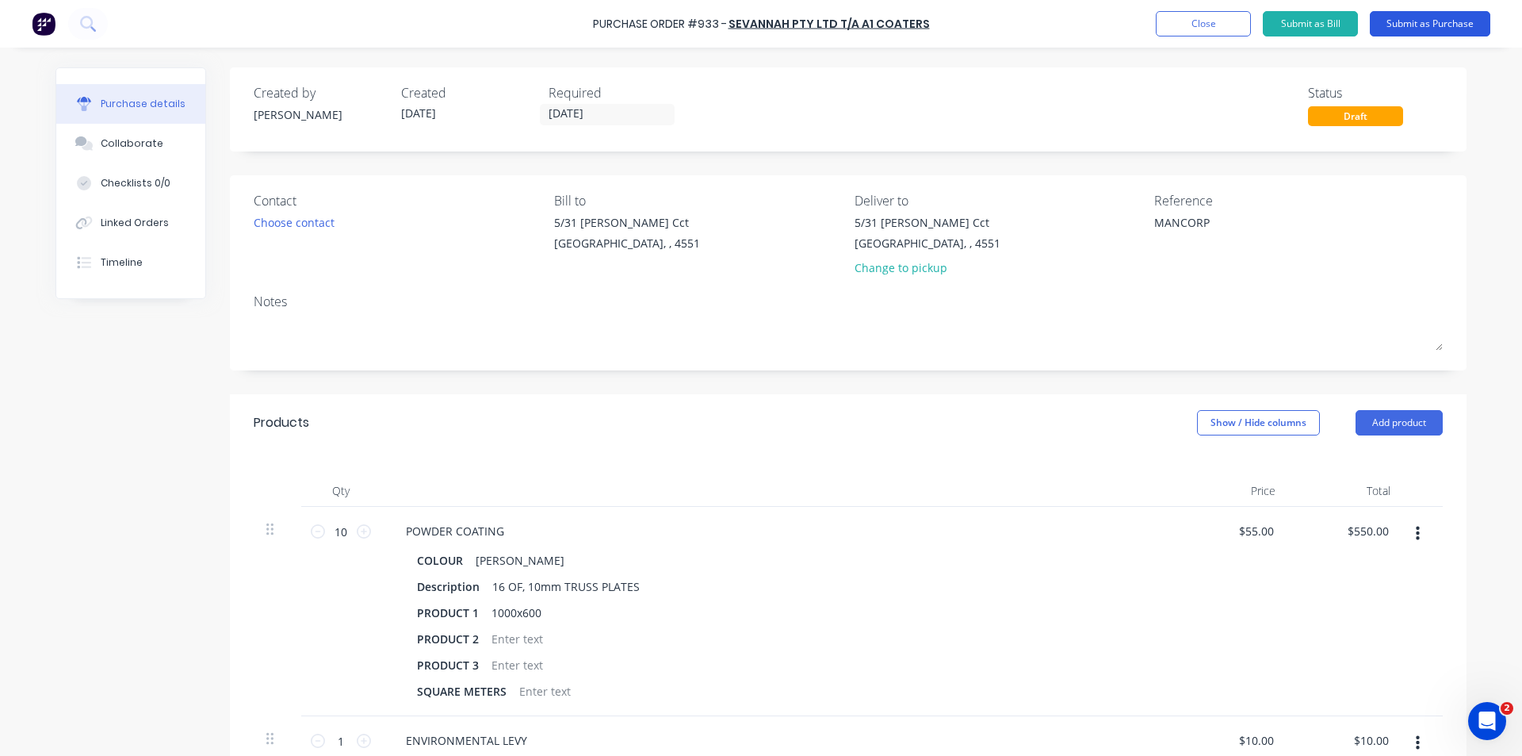
click at [1426, 23] on button "Submit as Purchase" at bounding box center [1430, 23] width 121 height 25
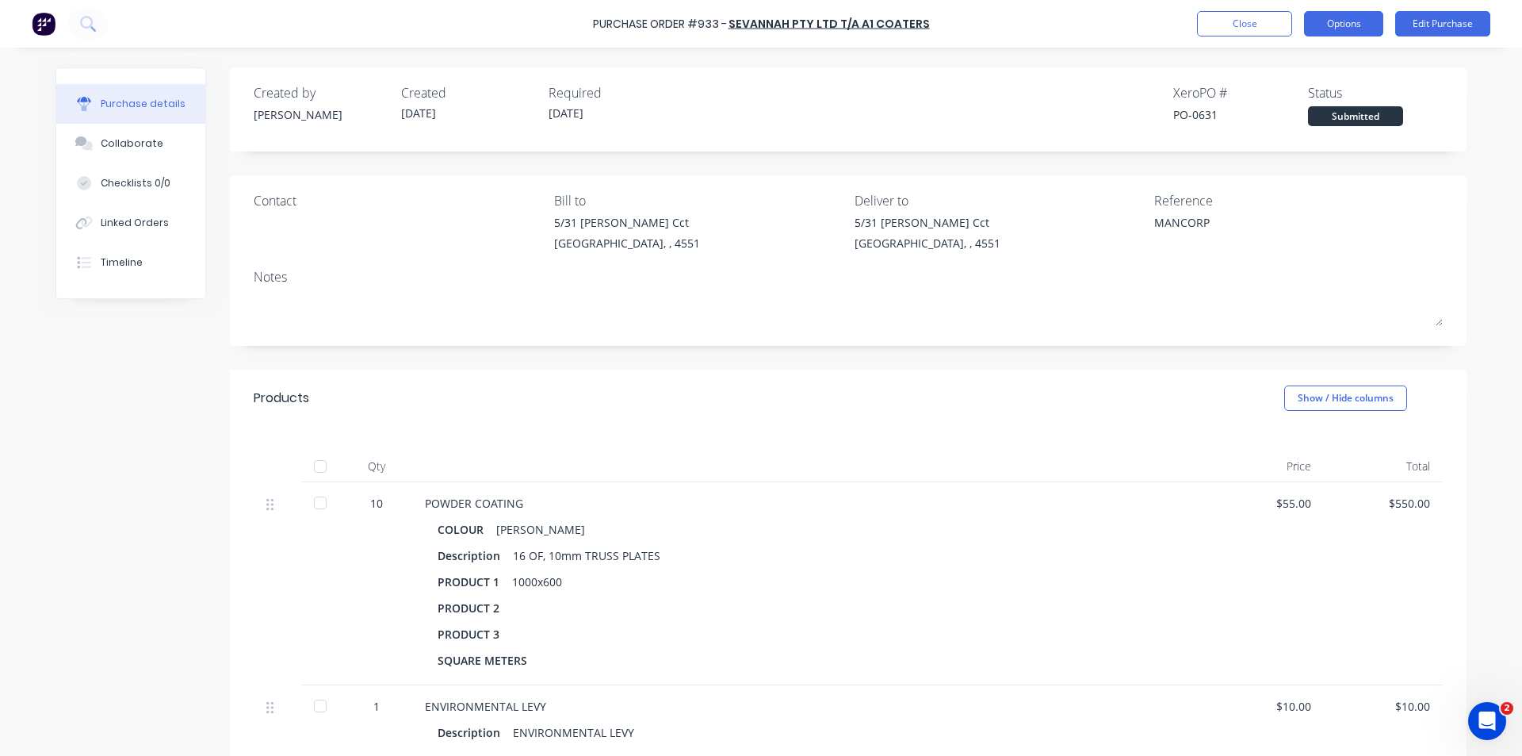
click at [1353, 20] on button "Options" at bounding box center [1343, 23] width 79 height 25
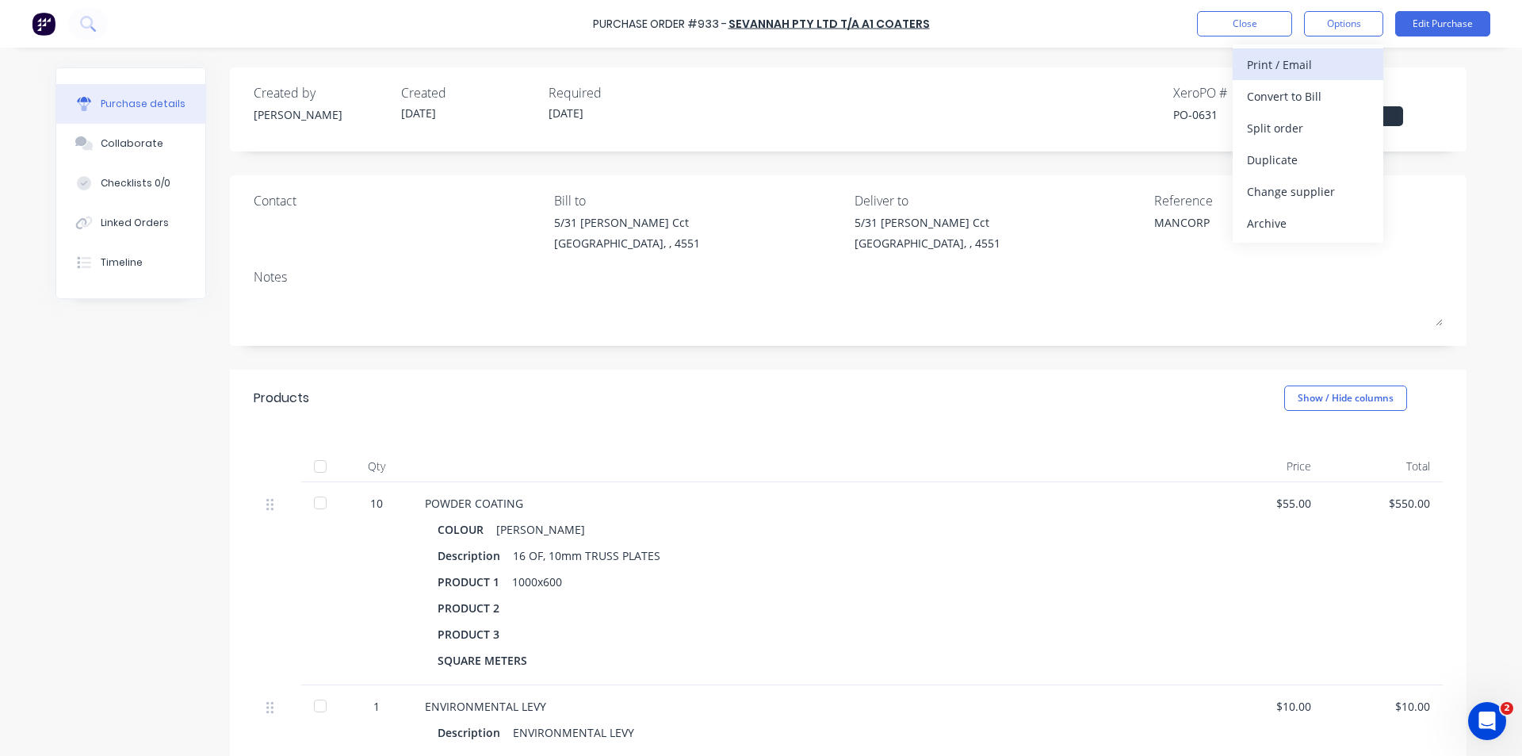
click at [1311, 63] on div "Print / Email" at bounding box center [1308, 64] width 122 height 23
click at [1302, 87] on div "With pricing" at bounding box center [1308, 96] width 122 height 23
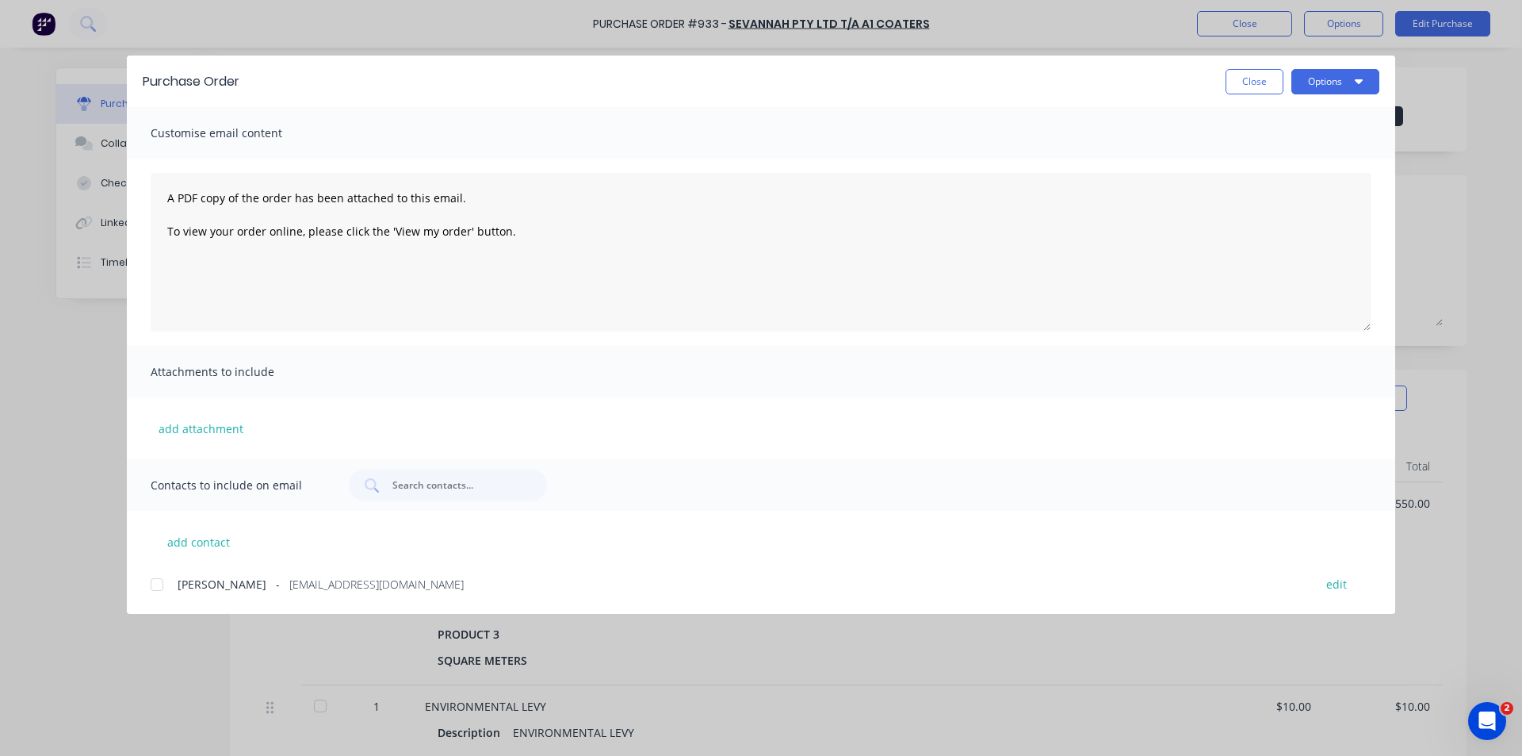
click at [158, 580] on div at bounding box center [157, 584] width 32 height 32
click at [1326, 78] on button "Options" at bounding box center [1336, 81] width 88 height 25
click at [1306, 180] on div "Email" at bounding box center [1304, 185] width 122 height 23
click at [1341, 86] on button "Options" at bounding box center [1336, 81] width 88 height 25
click at [1292, 146] on div "Print" at bounding box center [1304, 153] width 122 height 23
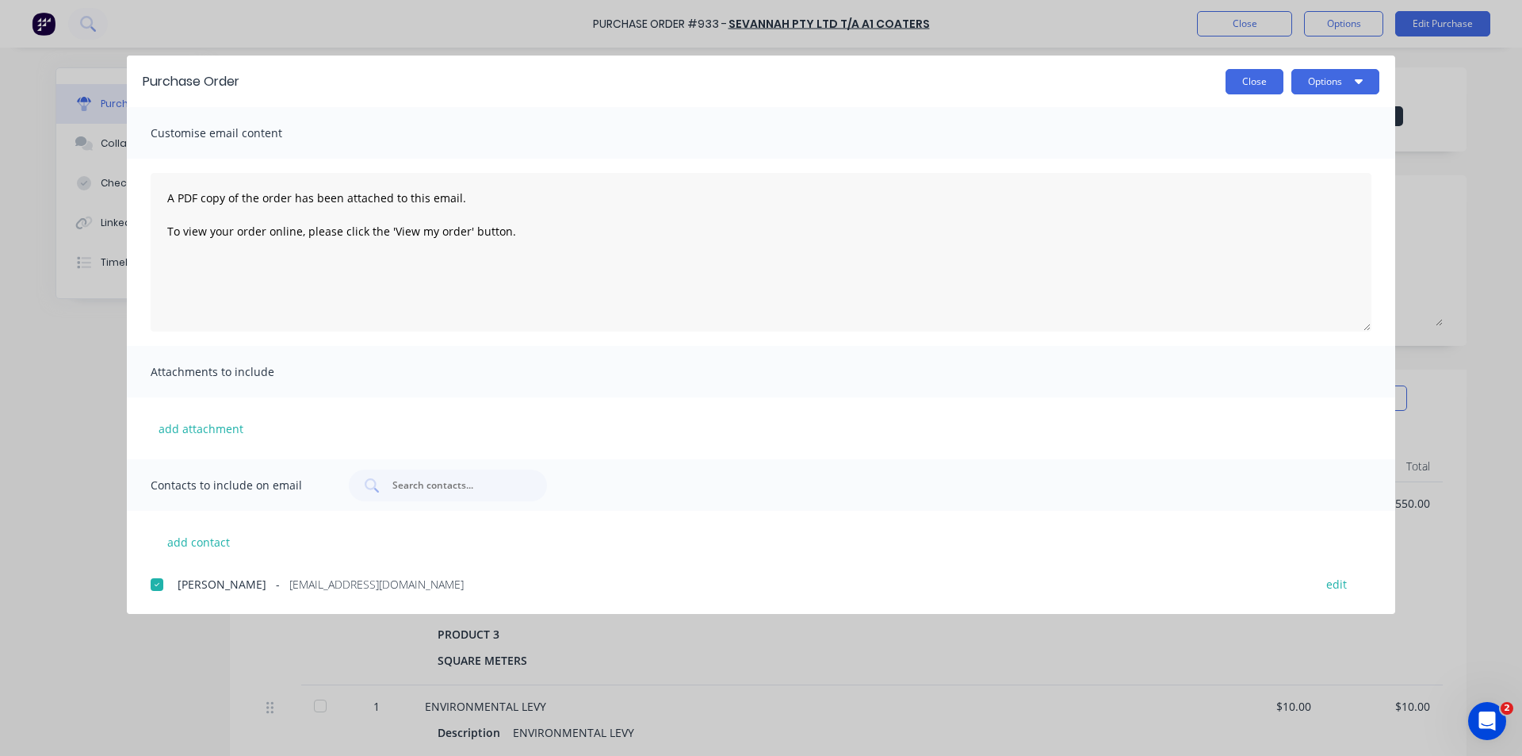
click at [1246, 82] on button "Close" at bounding box center [1255, 81] width 58 height 25
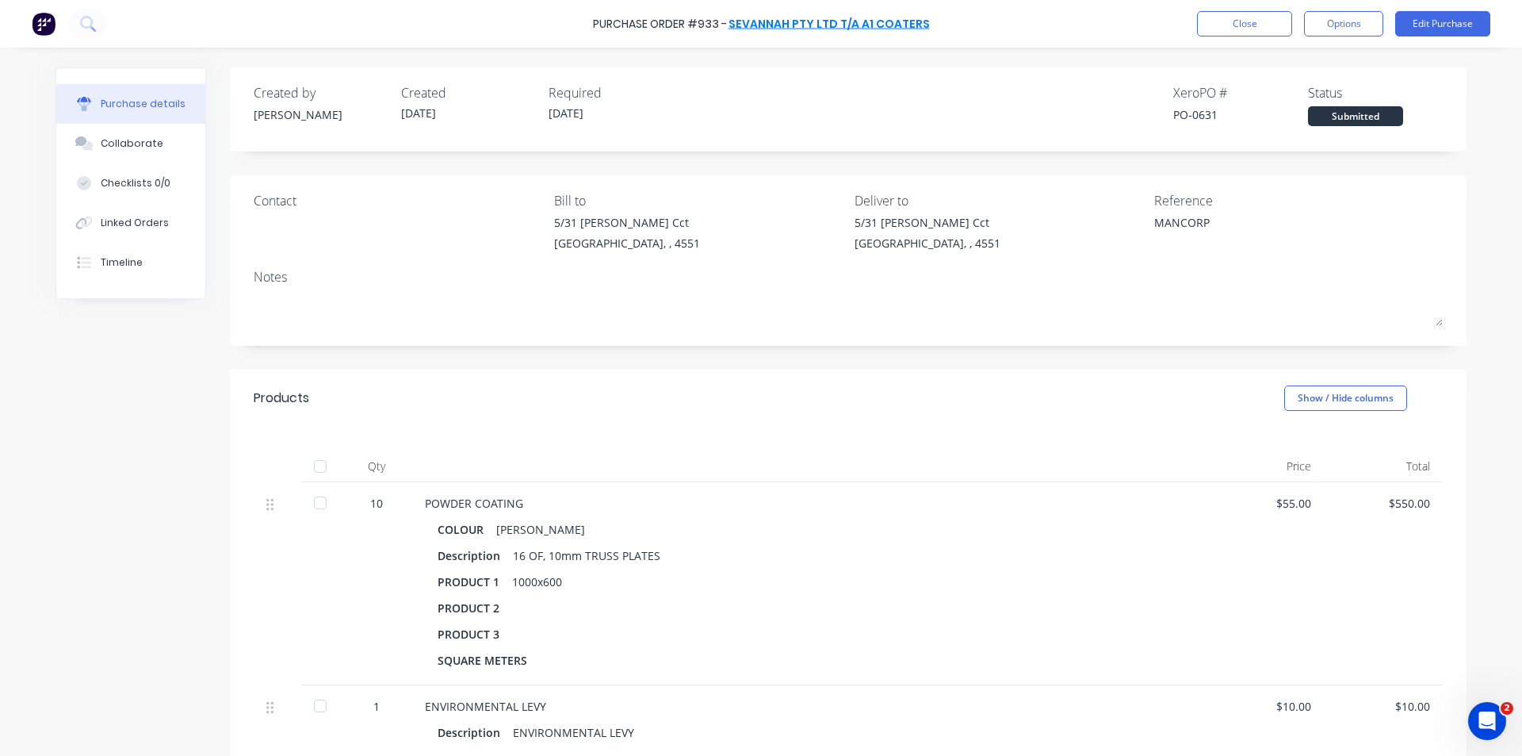
type textarea "x"
click at [600, 378] on div "Products Show / Hide columns" at bounding box center [848, 397] width 1237 height 57
click at [1276, 19] on button "Close" at bounding box center [1244, 23] width 95 height 25
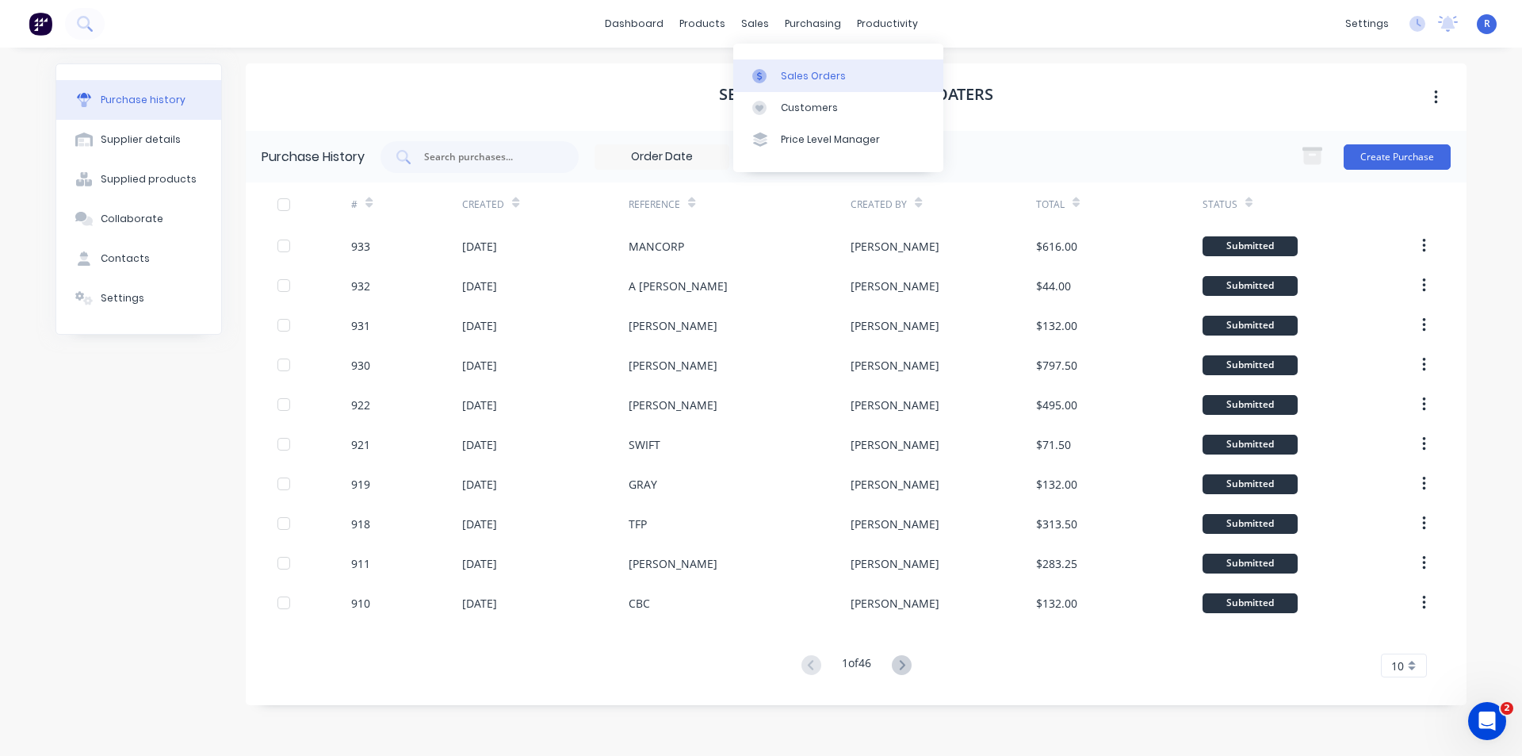
click at [806, 72] on div "Sales Orders" at bounding box center [813, 76] width 65 height 14
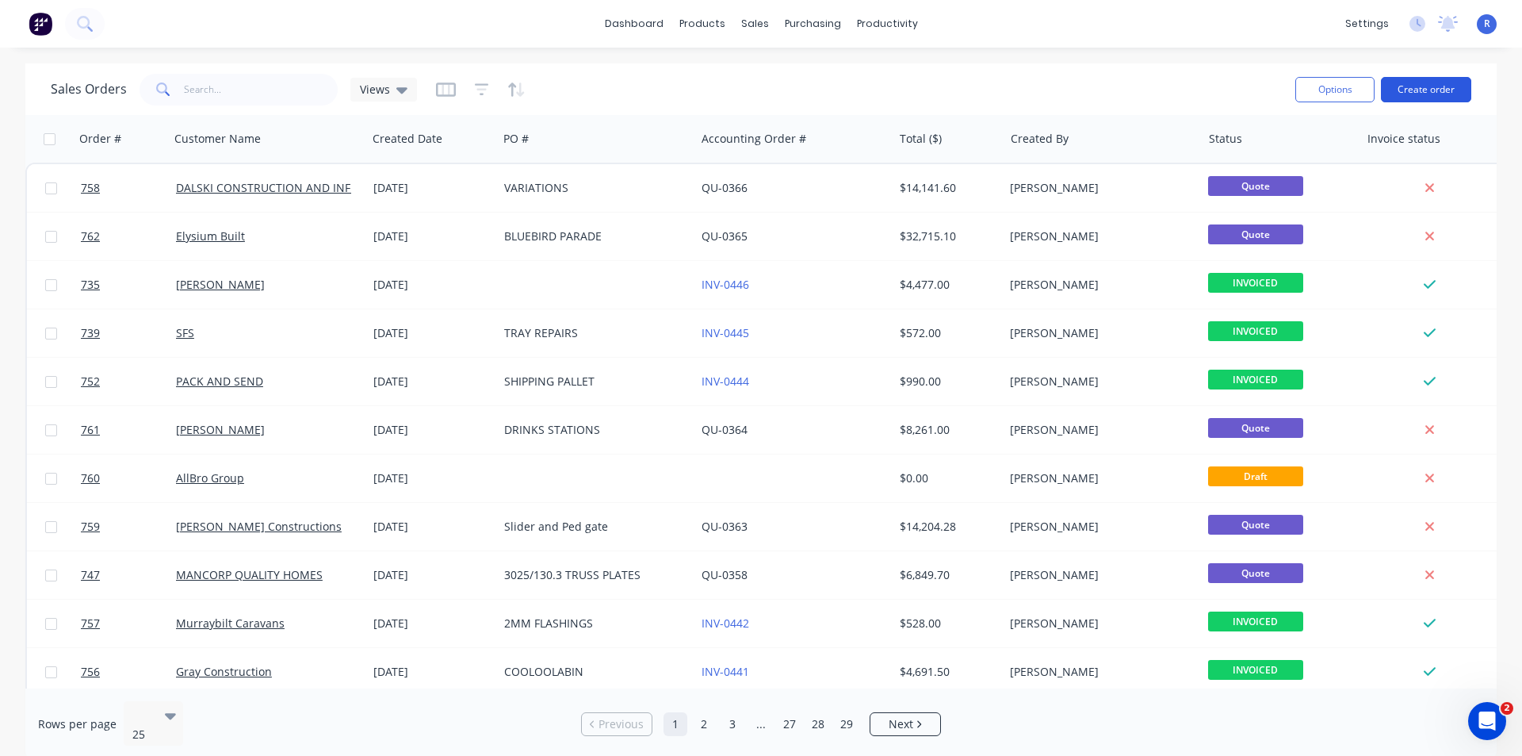
click at [1428, 96] on button "Create order" at bounding box center [1426, 89] width 90 height 25
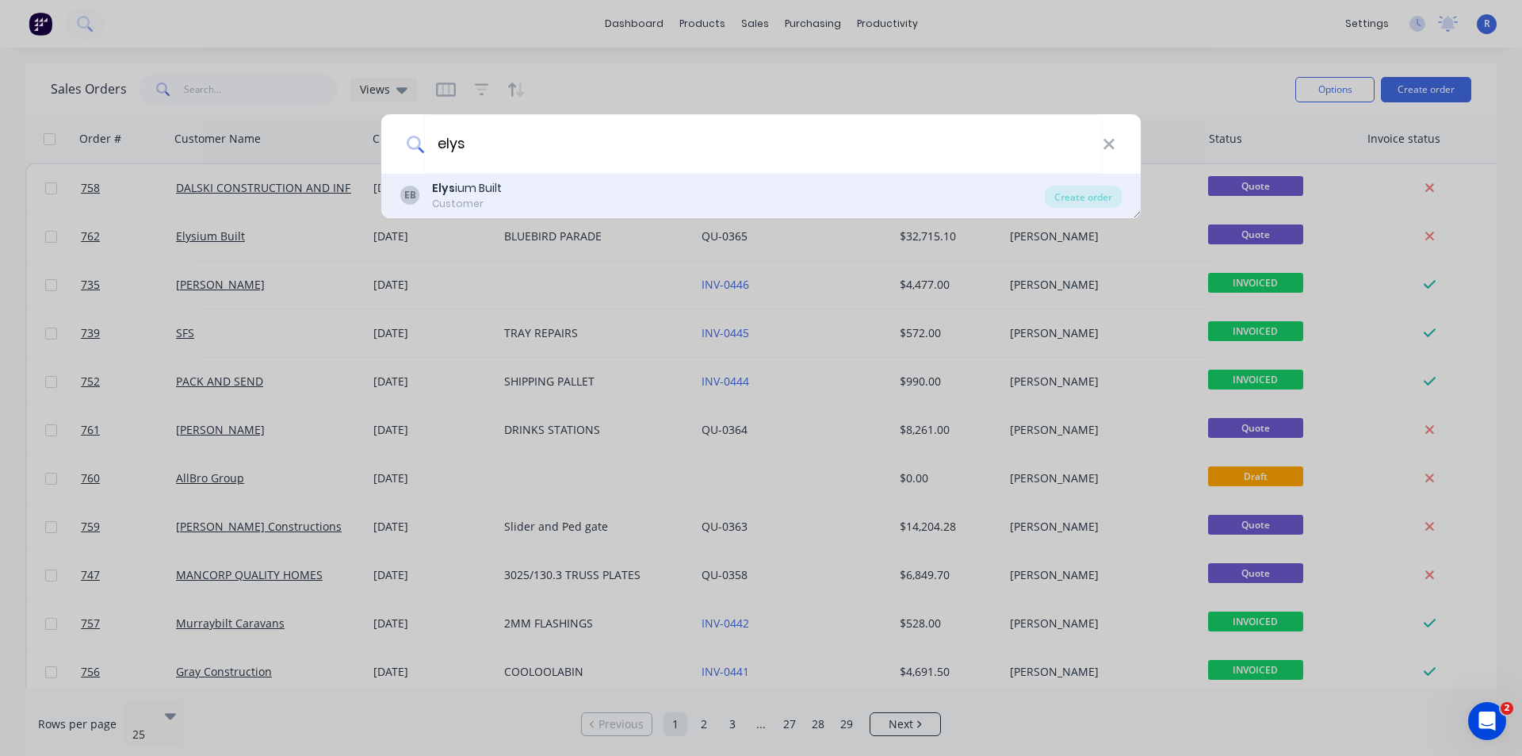
type input "elys"
click at [473, 202] on div "Customer" at bounding box center [467, 204] width 70 height 14
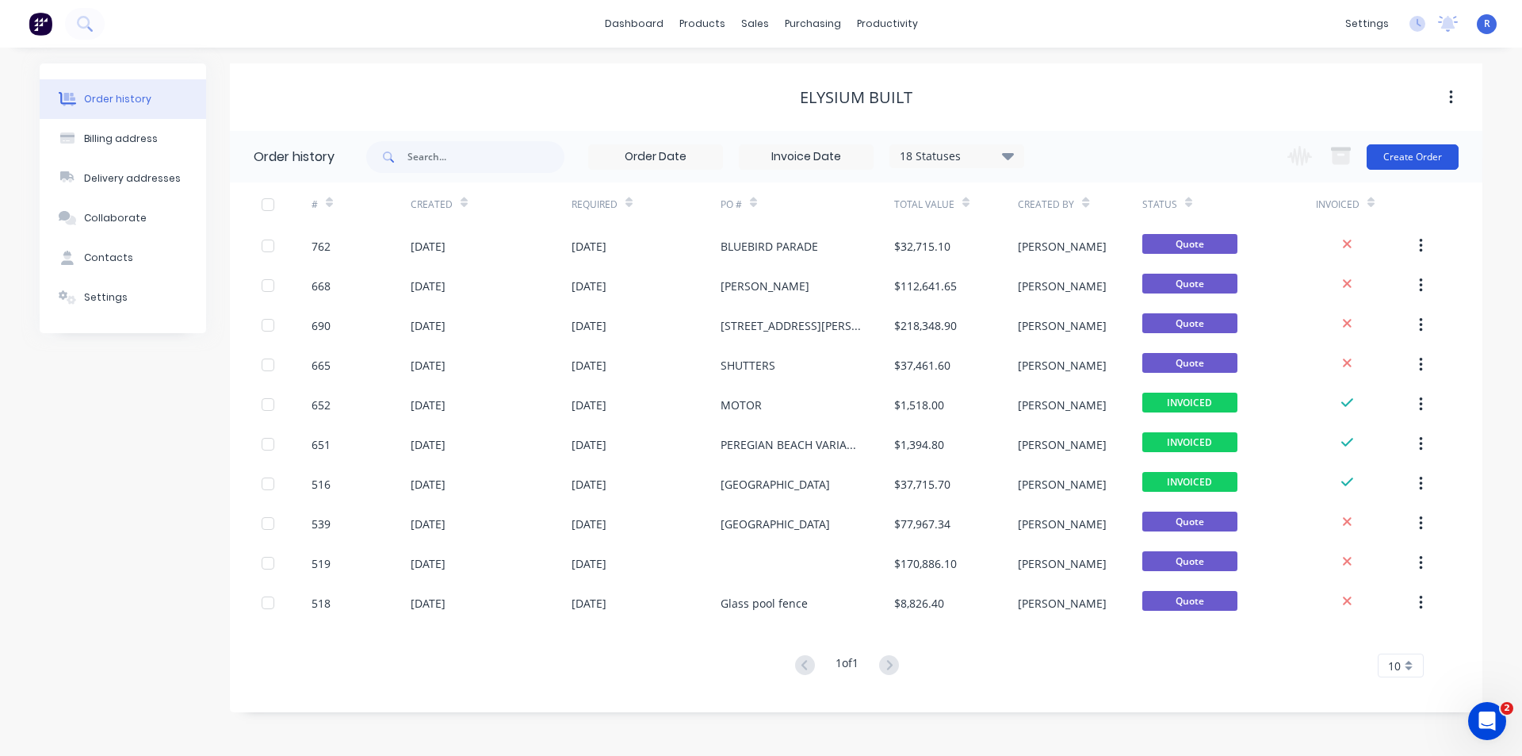
click at [1385, 163] on button "Create Order" at bounding box center [1413, 156] width 92 height 25
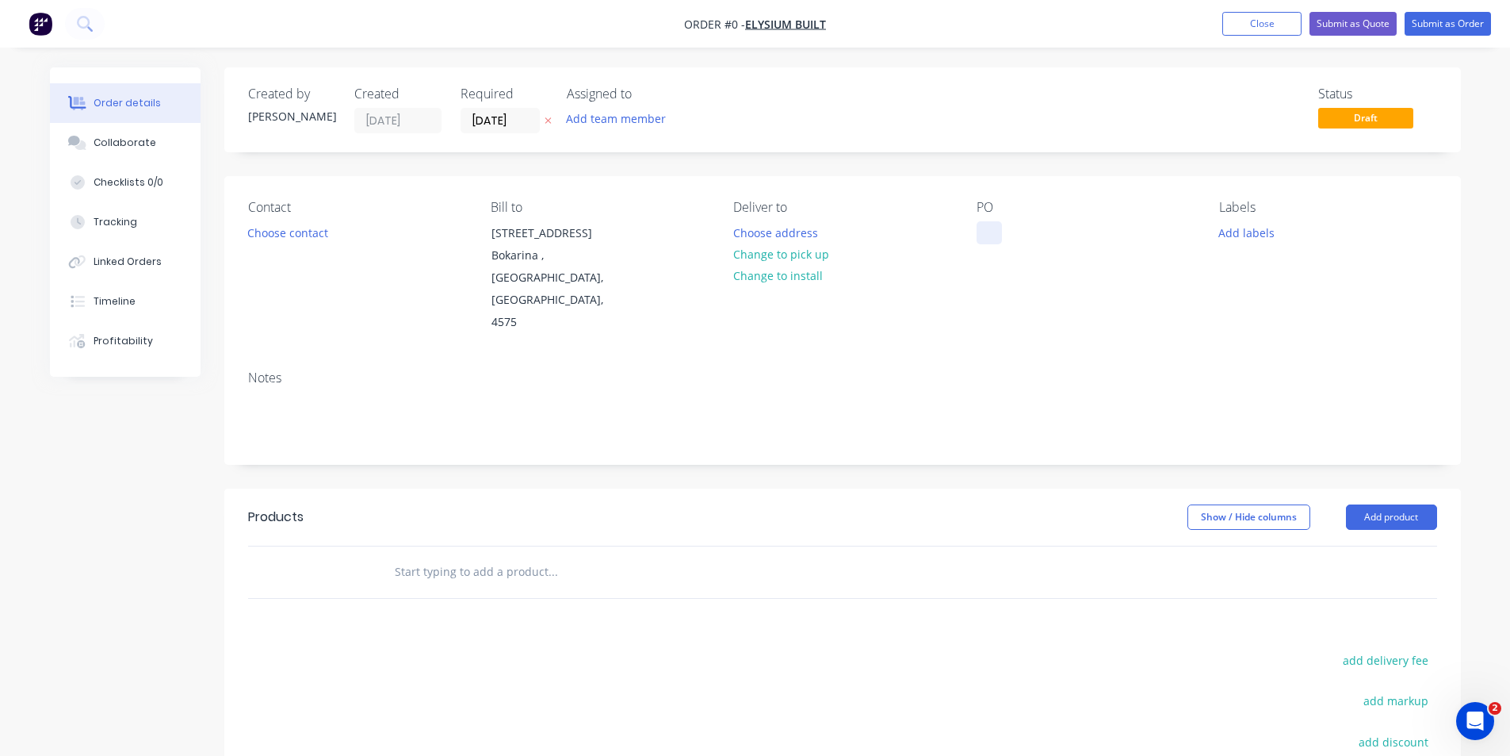
click at [983, 224] on div at bounding box center [989, 232] width 25 height 23
click at [1388, 504] on button "Add product" at bounding box center [1391, 516] width 91 height 25
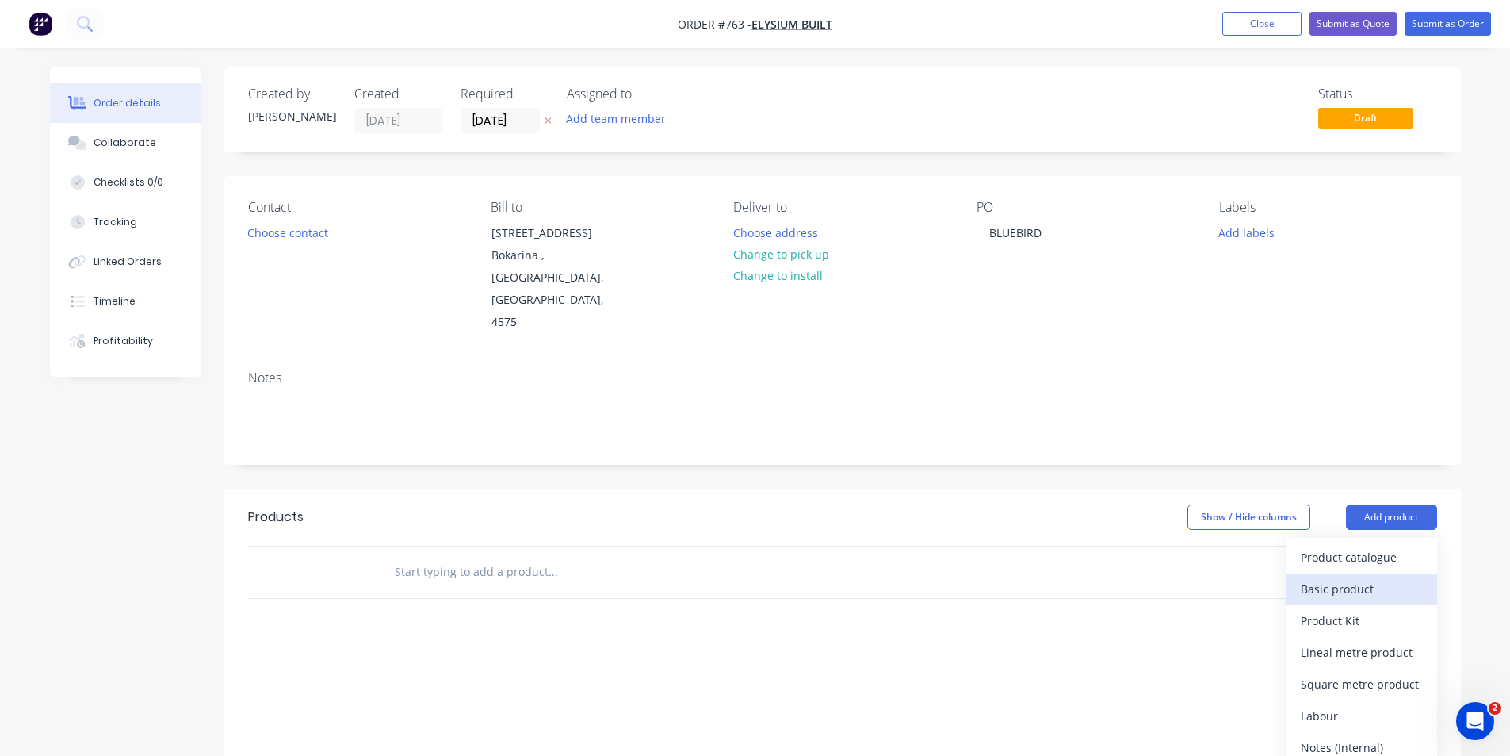
click at [1363, 577] on div "Basic product" at bounding box center [1362, 588] width 122 height 23
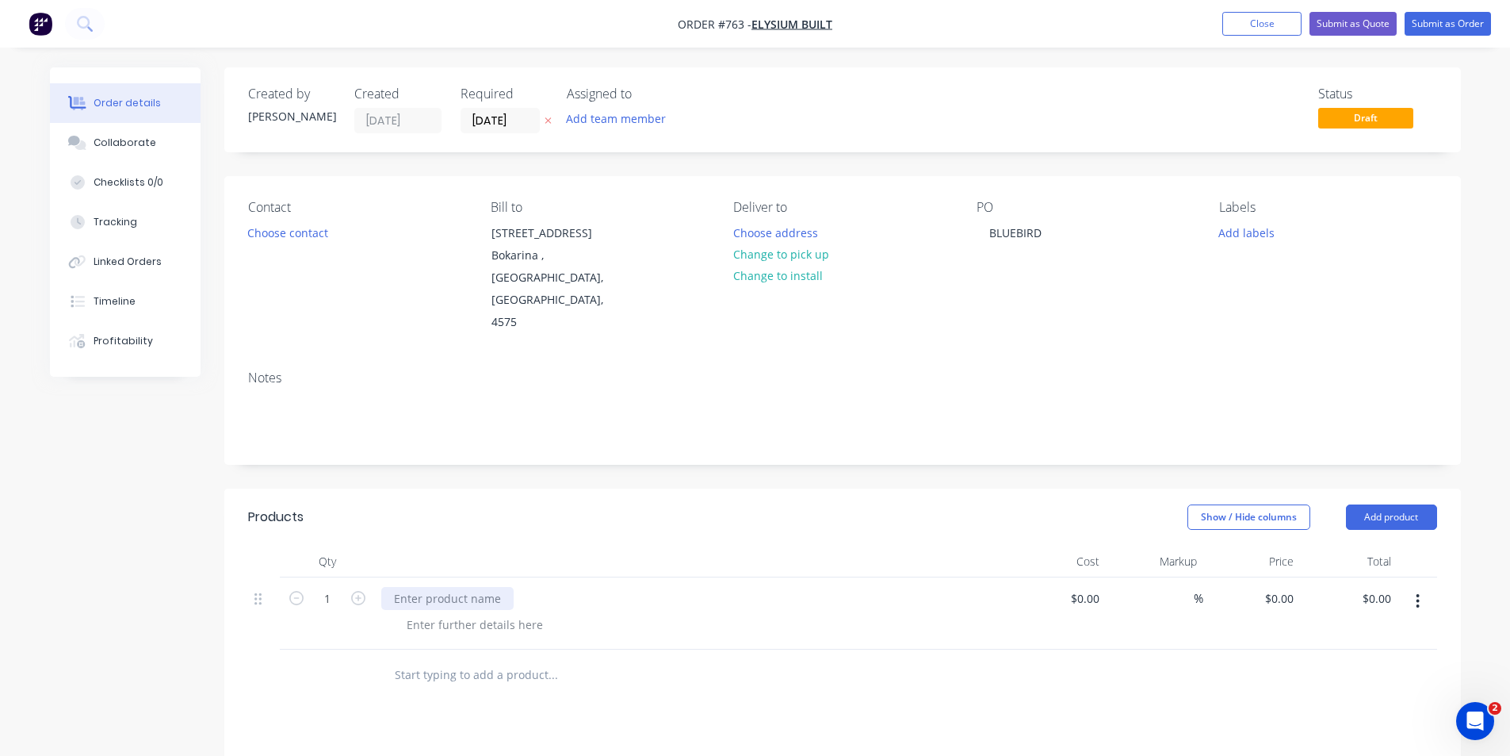
click at [474, 587] on div at bounding box center [447, 598] width 132 height 23
click at [471, 613] on div at bounding box center [475, 624] width 162 height 23
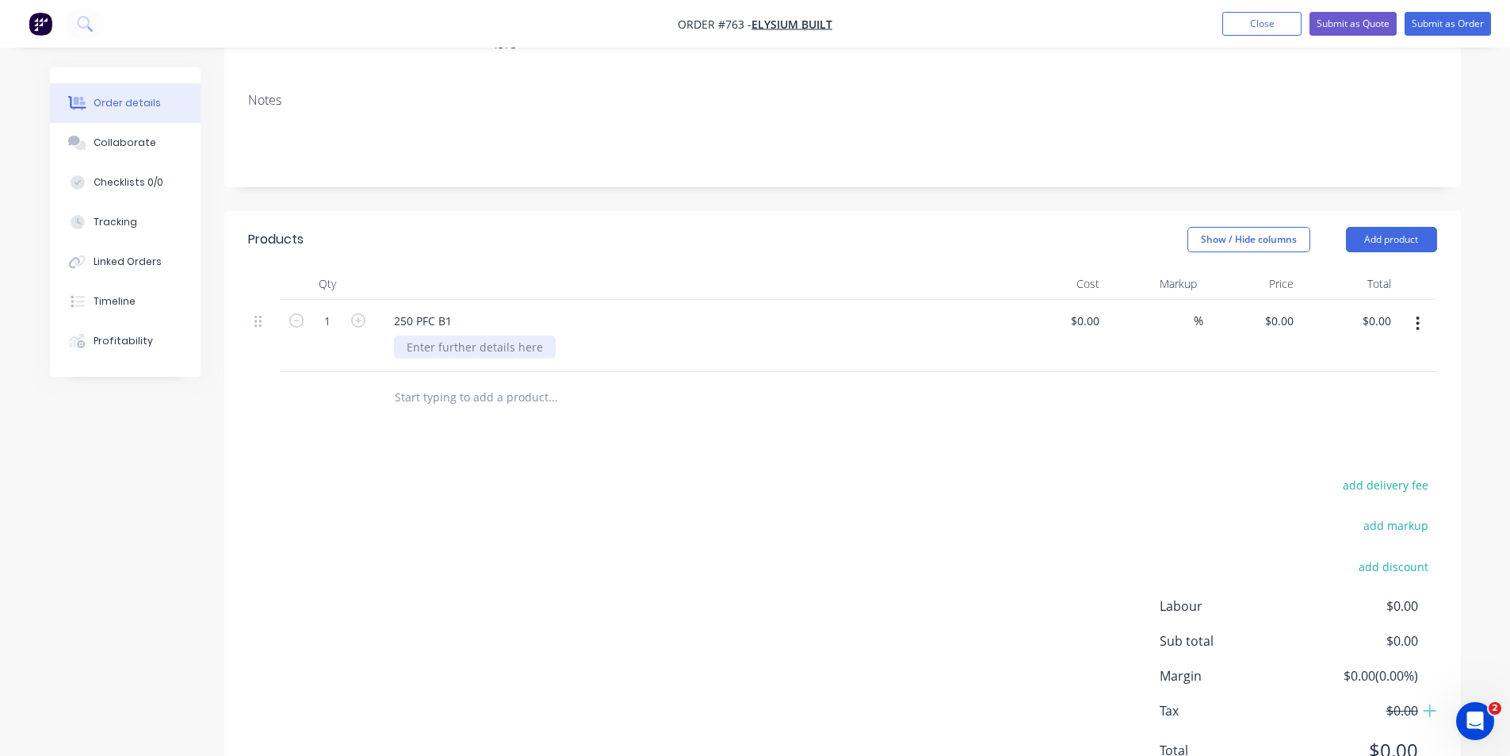
scroll to position [305, 0]
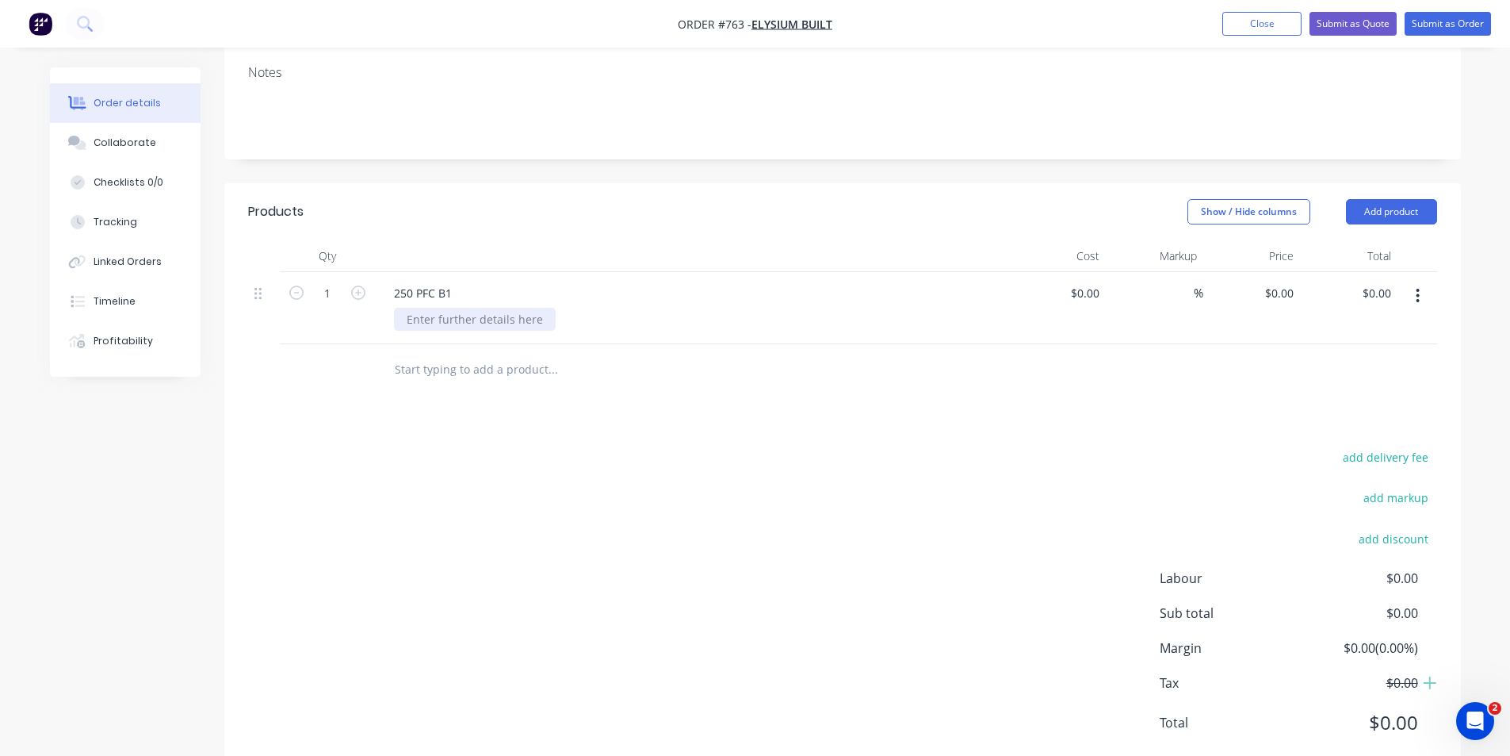
click at [478, 308] on div at bounding box center [475, 319] width 162 height 23
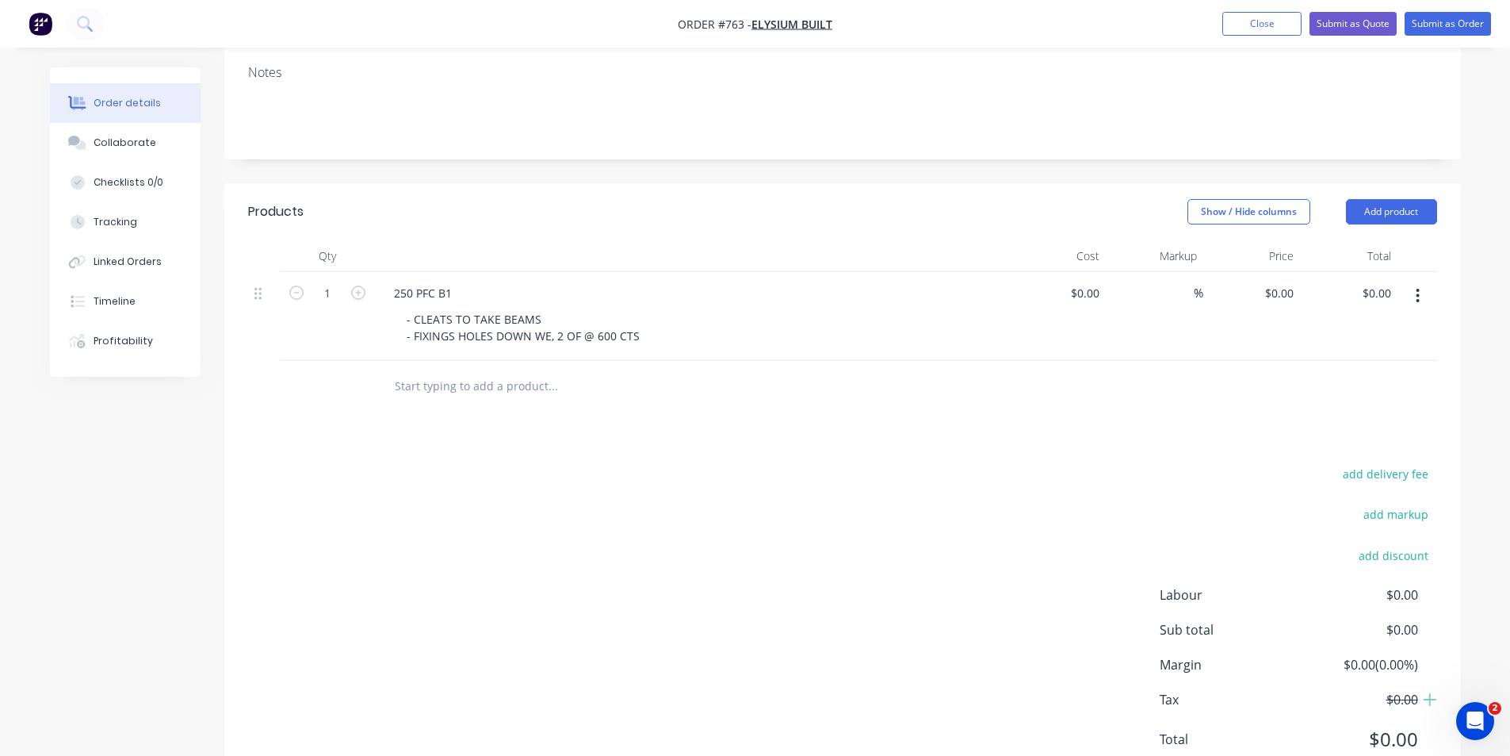
click at [721, 370] on div at bounding box center [619, 386] width 476 height 32
drag, startPoint x: 545, startPoint y: 289, endPoint x: 553, endPoint y: 296, distance: 9.5
click at [550, 308] on div "- CLEATS TO TAKE BEAMS - FIXINGS HOLES DOWN WE, 2 OF @ 600 CTS" at bounding box center [523, 328] width 258 height 40
click at [810, 463] on div "add delivery fee add markup add discount Labour $0.00 Sub total $0.00 Margin $0…" at bounding box center [842, 616] width 1189 height 306
click at [652, 308] on div "- CLEATS TO TAKE BEAMS - FIXINGS HOLES DOWN WEB, 2 OF @ 600 CTS" at bounding box center [527, 328] width 266 height 40
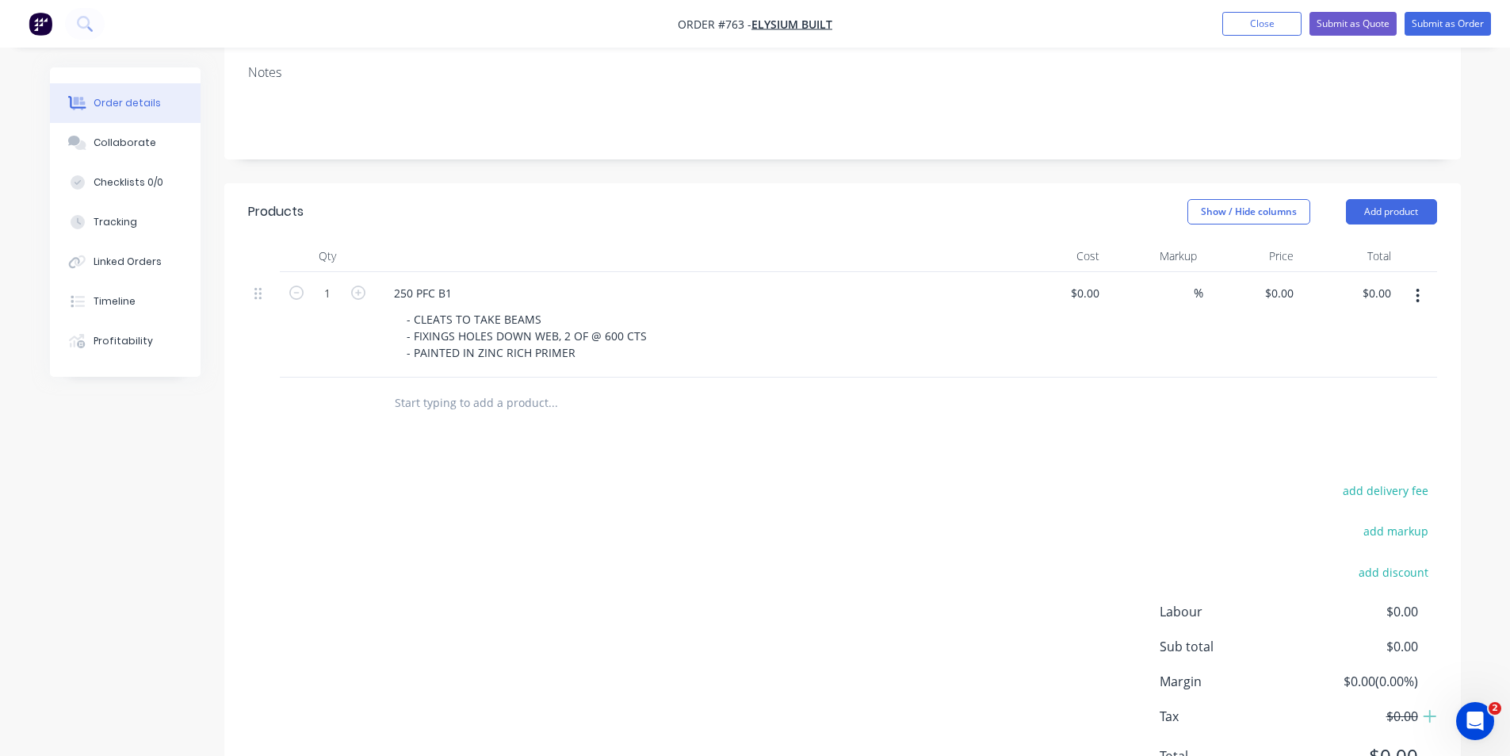
click at [683, 480] on div "add delivery fee add markup add discount Labour $0.00 Sub total $0.00 Margin $0…" at bounding box center [842, 633] width 1189 height 306
click at [591, 309] on div "- CLEATS TO TAKE BEAMS - FIXINGS HOLES DOWN WEB, 2 OF @ 600 CTS - PAINTED IN ZI…" at bounding box center [527, 336] width 266 height 56
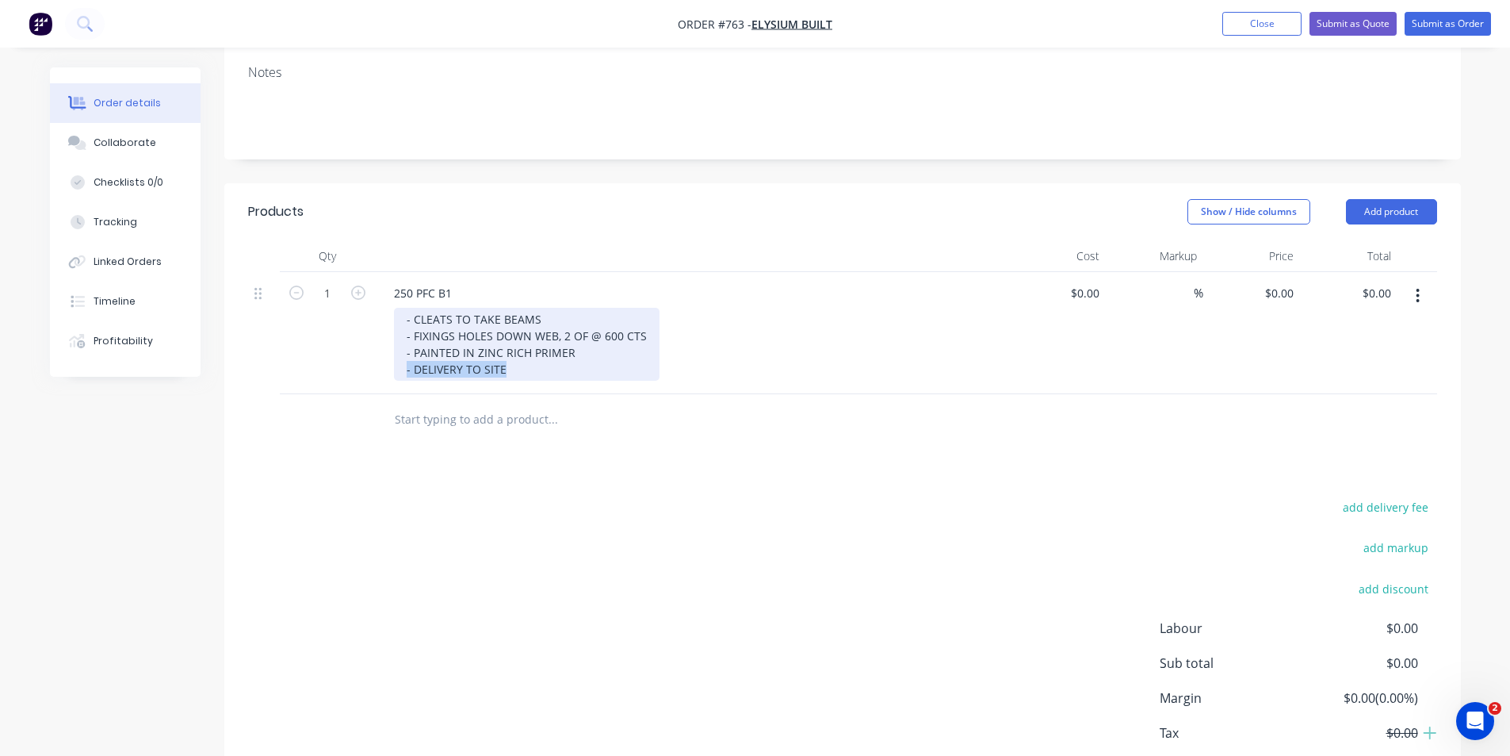
drag, startPoint x: 530, startPoint y: 327, endPoint x: 393, endPoint y: 323, distance: 136.5
click at [394, 323] on div "- CLEATS TO TAKE BEAMS - FIXINGS HOLES DOWN WEB, 2 OF @ 600 CTS - PAINTED IN ZI…" at bounding box center [527, 344] width 266 height 73
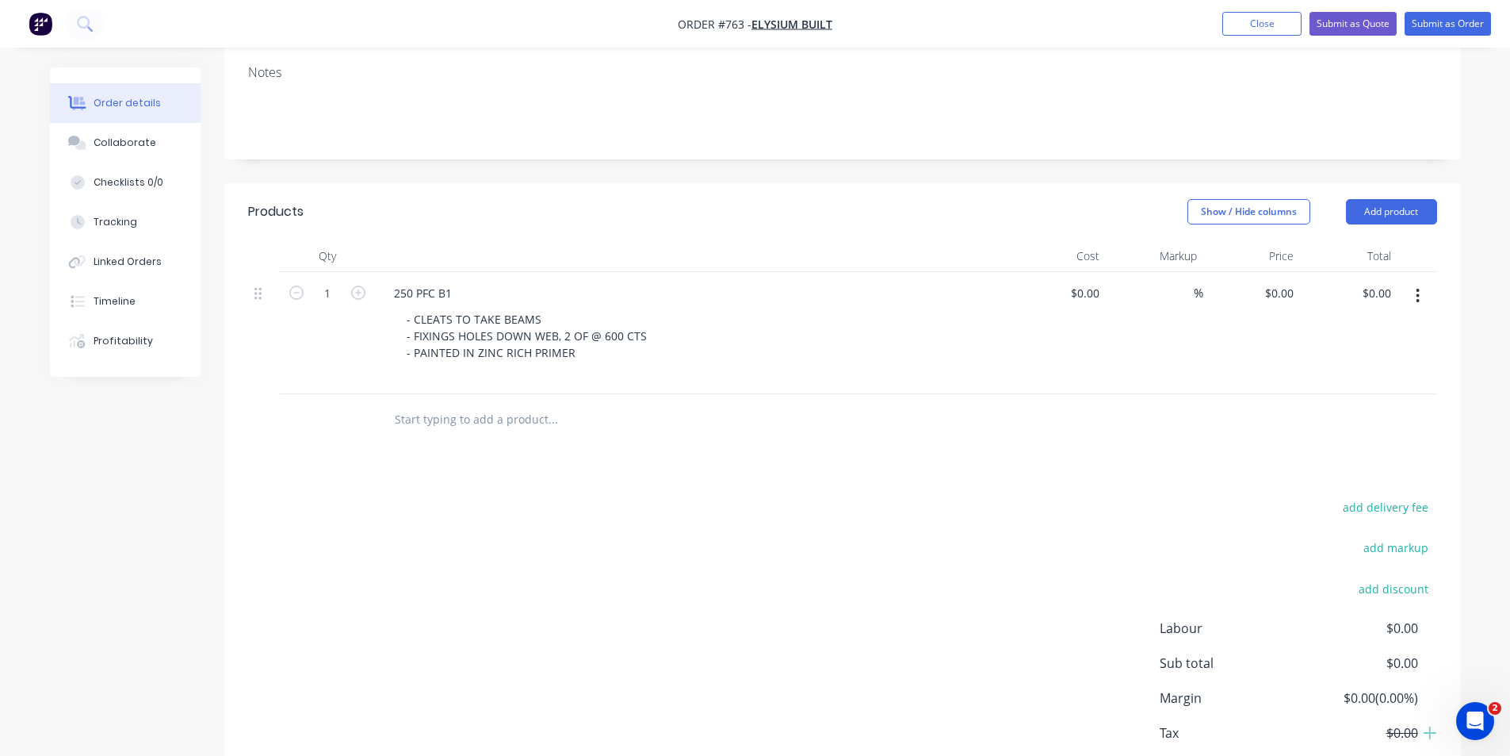
click at [520, 496] on div "add delivery fee add markup add discount Labour $0.00 Sub total $0.00 Margin $0…" at bounding box center [842, 649] width 1189 height 306
click at [852, 497] on div "add delivery fee add markup add discount Labour $0.00 Sub total $0.00 Margin $0…" at bounding box center [842, 649] width 1189 height 306
click at [1244, 21] on button "Close" at bounding box center [1262, 24] width 79 height 24
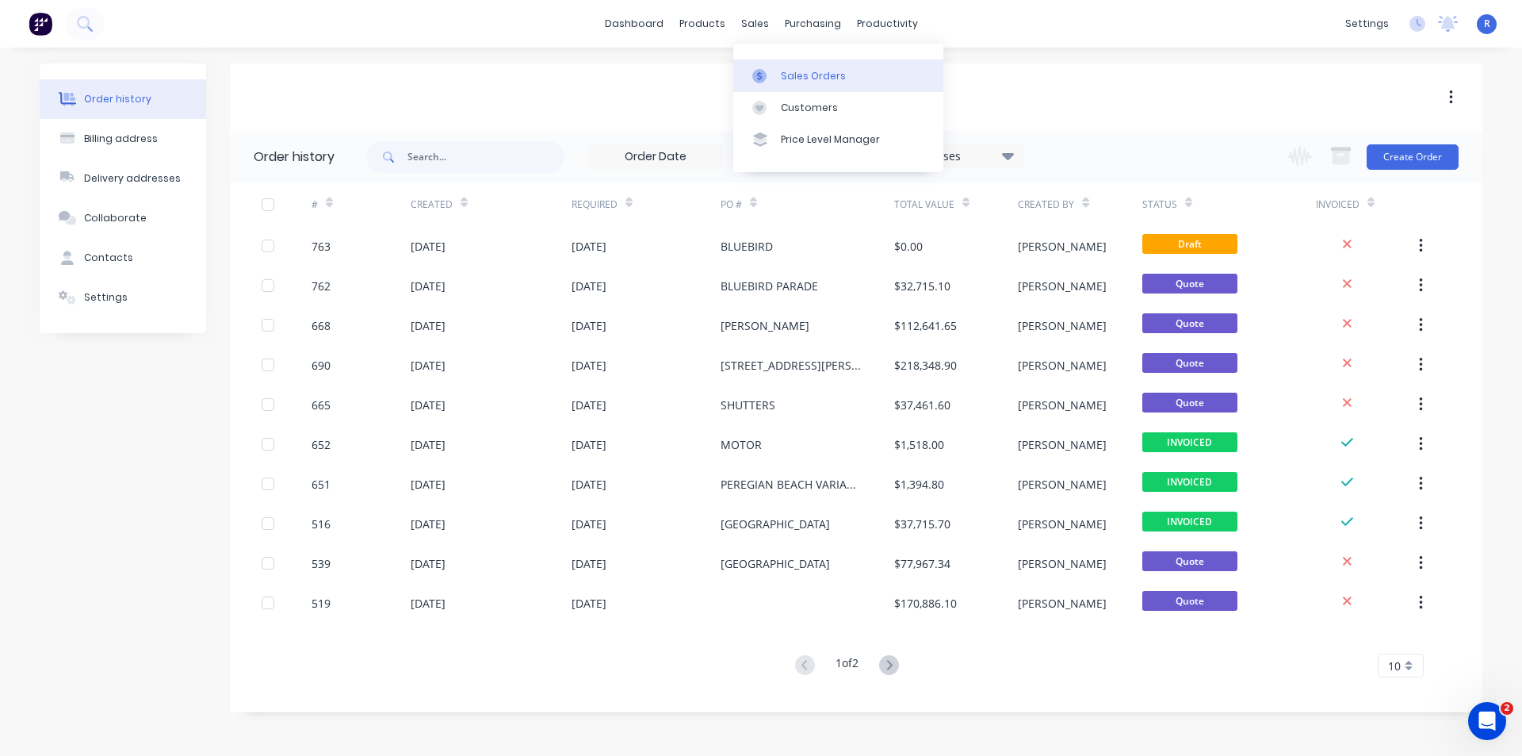
click at [783, 71] on div "Sales Orders" at bounding box center [813, 76] width 65 height 14
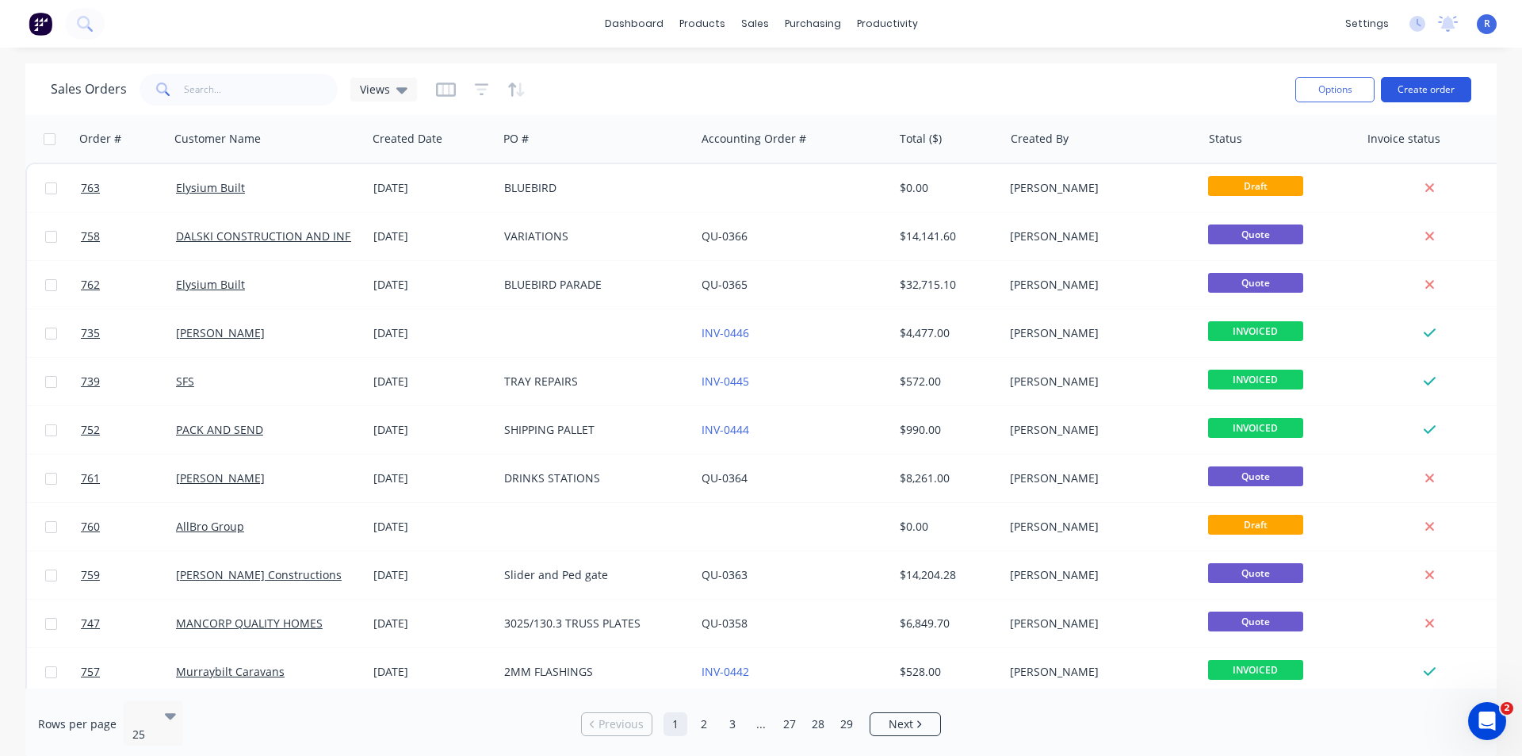
click at [1411, 85] on button "Create order" at bounding box center [1426, 89] width 90 height 25
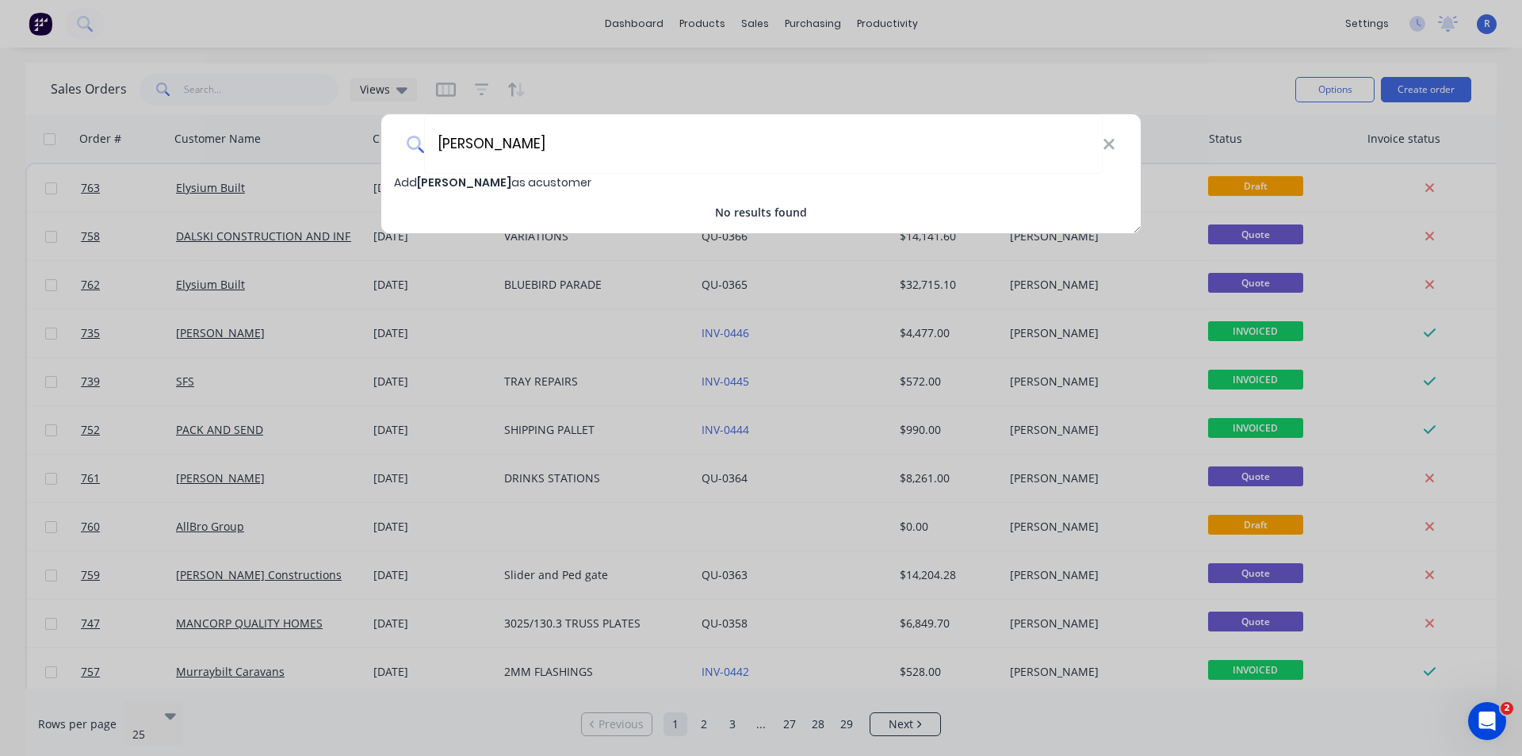
type input "[PERSON_NAME]"
click at [511, 182] on span "[PERSON_NAME]" at bounding box center [464, 182] width 94 height 16
select select "AU"
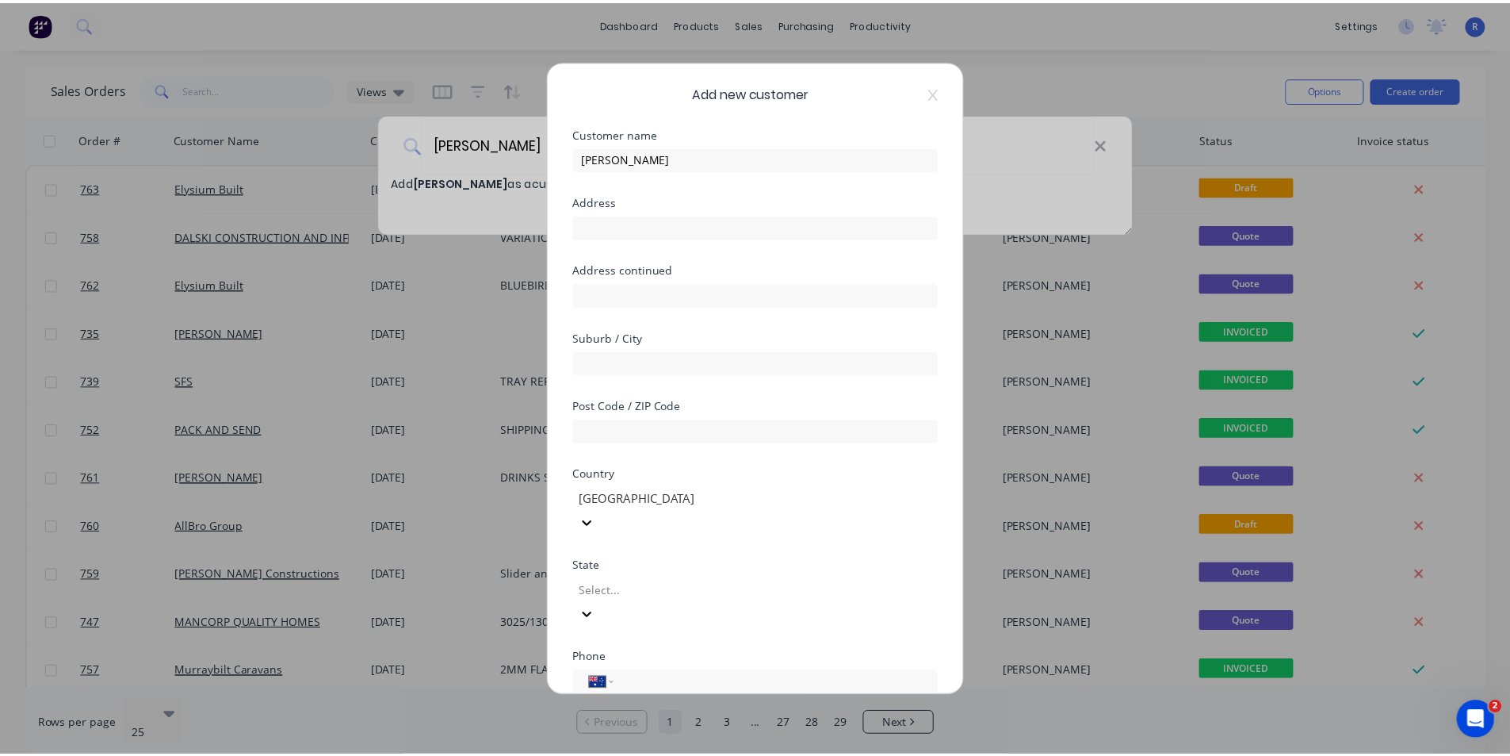
scroll to position [140, 0]
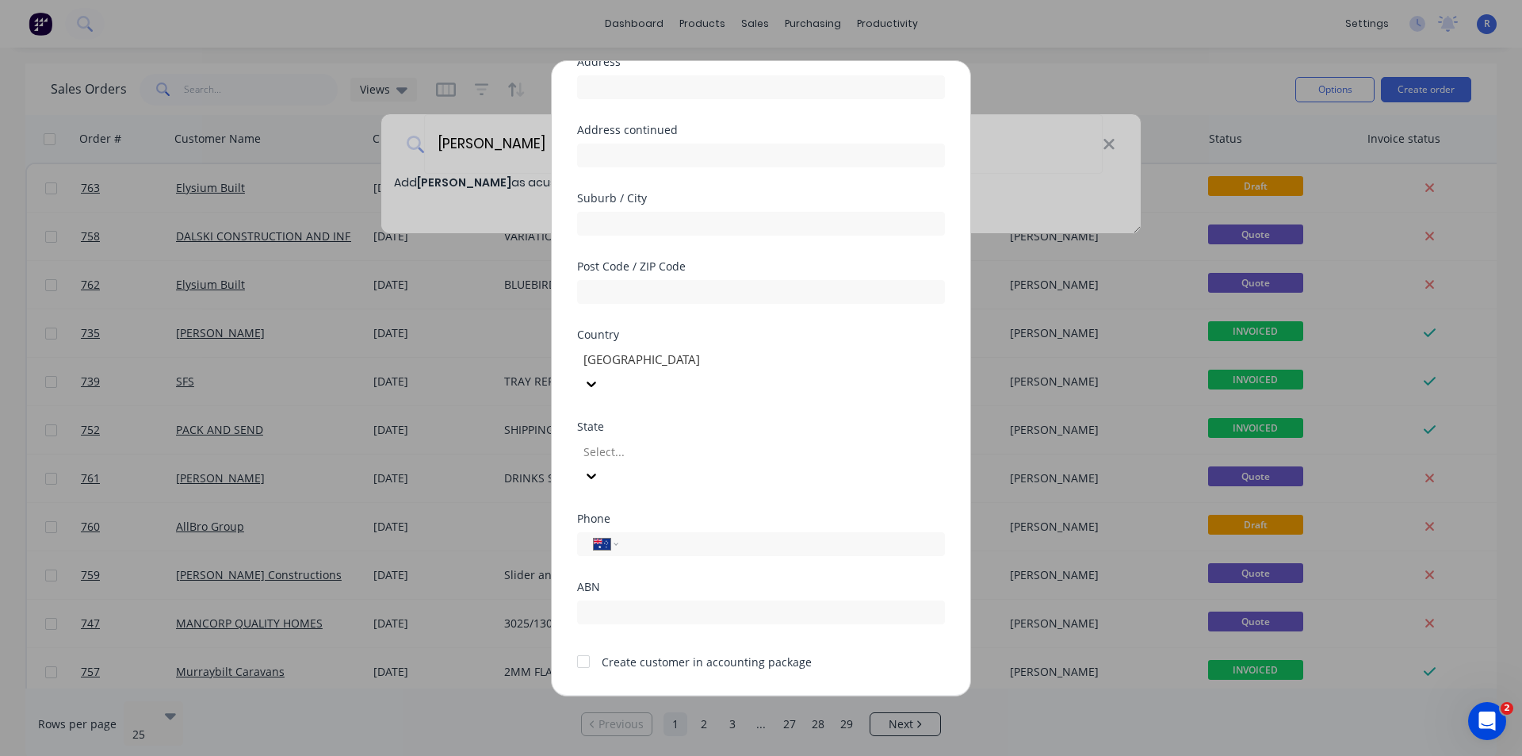
click at [584, 645] on div at bounding box center [584, 661] width 32 height 32
click at [711, 695] on button "Save" at bounding box center [711, 707] width 87 height 25
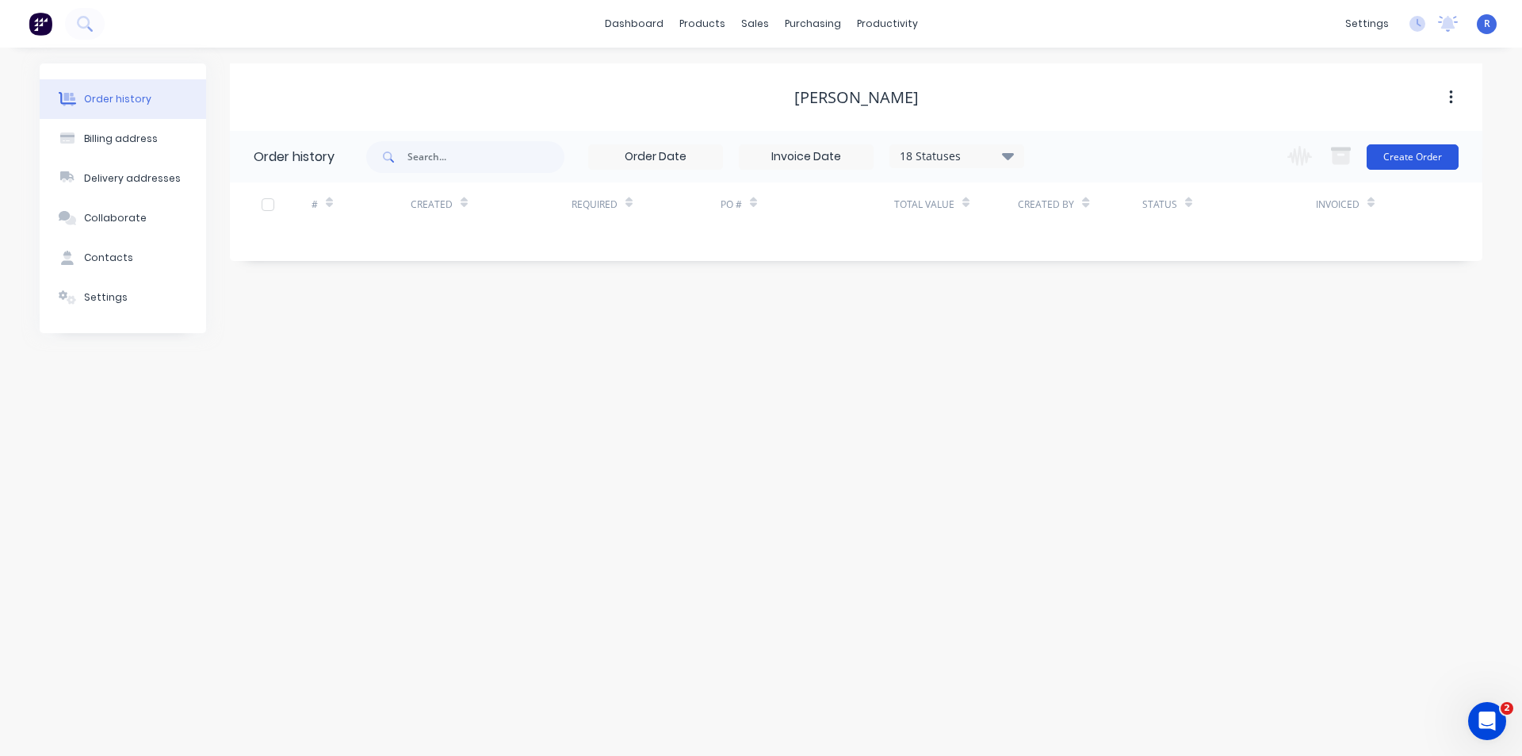
click at [1395, 166] on button "Create Order" at bounding box center [1413, 156] width 92 height 25
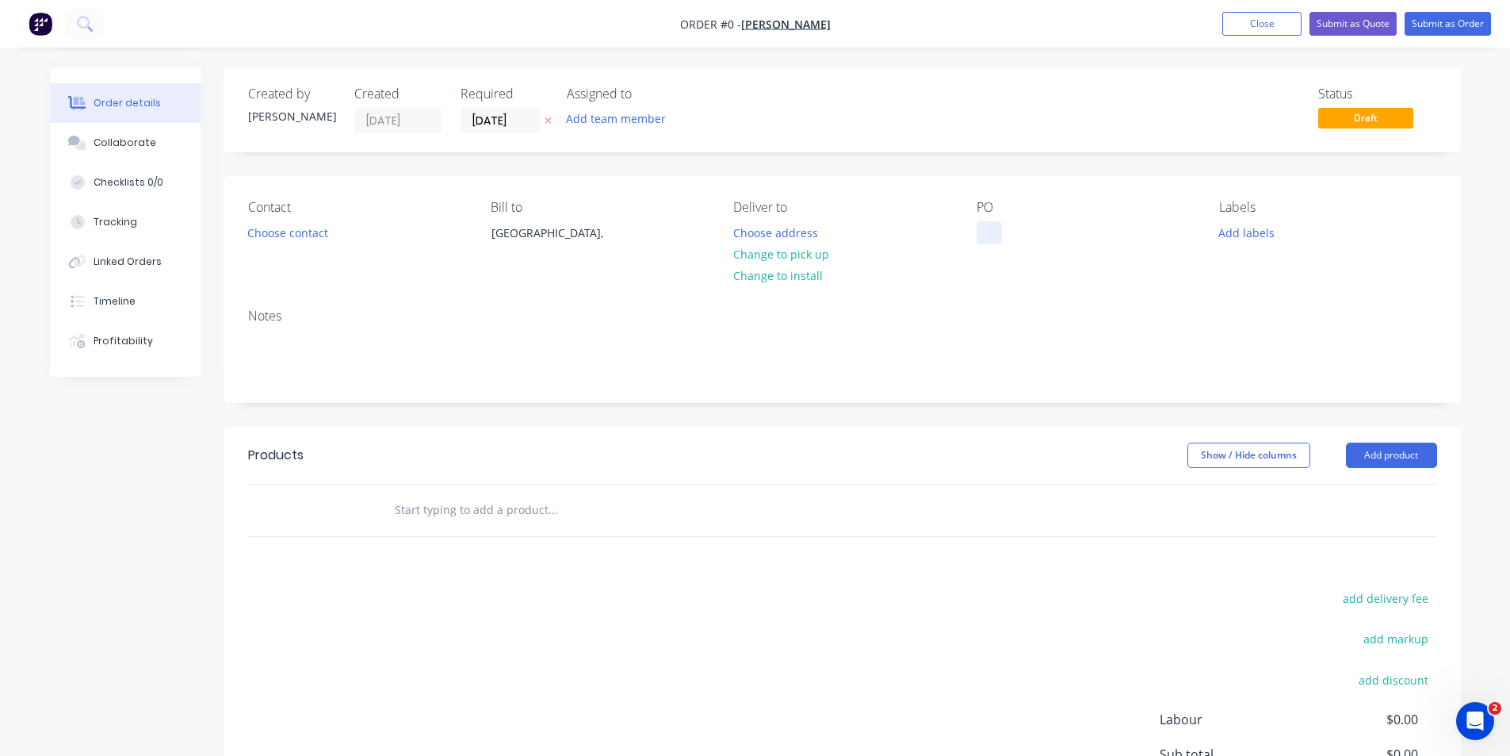
click at [988, 235] on div at bounding box center [989, 232] width 25 height 23
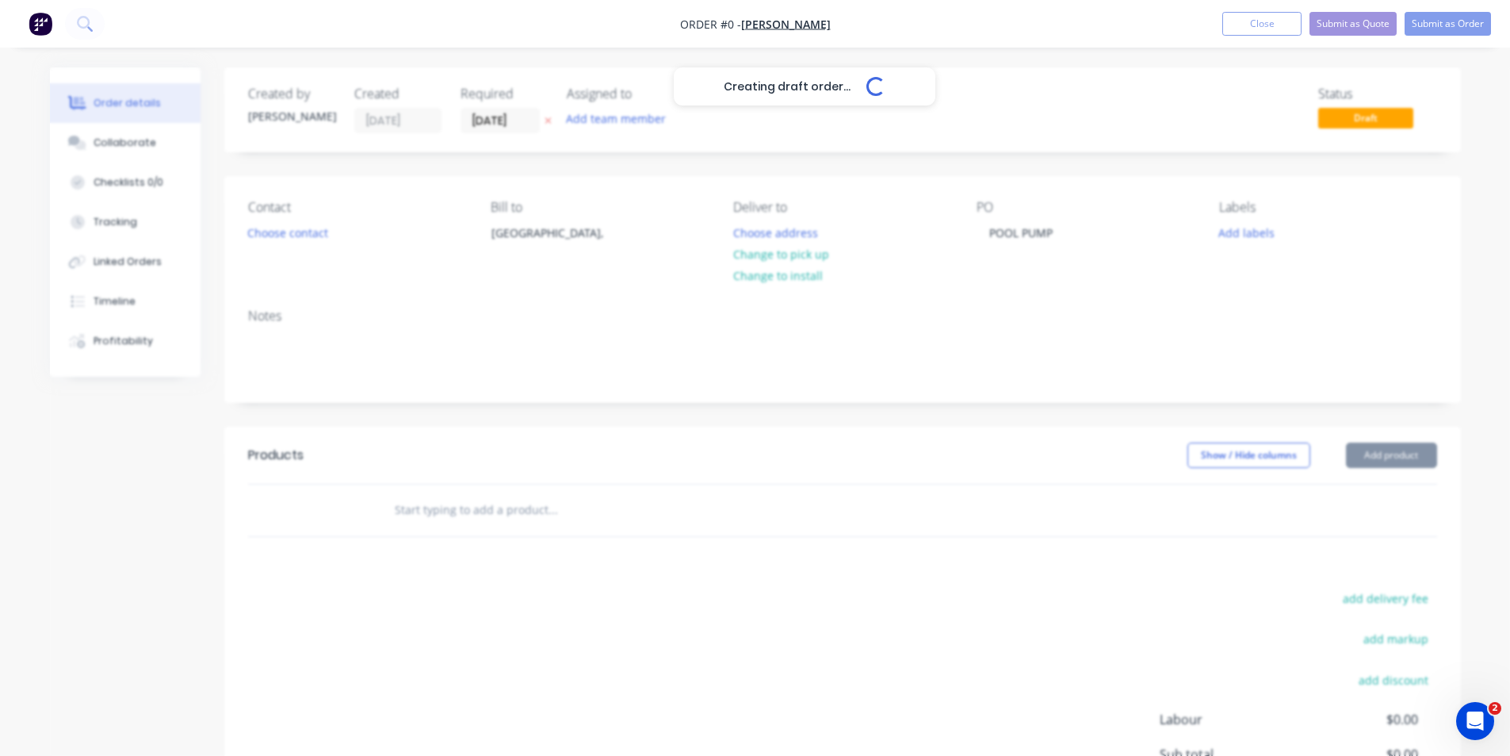
click at [1382, 450] on div "Creating draft order... Loading... Order details Collaborate Checklists 0/0 Tra…" at bounding box center [755, 504] width 1443 height 874
click at [1380, 459] on button "Add product" at bounding box center [1391, 454] width 91 height 25
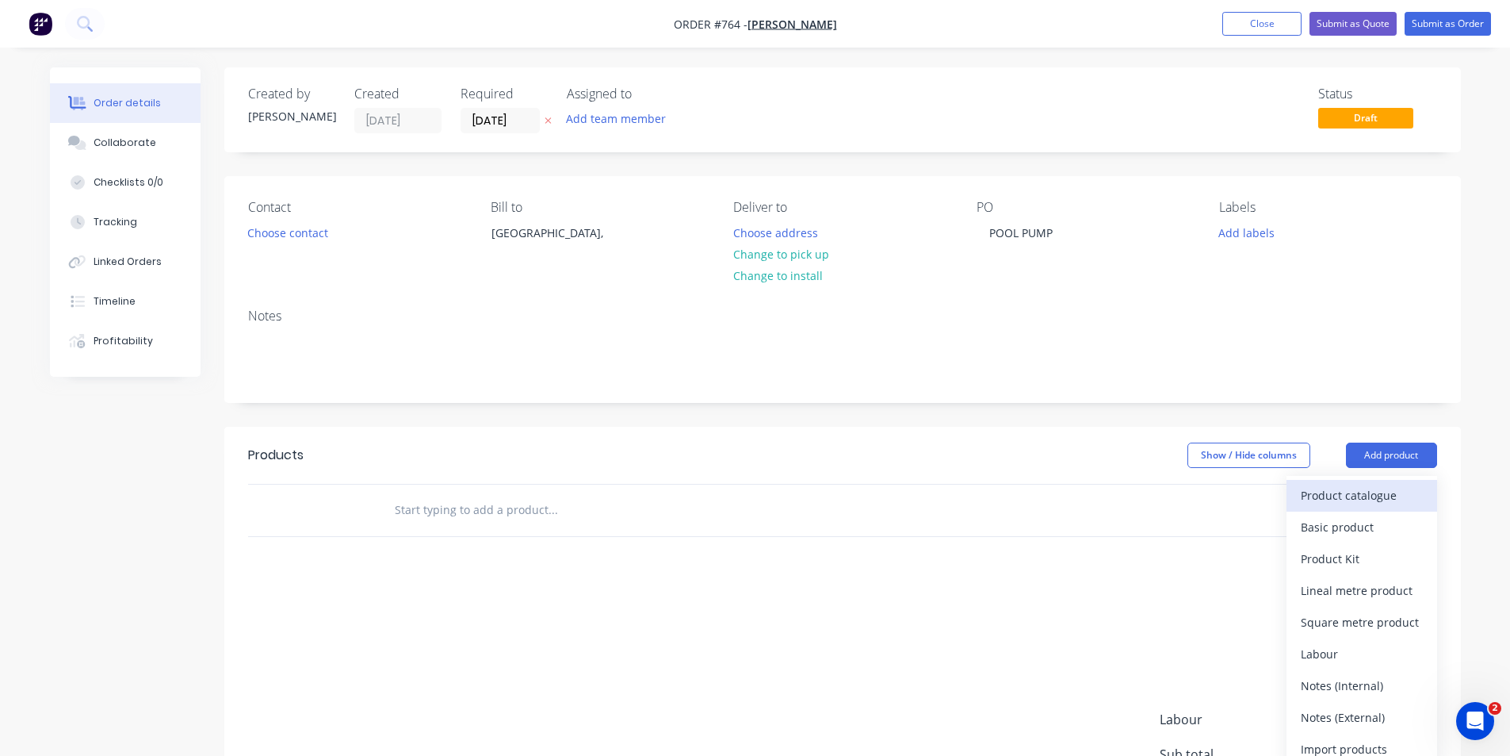
click at [1380, 491] on div "Product catalogue" at bounding box center [1362, 495] width 122 height 23
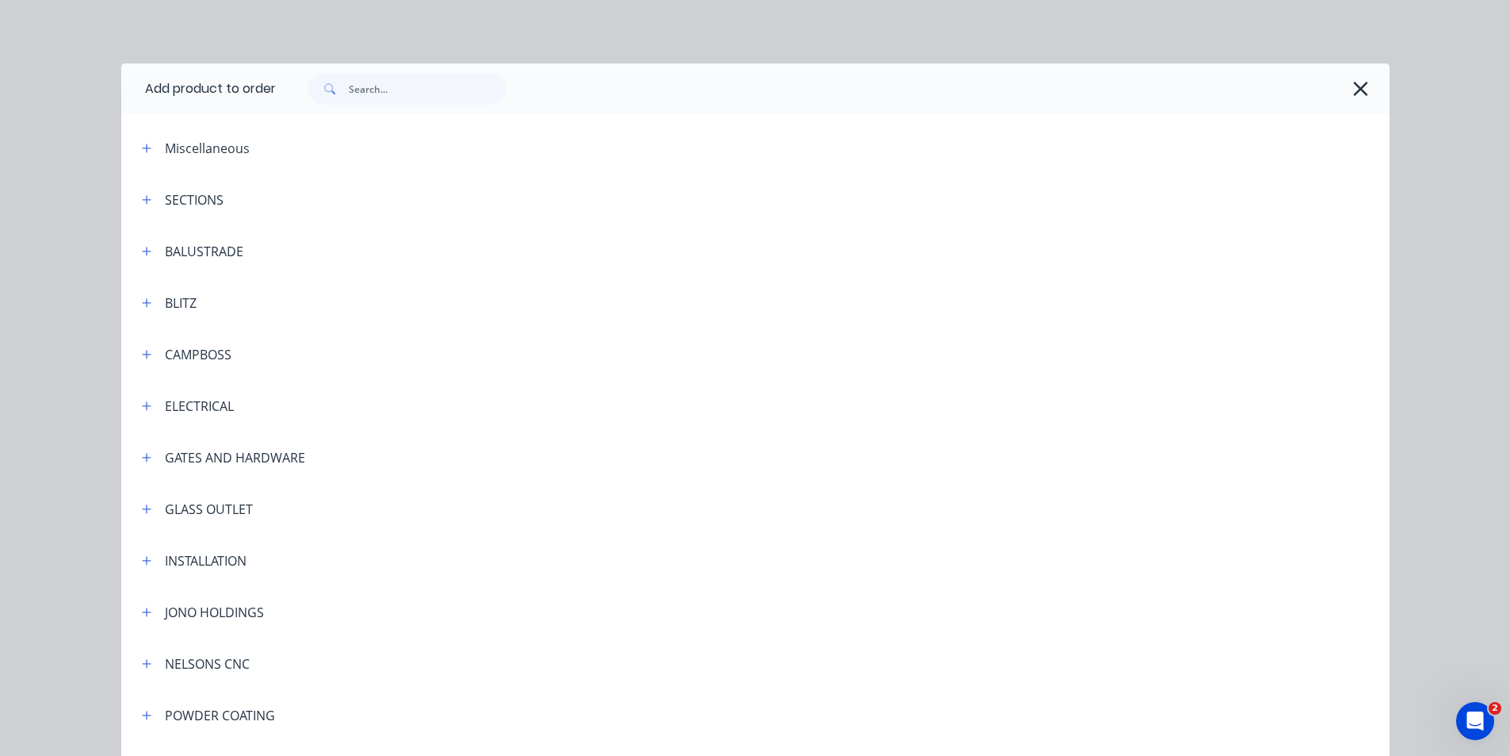
click at [1359, 88] on icon "button" at bounding box center [1361, 89] width 17 height 22
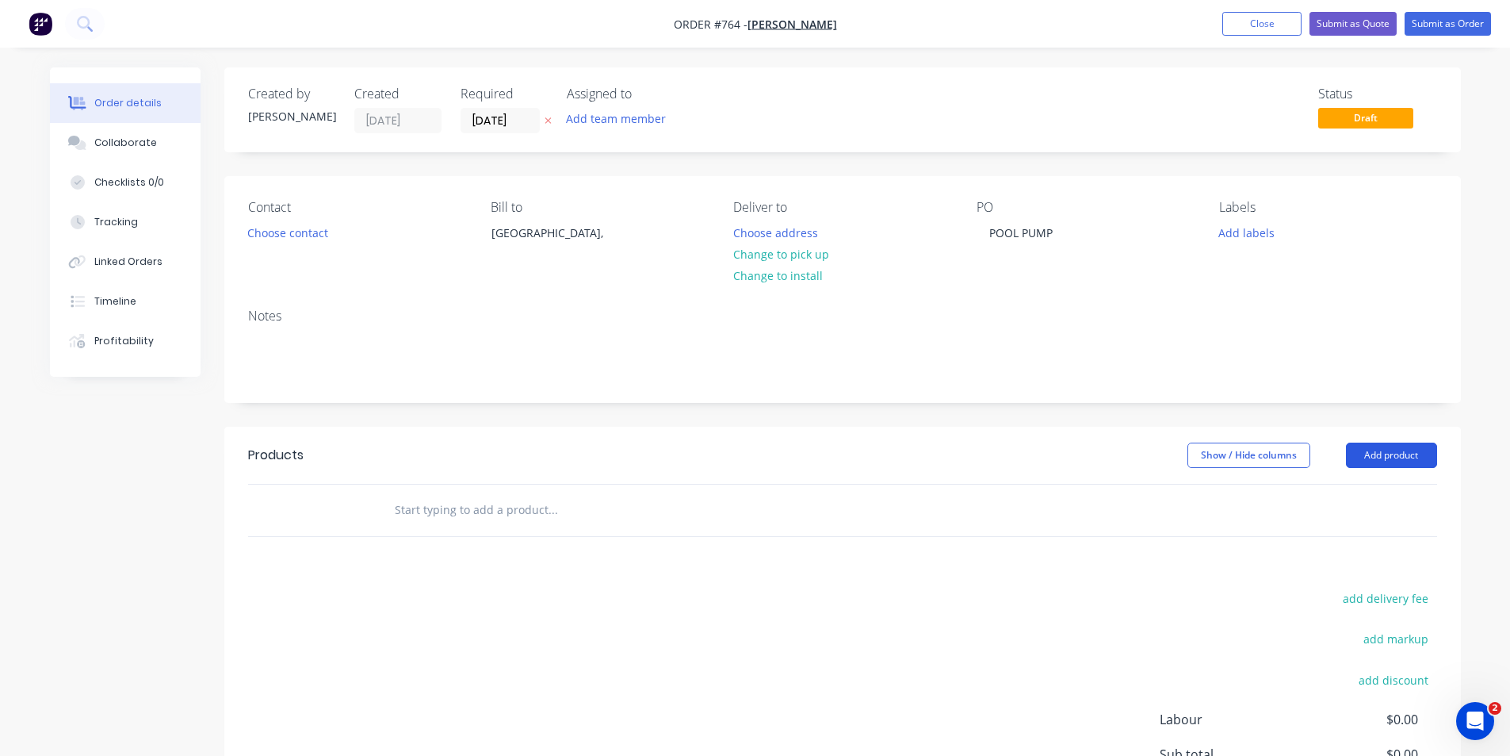
click at [1420, 453] on button "Add product" at bounding box center [1391, 454] width 91 height 25
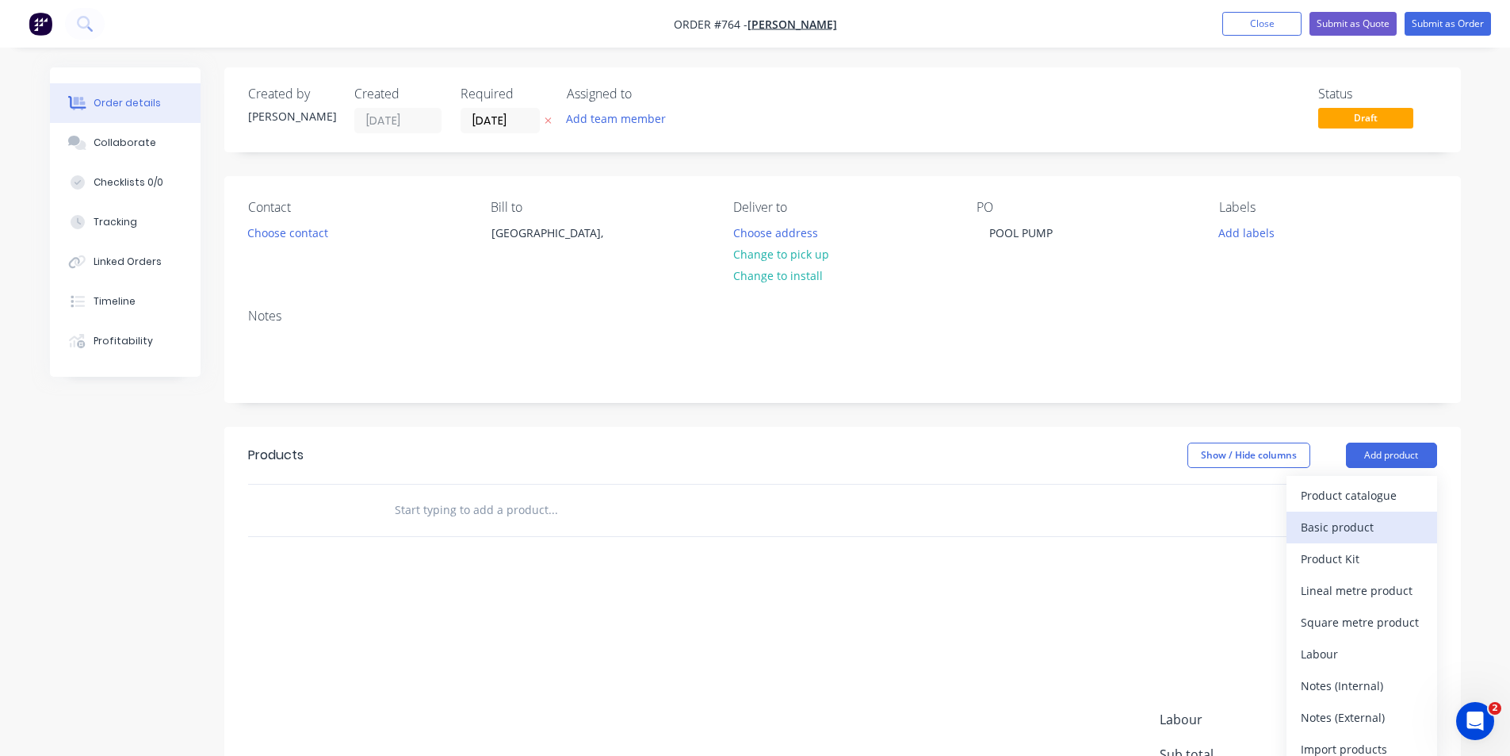
click at [1353, 529] on div "Basic product" at bounding box center [1362, 526] width 122 height 23
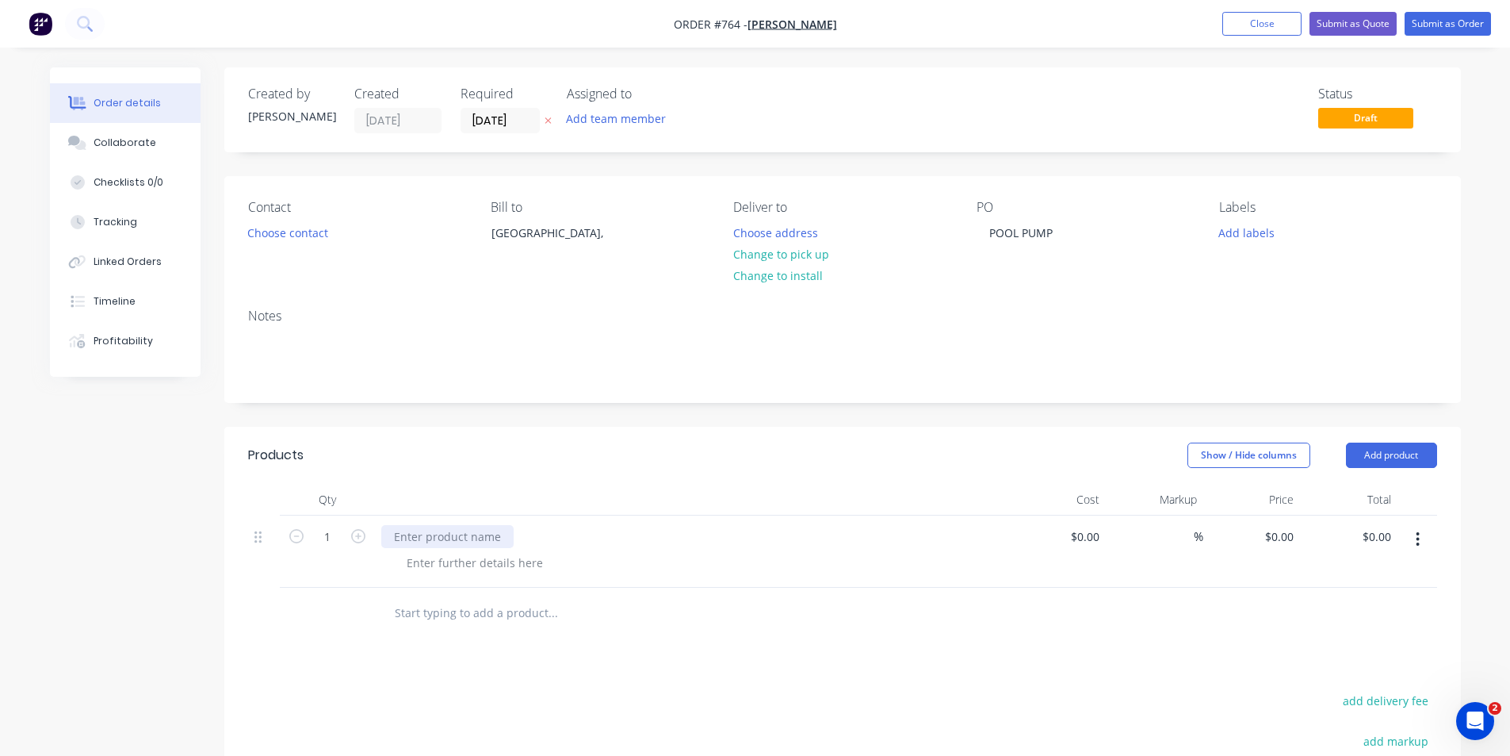
click at [468, 536] on div at bounding box center [447, 536] width 132 height 23
click at [461, 556] on div at bounding box center [475, 562] width 162 height 23
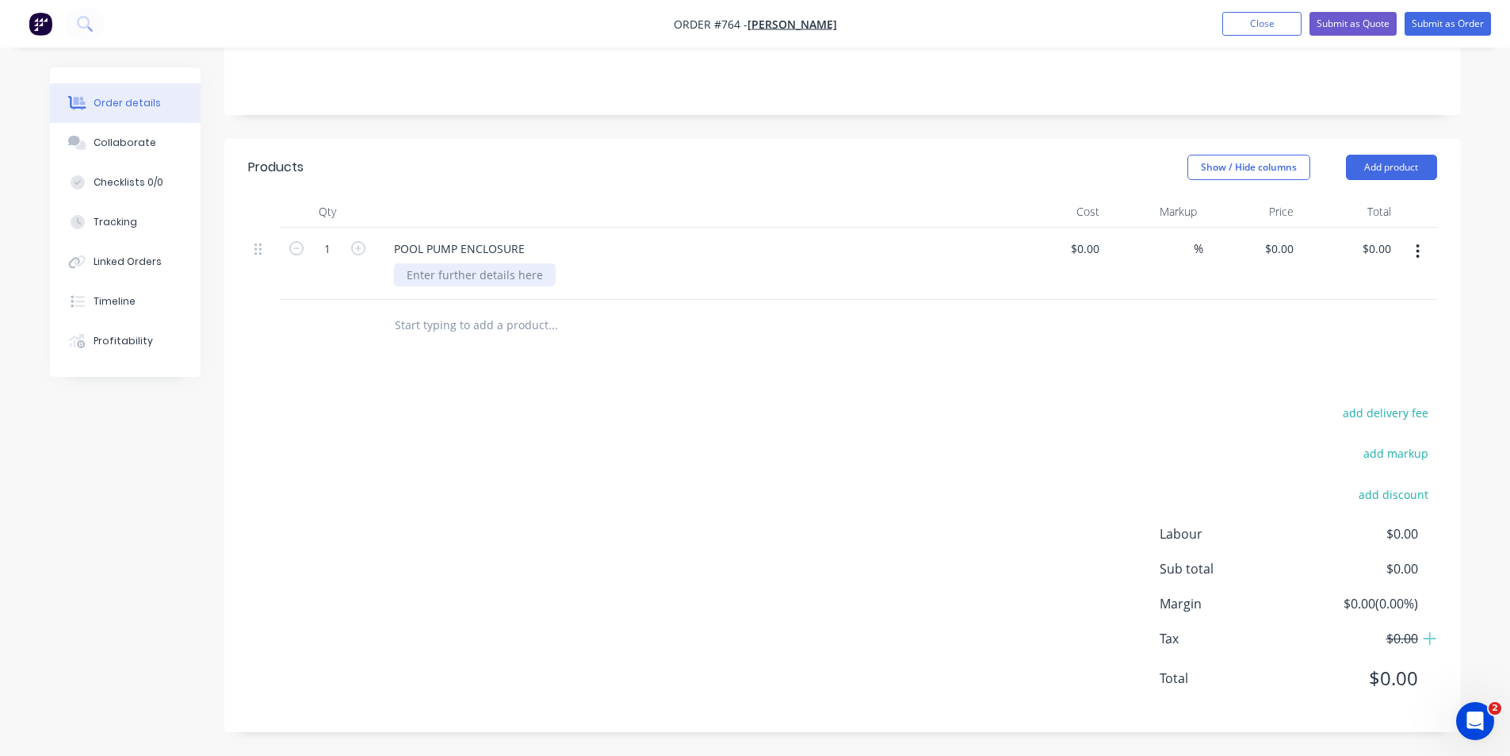
click at [461, 277] on div at bounding box center [475, 274] width 162 height 23
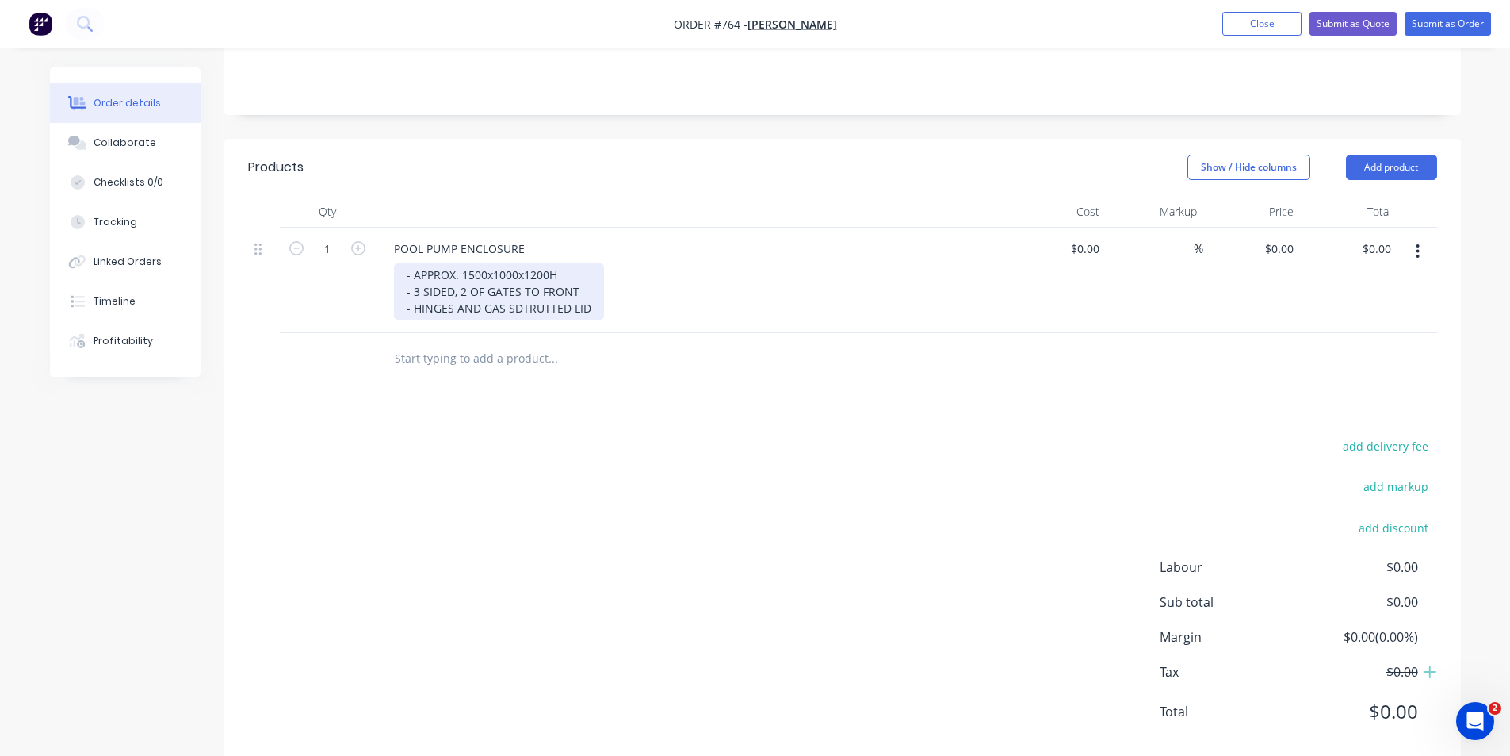
click at [519, 304] on div "- APPROX. 1500x1000x1200H - 3 SIDED, 2 OF GATES TO FRONT - HINGES AND GAS SDTRU…" at bounding box center [499, 291] width 210 height 56
click at [452, 308] on div "- APPROX. 1500x1000x1200H - 3 SIDED, 2 OF GATES TO FRONT - HINGES AND GAS STRUT…" at bounding box center [495, 291] width 202 height 56
click at [584, 310] on div "- APPROX. 1500x1000x1200H - 3 SIDED, 2 OF GATES TO FRONT - HINGED AND GAS STRUT…" at bounding box center [496, 291] width 204 height 56
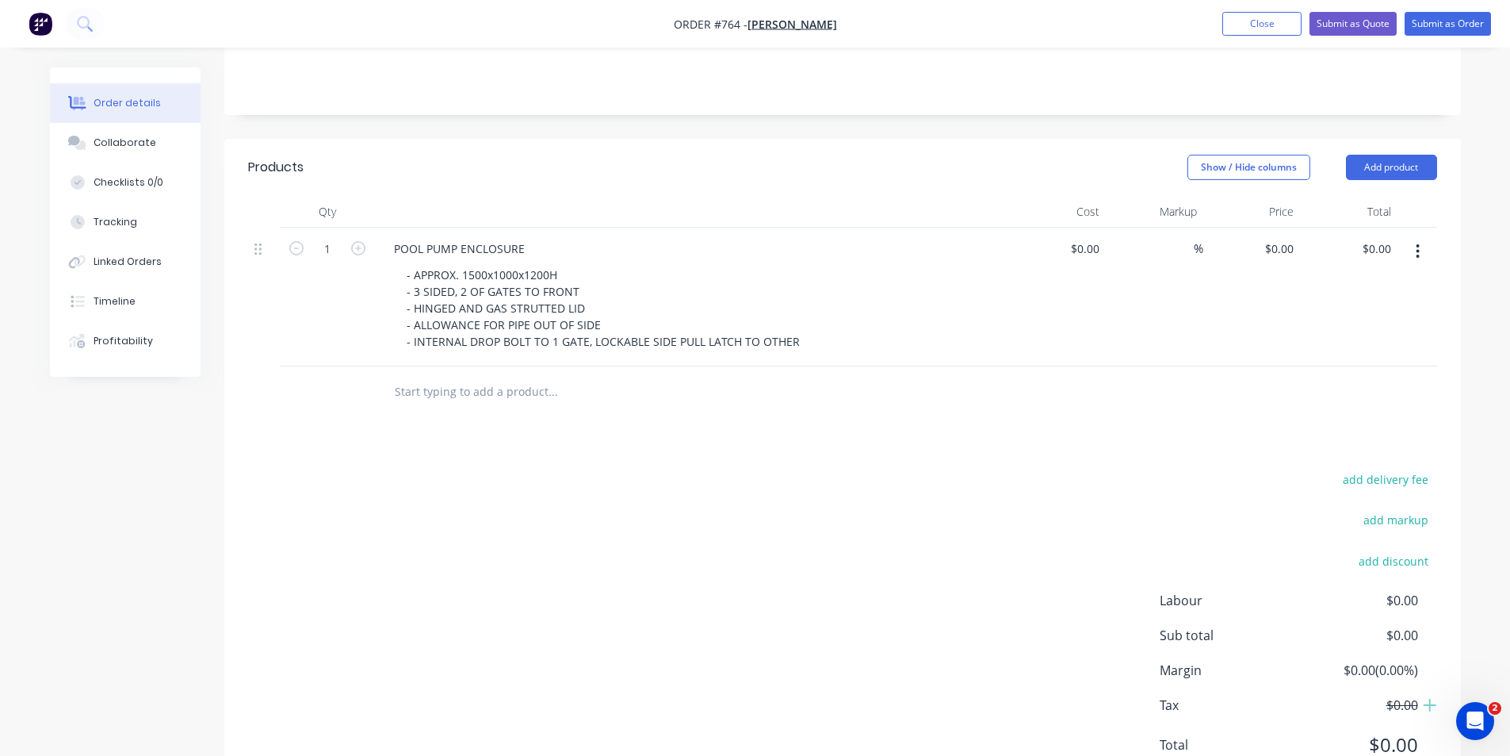
click at [737, 543] on div "add delivery fee add markup add discount Labour $0.00 Sub total $0.00 Margin $0…" at bounding box center [842, 622] width 1189 height 306
click at [659, 516] on div "add delivery fee add markup add discount Labour $0.00 Sub total $0.00 Margin $0…" at bounding box center [842, 622] width 1189 height 306
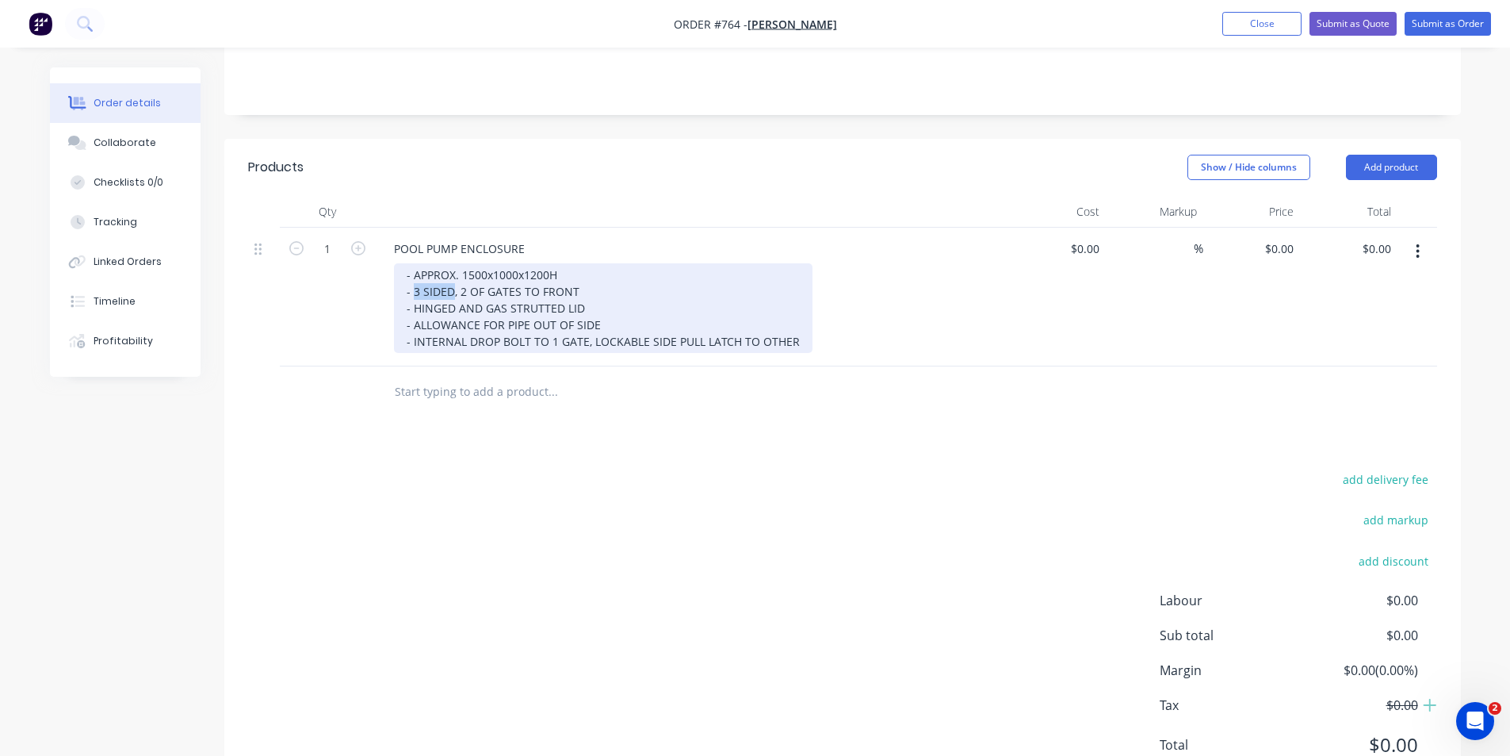
drag, startPoint x: 450, startPoint y: 289, endPoint x: 415, endPoint y: 298, distance: 35.2
click at [415, 298] on div "- APPROX. 1500x1000x1200H - 3 SIDED, 2 OF GATES TO FRONT - HINGED AND GAS STRUT…" at bounding box center [603, 308] width 419 height 90
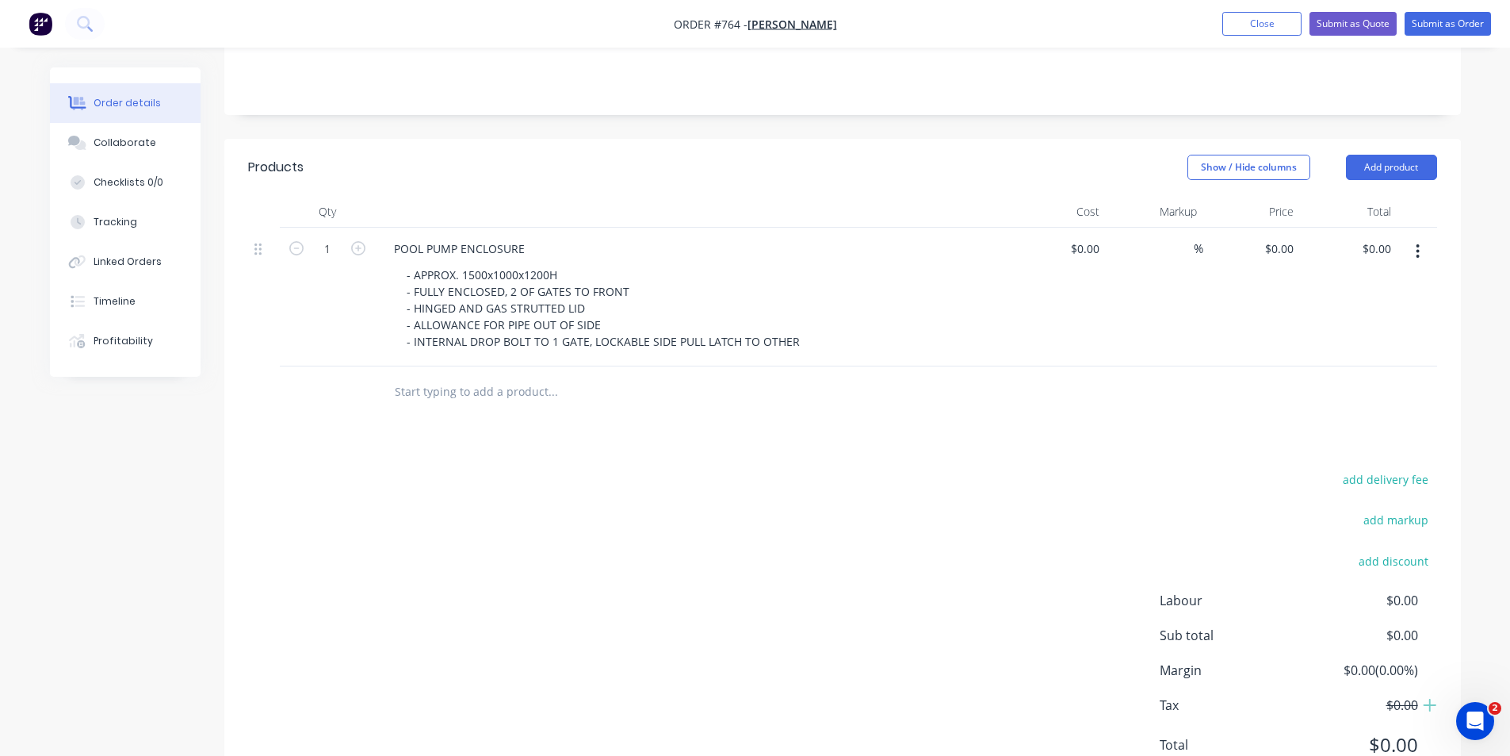
click at [638, 438] on div "Products Show / Hide columns Add product Qty Cost Markup Price Total 1 POOL PUM…" at bounding box center [842, 469] width 1237 height 660
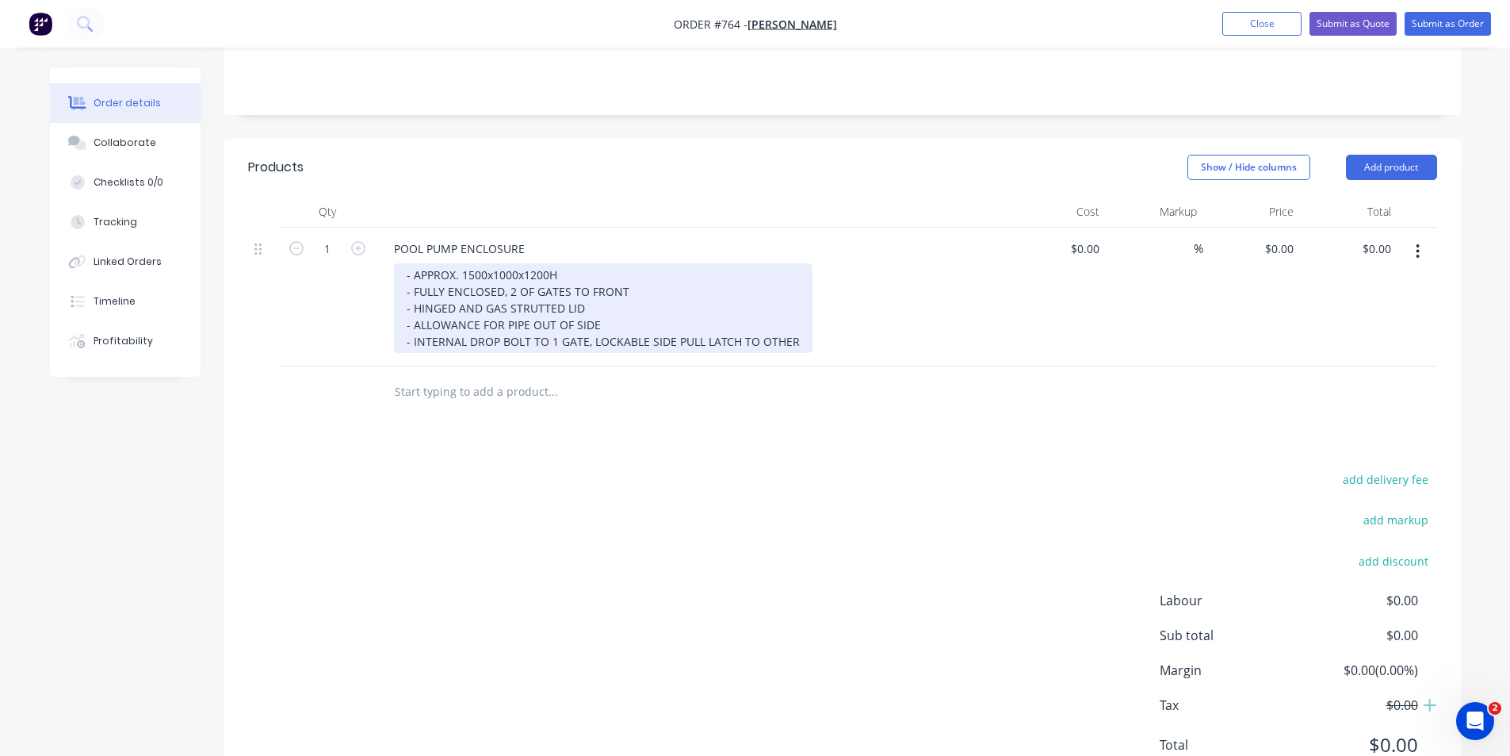
click at [794, 343] on div "- APPROX. 1500x1000x1200H - FULLY ENCLOSED, 2 OF GATES TO FRONT - HINGED AND GA…" at bounding box center [603, 308] width 419 height 90
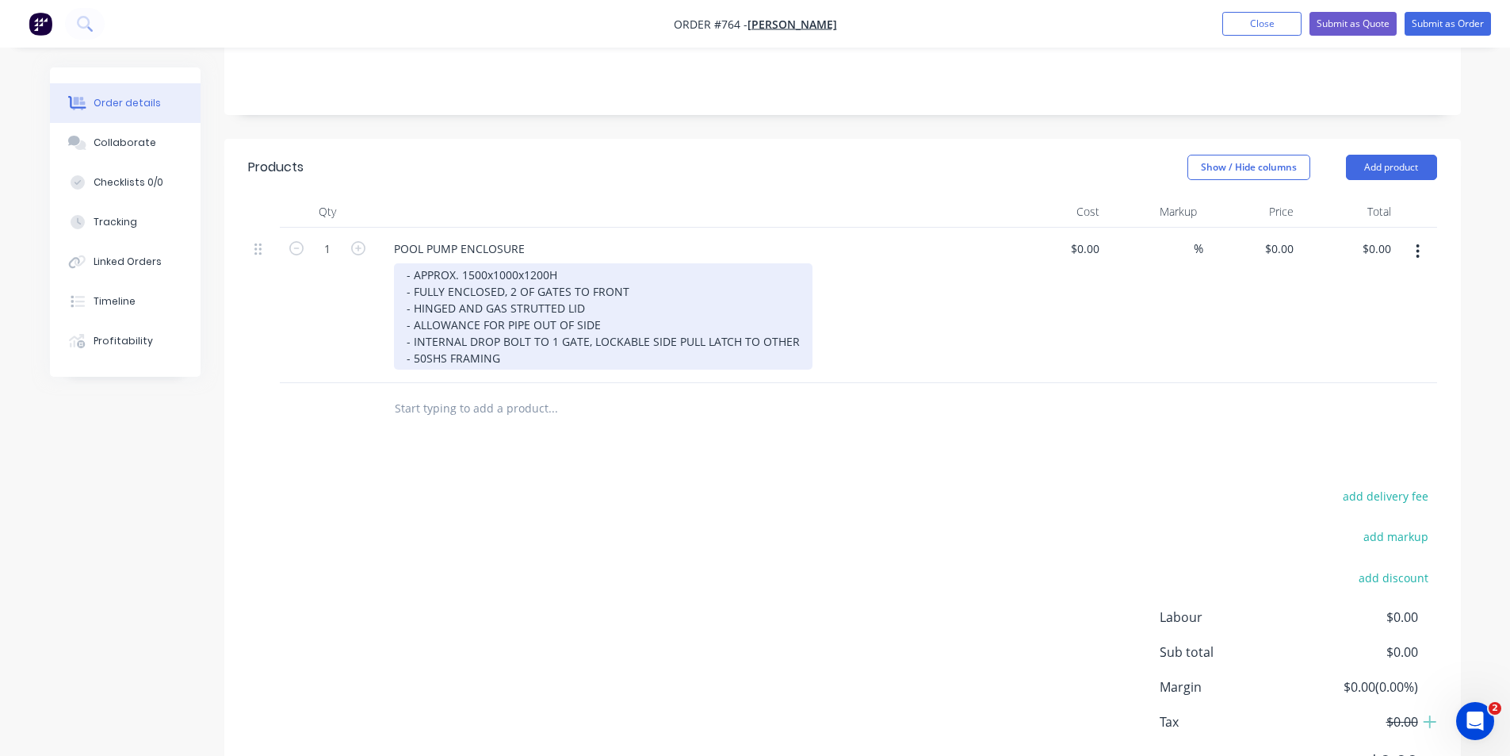
click at [562, 308] on div "- APPROX. 1500x1000x1200H - FULLY ENCLOSED, 2 OF GATES TO FRONT - HINGED AND GA…" at bounding box center [603, 316] width 419 height 106
click at [427, 359] on div "- APPROX. 1500x1000x1200H - FULLY ENCLOSED, 2 OF GATES TO FRONT - HINGED AND GA…" at bounding box center [603, 316] width 419 height 106
click at [507, 360] on div "- APPROX. 1500x1000x1200H - FULLY ENCLOSED, 2 OF GATES TO FRONT - HINGED AND GA…" at bounding box center [603, 316] width 419 height 106
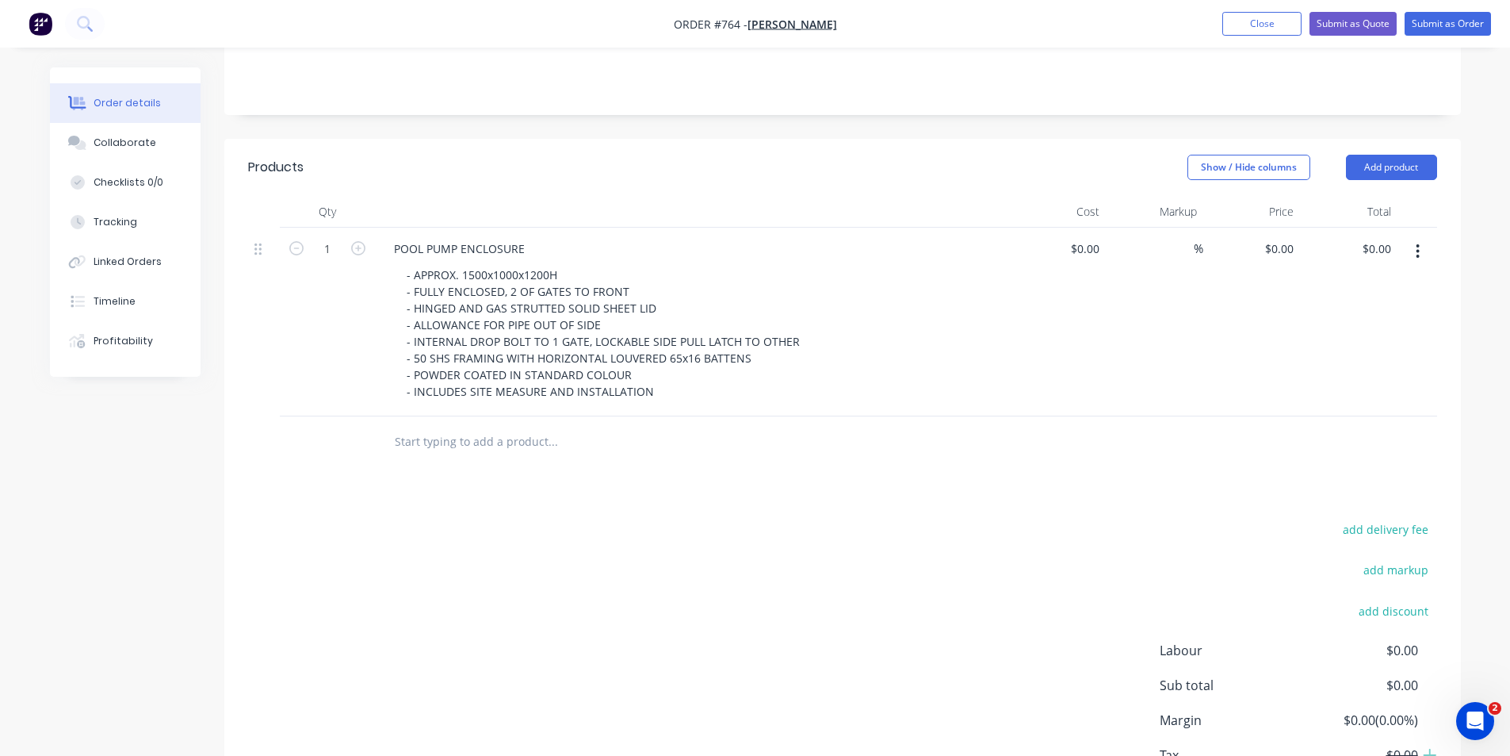
click at [741, 453] on div at bounding box center [619, 442] width 476 height 32
click at [1296, 244] on input "0" at bounding box center [1282, 248] width 36 height 23
type input "$6,250.00"
click at [929, 557] on div "add delivery fee add markup add discount Labour $0.00 Sub total $0.00 Margin $0…" at bounding box center [842, 672] width 1189 height 306
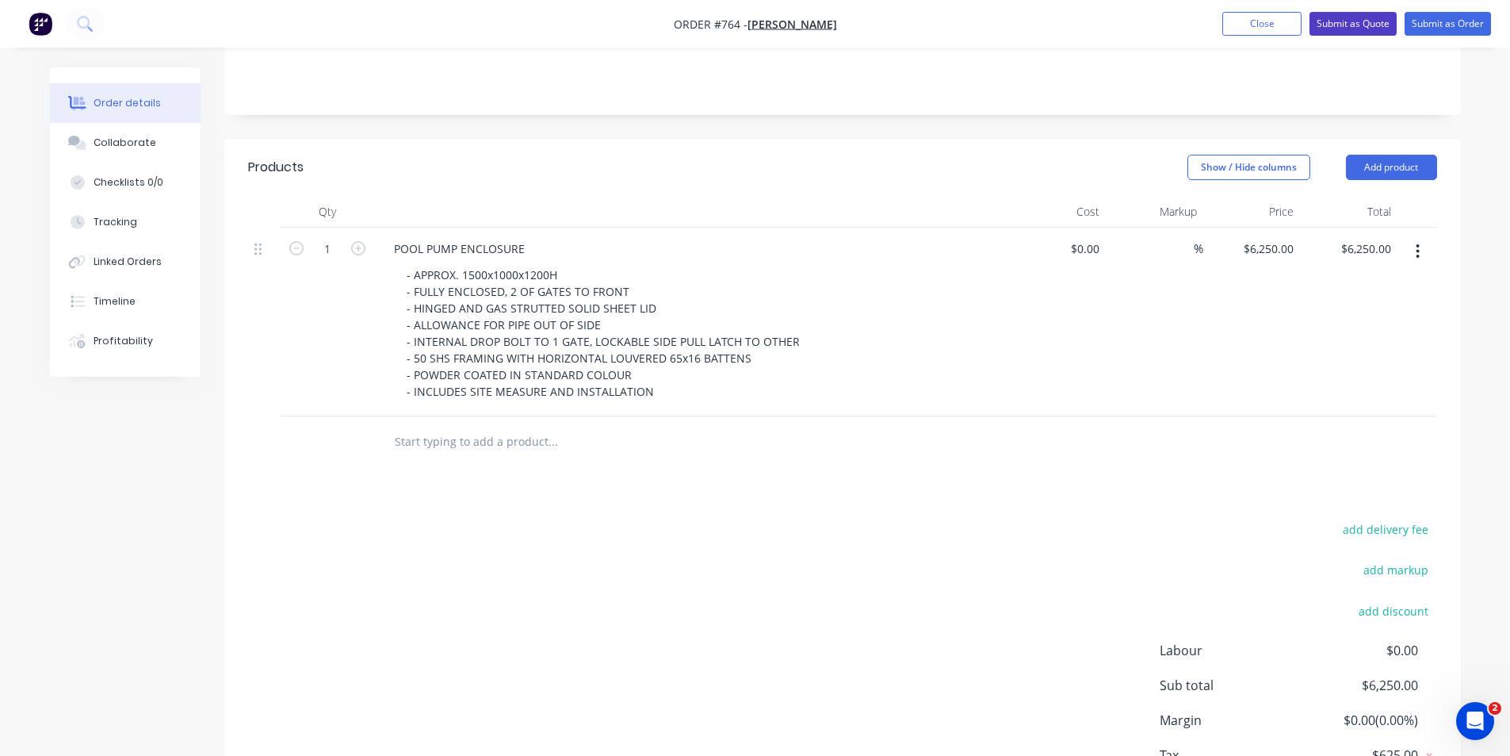
click at [1379, 30] on button "Submit as Quote" at bounding box center [1353, 24] width 87 height 24
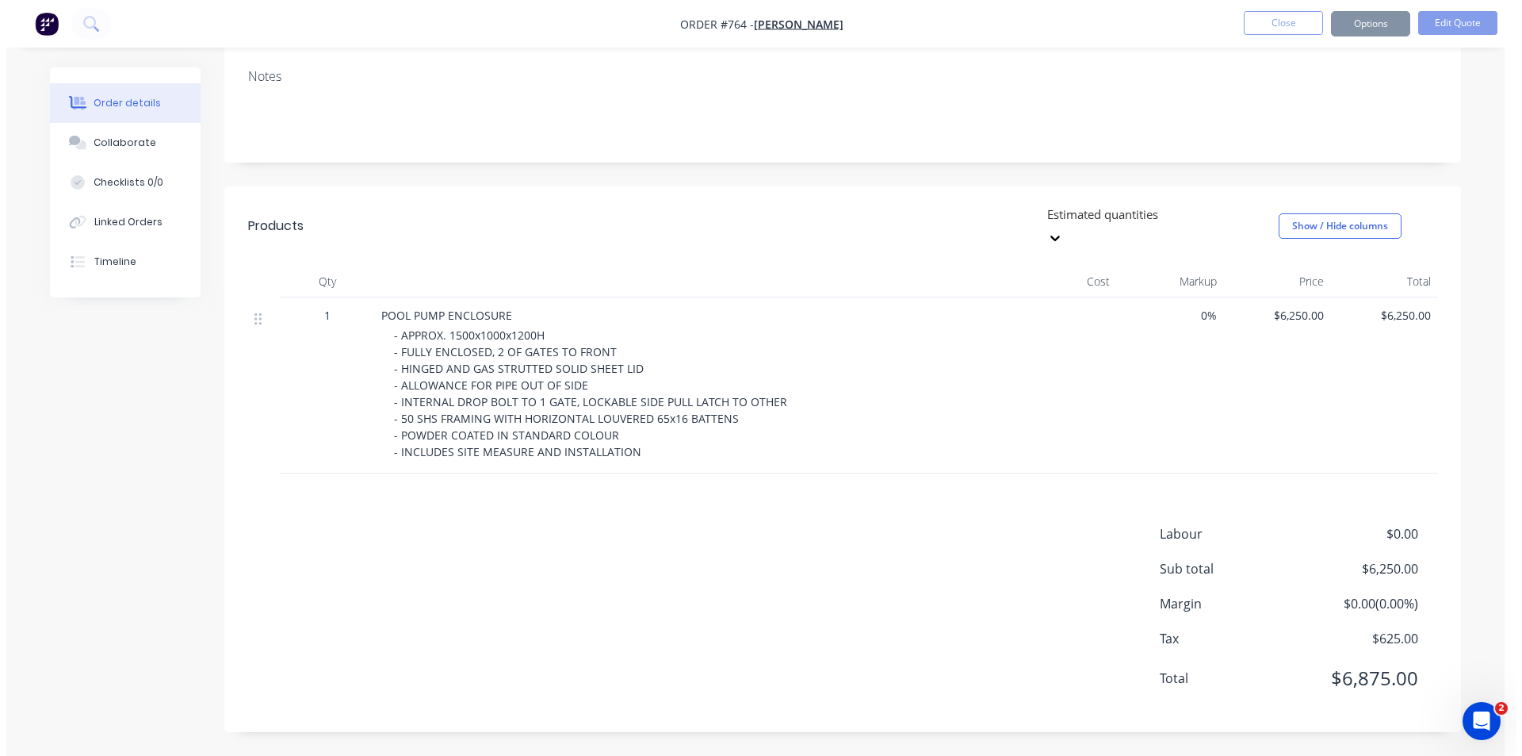
scroll to position [0, 0]
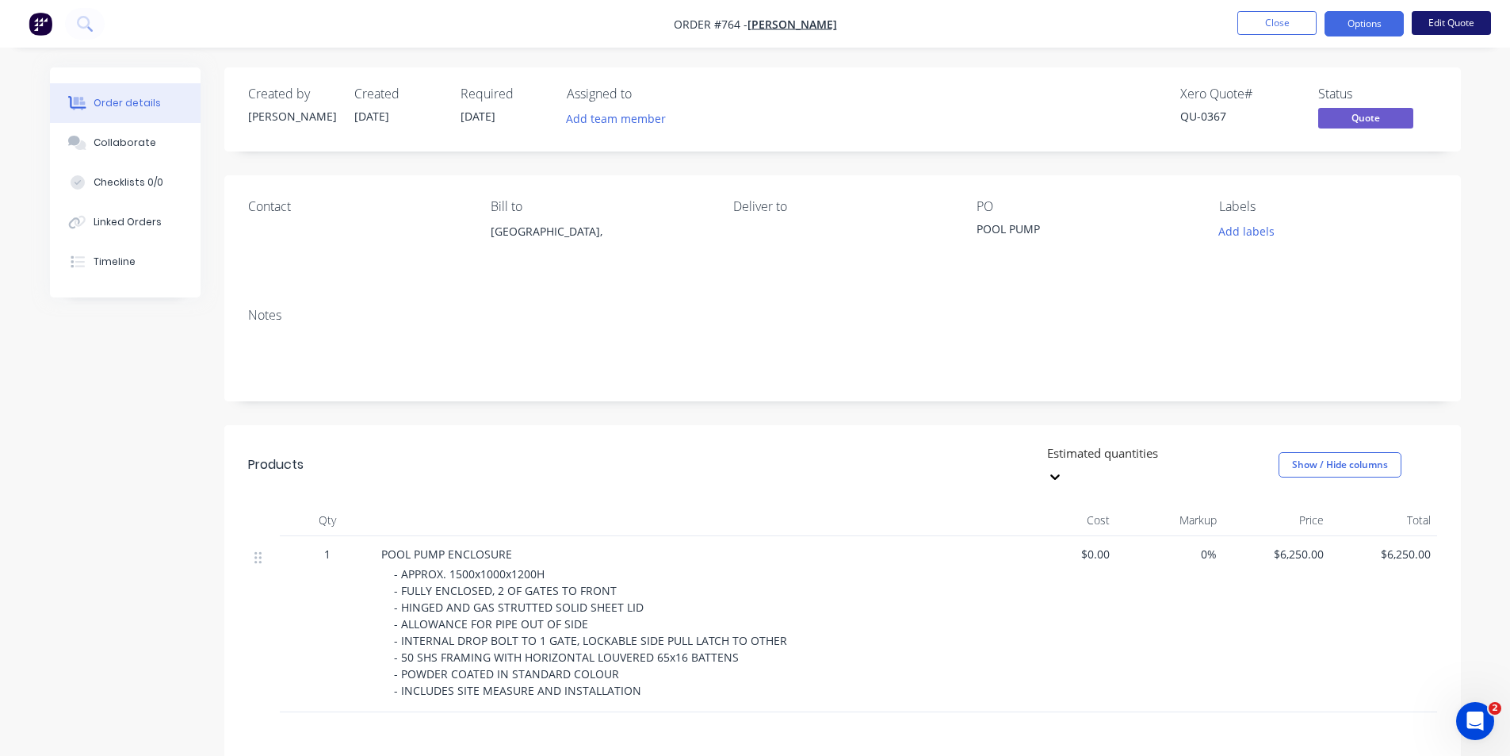
click at [1432, 30] on button "Edit Quote" at bounding box center [1451, 23] width 79 height 24
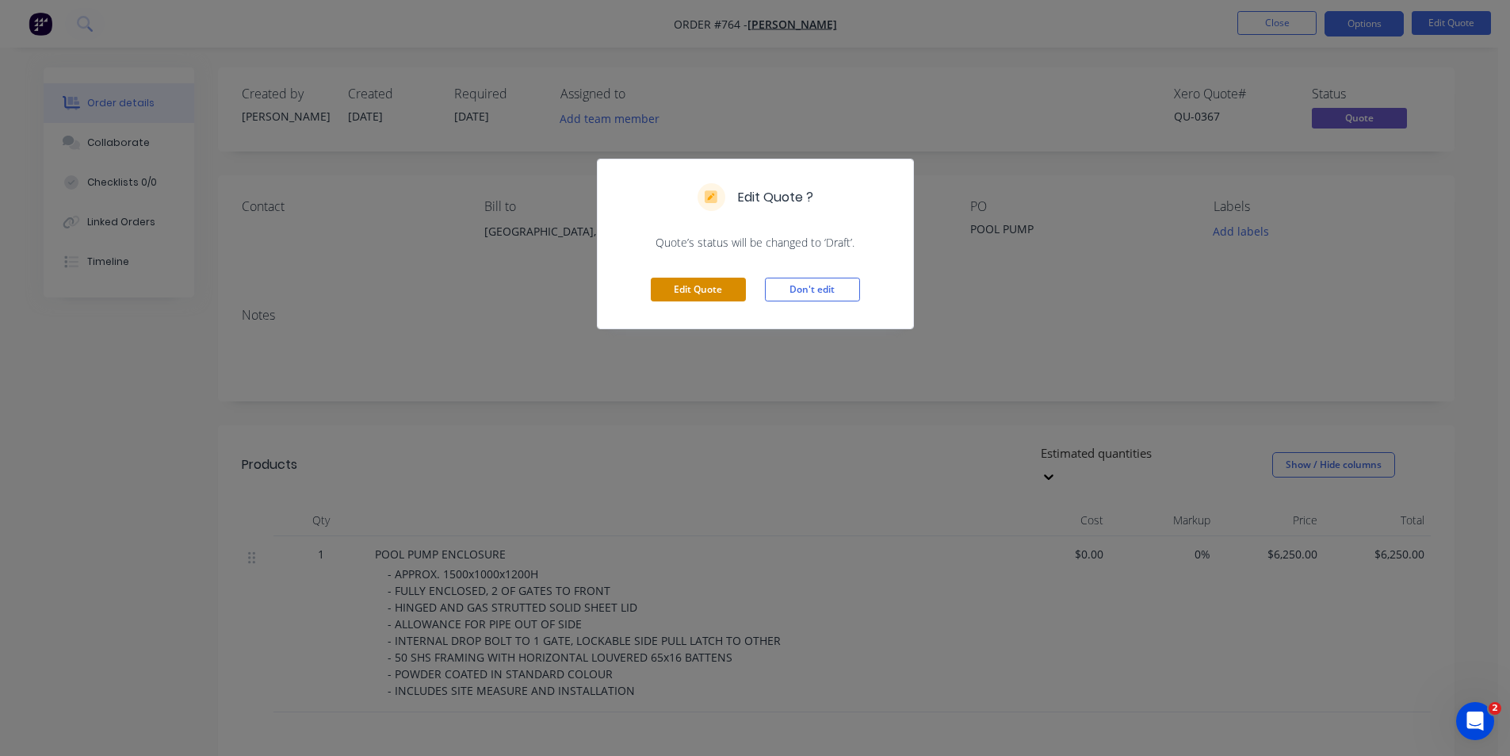
click at [717, 299] on button "Edit Quote" at bounding box center [698, 289] width 95 height 24
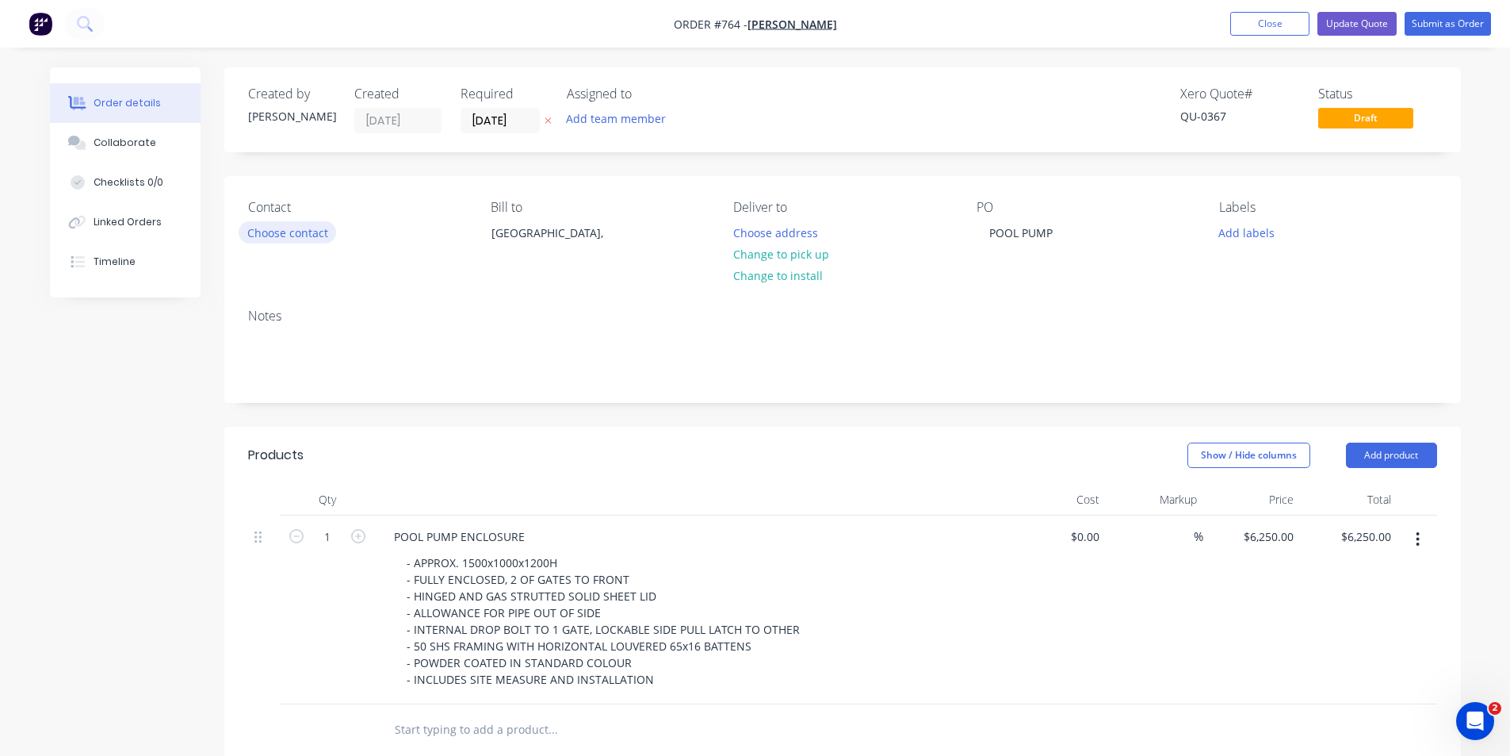
click at [267, 231] on button "Choose contact" at bounding box center [288, 231] width 98 height 21
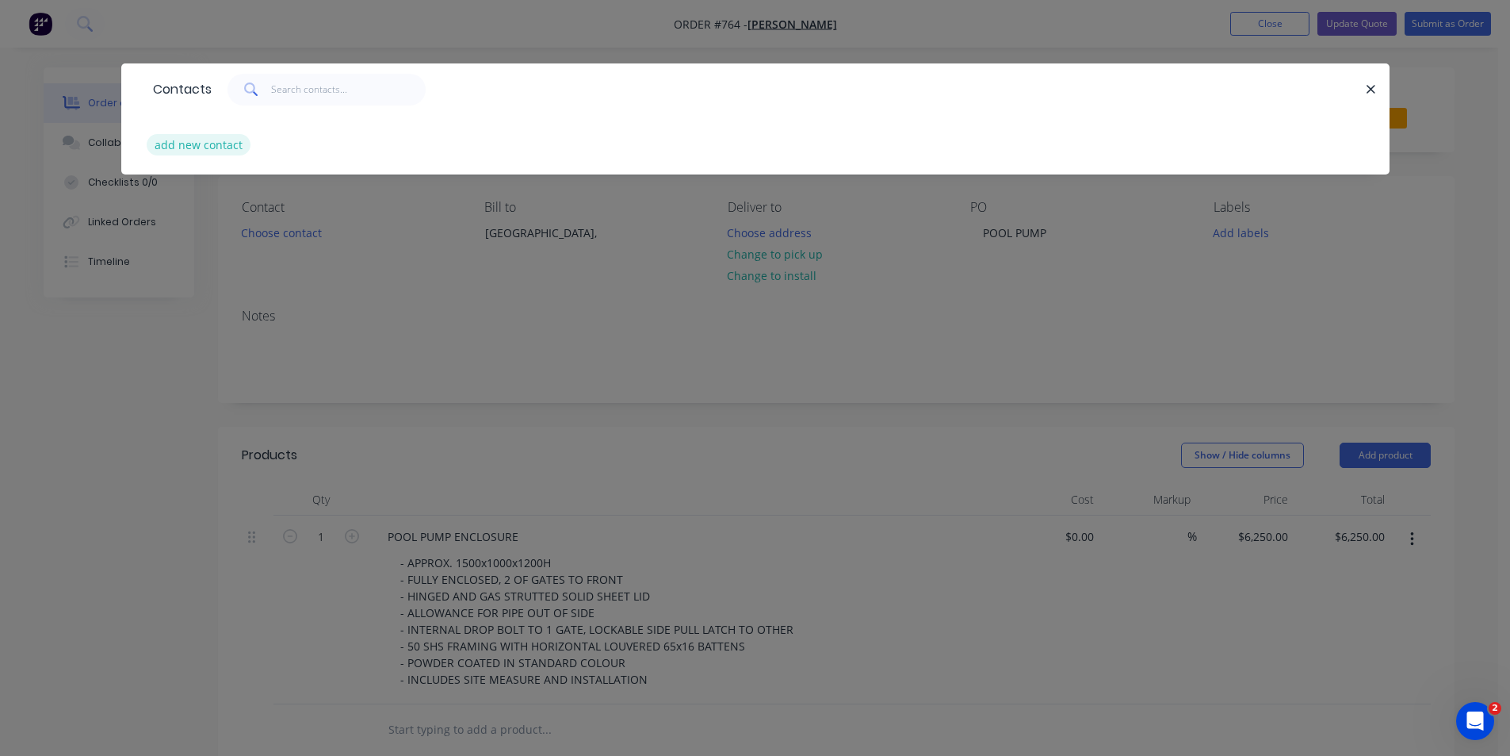
click at [219, 140] on button "add new contact" at bounding box center [199, 144] width 105 height 21
select select "AU"
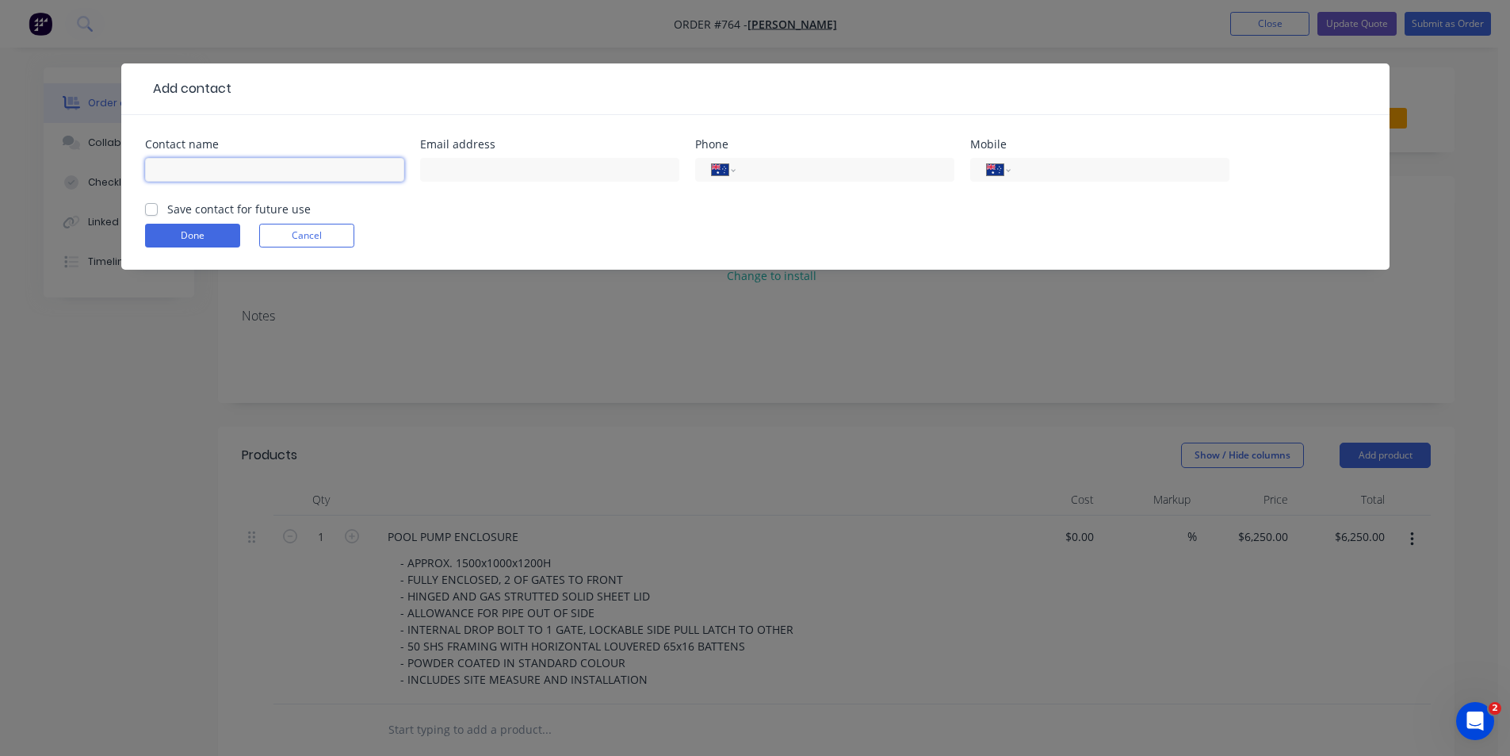
click at [218, 166] on input "text" at bounding box center [274, 170] width 259 height 24
type input "[PERSON_NAME]"
click at [461, 171] on input "text" at bounding box center [549, 170] width 259 height 24
paste input "[EMAIL_ADDRESS][DOMAIN_NAME]"
type input "[EMAIL_ADDRESS][DOMAIN_NAME]"
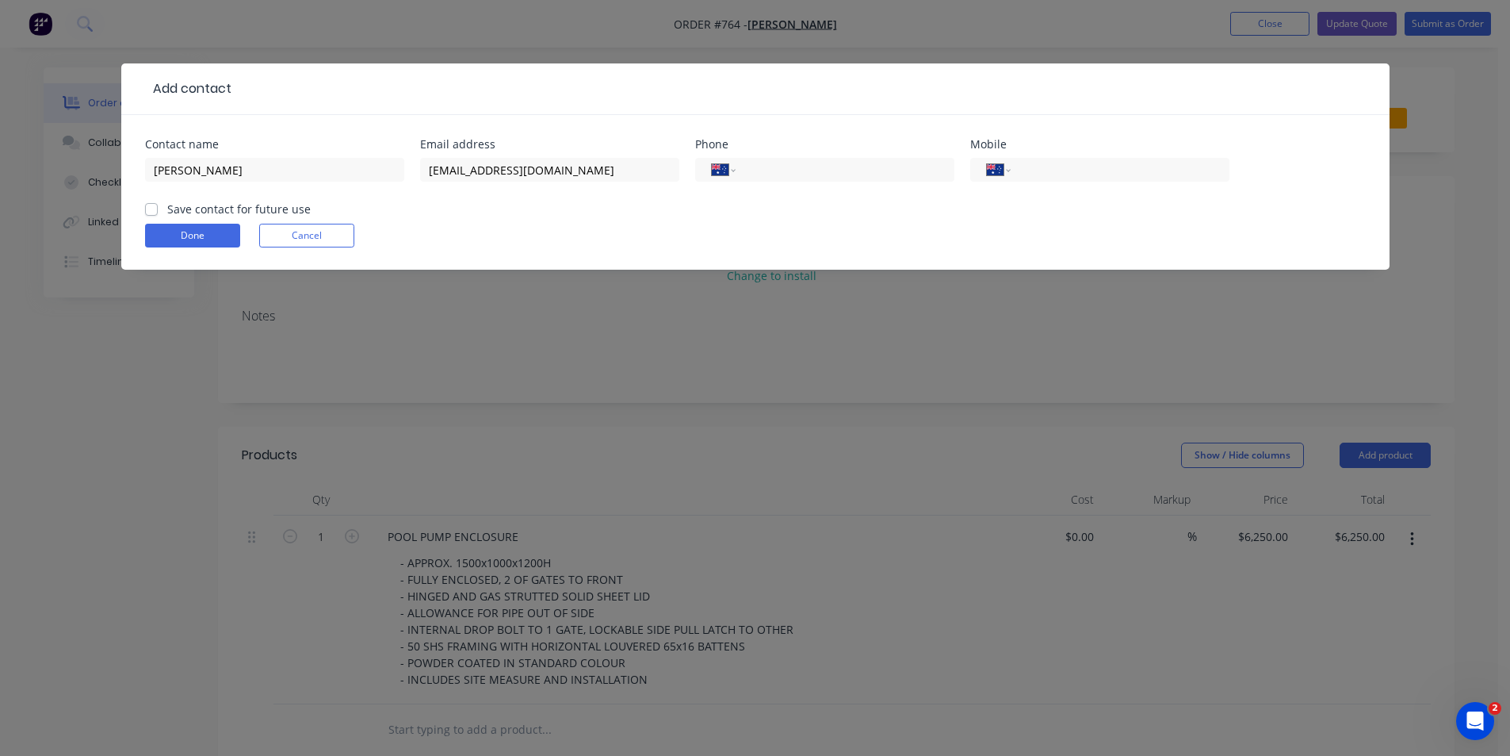
click at [167, 206] on label "Save contact for future use" at bounding box center [239, 209] width 144 height 17
click at [155, 206] on input "Save contact for future use" at bounding box center [151, 208] width 13 height 15
checkbox input "true"
click at [182, 229] on button "Done" at bounding box center [192, 236] width 95 height 24
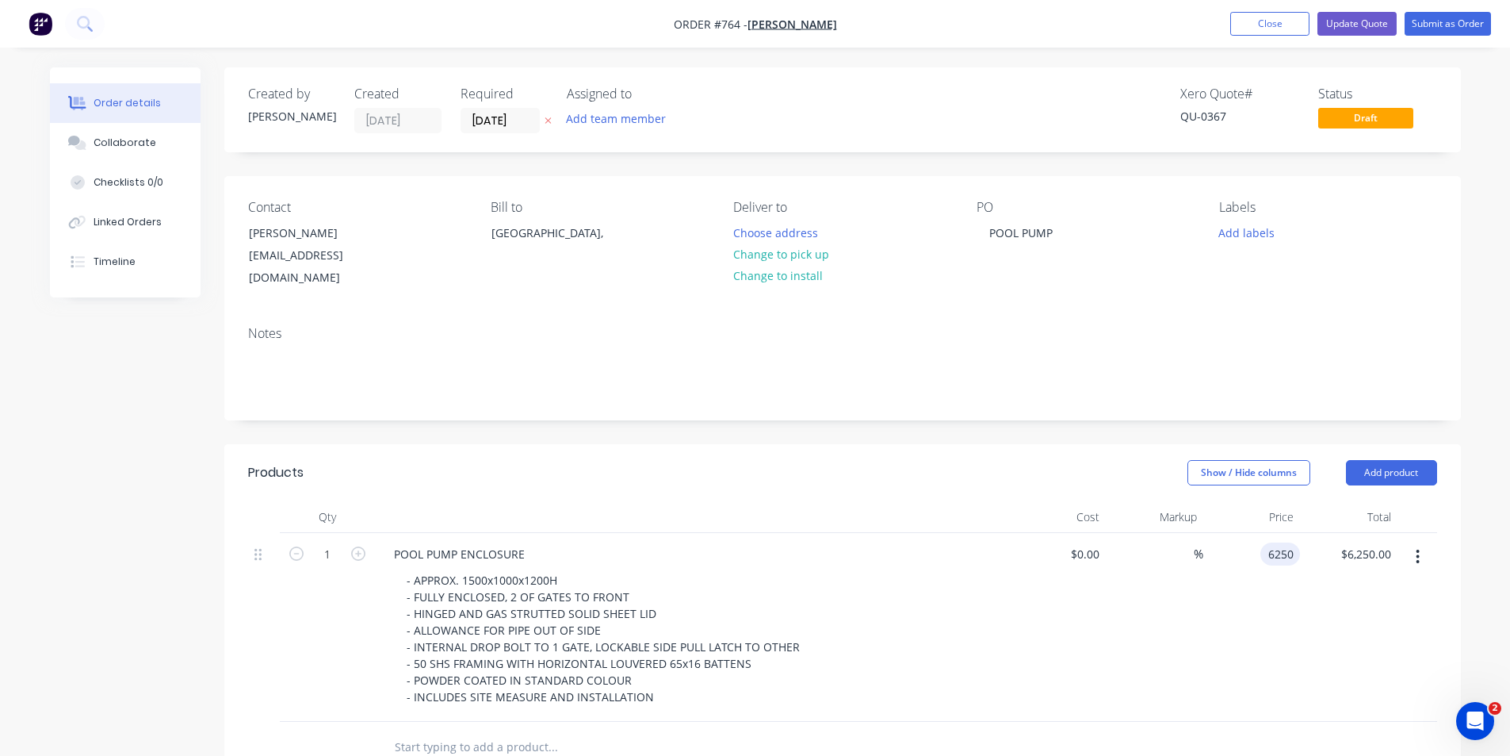
click at [1262, 542] on div "6250 6250" at bounding box center [1281, 553] width 40 height 23
click at [1277, 542] on input "6250" at bounding box center [1283, 553] width 33 height 23
type input "$5,750.00"
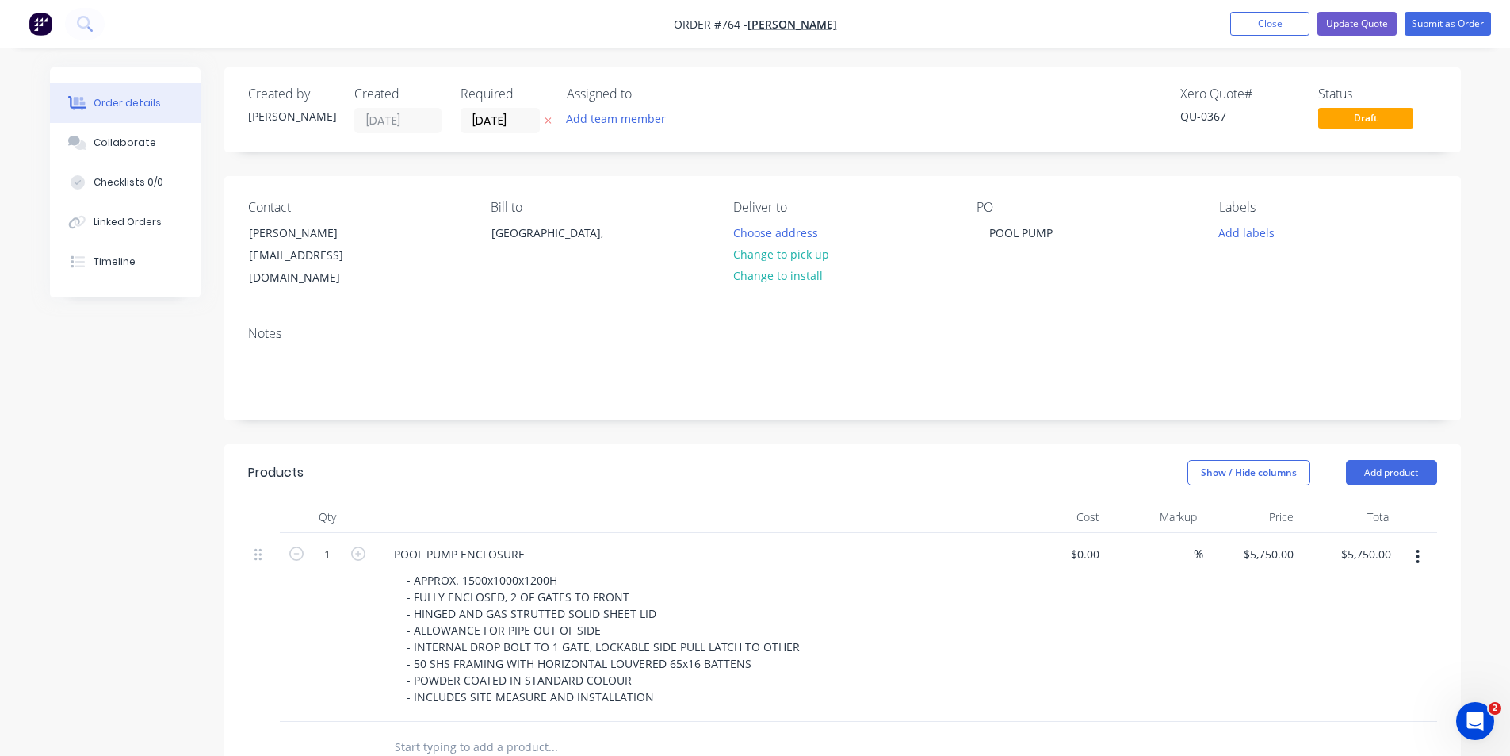
click at [929, 444] on header "Products Show / Hide columns Add product" at bounding box center [842, 472] width 1237 height 57
click at [1373, 25] on button "Update Quote" at bounding box center [1357, 24] width 79 height 24
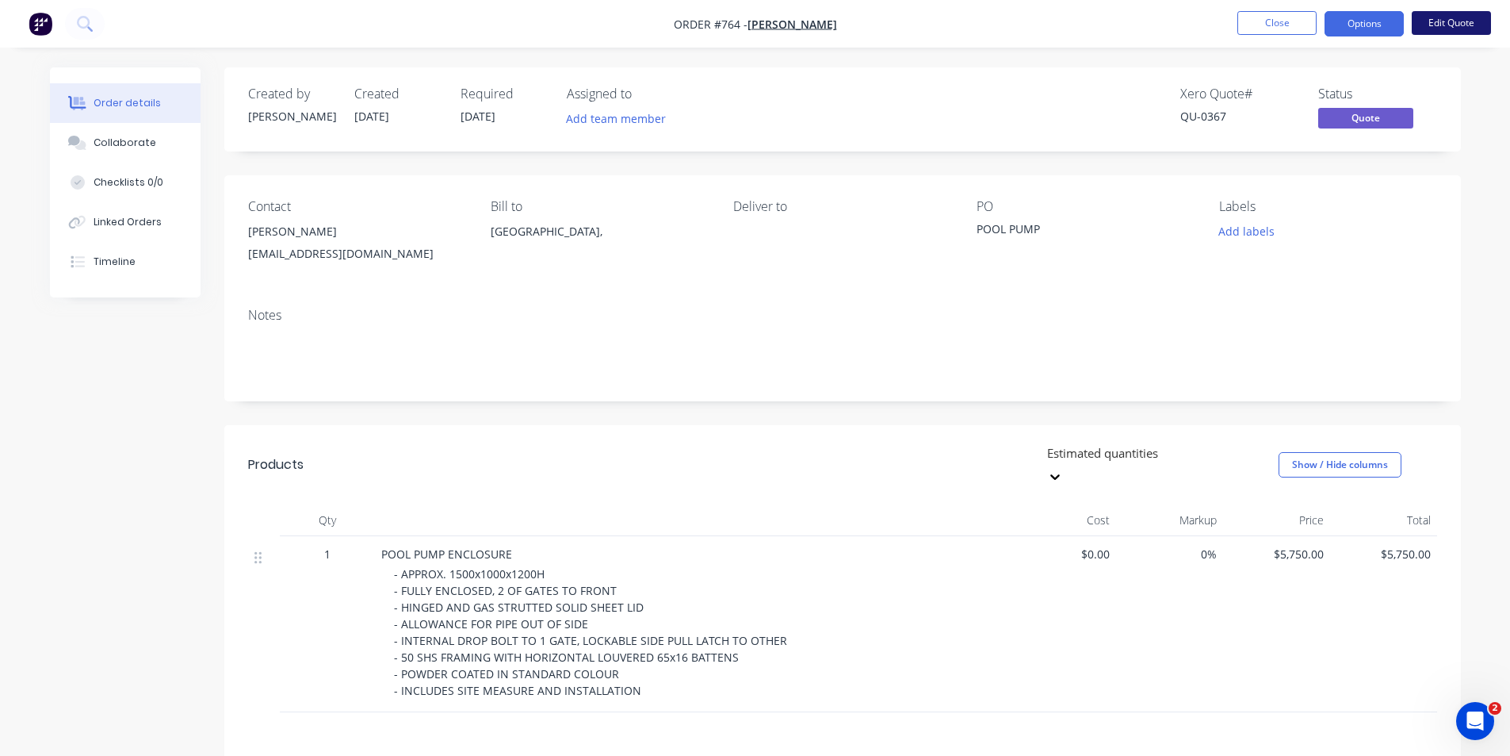
click at [1424, 25] on button "Edit Quote" at bounding box center [1451, 23] width 79 height 24
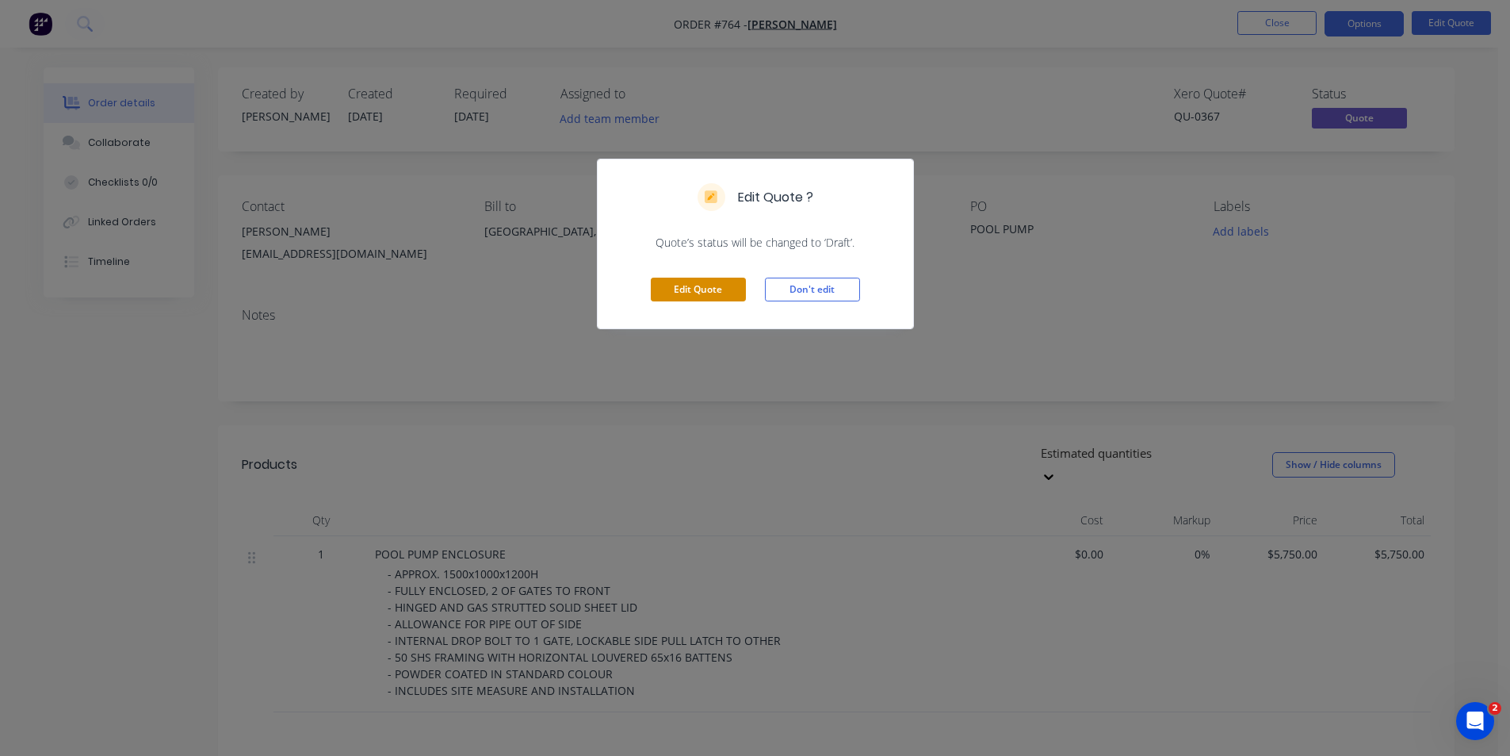
click at [709, 293] on button "Edit Quote" at bounding box center [698, 289] width 95 height 24
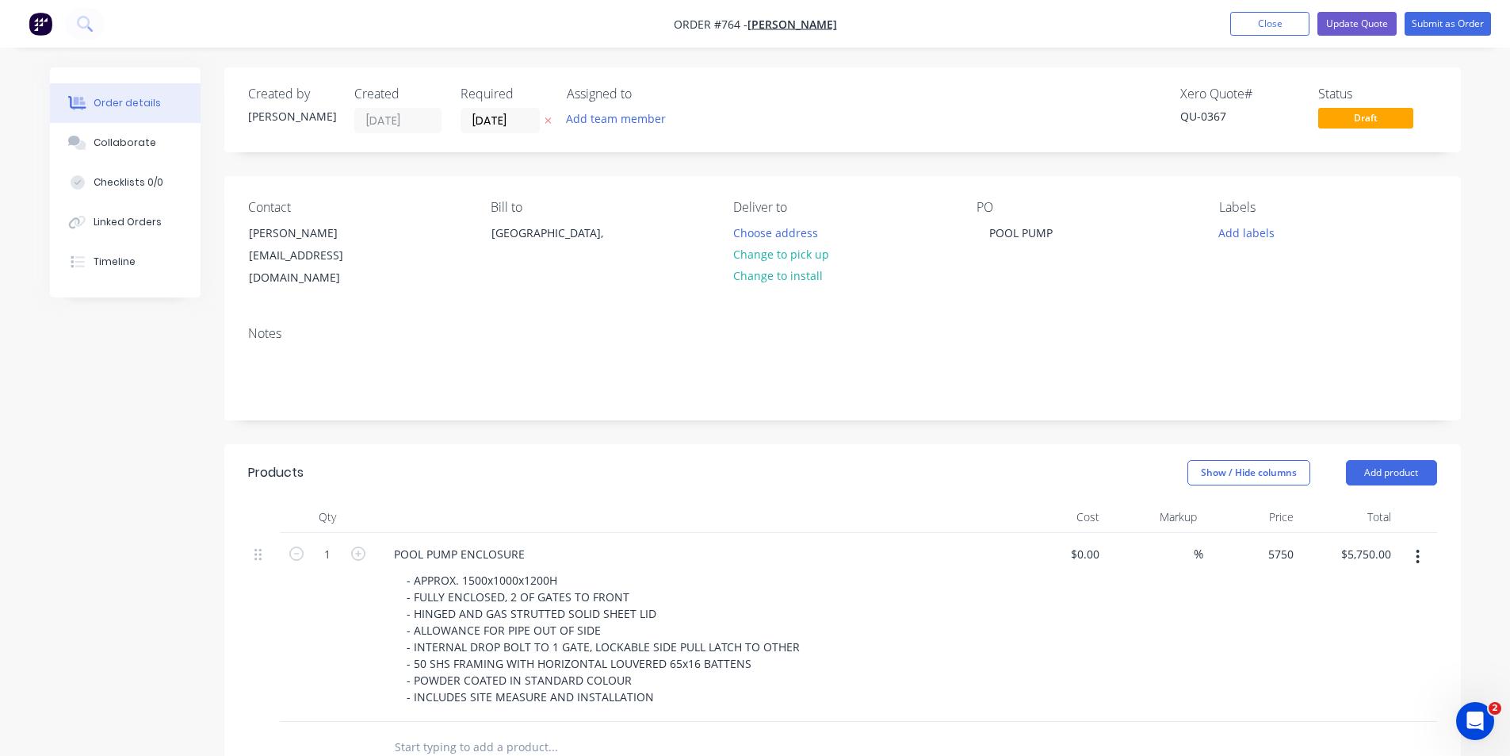
drag, startPoint x: 1264, startPoint y: 535, endPoint x: 1267, endPoint y: 550, distance: 15.4
click at [1265, 542] on div "5750 $5,750.00" at bounding box center [1268, 553] width 64 height 23
type input "$6,250.00"
click at [983, 473] on header "Products Show / Hide columns Add product" at bounding box center [842, 472] width 1237 height 57
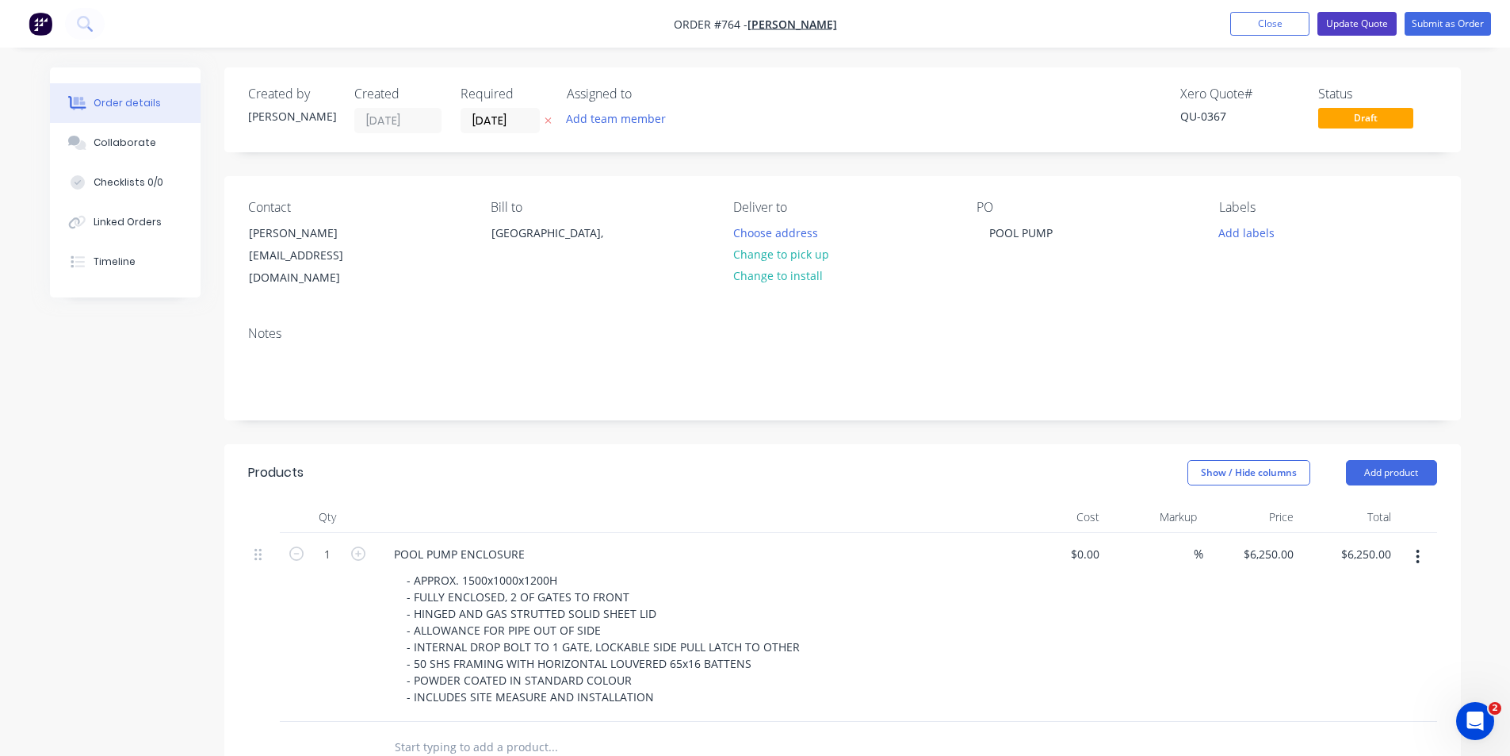
click at [1341, 23] on button "Update Quote" at bounding box center [1357, 24] width 79 height 24
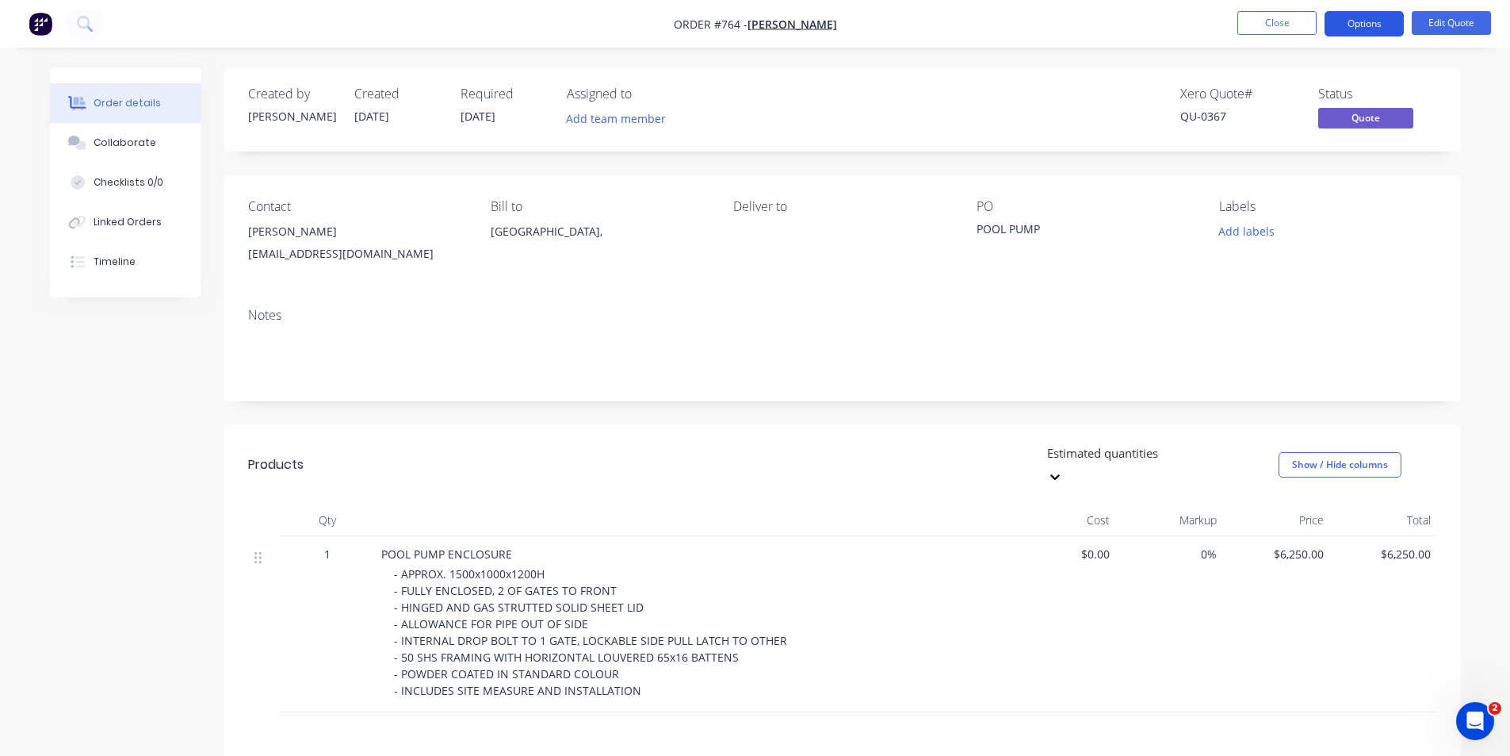
click at [1347, 20] on button "Options" at bounding box center [1364, 23] width 79 height 25
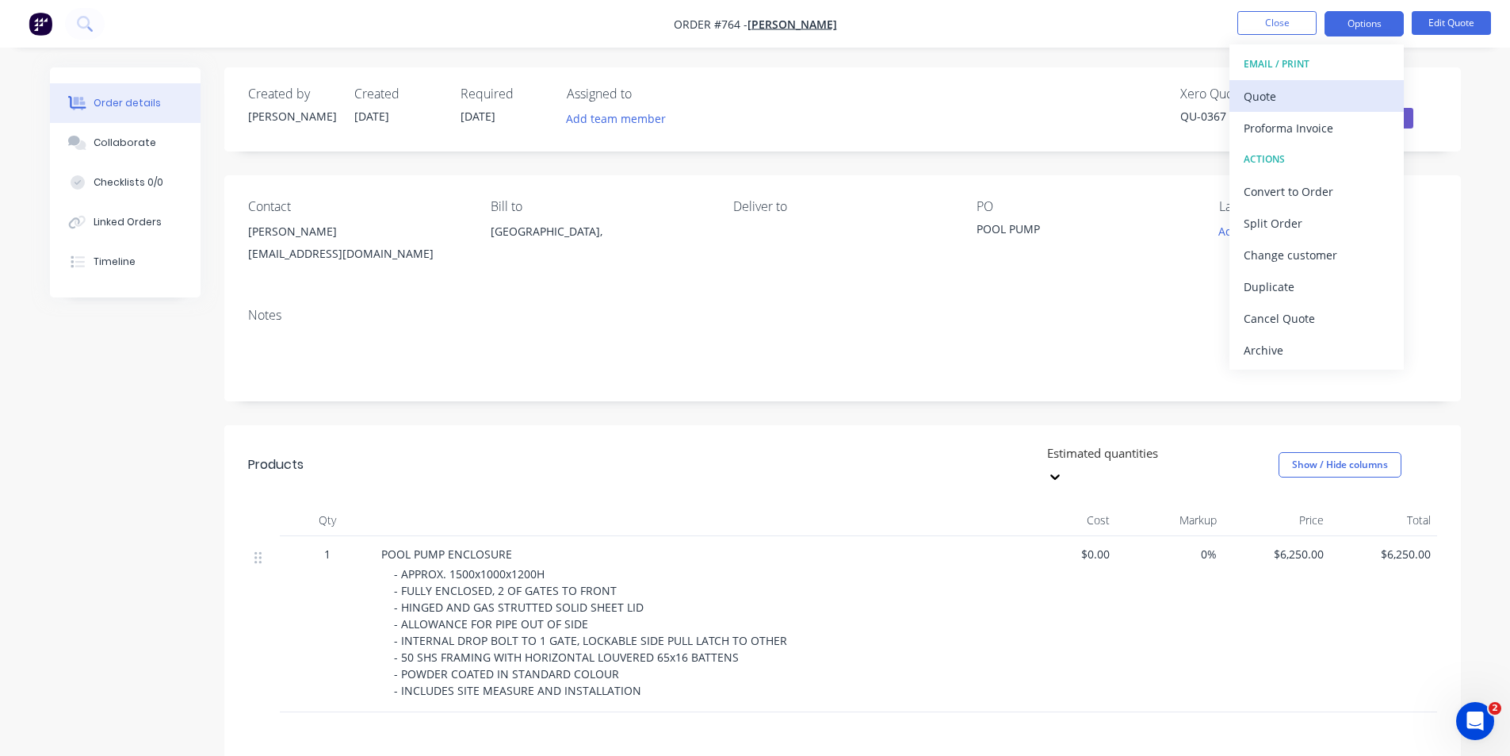
click at [1275, 92] on div "Quote" at bounding box center [1317, 96] width 146 height 23
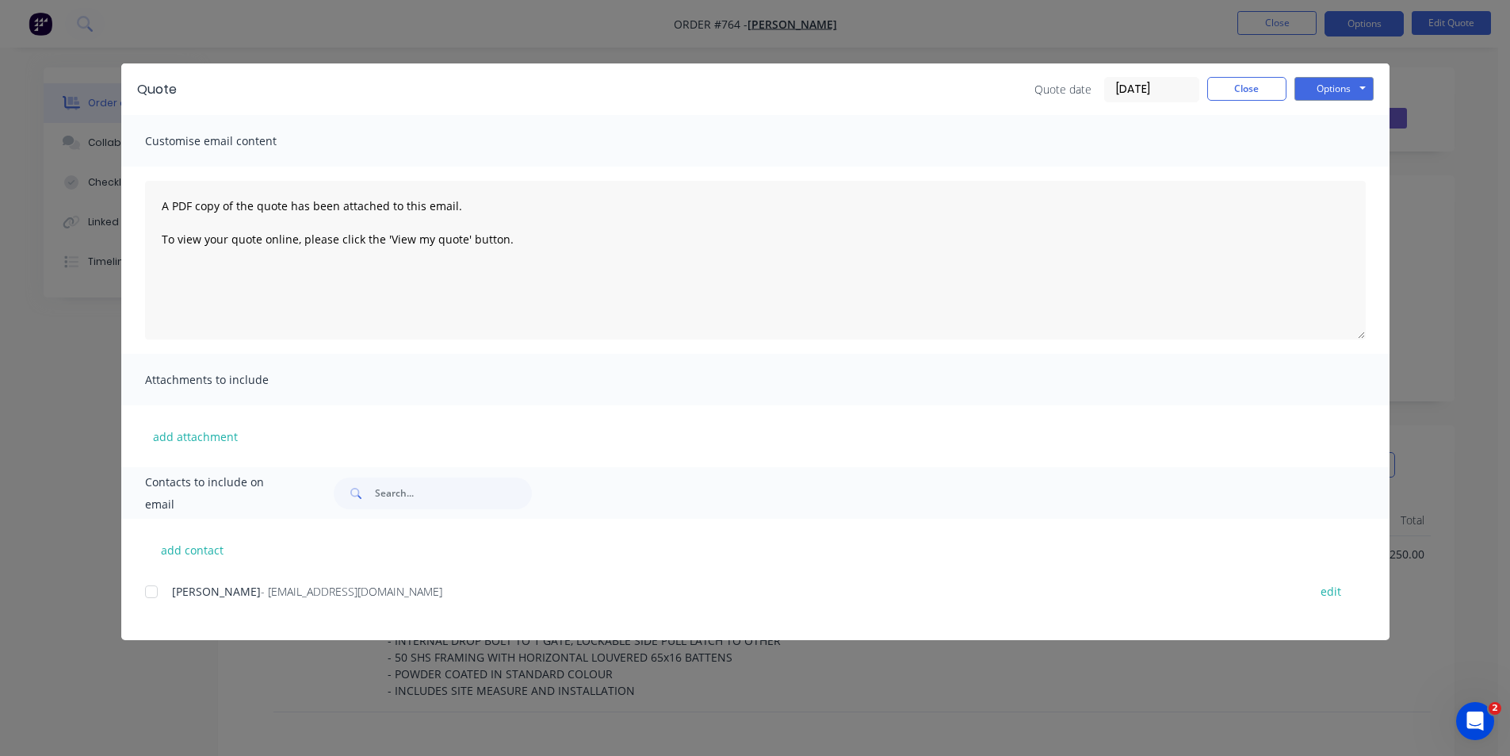
click at [152, 586] on div at bounding box center [152, 592] width 32 height 32
click at [1342, 90] on button "Options" at bounding box center [1334, 89] width 79 height 24
click at [1338, 163] on button "Email" at bounding box center [1345, 169] width 101 height 26
click at [1196, 92] on input "[DATE]" at bounding box center [1152, 90] width 94 height 24
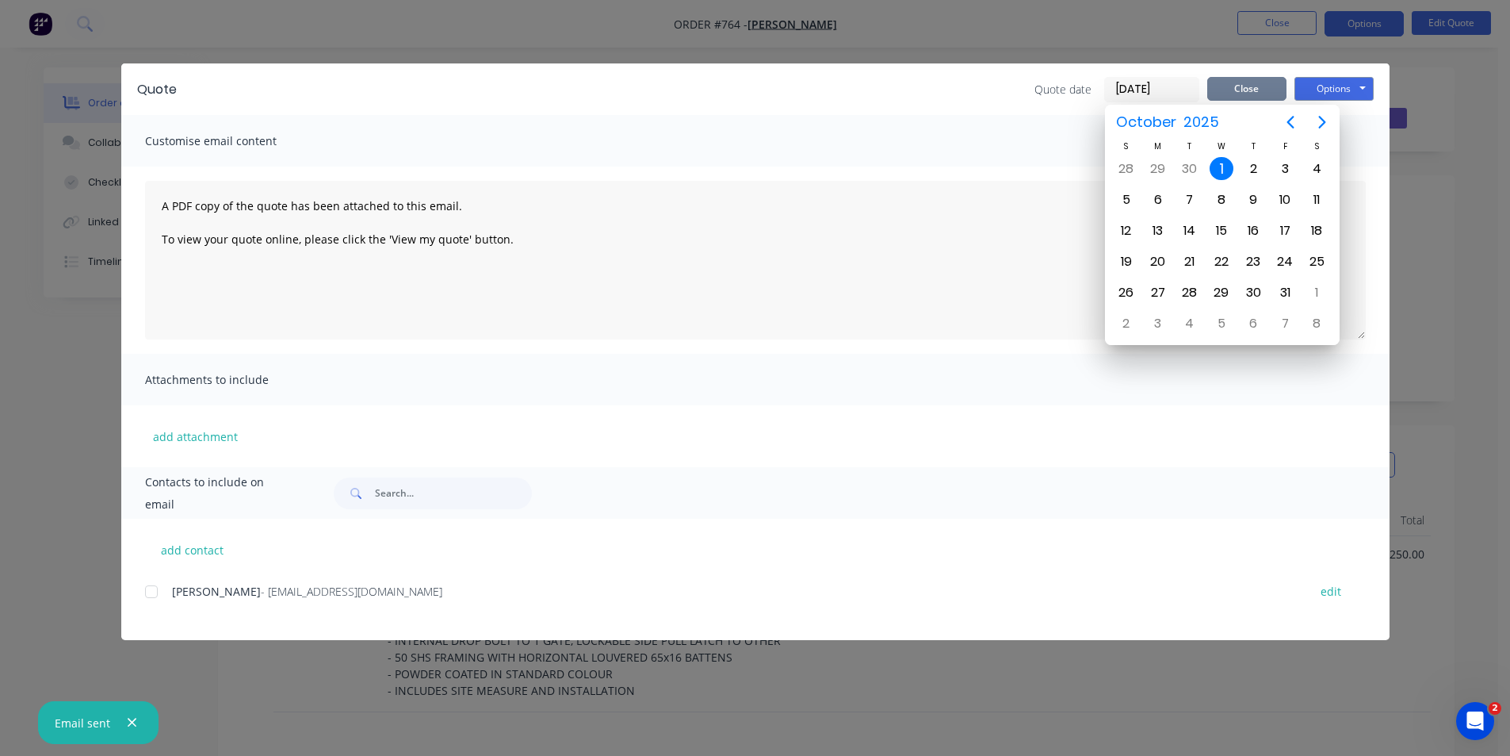
click at [1240, 91] on button "Close" at bounding box center [1246, 89] width 79 height 24
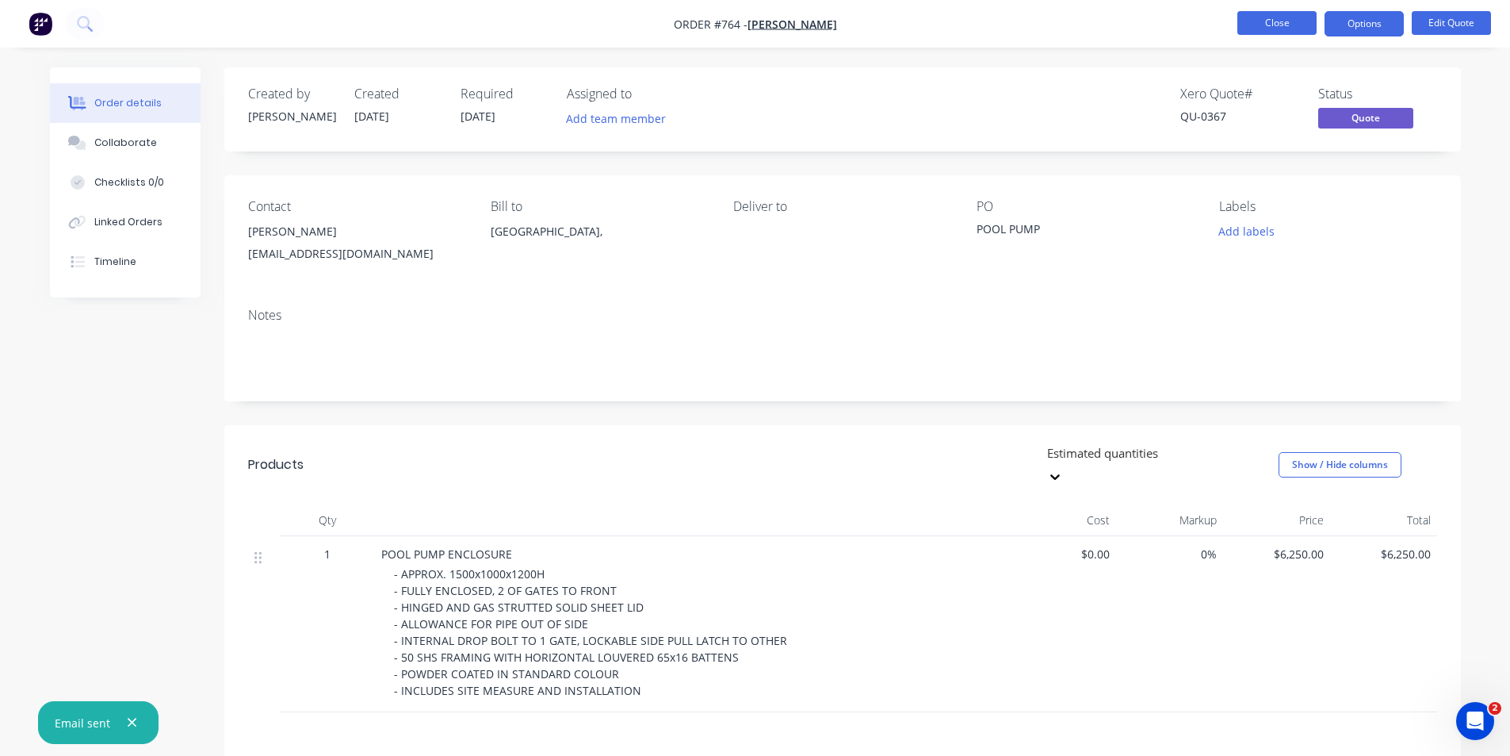
click at [1274, 21] on button "Close" at bounding box center [1277, 23] width 79 height 24
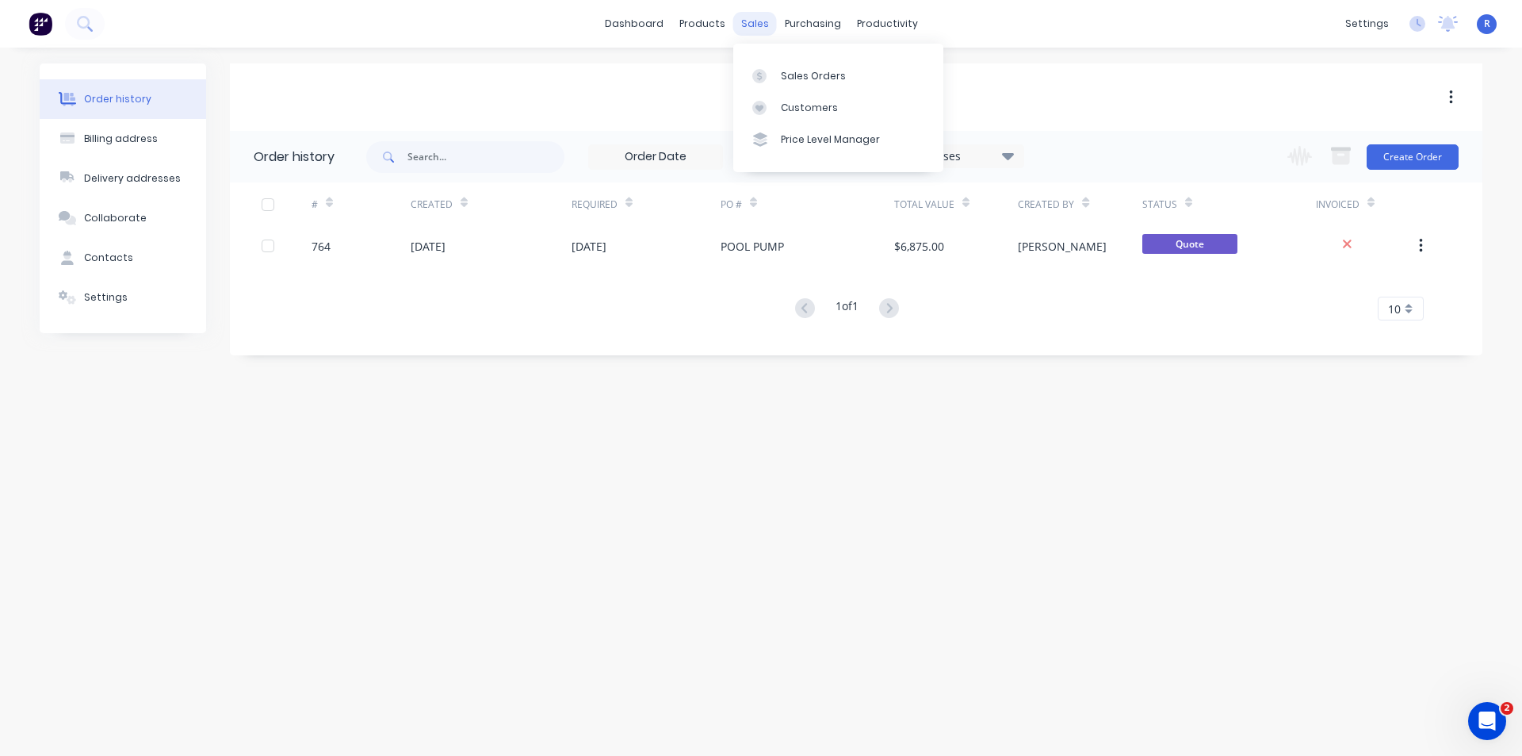
click at [760, 20] on div "sales" at bounding box center [755, 24] width 44 height 24
click at [792, 80] on div "Sales Orders" at bounding box center [813, 76] width 65 height 14
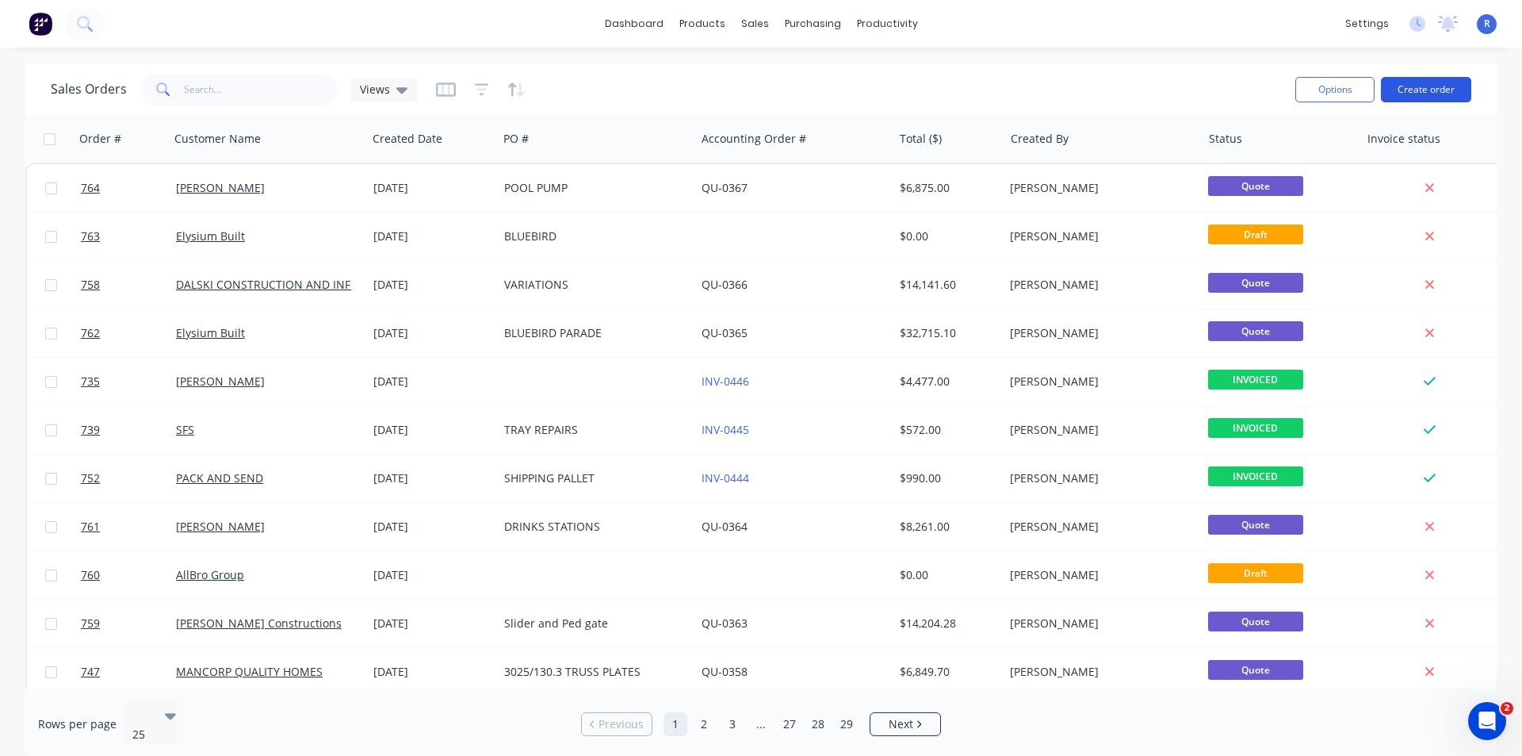
click at [1425, 86] on button "Create order" at bounding box center [1426, 89] width 90 height 25
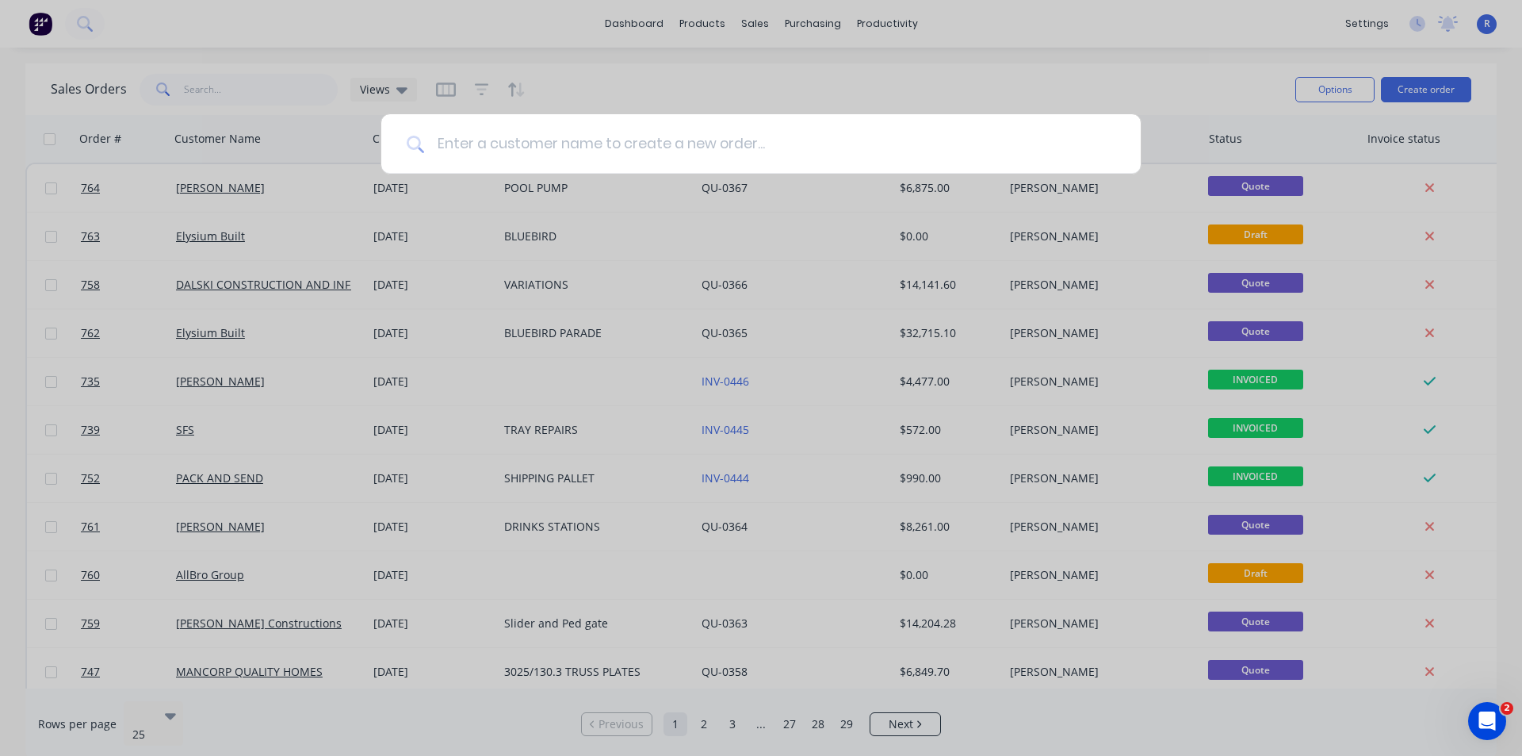
click at [729, 142] on input at bounding box center [769, 143] width 691 height 59
paste input "FLYNNSTONE PLUMBING & EXCAVATION"
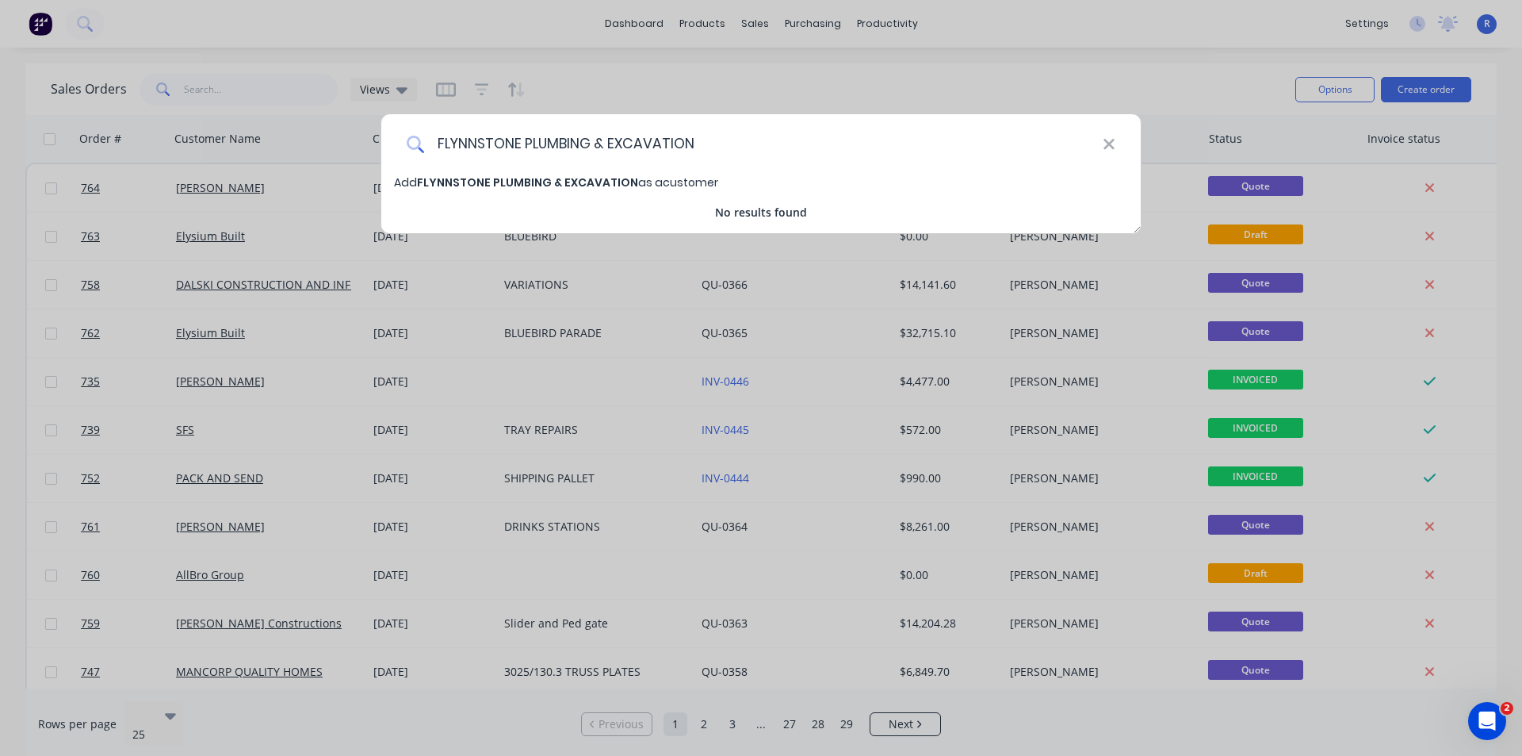
type input "FLYNNSTONE PLUMBING & EXCAVATION"
click at [565, 187] on span "FLYNNSTONE PLUMBING & EXCAVATION" at bounding box center [527, 182] width 221 height 16
select select "AU"
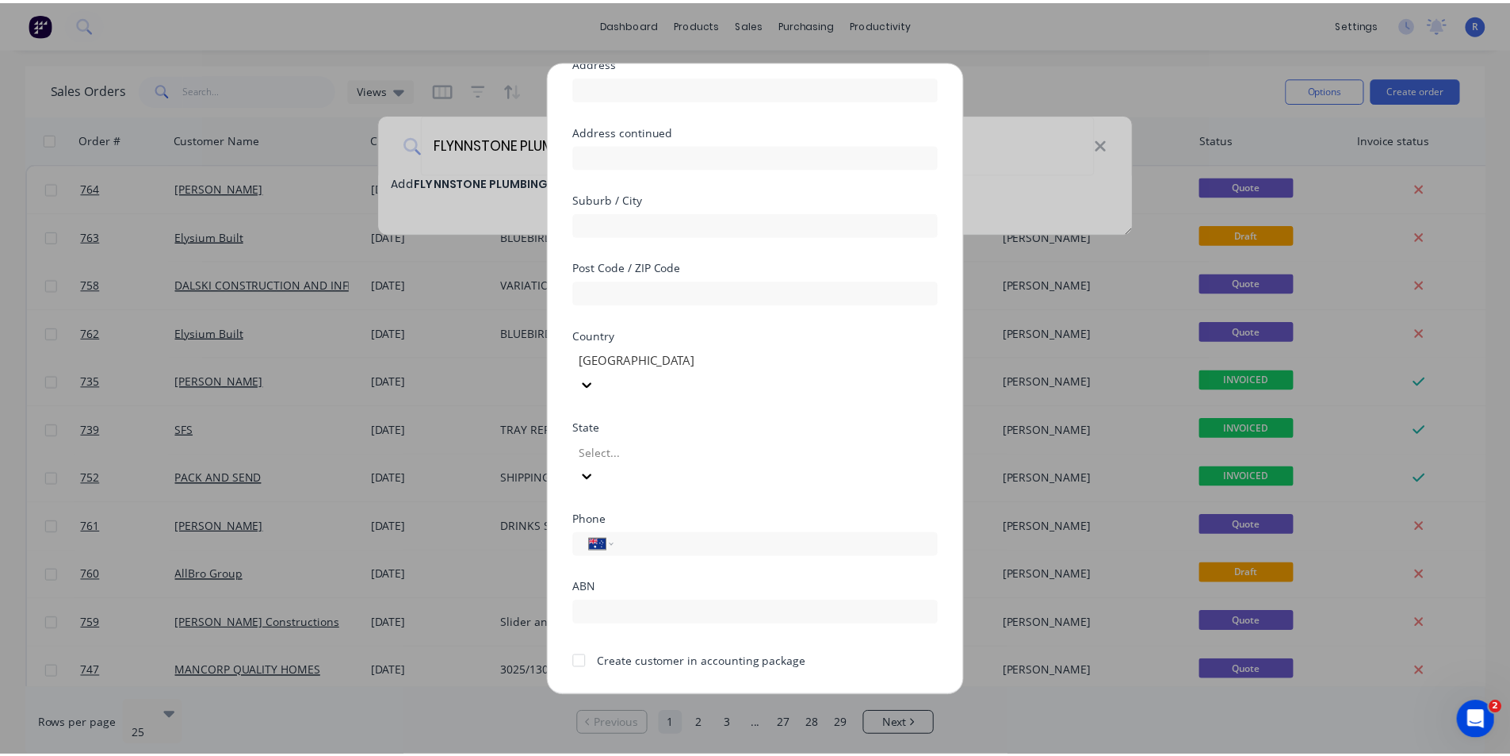
scroll to position [140, 0]
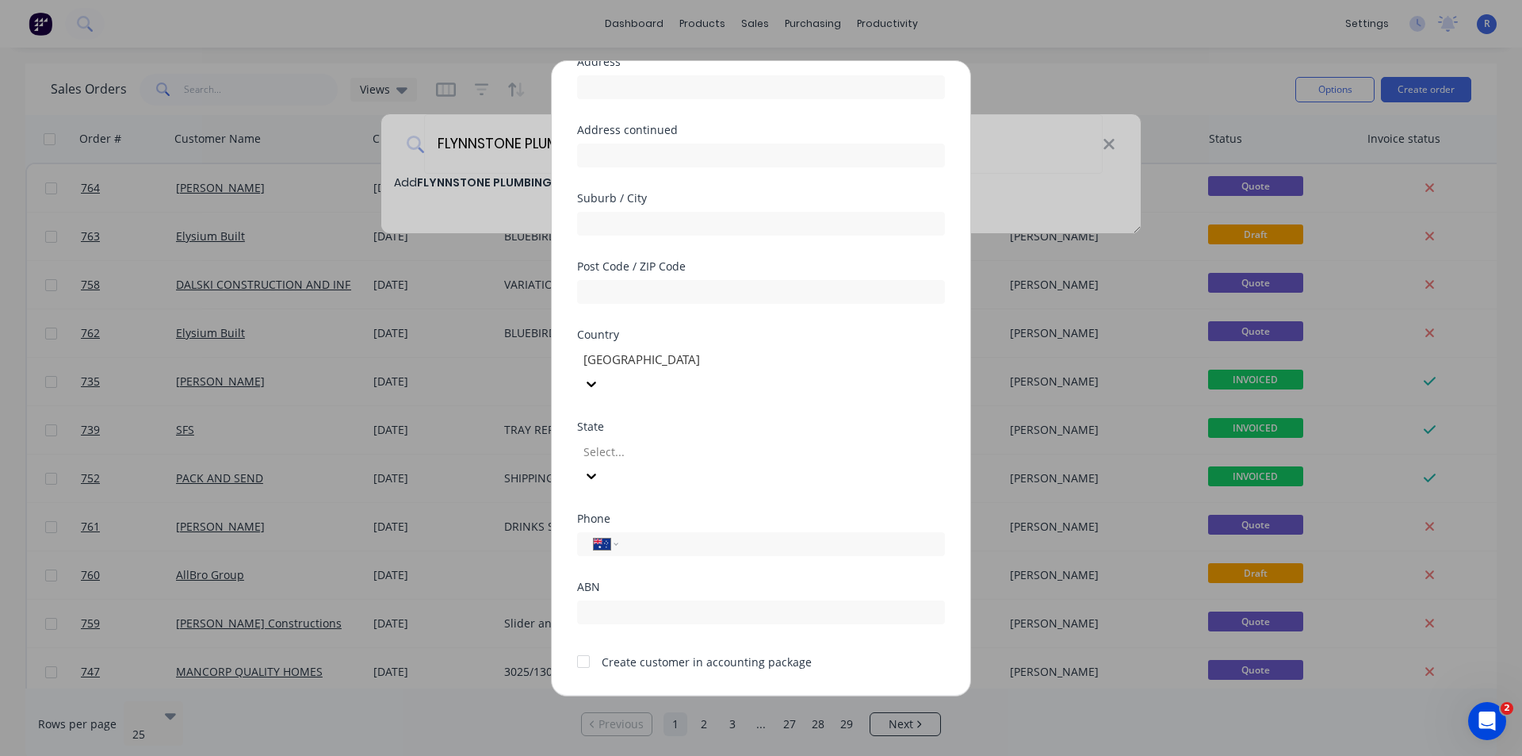
click at [576, 645] on div at bounding box center [584, 661] width 32 height 32
click at [706, 695] on button "Save" at bounding box center [711, 707] width 87 height 25
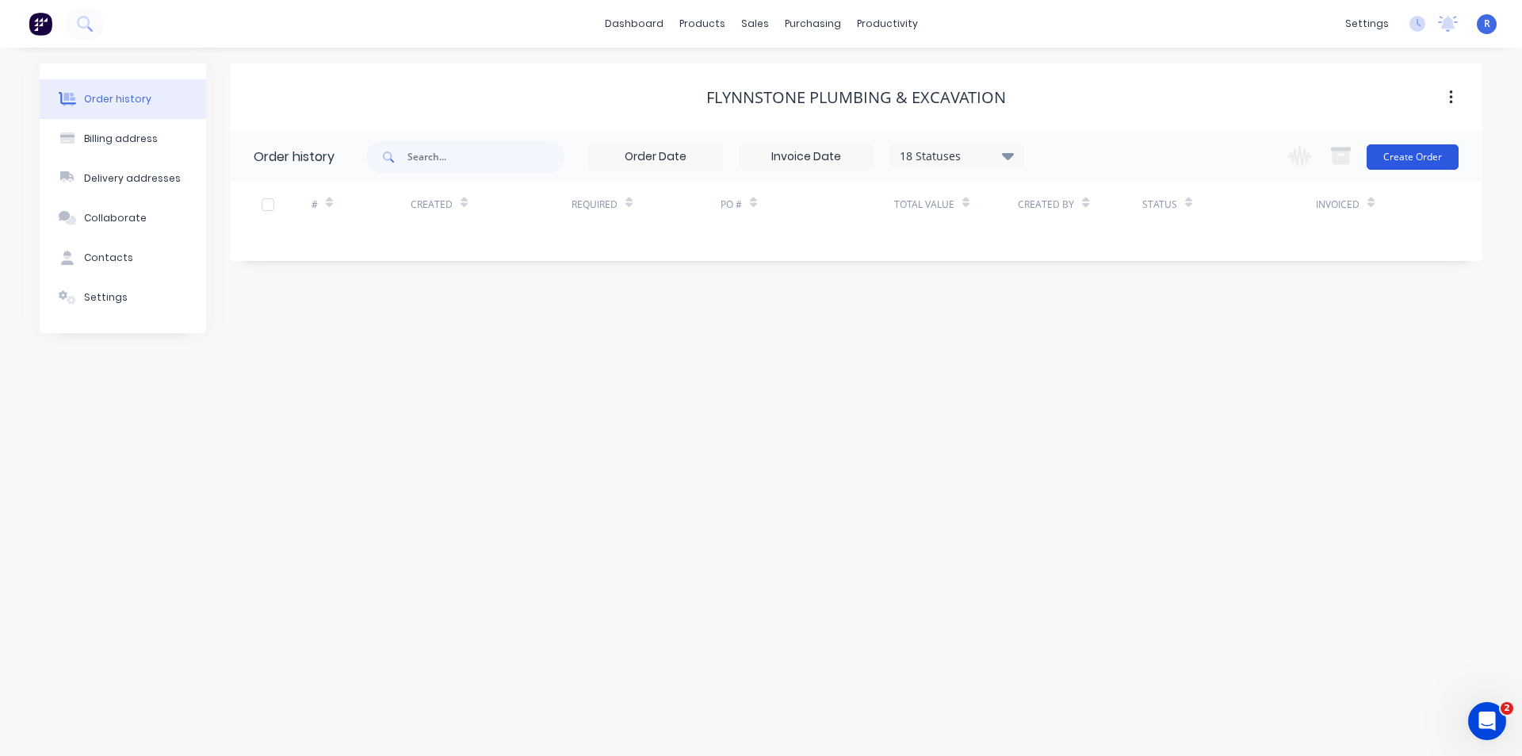
click at [1410, 165] on button "Create Order" at bounding box center [1413, 156] width 92 height 25
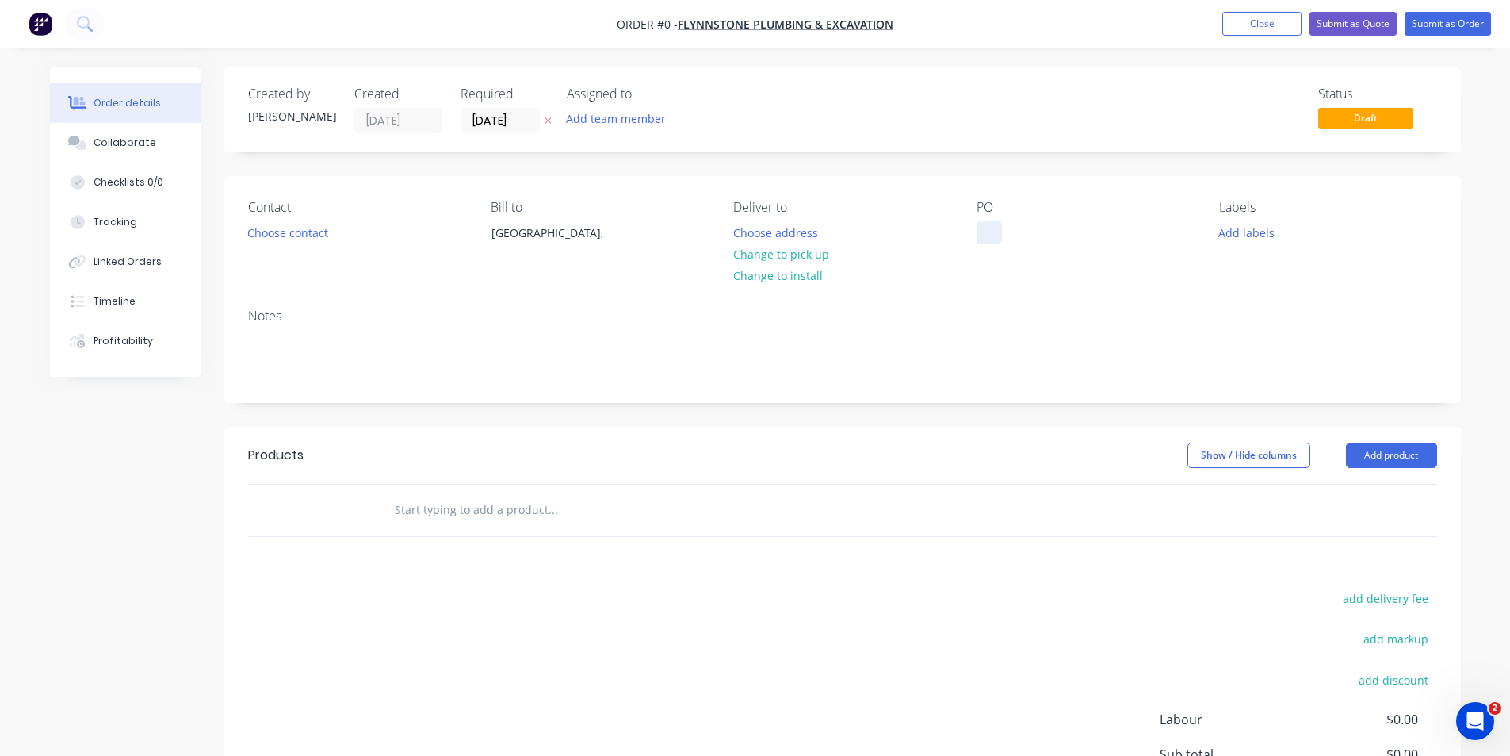
click at [985, 228] on div at bounding box center [989, 232] width 25 height 23
click at [285, 234] on div "Order details Collaborate Checklists 0/0 Tracking Linked Orders Timeline Profit…" at bounding box center [755, 504] width 1443 height 874
click at [285, 234] on button "Choose contact" at bounding box center [288, 231] width 98 height 21
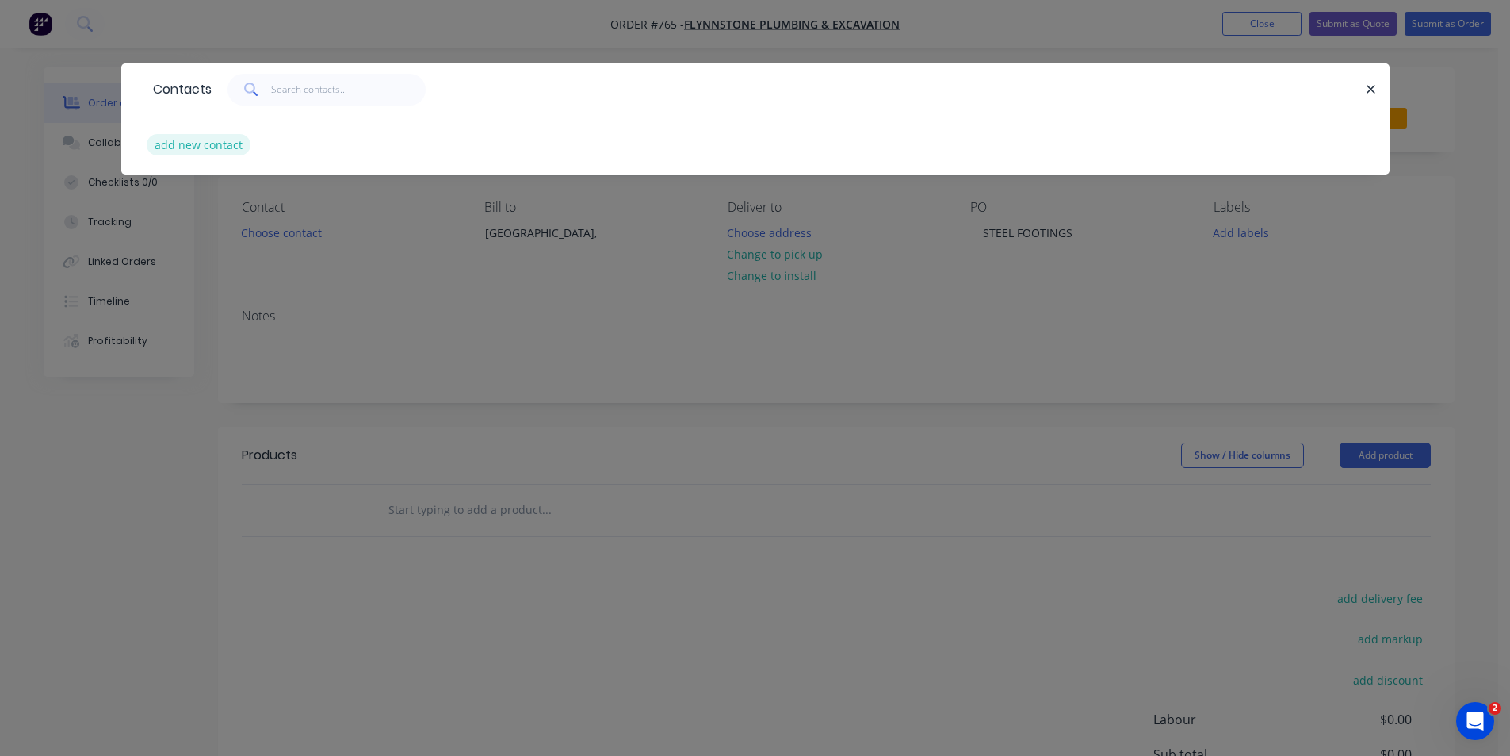
click at [209, 149] on button "add new contact" at bounding box center [199, 144] width 105 height 21
select select "AU"
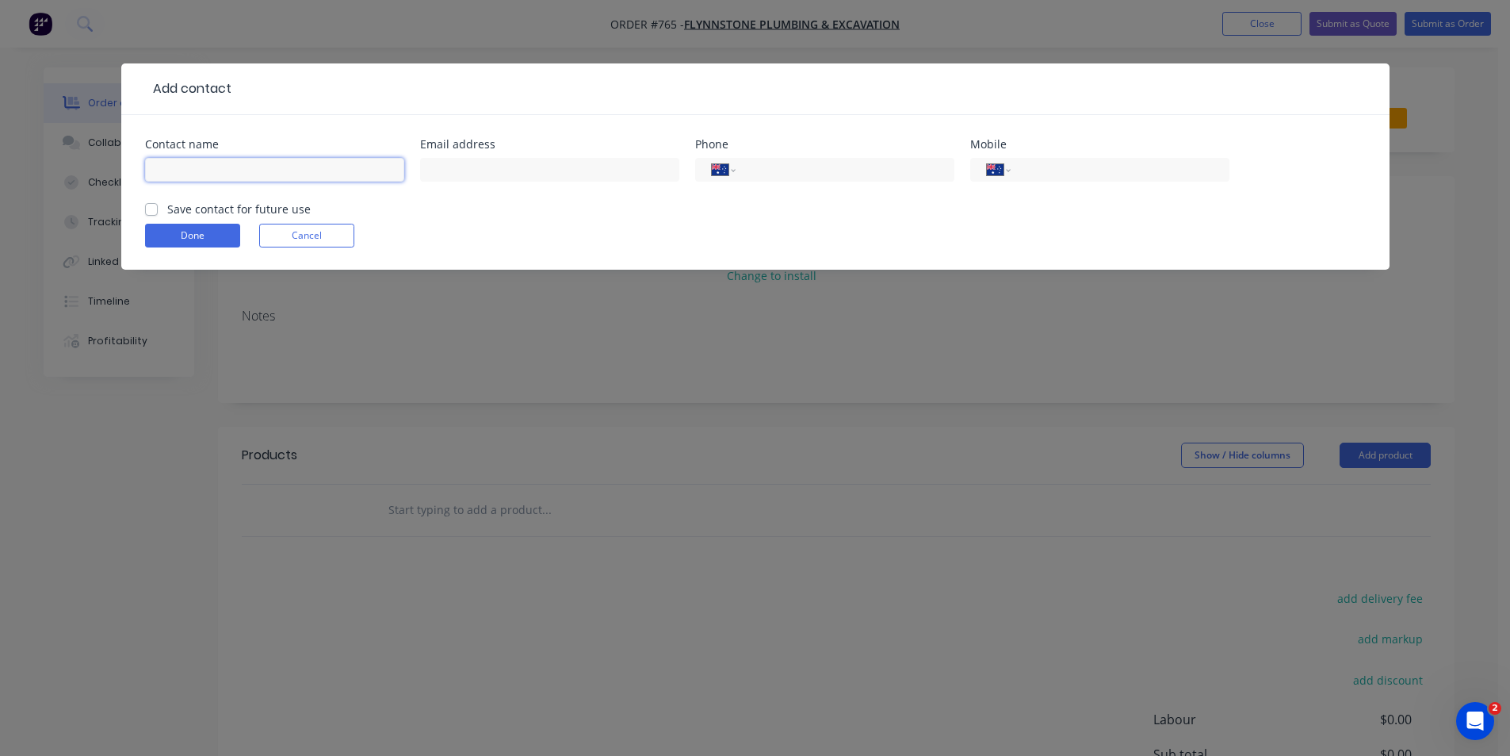
click at [236, 164] on input "text" at bounding box center [274, 170] width 259 height 24
drag, startPoint x: 200, startPoint y: 165, endPoint x: 118, endPoint y: 167, distance: 81.7
click at [118, 167] on div "Add contact Contact name [PERSON_NAME] address Phone International [GEOGRAPHIC_…" at bounding box center [755, 378] width 1510 height 756
paste input "aul & [PERSON_NAME]"
type input "[PERSON_NAME] & [PERSON_NAME]"
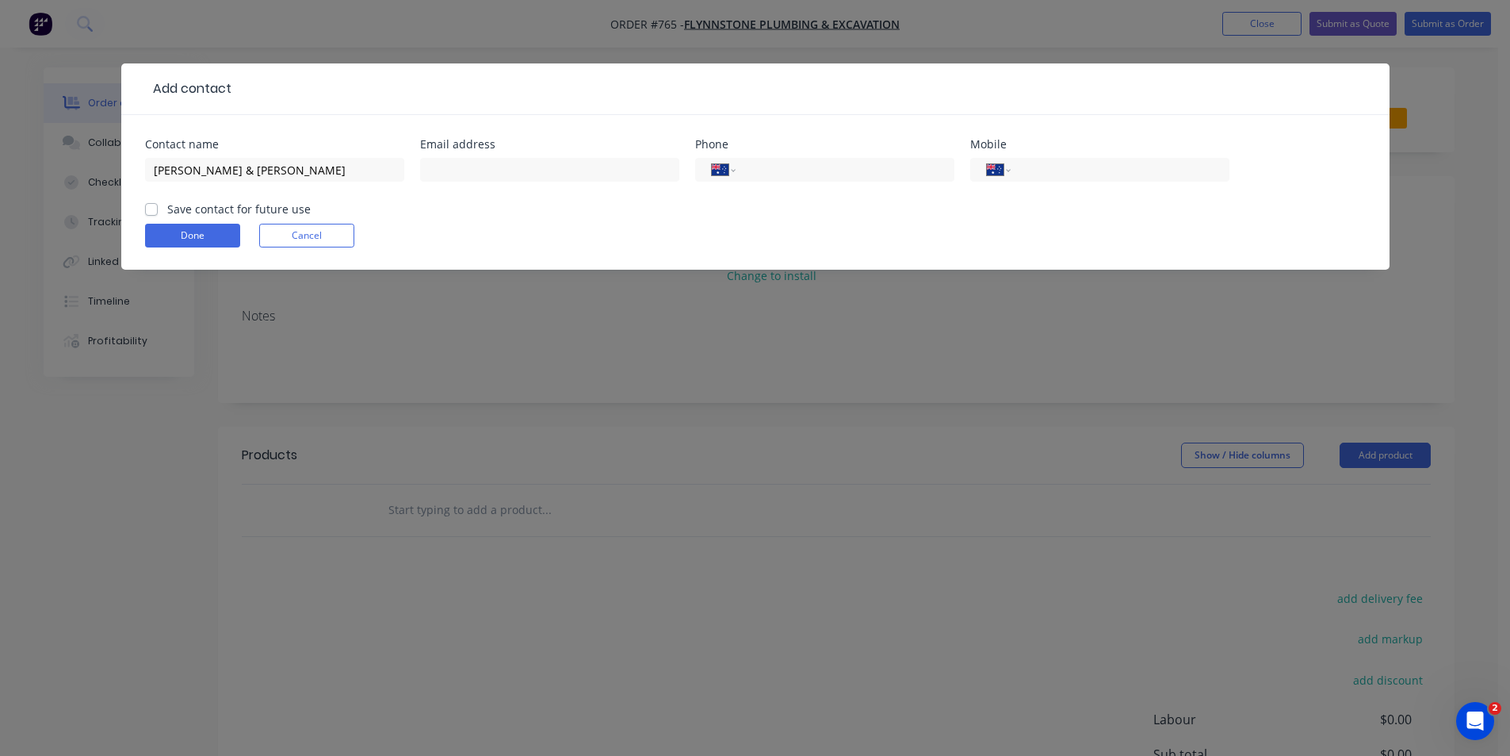
click at [477, 236] on div "Done Cancel" at bounding box center [755, 236] width 1221 height 24
click at [480, 174] on input "text" at bounding box center [549, 170] width 259 height 24
paste input "[EMAIL_ADDRESS][DOMAIN_NAME]"
type input "[EMAIL_ADDRESS][DOMAIN_NAME]"
click at [167, 203] on label "Save contact for future use" at bounding box center [239, 209] width 144 height 17
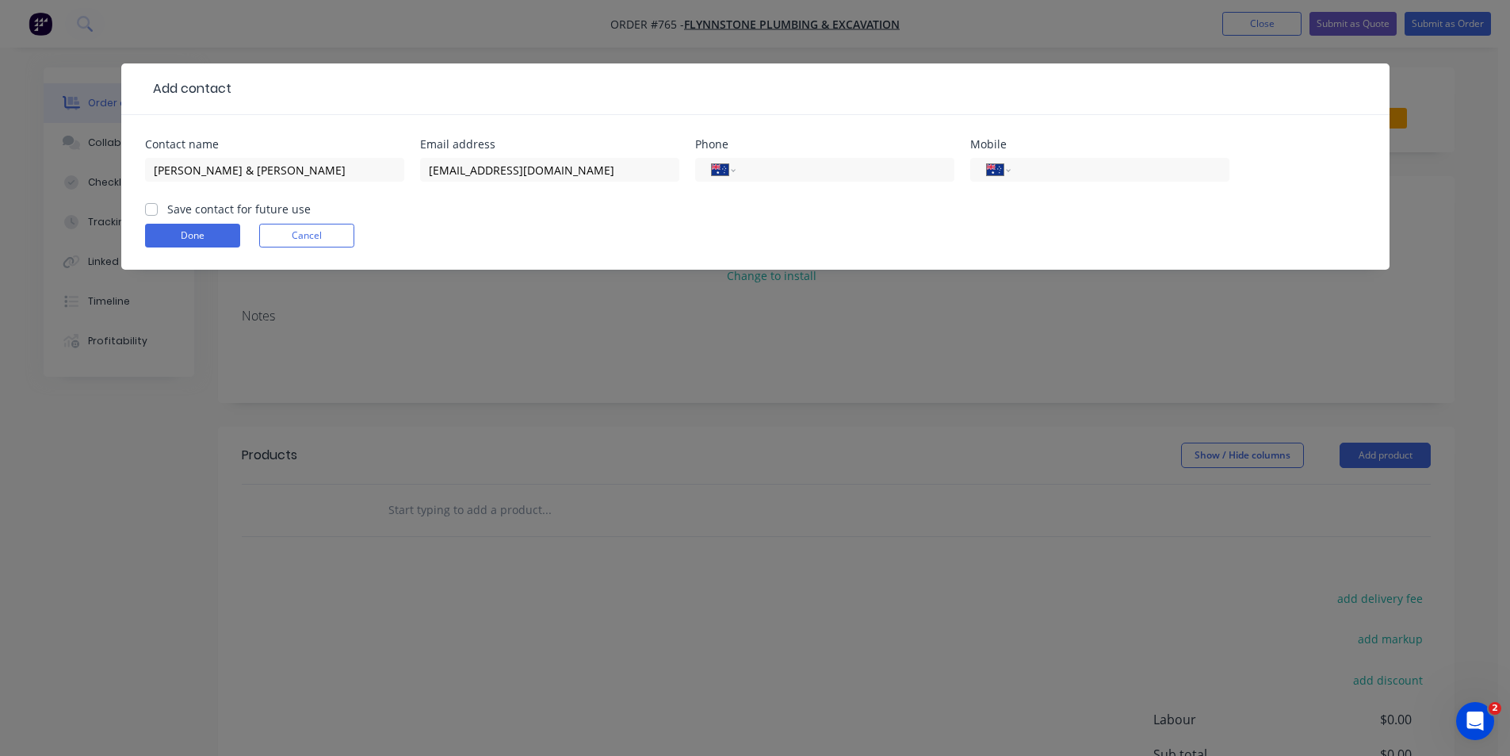
click at [149, 203] on input "Save contact for future use" at bounding box center [151, 208] width 13 height 15
checkbox input "true"
click at [1054, 172] on input "tel" at bounding box center [1117, 170] width 190 height 18
paste input "0422 138 848"
type input "0422 138 848"
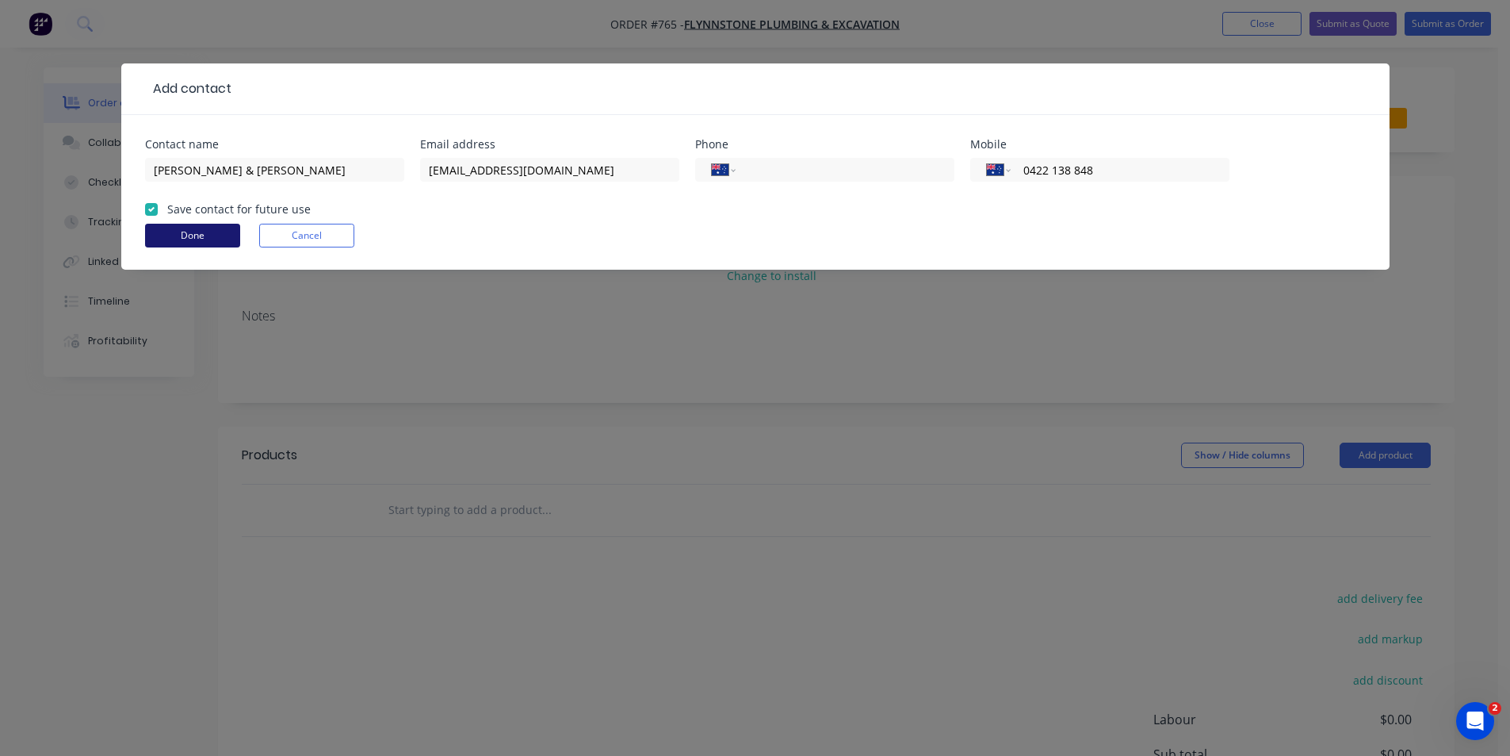
click at [174, 230] on button "Done" at bounding box center [192, 236] width 95 height 24
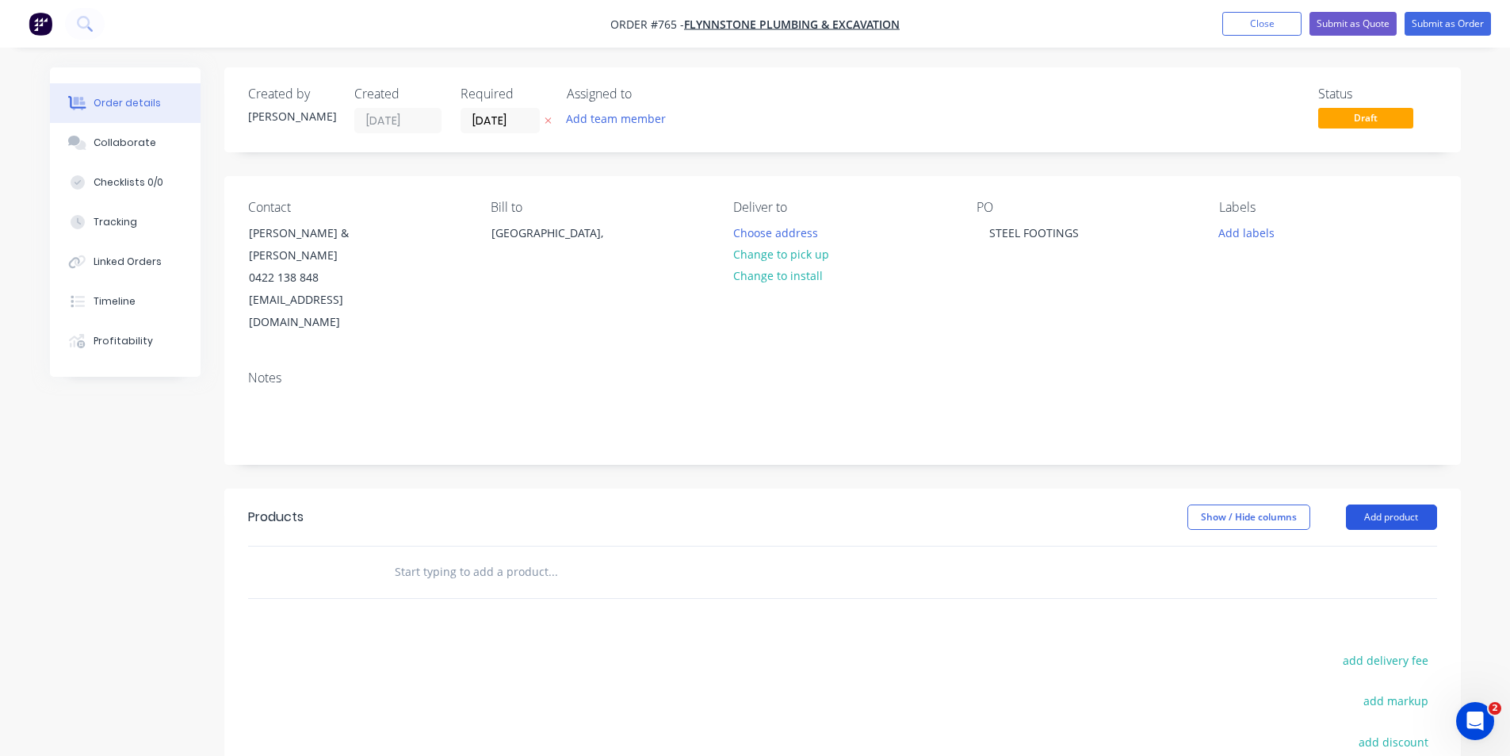
click at [1393, 504] on button "Add product" at bounding box center [1391, 516] width 91 height 25
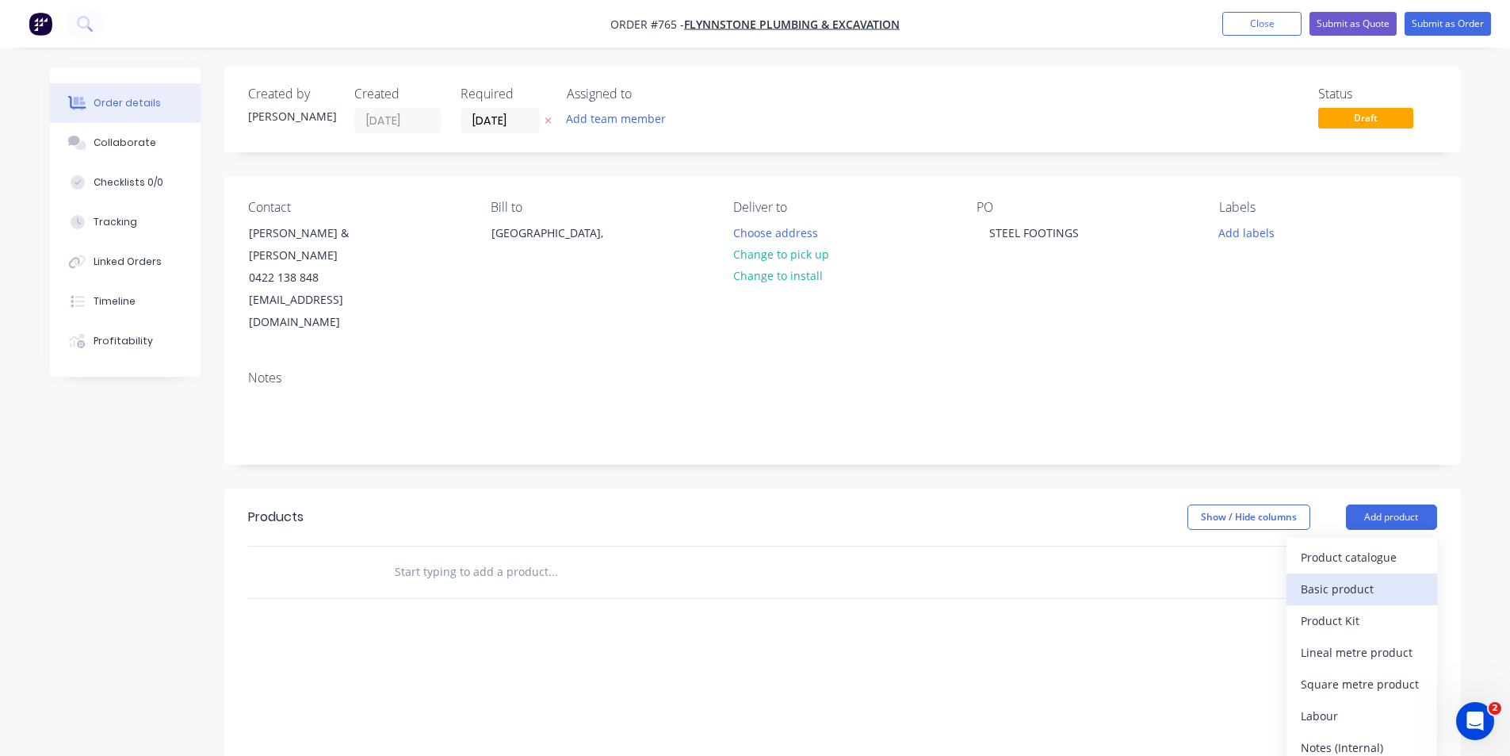
click at [1367, 577] on div "Basic product" at bounding box center [1362, 588] width 122 height 23
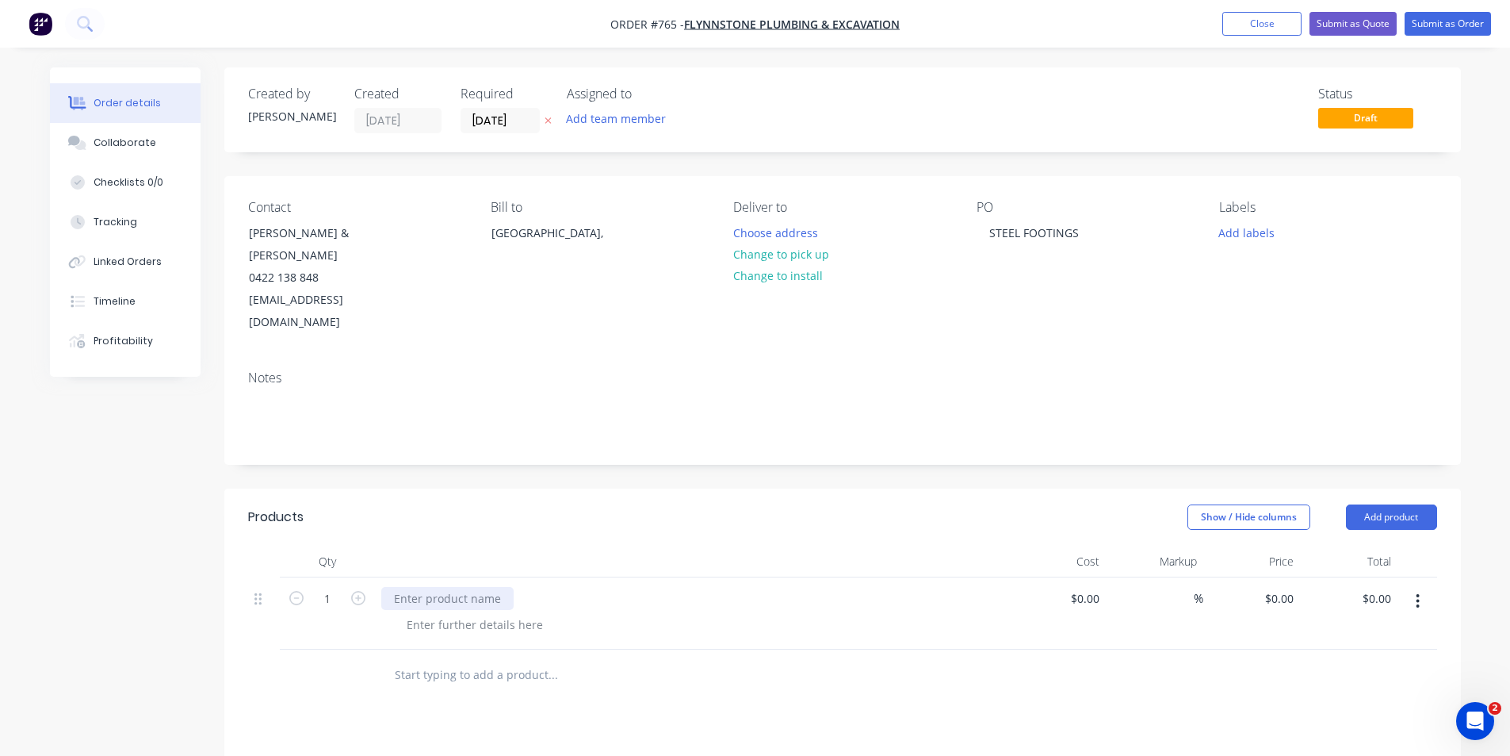
click at [450, 587] on div at bounding box center [447, 598] width 132 height 23
click at [499, 587] on div "SUPPLY ONLY OF 5" at bounding box center [443, 598] width 124 height 23
click at [486, 613] on div at bounding box center [475, 624] width 162 height 23
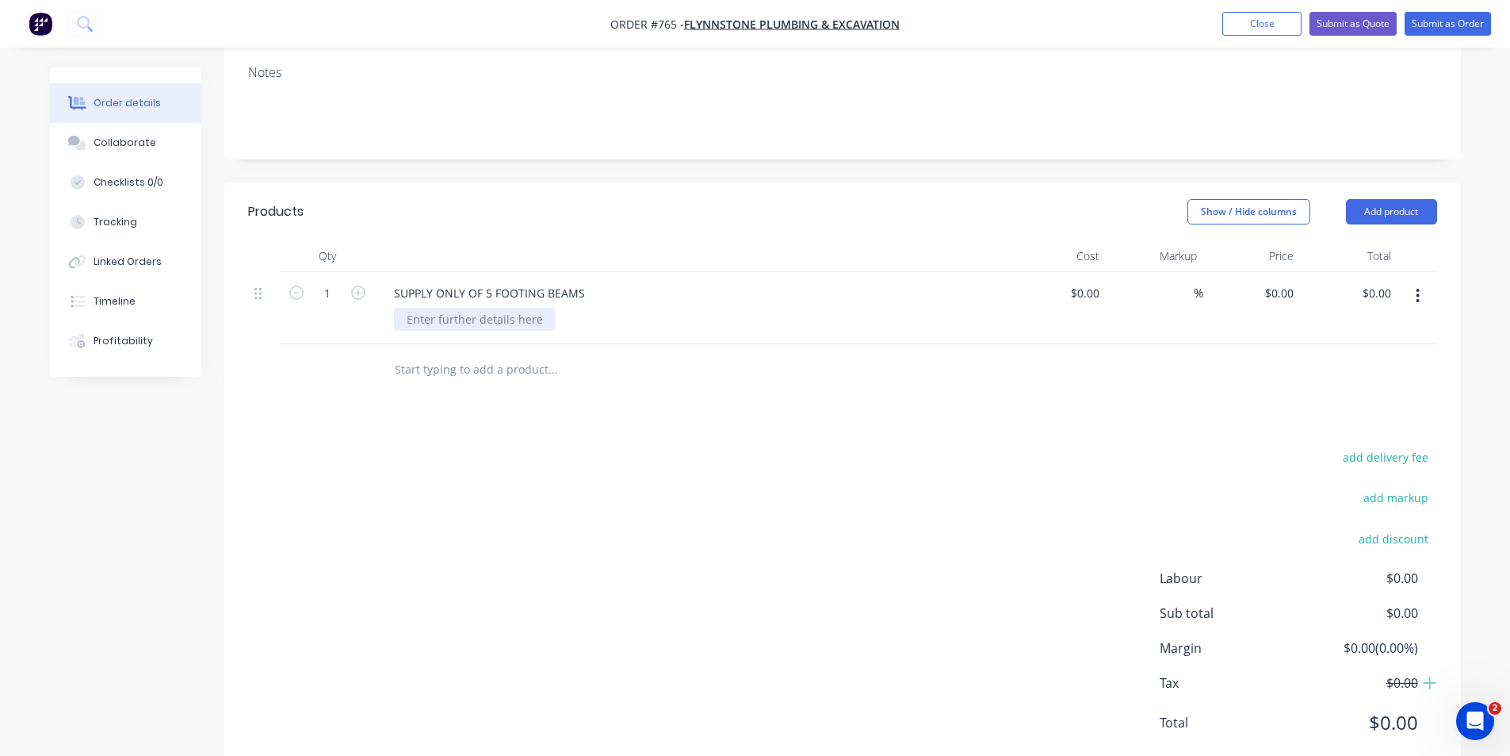
click at [447, 308] on div at bounding box center [475, 319] width 162 height 23
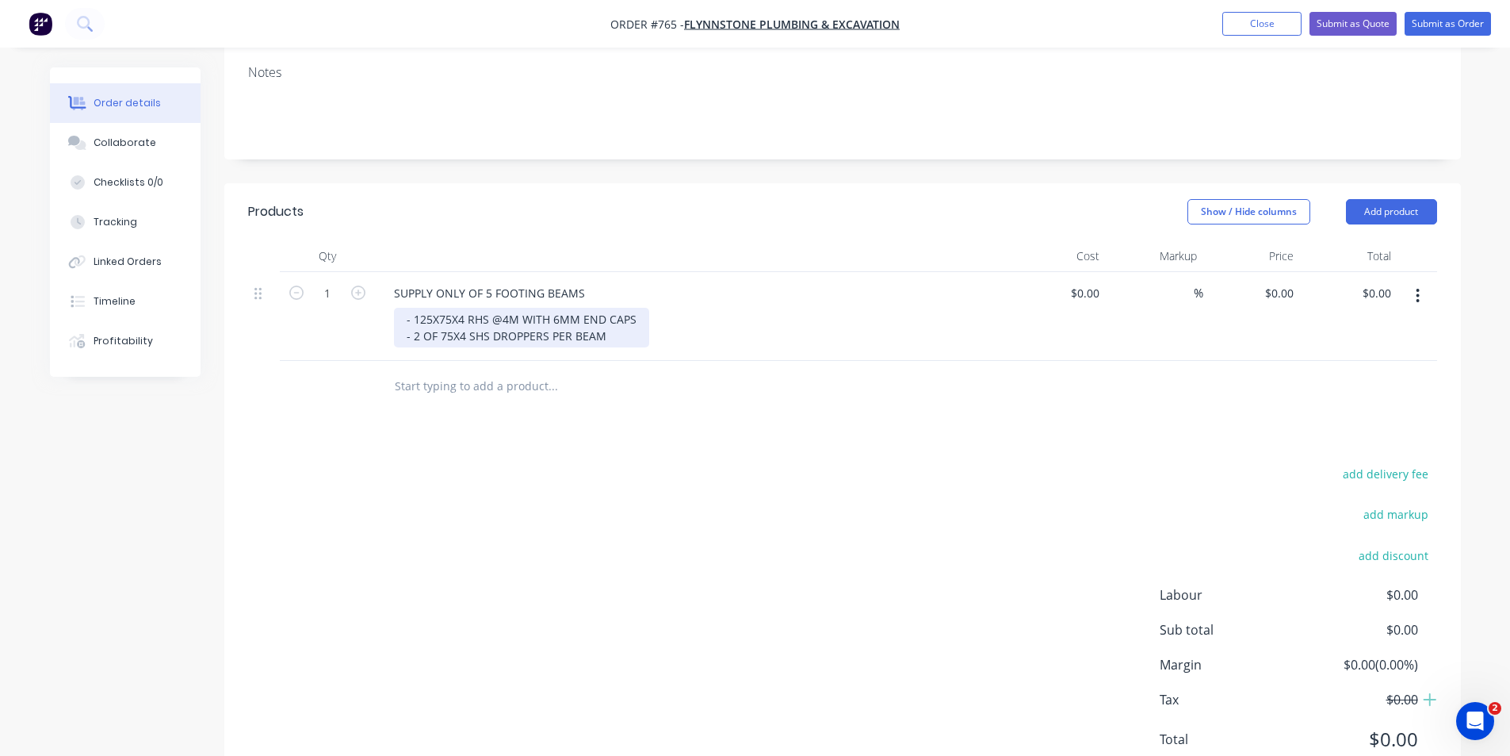
click at [491, 308] on div "- 125X75X4 RHS @4M WITH 6MM END CAPS - 2 OF 75X4 SHS DROPPERS PER BEAM" at bounding box center [521, 328] width 255 height 40
click at [618, 308] on div "- 125X75X4 RHS BEAM @4M WITH 6MM END CAPS - 2 OF 75X4 SHS DROPPERS PER BEAM" at bounding box center [538, 328] width 289 height 40
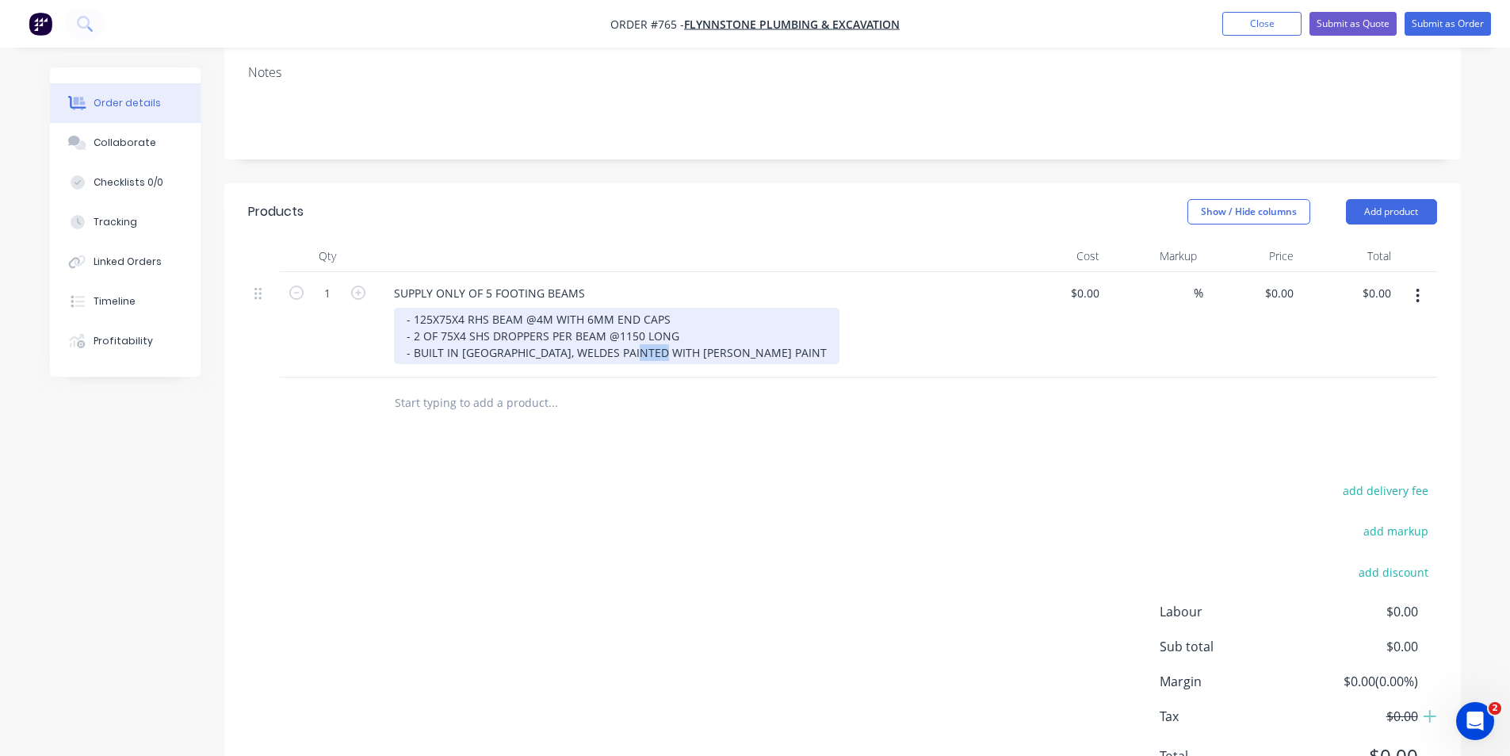
drag, startPoint x: 667, startPoint y: 307, endPoint x: 641, endPoint y: 306, distance: 25.4
click at [641, 308] on div "- 125X75X4 RHS BEAM @4M WITH 6MM END CAPS - 2 OF 75X4 SHS DROPPERS PER BEAM @11…" at bounding box center [617, 336] width 446 height 56
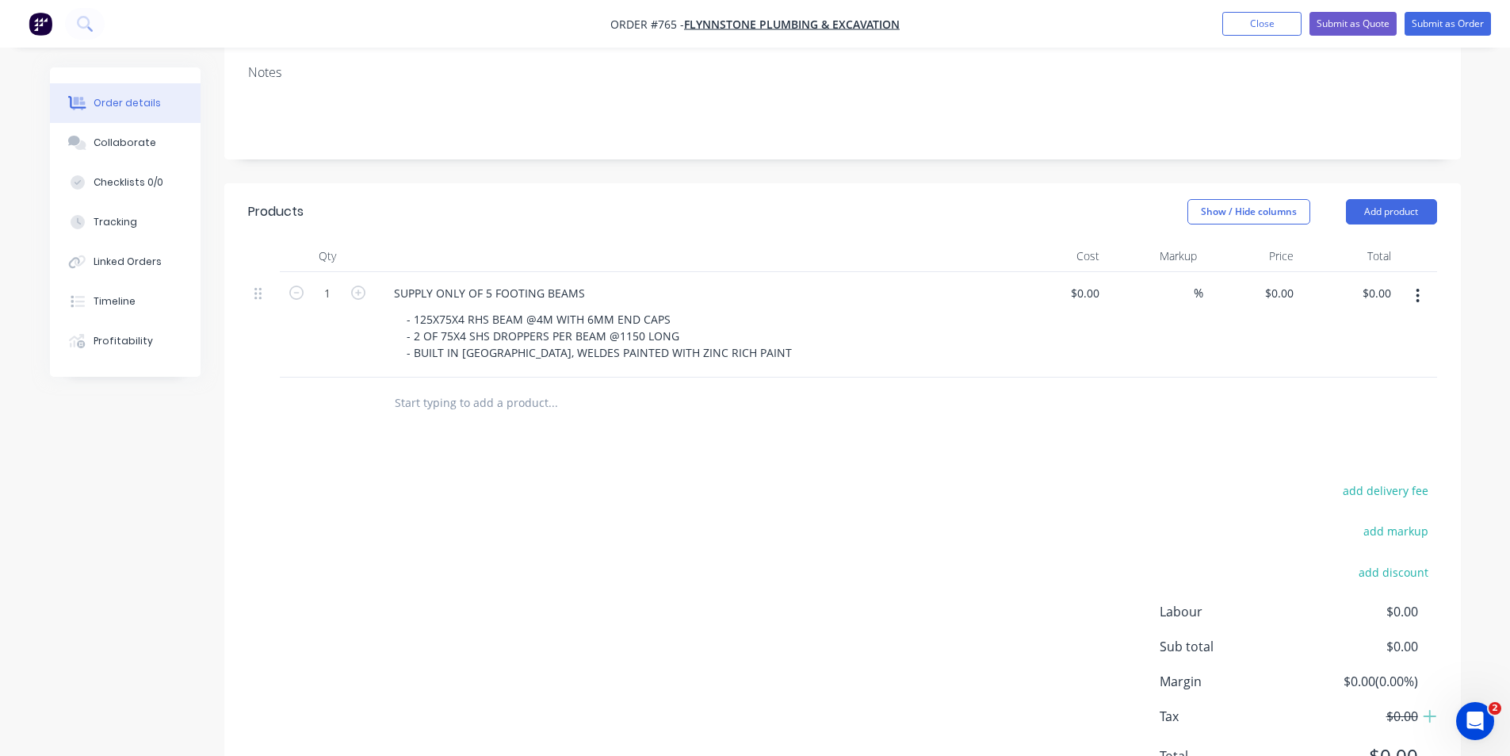
click at [672, 383] on div at bounding box center [660, 403] width 571 height 52
click at [593, 509] on div "add delivery fee add markup add discount Labour $0.00 Sub total $0.00 Margin $0…" at bounding box center [842, 633] width 1189 height 306
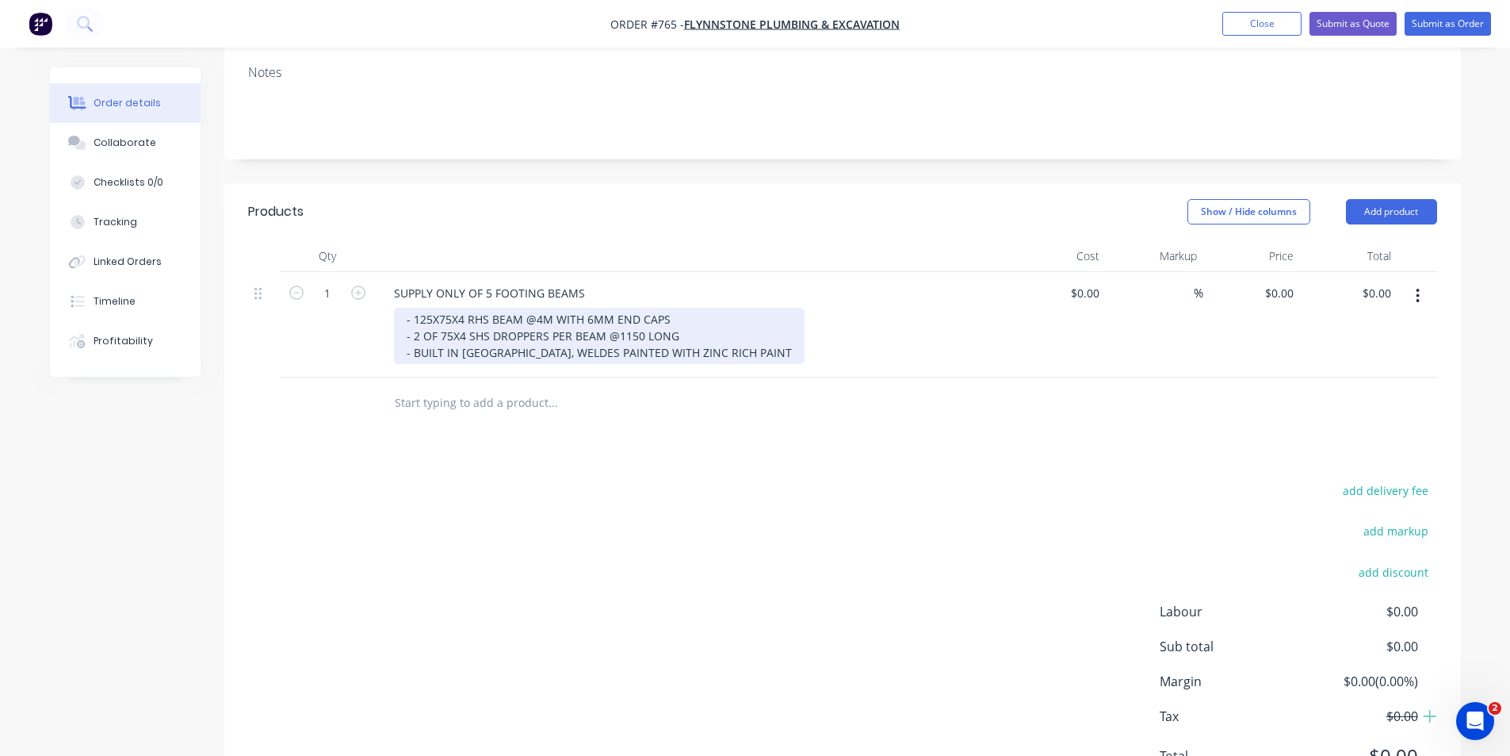
click at [553, 308] on div "- 125X75X4 RHS BEAM @4M WITH 6MM END CAPS - 2 OF 75X4 SHS DROPPERS PER BEAM @11…" at bounding box center [599, 336] width 411 height 56
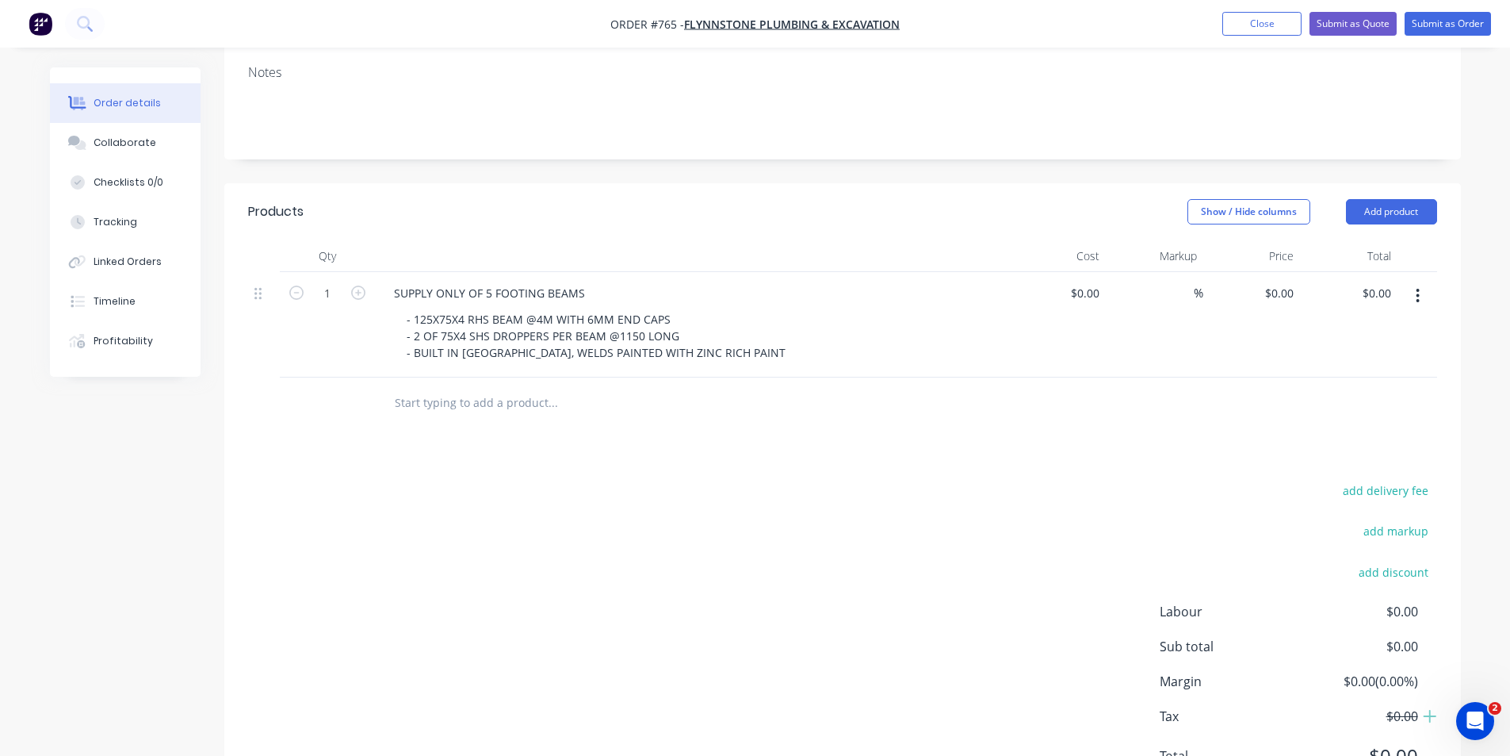
click at [616, 538] on div "add delivery fee add markup add discount Labour $0.00 Sub total $0.00 Margin $0…" at bounding box center [842, 633] width 1189 height 306
drag, startPoint x: 796, startPoint y: 521, endPoint x: 1122, endPoint y: 289, distance: 400.2
click at [798, 519] on div "add delivery fee add markup add discount Labour $0.00 Sub total $0.00 Margin $0…" at bounding box center [842, 633] width 1189 height 306
click at [1382, 199] on button "Add product" at bounding box center [1391, 211] width 91 height 25
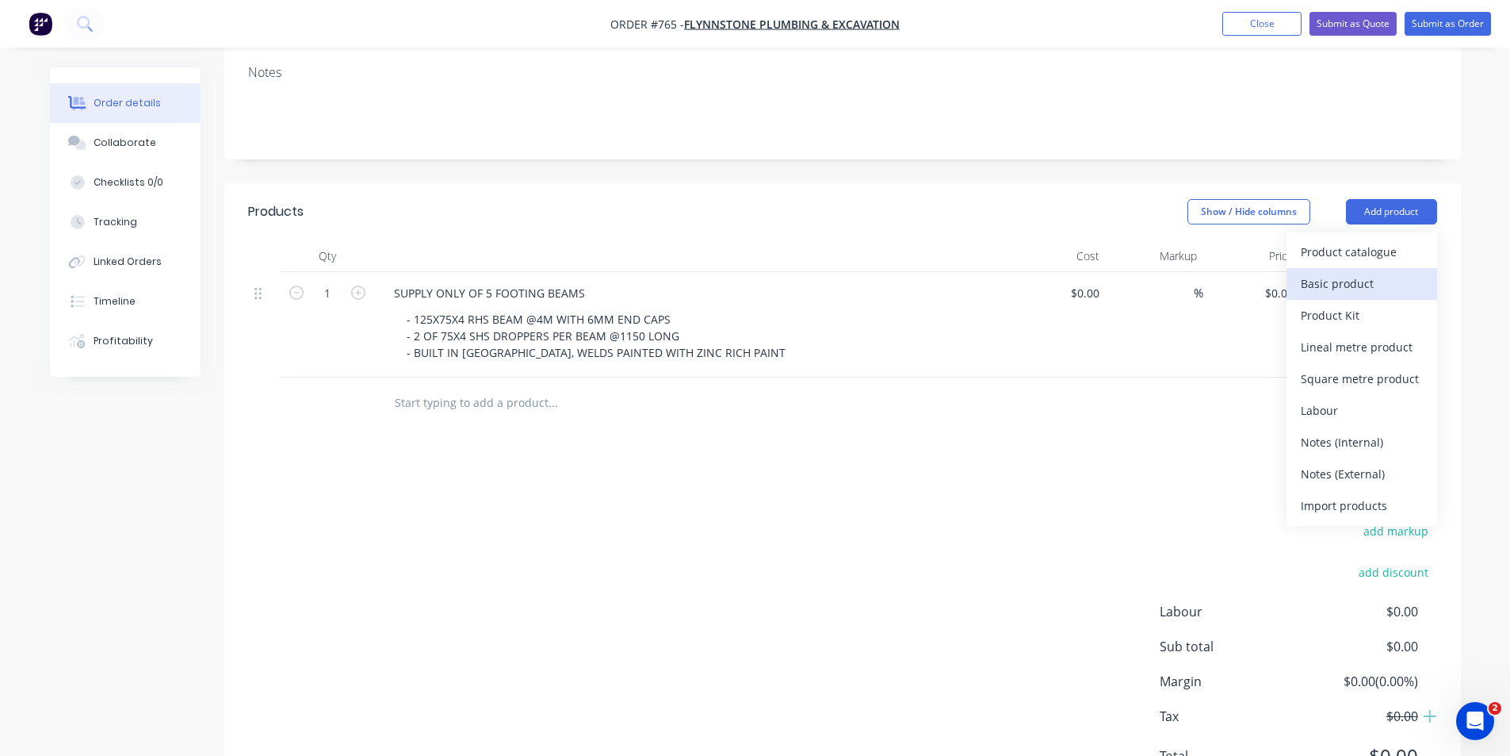
click at [1353, 272] on div "Basic product" at bounding box center [1362, 283] width 122 height 23
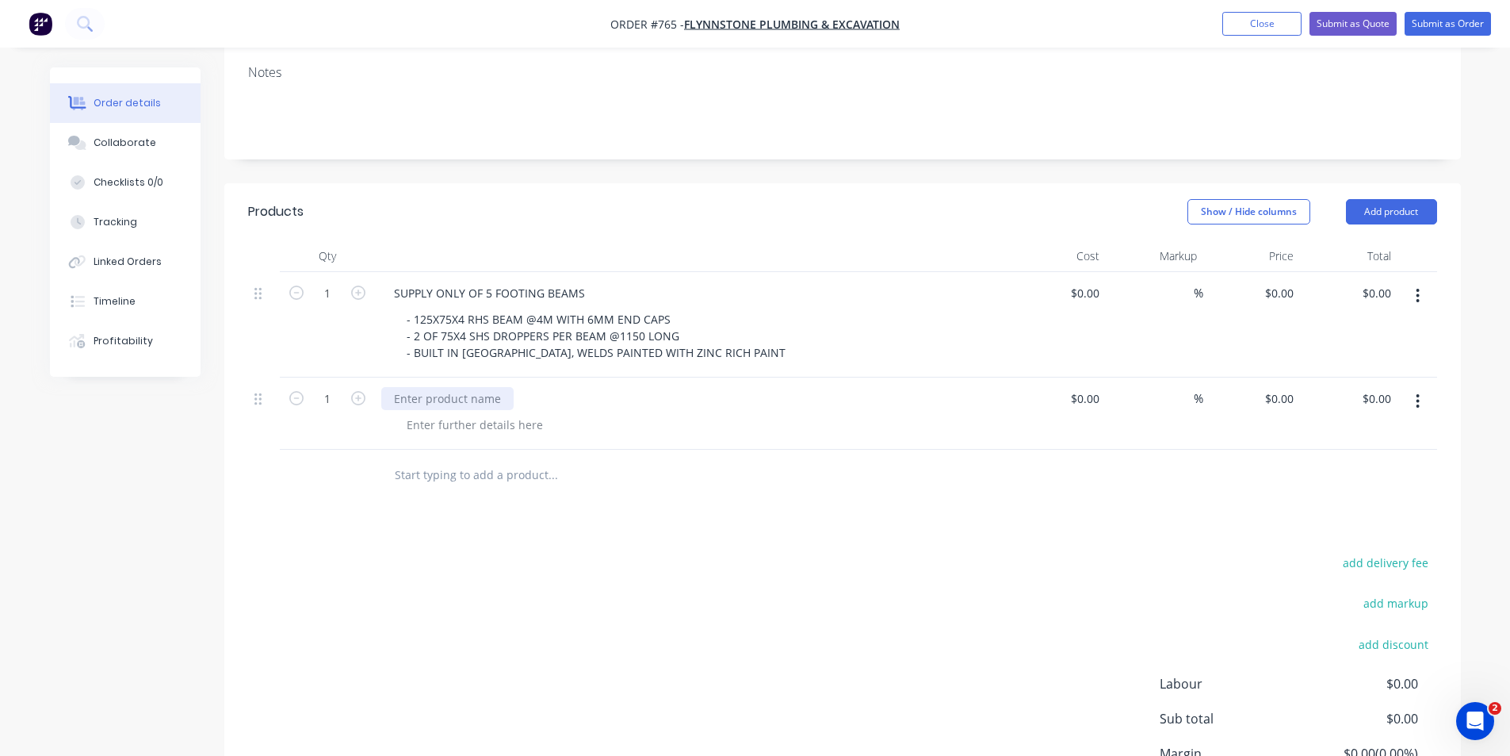
click at [454, 387] on div at bounding box center [447, 398] width 132 height 23
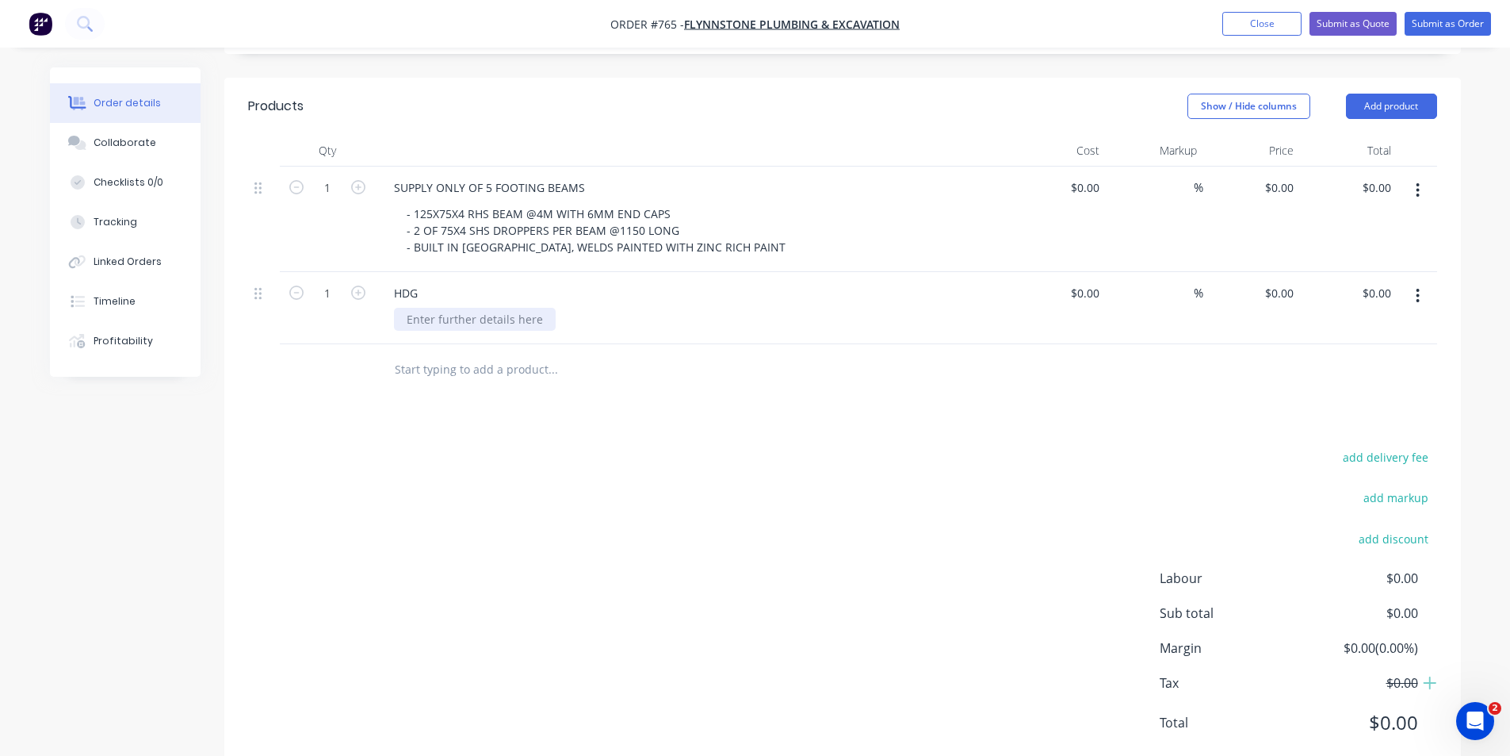
click at [453, 308] on div at bounding box center [475, 319] width 162 height 23
click at [1288, 281] on input "0" at bounding box center [1291, 292] width 18 height 23
type input "$2,700.00"
click at [716, 489] on div "add delivery fee add markup add discount Labour $0.00 Sub total $0.00 Margin $0…" at bounding box center [842, 599] width 1189 height 306
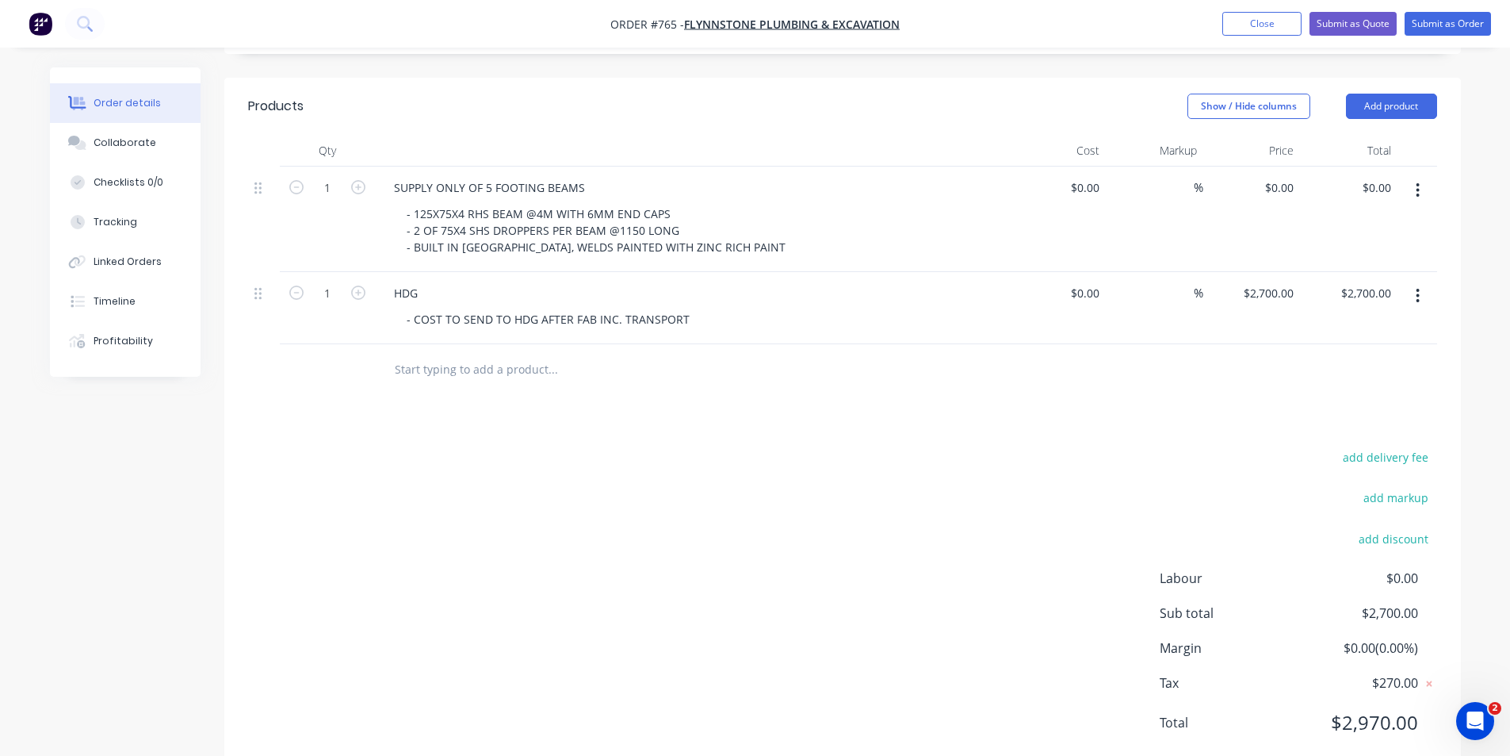
scroll to position [14, 0]
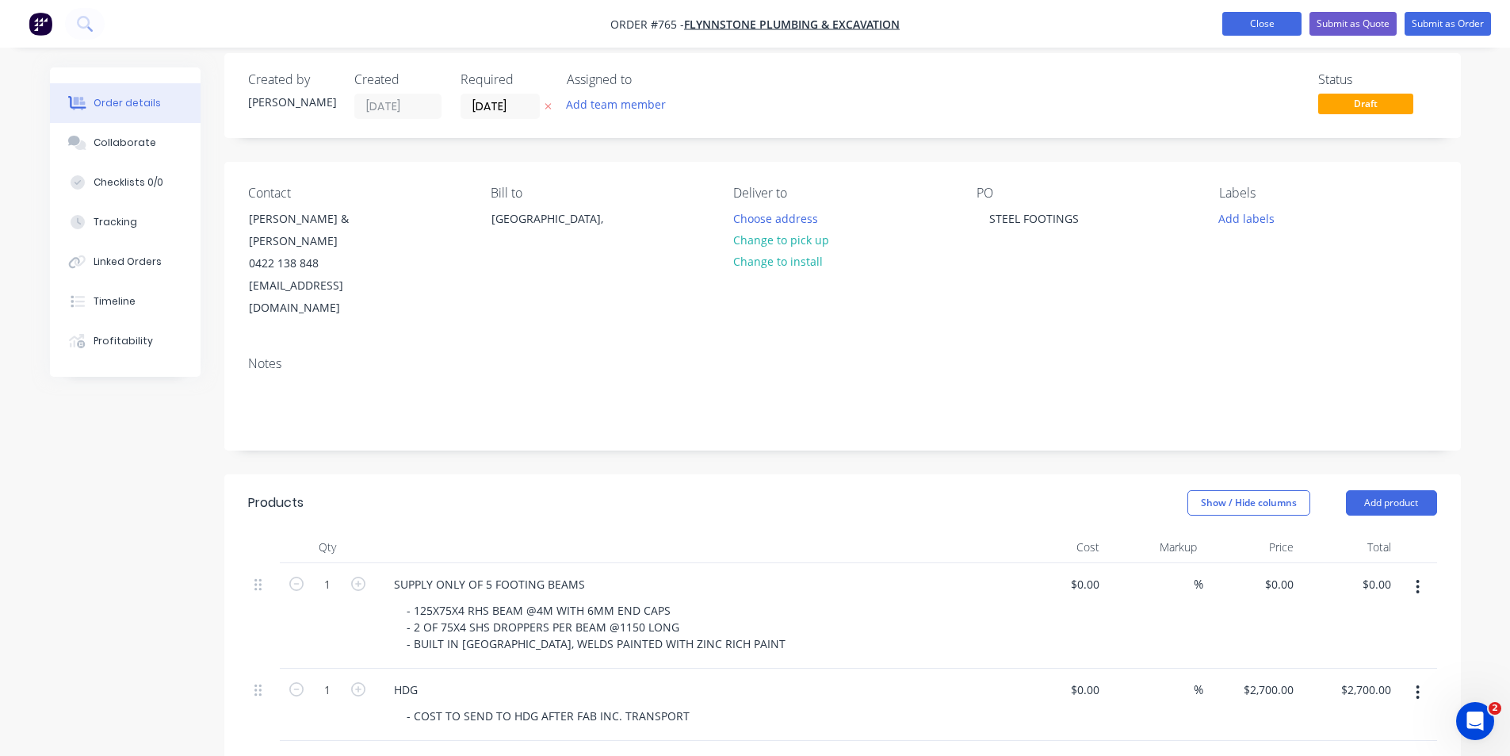
click at [1249, 16] on button "Close" at bounding box center [1262, 24] width 79 height 24
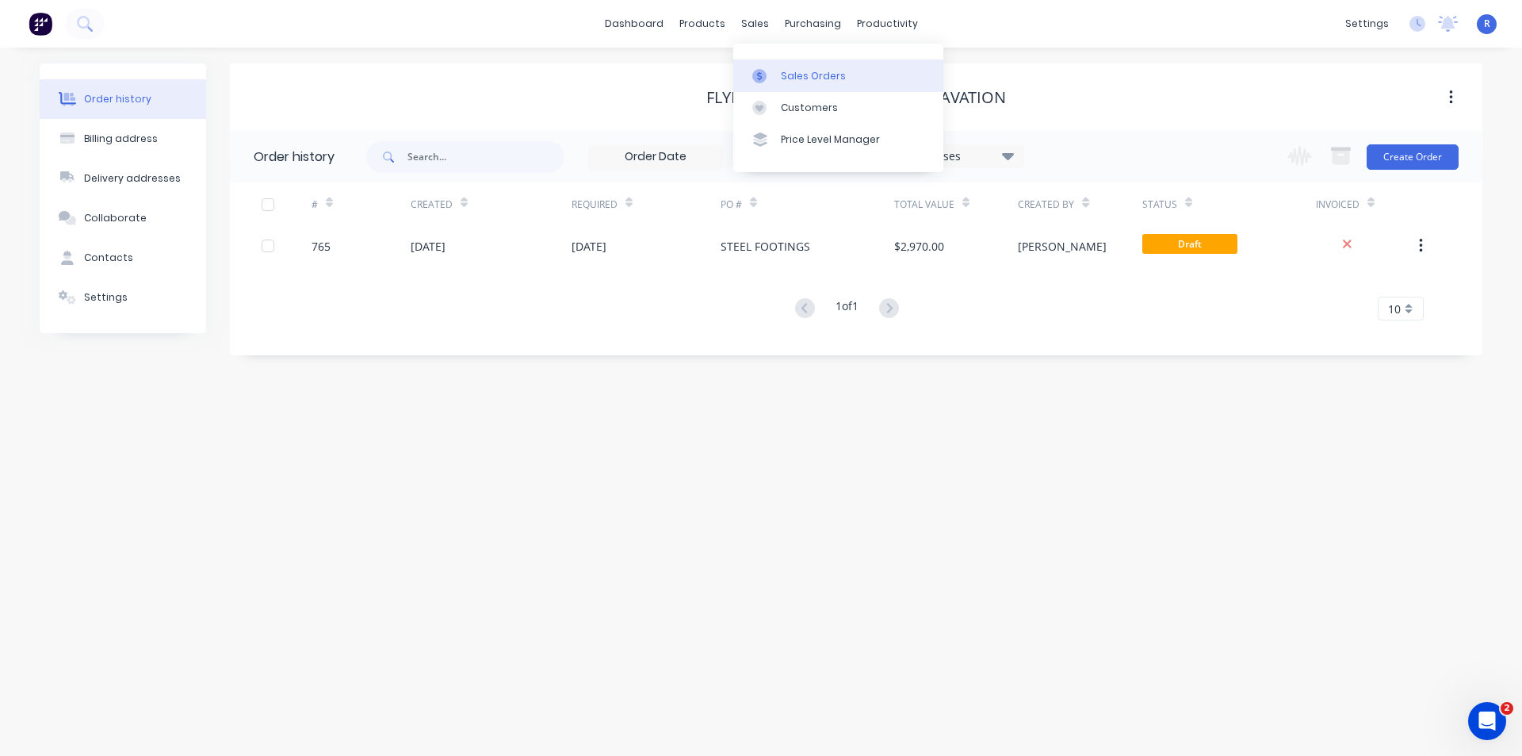
click at [800, 89] on link "Sales Orders" at bounding box center [838, 75] width 210 height 32
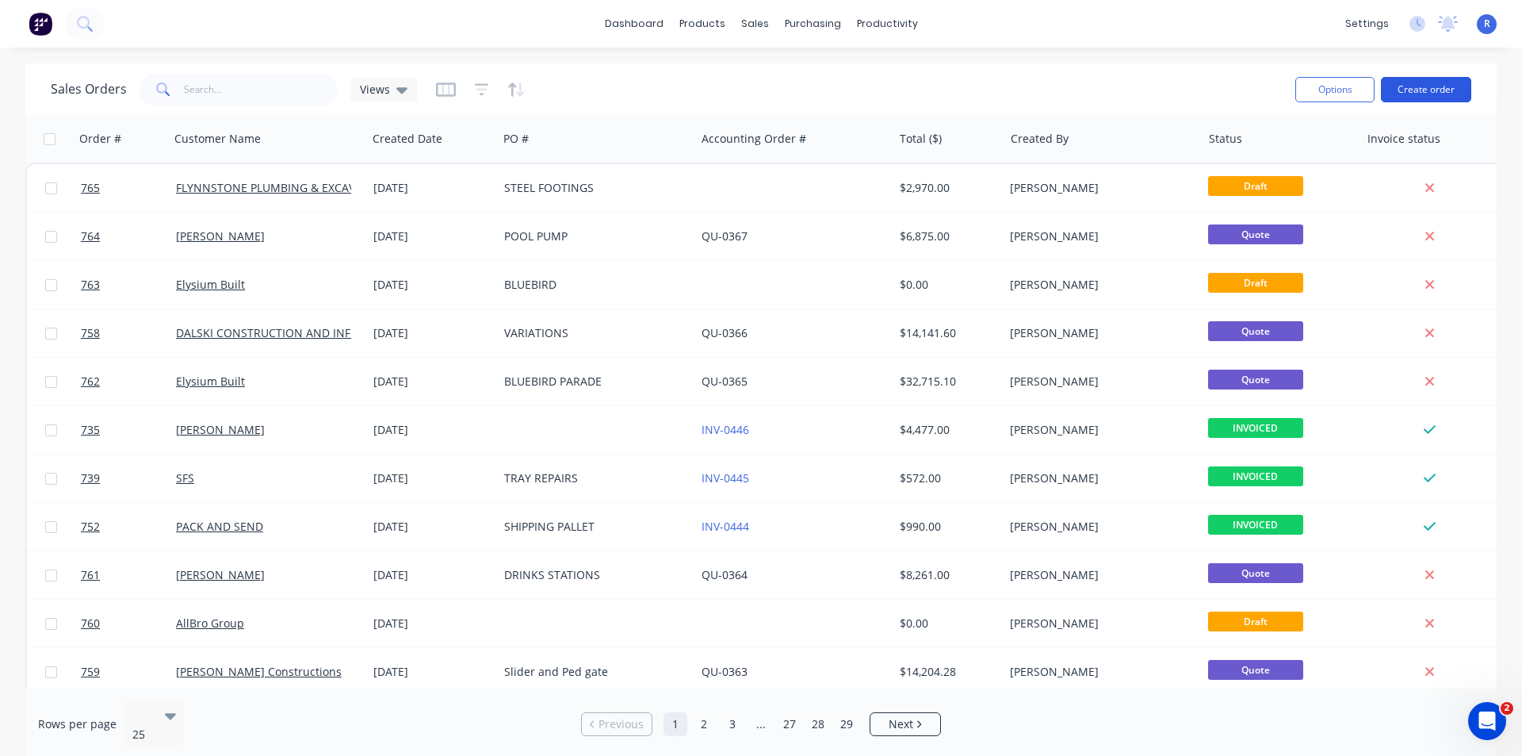
click at [1407, 82] on button "Create order" at bounding box center [1426, 89] width 90 height 25
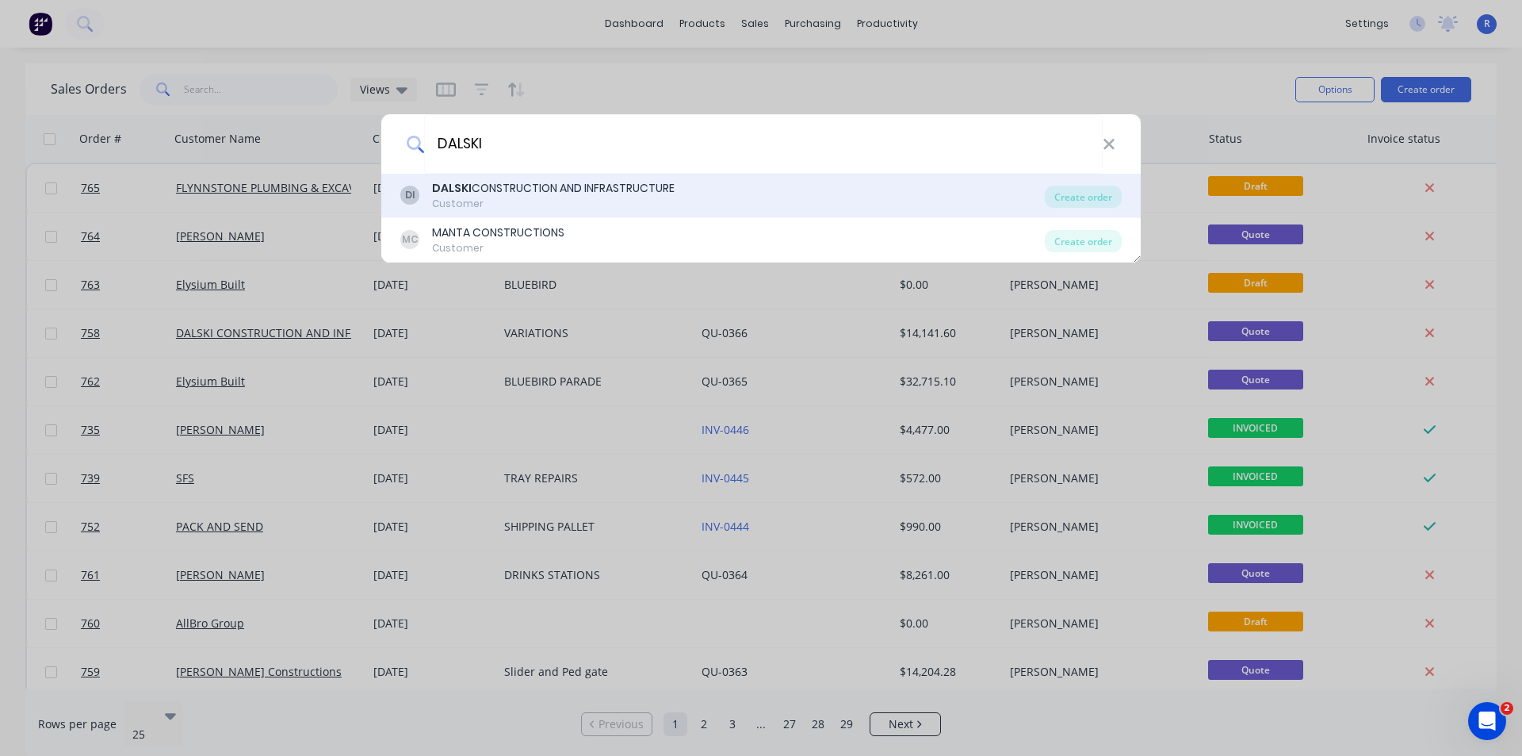
type input "DALSKI"
click at [465, 198] on div "Customer" at bounding box center [553, 204] width 243 height 14
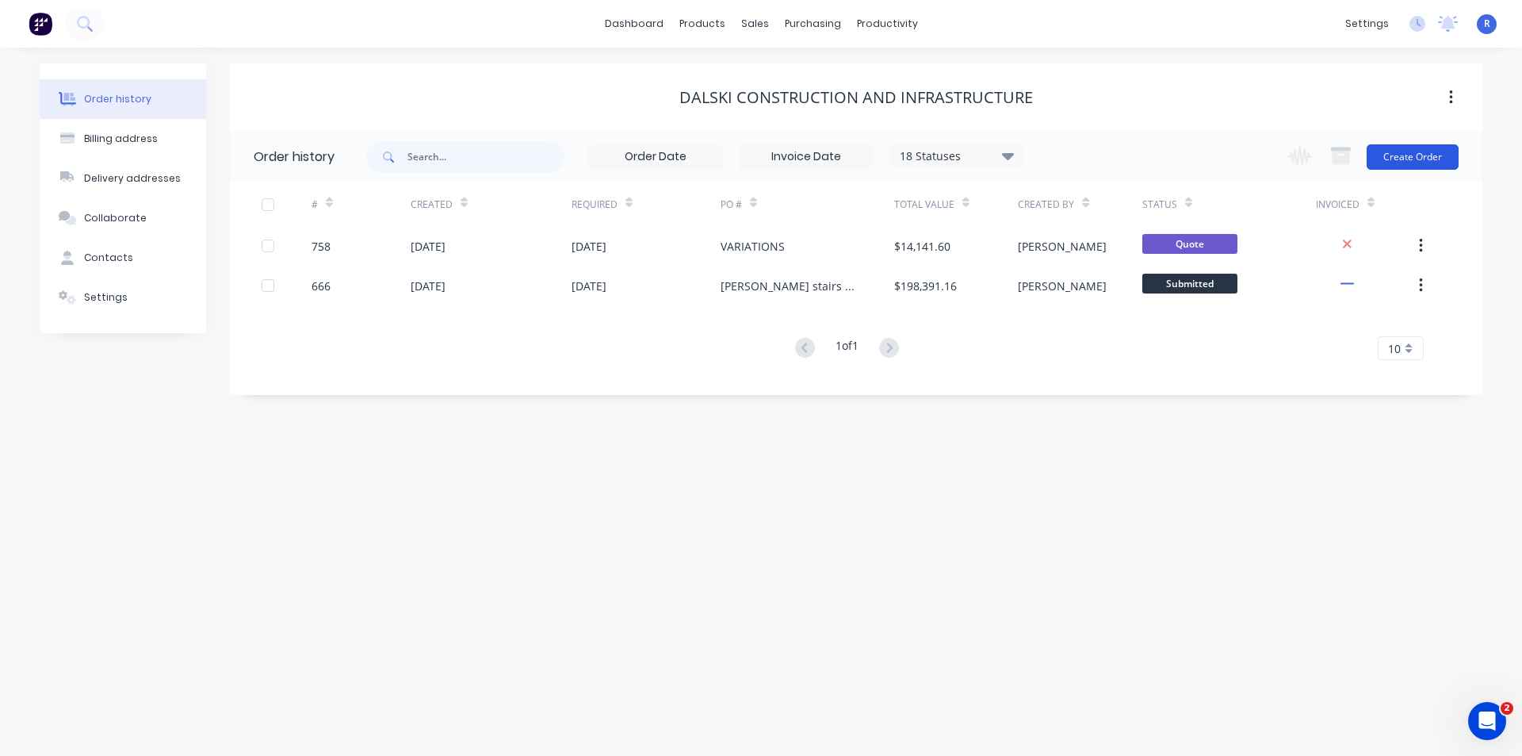
click at [1397, 152] on button "Create Order" at bounding box center [1413, 156] width 92 height 25
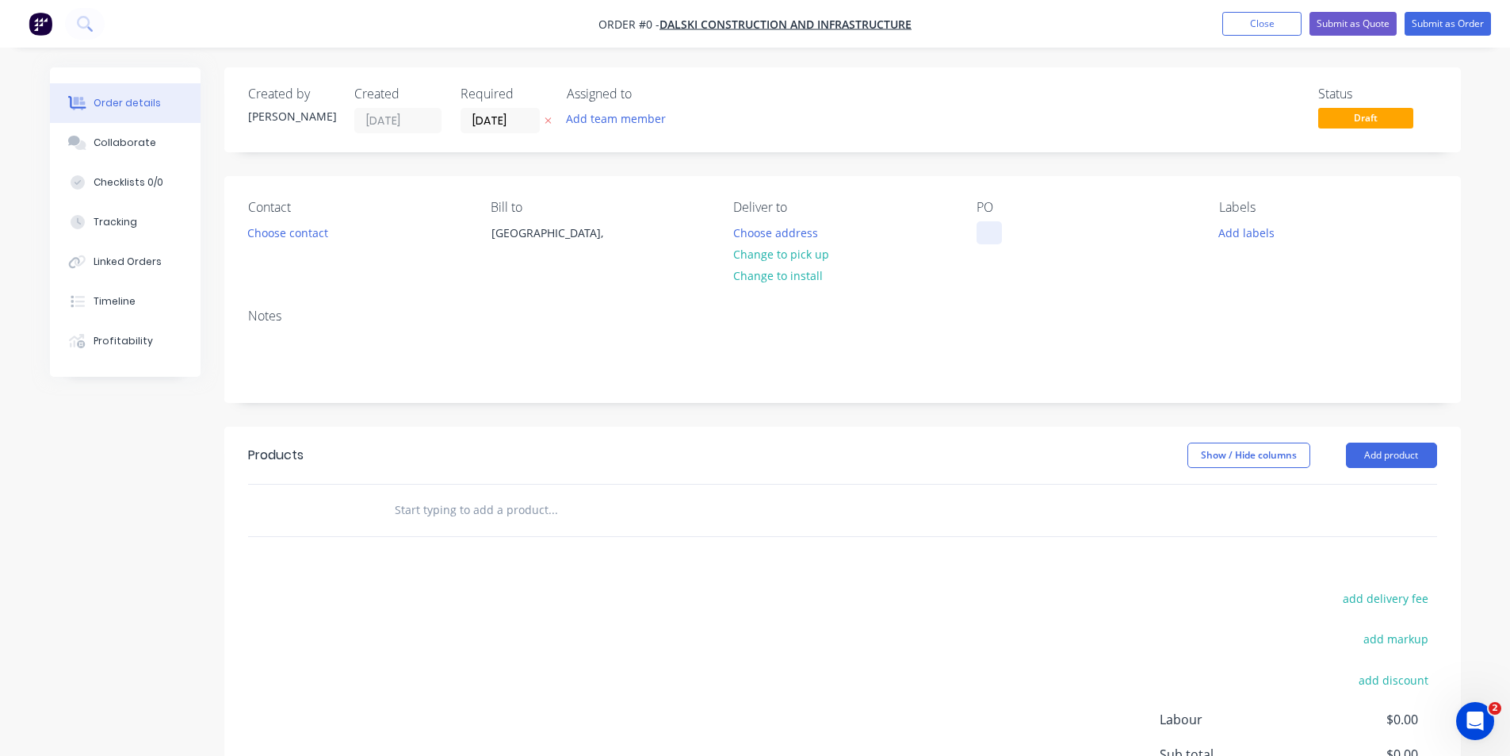
click at [994, 225] on div at bounding box center [989, 232] width 25 height 23
click at [992, 232] on div at bounding box center [989, 232] width 25 height 23
click at [1406, 450] on button "Add product" at bounding box center [1391, 454] width 91 height 25
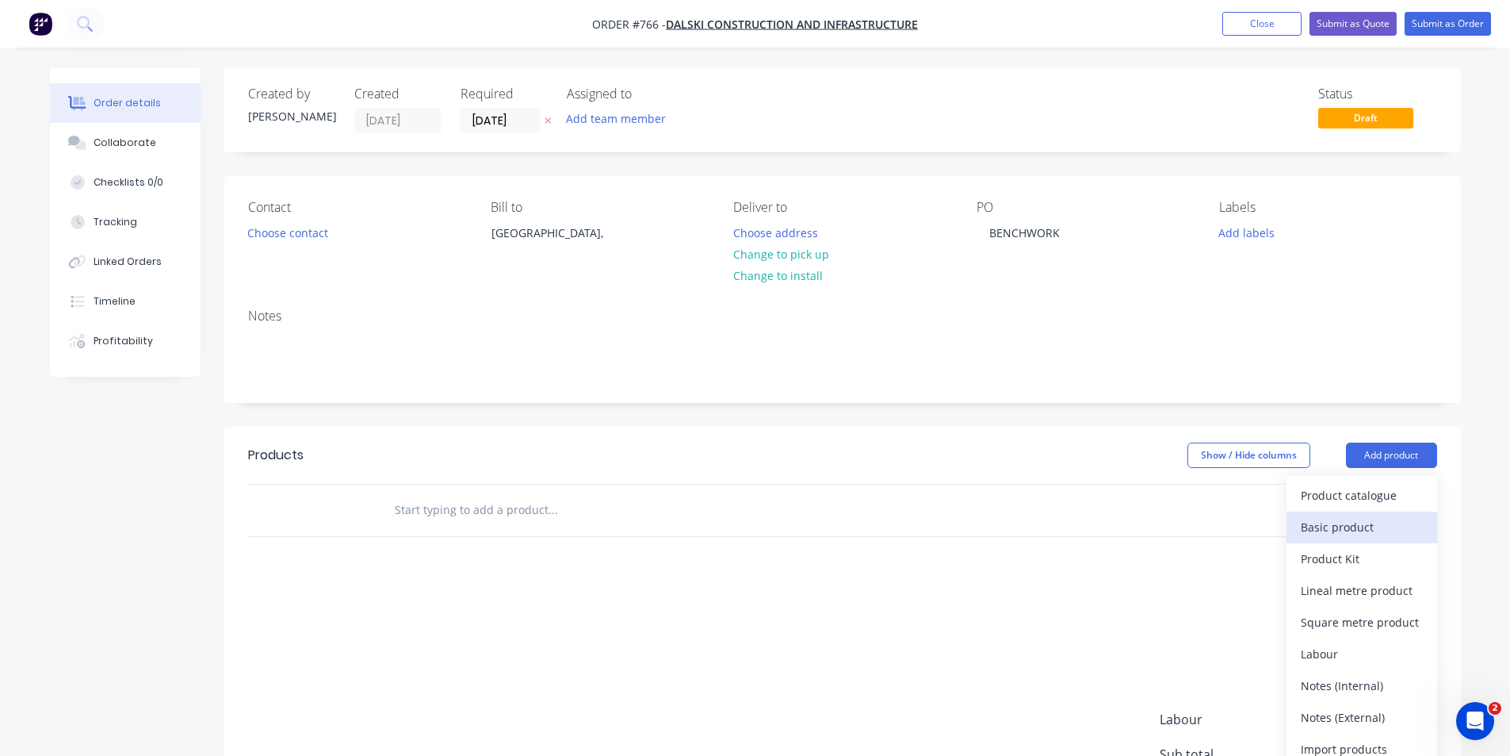
click at [1331, 530] on div "Basic product" at bounding box center [1362, 526] width 122 height 23
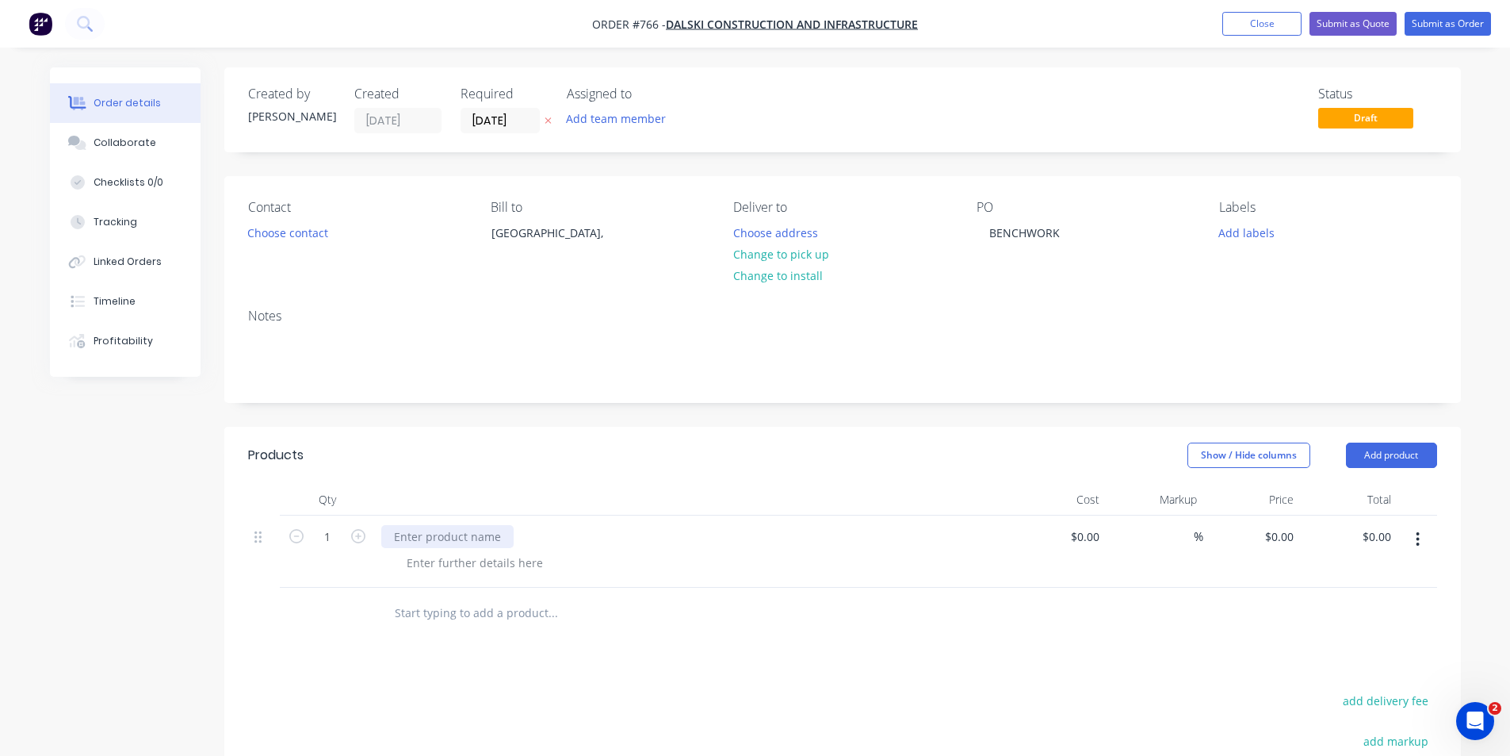
click at [472, 540] on div at bounding box center [447, 536] width 132 height 23
click at [431, 542] on div at bounding box center [447, 536] width 132 height 23
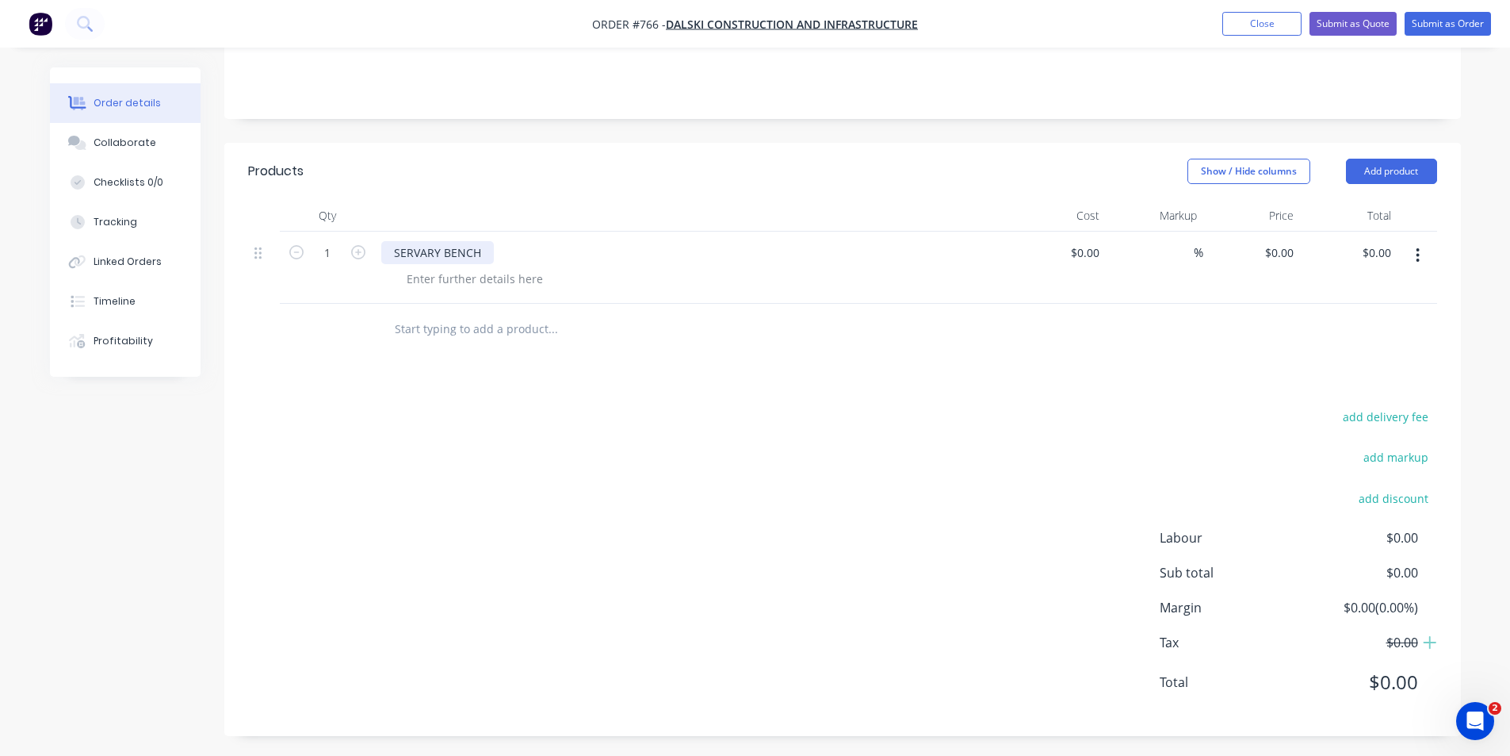
scroll to position [288, 0]
click at [461, 277] on div at bounding box center [475, 274] width 162 height 23
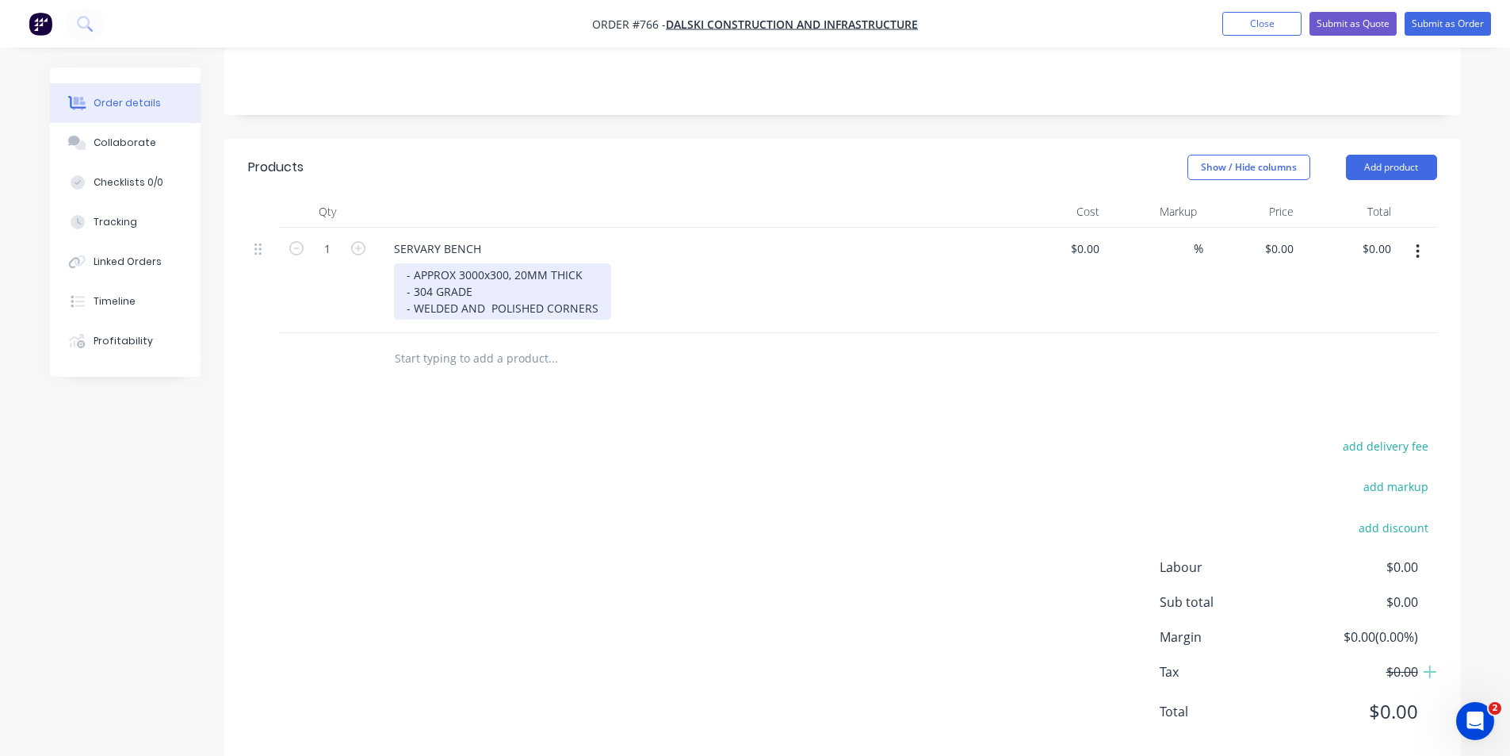
click at [488, 309] on div "- APPROX 3000x300, 20MM THICK - 304 GRADE - WELDED AND POLISHED CORNERS" at bounding box center [502, 291] width 217 height 56
click at [473, 290] on div "- APPROX 3000x300, 20MM THICK - 304 GRADE - WELDED AND POLISHED CORNERS" at bounding box center [501, 291] width 214 height 56
click at [598, 308] on div "- APPROX 3000x300, 20MM THICK - 304 GRADE, NO4 FINISH - WELDED AND POLISHED COR…" at bounding box center [501, 291] width 214 height 56
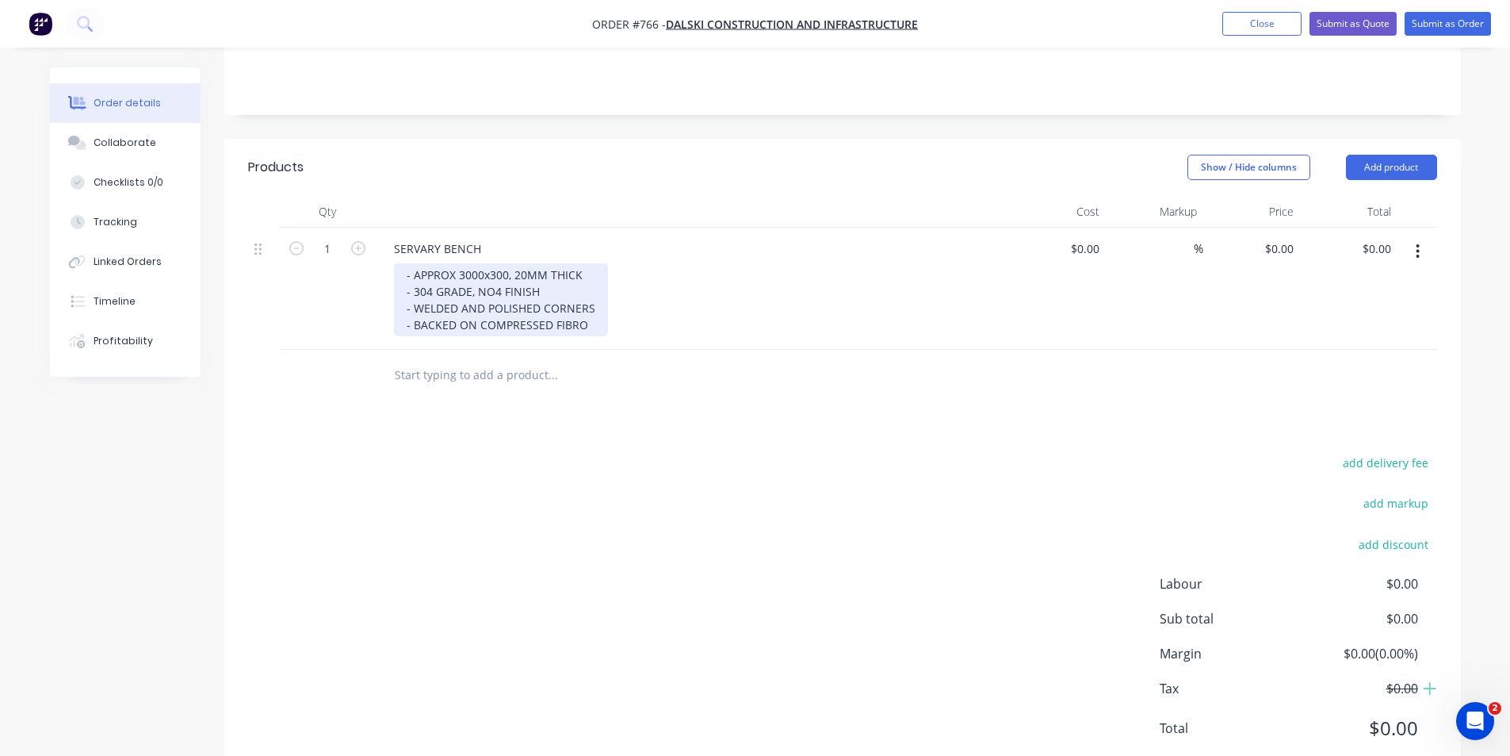
click at [603, 322] on div "- APPROX 3000x300, 20MM THICK - 304 GRADE, NO4 FINISH - WELDED AND POLISHED COR…" at bounding box center [501, 299] width 214 height 73
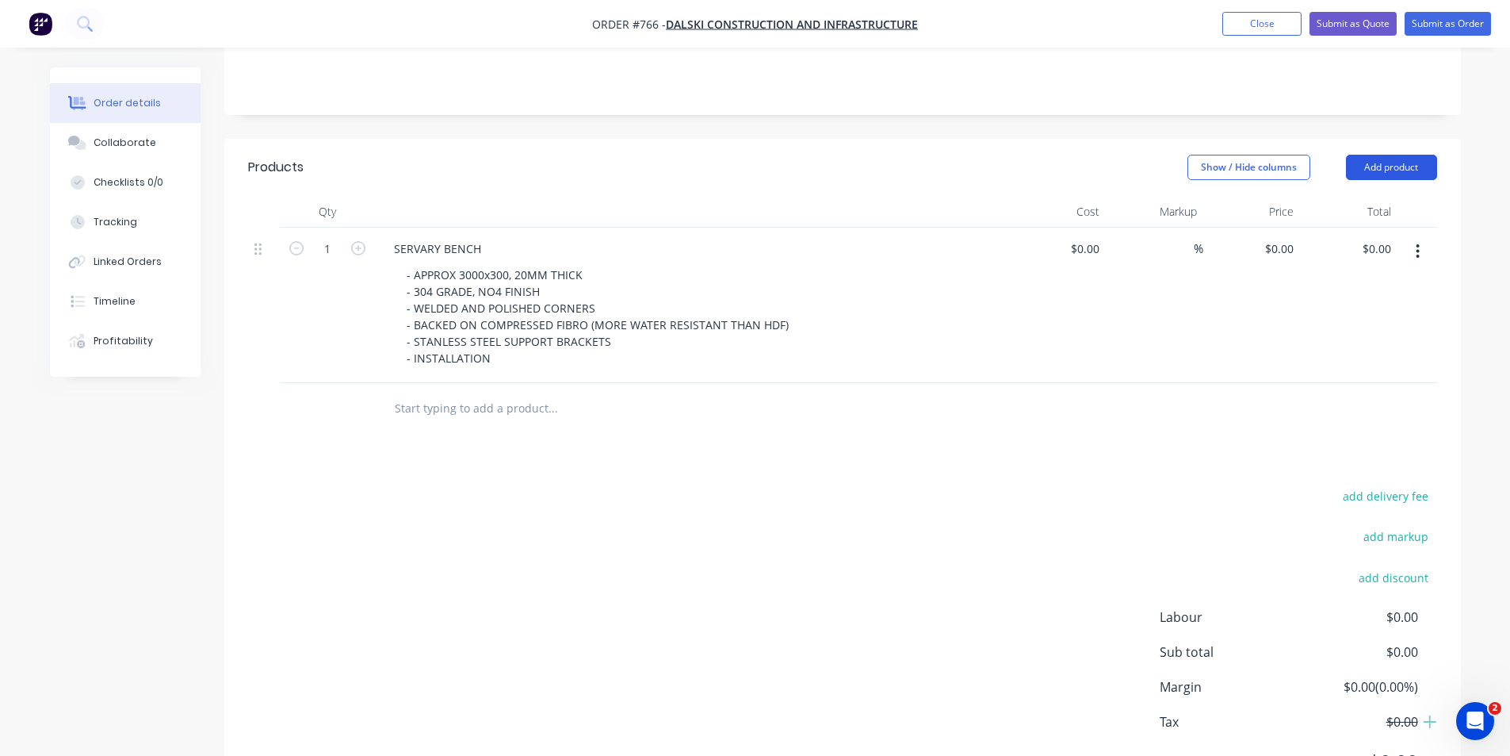
click at [1407, 160] on button "Add product" at bounding box center [1391, 167] width 91 height 25
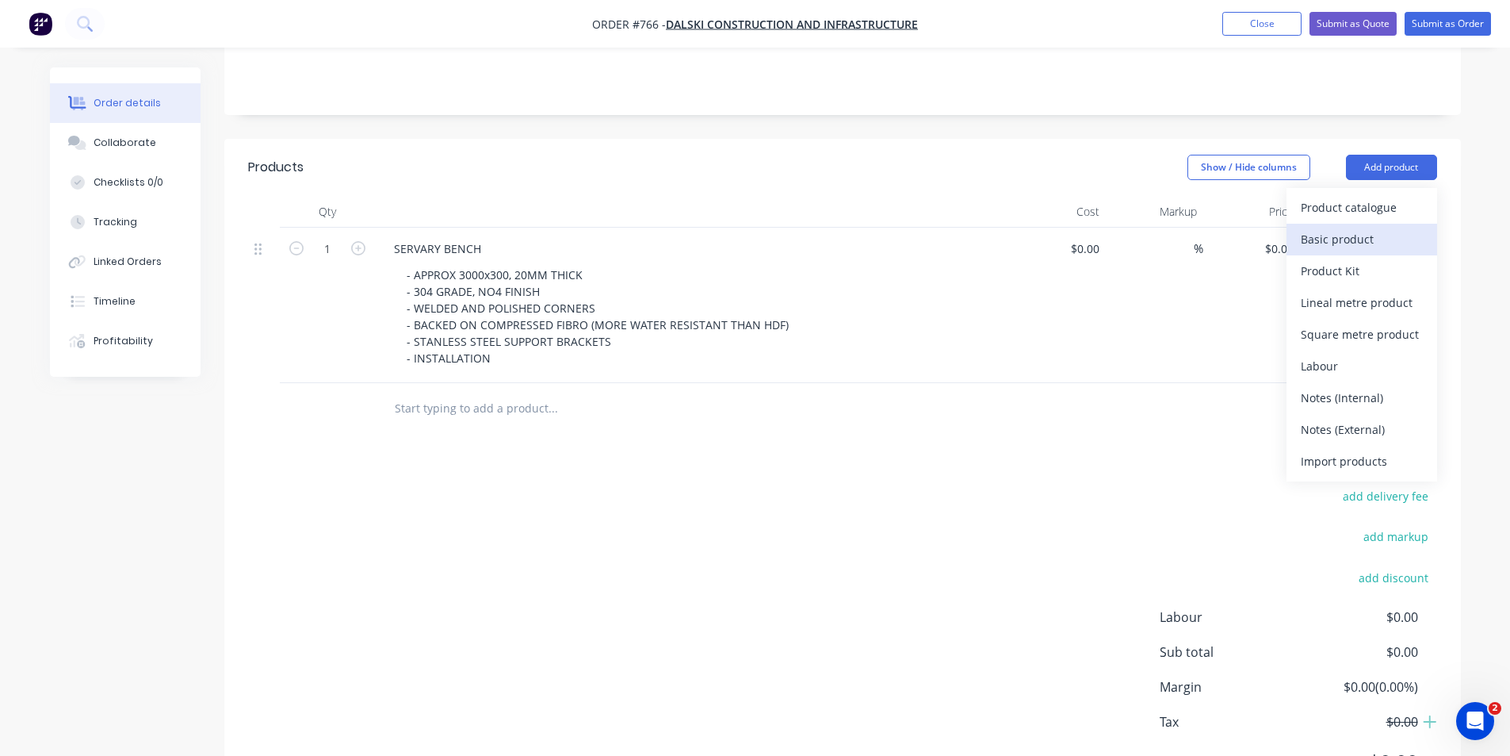
click at [1345, 240] on div "Basic product" at bounding box center [1362, 239] width 122 height 23
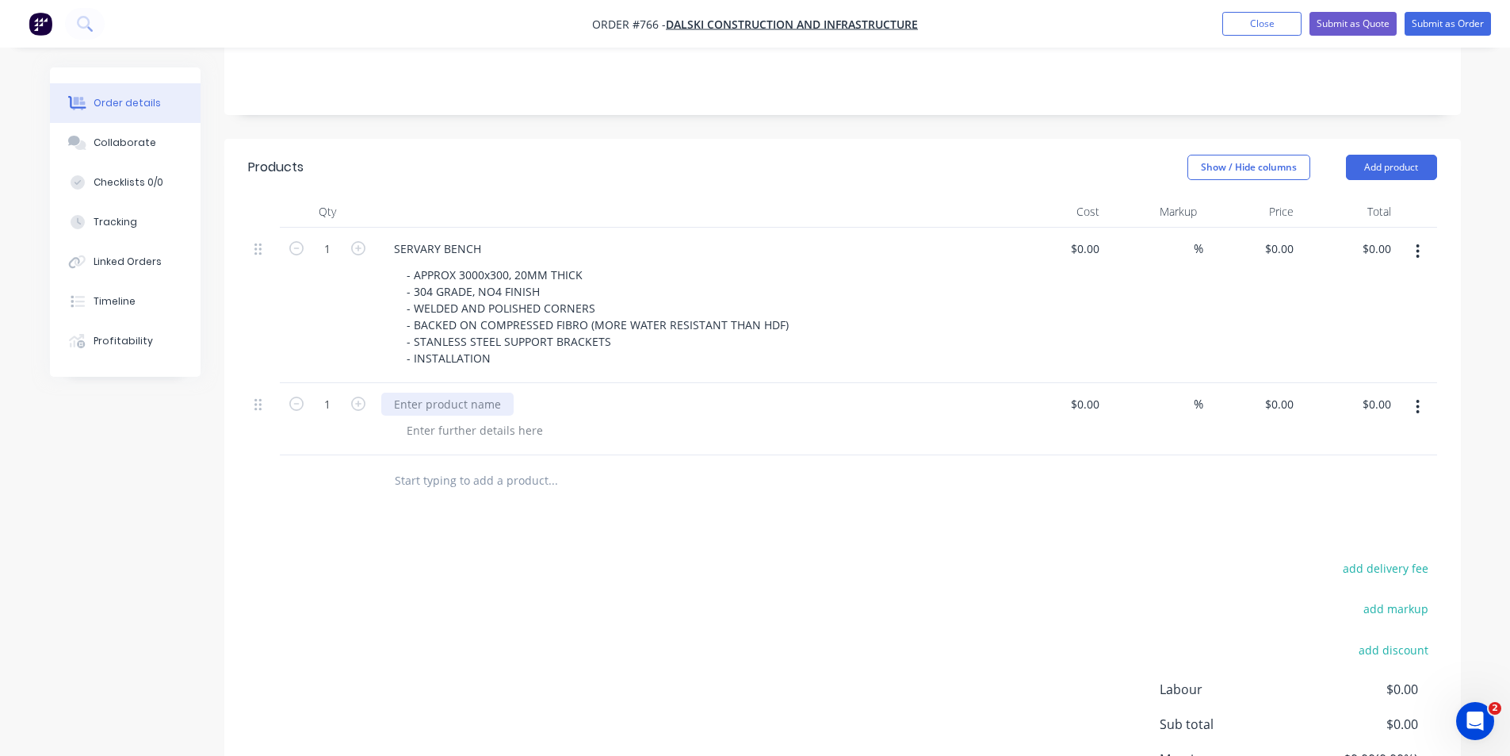
click at [465, 405] on div at bounding box center [447, 403] width 132 height 23
click at [410, 403] on div "HHU STAND" at bounding box center [425, 403] width 89 height 23
click at [431, 433] on div at bounding box center [475, 430] width 162 height 23
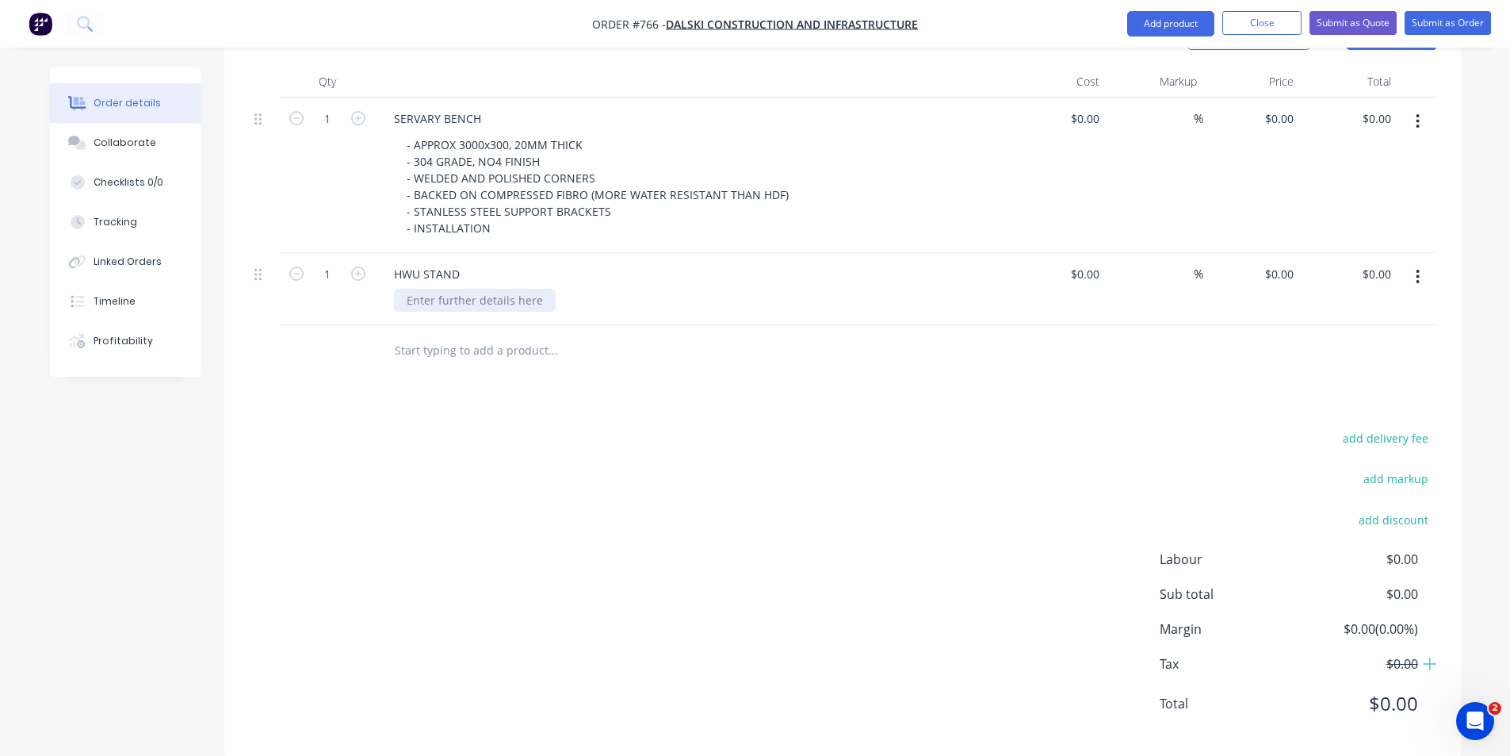
scroll to position [443, 0]
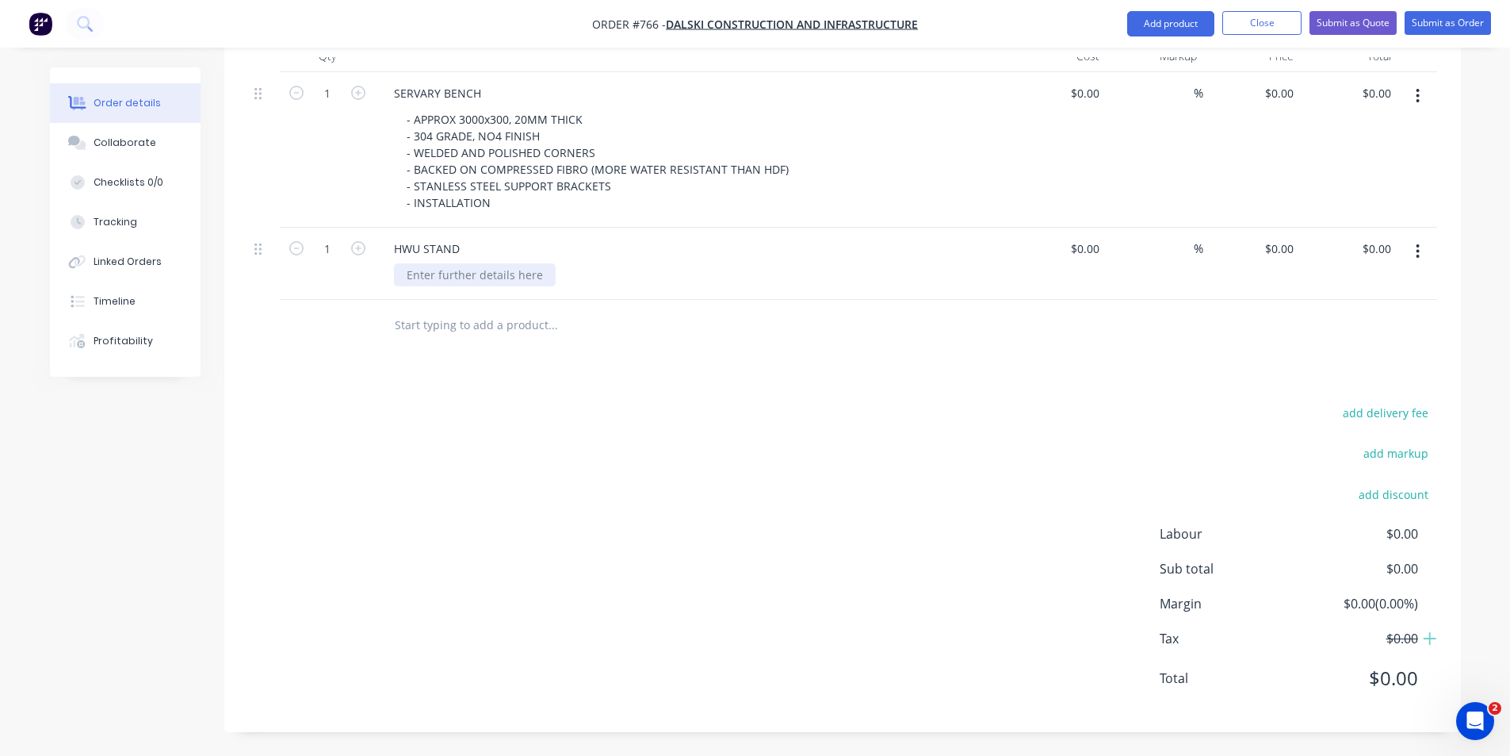
click at [446, 271] on div at bounding box center [475, 274] width 162 height 23
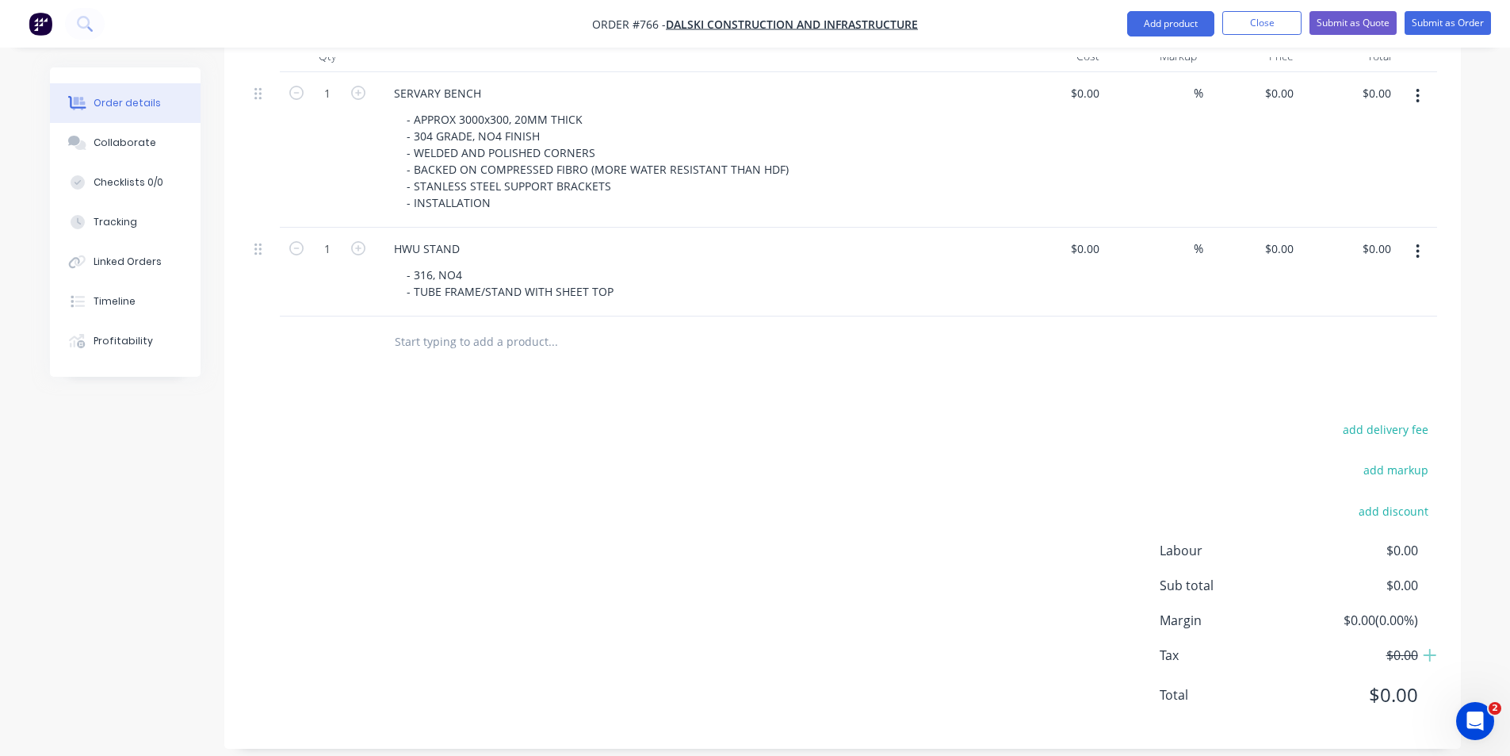
click at [722, 419] on div "add delivery fee add markup add discount Labour $0.00 Sub total $0.00 Margin $0…" at bounding box center [842, 572] width 1189 height 306
